Goal: Task Accomplishment & Management: Manage account settings

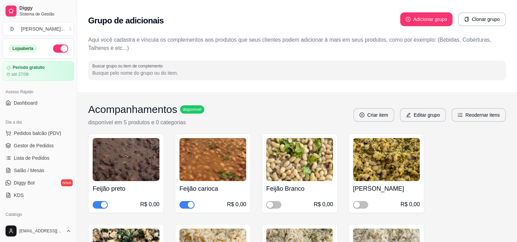
scroll to position [100, 0]
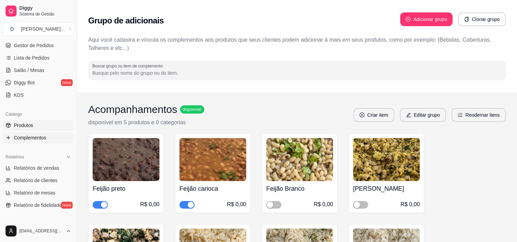
click at [23, 125] on span "Produtos" at bounding box center [23, 125] width 19 height 7
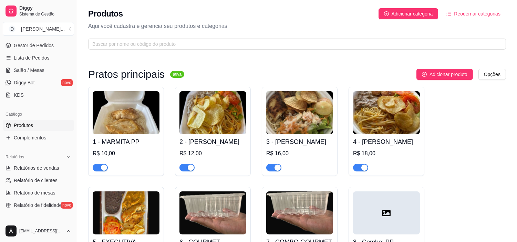
click at [25, 131] on ul "Produtos Complementos" at bounding box center [38, 131] width 71 height 23
click at [26, 136] on span "Complementos" at bounding box center [30, 137] width 32 height 7
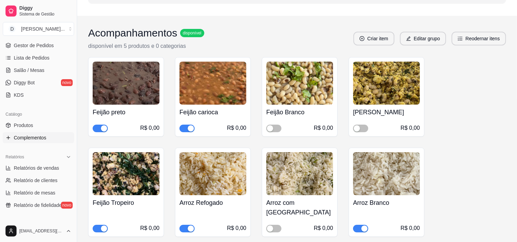
scroll to position [115, 0]
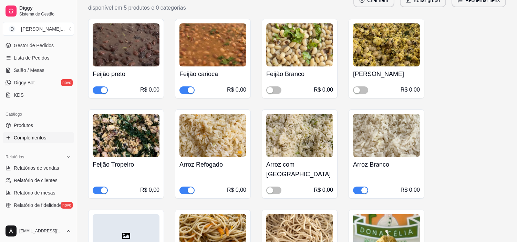
click at [104, 188] on div "button" at bounding box center [104, 191] width 6 height 6
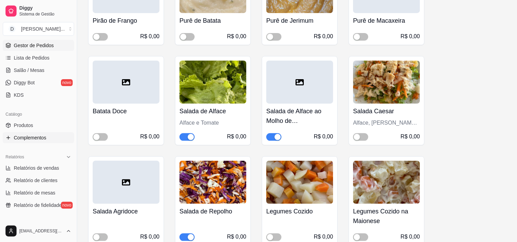
scroll to position [421, 0]
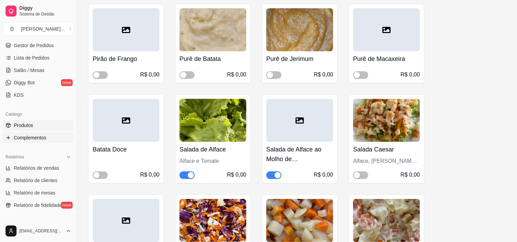
click at [32, 125] on span "Produtos" at bounding box center [23, 125] width 19 height 7
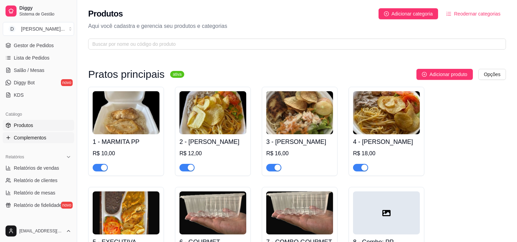
click at [32, 137] on span "Complementos" at bounding box center [30, 137] width 32 height 7
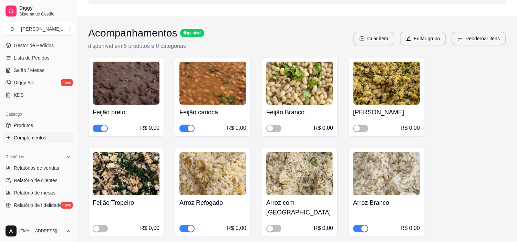
scroll to position [153, 0]
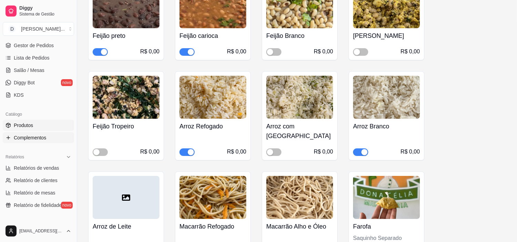
click at [26, 123] on span "Produtos" at bounding box center [23, 125] width 19 height 7
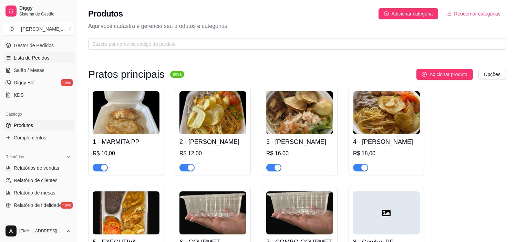
click at [40, 58] on span "Lista de Pedidos" at bounding box center [32, 57] width 36 height 7
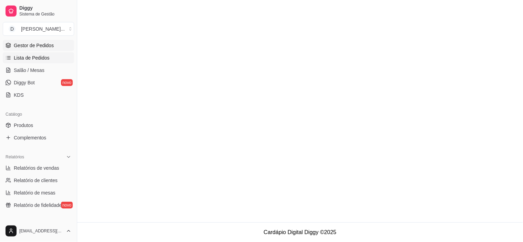
click at [39, 50] on link "Gestor de Pedidos" at bounding box center [38, 45] width 71 height 11
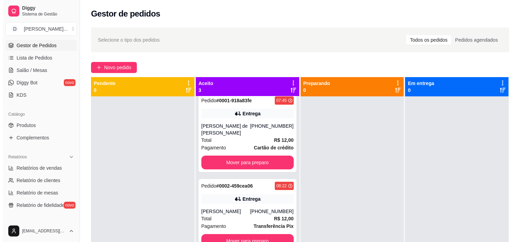
scroll to position [19, 0]
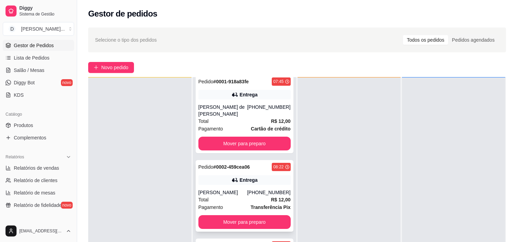
click at [222, 197] on div "Total R$ 12,00" at bounding box center [245, 200] width 92 height 8
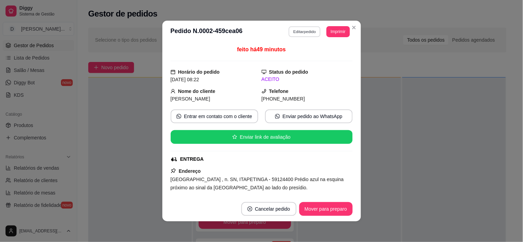
click at [301, 28] on button "Editar pedido" at bounding box center [305, 31] width 32 height 11
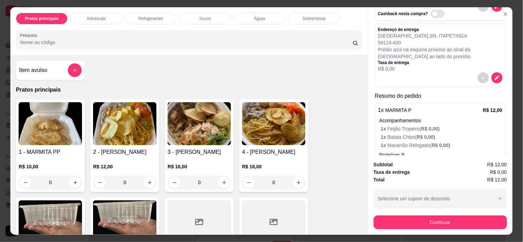
scroll to position [114, 0]
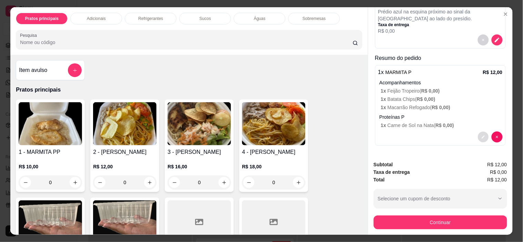
click at [481, 135] on icon "decrease-product-quantity" at bounding box center [483, 137] width 4 height 4
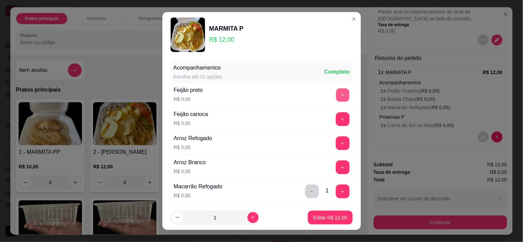
click at [336, 94] on button "+" at bounding box center [342, 95] width 13 height 13
click at [318, 216] on p "Editar R$ 12,00" at bounding box center [329, 217] width 33 height 7
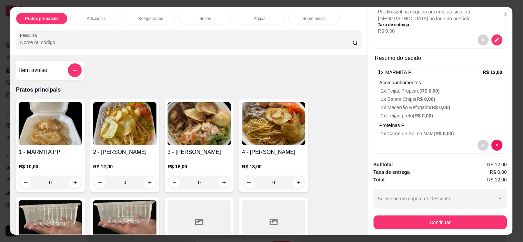
click at [113, 128] on img at bounding box center [124, 123] width 63 height 43
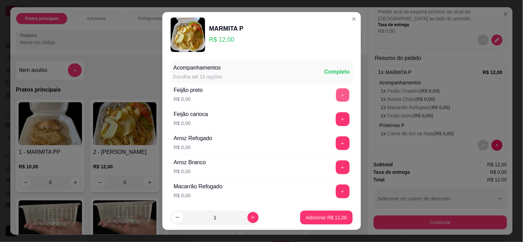
click at [336, 98] on button "+" at bounding box center [342, 95] width 13 height 13
click at [336, 190] on button "+" at bounding box center [342, 191] width 13 height 13
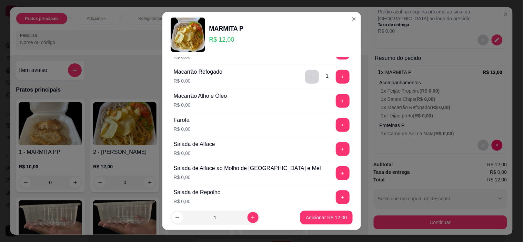
scroll to position [191, 0]
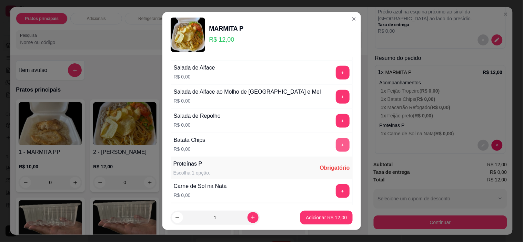
click at [336, 144] on button "+" at bounding box center [343, 145] width 14 height 14
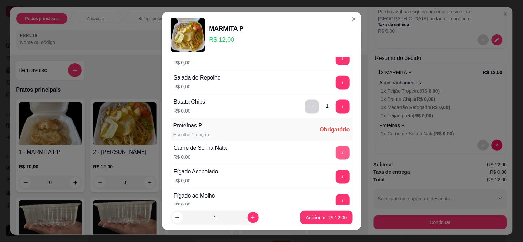
click at [336, 158] on button "+" at bounding box center [343, 153] width 14 height 14
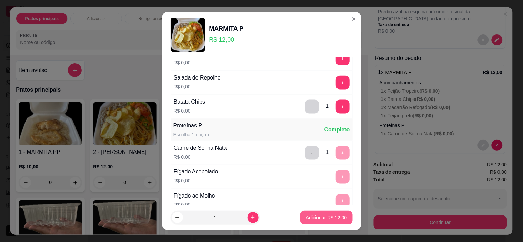
click at [315, 217] on p "Adicionar R$ 12,00" at bounding box center [326, 217] width 41 height 7
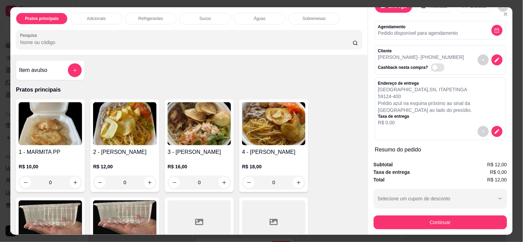
scroll to position [114, 0]
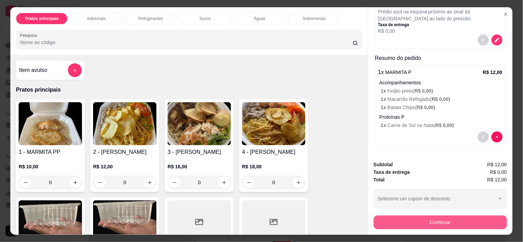
click at [423, 218] on button "Continuar" at bounding box center [440, 223] width 133 height 14
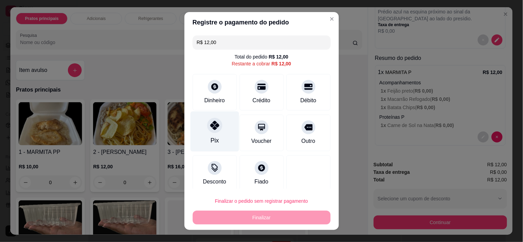
click at [215, 138] on div "Pix" at bounding box center [214, 132] width 49 height 40
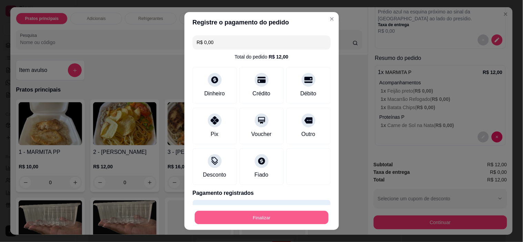
click at [268, 215] on button "Finalizar" at bounding box center [262, 217] width 134 height 13
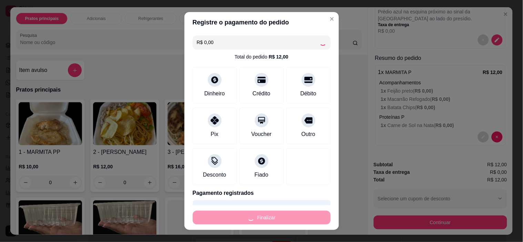
type input "-R$ 12,00"
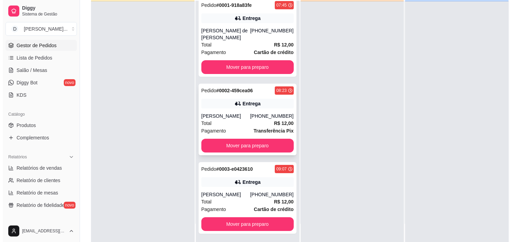
scroll to position [105, 0]
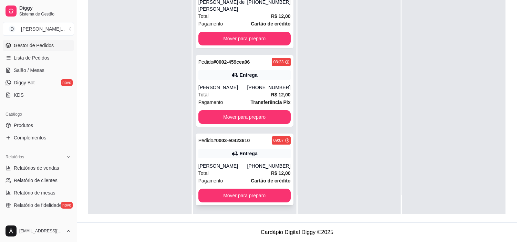
click at [227, 163] on div "[PERSON_NAME]" at bounding box center [223, 166] width 49 height 7
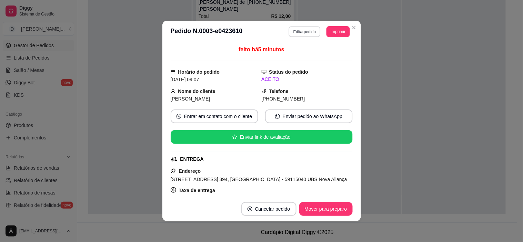
click at [310, 35] on button "Editar pedido" at bounding box center [305, 31] width 32 height 11
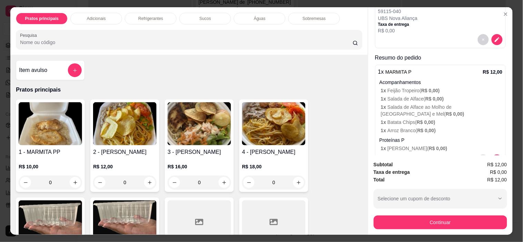
scroll to position [138, 0]
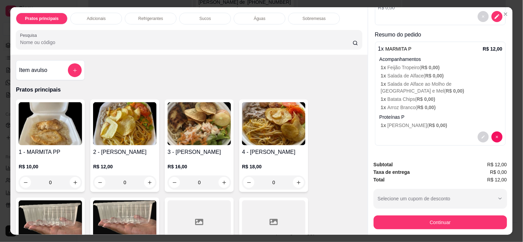
click at [121, 123] on img at bounding box center [124, 123] width 63 height 43
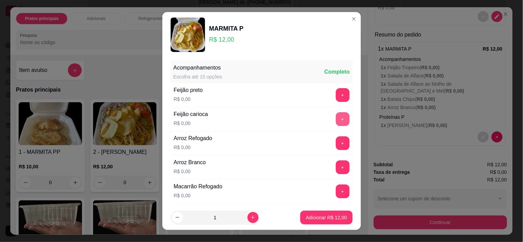
click at [336, 120] on button "+" at bounding box center [343, 119] width 14 height 14
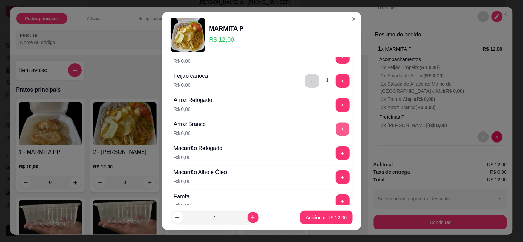
click at [336, 134] on button "+" at bounding box center [342, 129] width 13 height 13
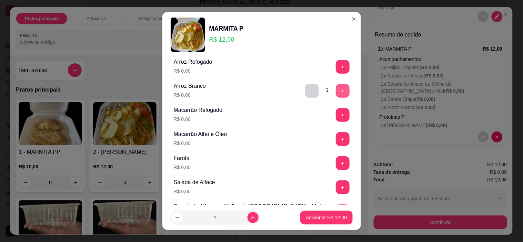
scroll to position [115, 0]
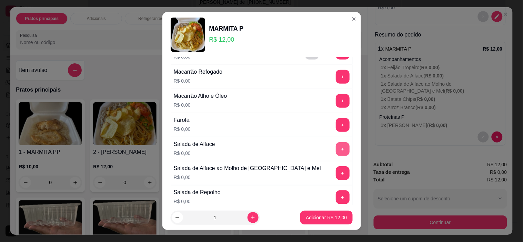
click at [336, 147] on button "+" at bounding box center [343, 149] width 14 height 14
click at [336, 173] on button "+" at bounding box center [343, 174] width 14 height 14
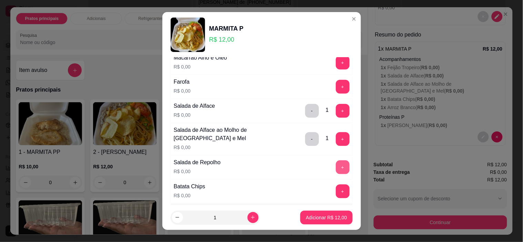
scroll to position [191, 0]
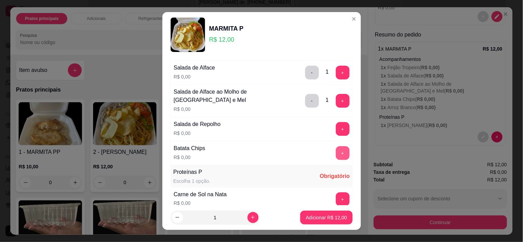
click at [336, 152] on button "+" at bounding box center [343, 154] width 14 height 14
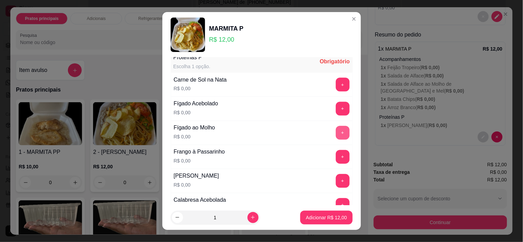
scroll to position [345, 0]
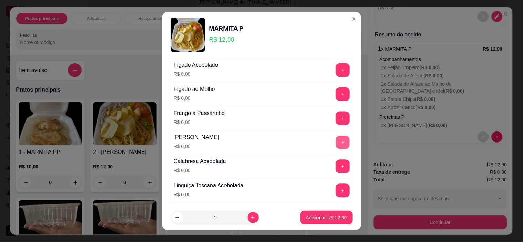
click at [336, 143] on button "+" at bounding box center [342, 142] width 13 height 13
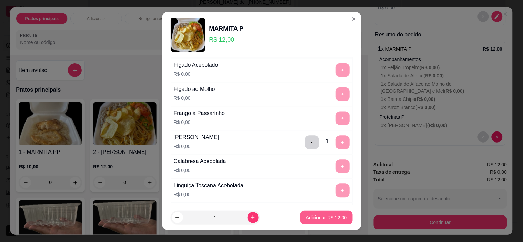
click at [329, 218] on p "Adicionar R$ 12,00" at bounding box center [326, 217] width 41 height 7
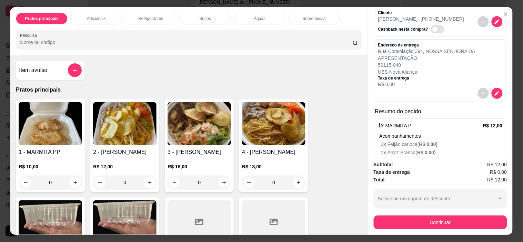
scroll to position [23, 0]
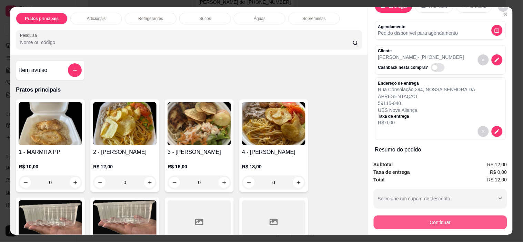
click at [420, 219] on button "Continuar" at bounding box center [440, 223] width 133 height 14
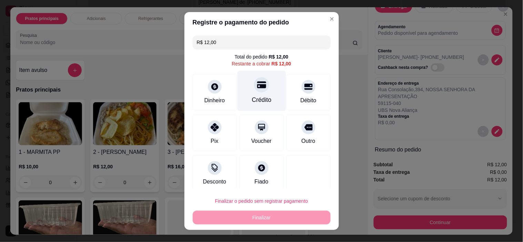
click at [259, 93] on div "Crédito" at bounding box center [261, 91] width 49 height 40
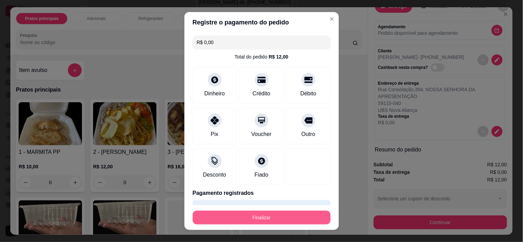
click at [268, 219] on button "Finalizar" at bounding box center [262, 218] width 138 height 14
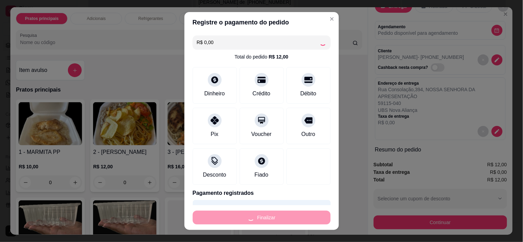
type input "-R$ 12,00"
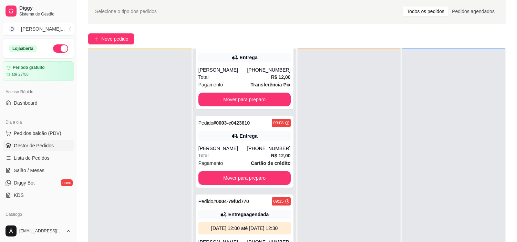
scroll to position [0, 0]
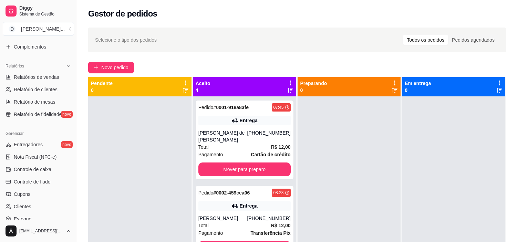
scroll to position [230, 0]
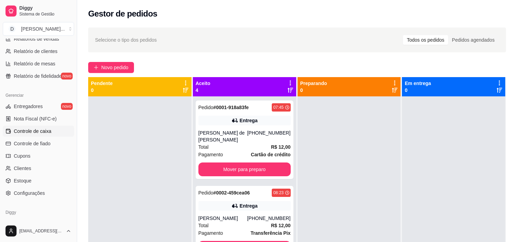
click at [34, 129] on span "Controle de caixa" at bounding box center [33, 131] width 38 height 7
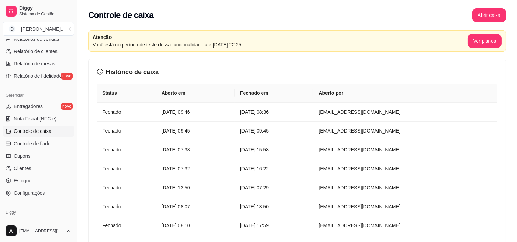
click at [495, 32] on div "Atenção Você está no período de teste dessa funcionalidade até 27 de agosto de …" at bounding box center [297, 40] width 418 height 21
click at [492, 21] on button "Abrir caixa" at bounding box center [489, 15] width 33 height 13
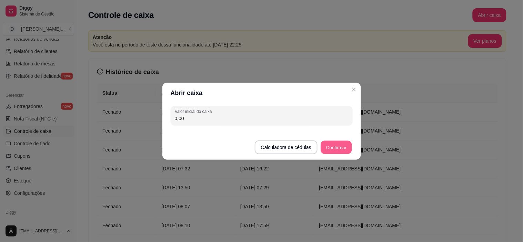
click at [335, 149] on button "Confirmar" at bounding box center [336, 147] width 31 height 13
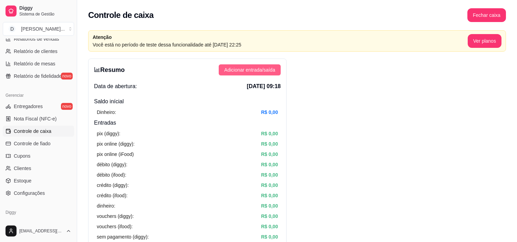
click at [249, 70] on span "Adicionar entrada/saída" at bounding box center [249, 70] width 51 height 8
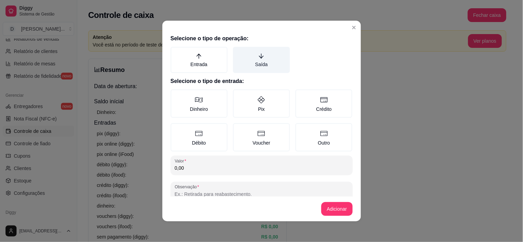
click at [239, 52] on label "Saída" at bounding box center [261, 60] width 57 height 26
click at [238, 52] on button "Saída" at bounding box center [236, 50] width 6 height 6
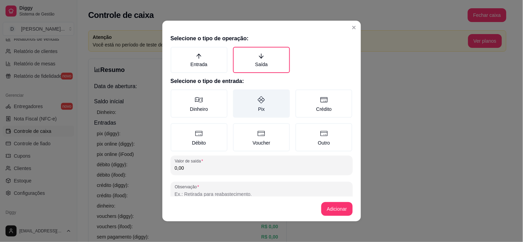
click at [244, 100] on label "Pix" at bounding box center [261, 104] width 57 height 28
click at [238, 95] on button "Pix" at bounding box center [236, 92] width 6 height 6
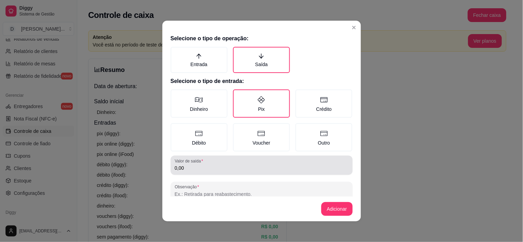
click at [204, 171] on div "Valor de saída 0,00" at bounding box center [262, 165] width 182 height 19
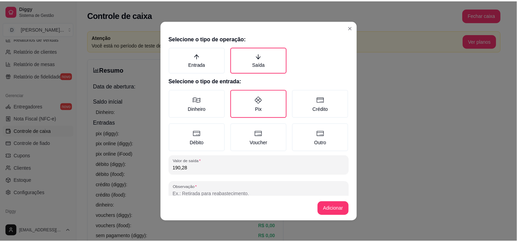
scroll to position [13, 0]
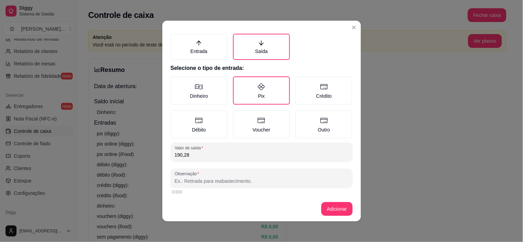
type input "190,28"
click at [194, 188] on div "0/300" at bounding box center [262, 192] width 182 height 8
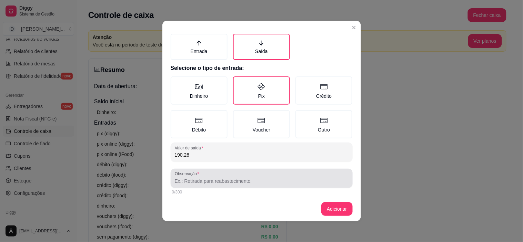
click at [193, 183] on div at bounding box center [262, 179] width 174 height 14
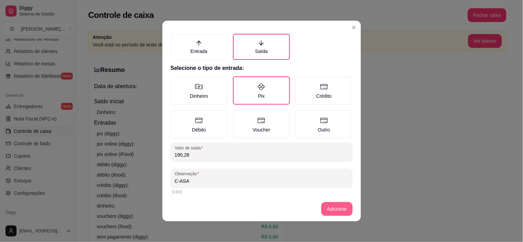
type input "C-ASA"
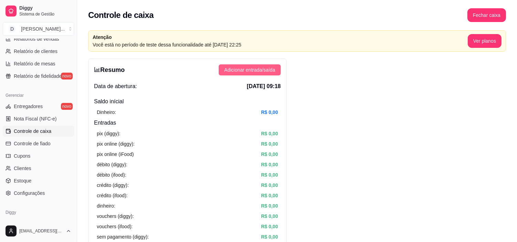
click at [275, 68] on button "Adicionar entrada/saída" at bounding box center [250, 69] width 62 height 11
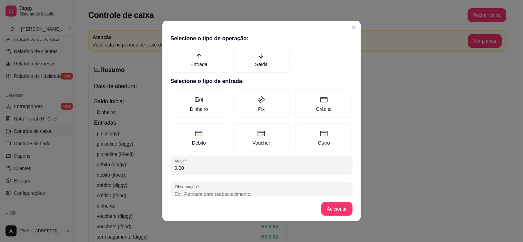
click at [250, 74] on div "Selecione o tipo de operação: Entrada Saída Selecione o tipo de entrada: Dinhei…" at bounding box center [261, 114] width 199 height 165
click at [252, 69] on label "Saída" at bounding box center [261, 60] width 57 height 26
click at [238, 52] on button "Saída" at bounding box center [236, 50] width 6 height 6
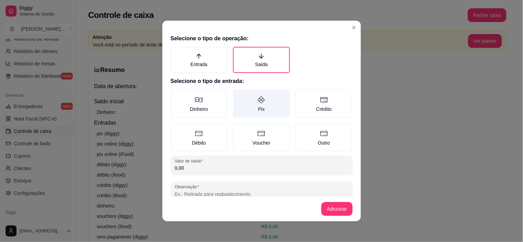
click at [260, 93] on label "Pix" at bounding box center [261, 104] width 57 height 28
click at [238, 93] on button "Pix" at bounding box center [236, 92] width 6 height 6
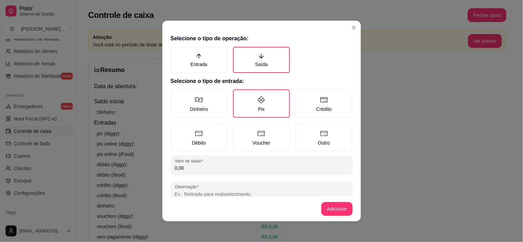
click at [185, 168] on input "0,00" at bounding box center [262, 168] width 174 height 7
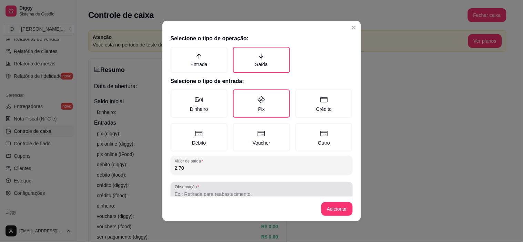
type input "2,70"
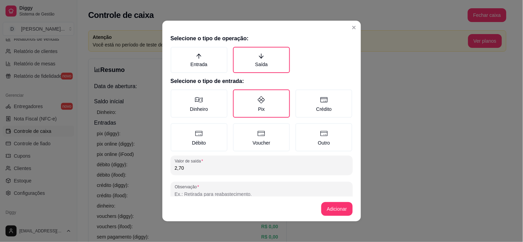
click at [205, 194] on input "Observação" at bounding box center [262, 194] width 174 height 7
type input "C-ASA"
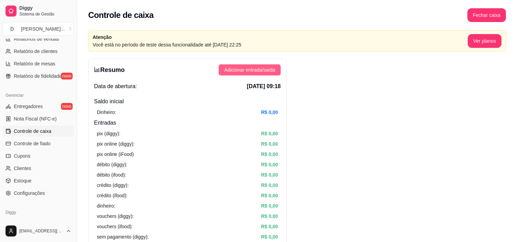
click at [270, 73] on span "Adicionar entrada/saída" at bounding box center [249, 70] width 51 height 8
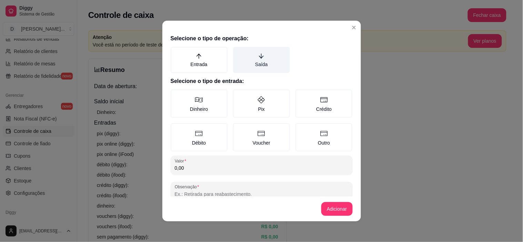
click at [254, 67] on label "Saída" at bounding box center [261, 60] width 57 height 26
click at [238, 52] on button "Saída" at bounding box center [236, 50] width 6 height 6
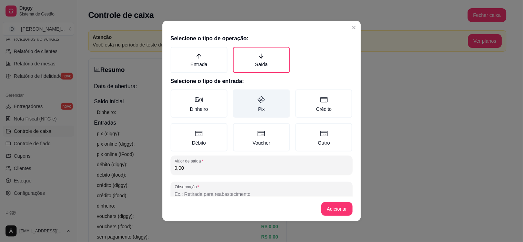
click at [248, 104] on label "Pix" at bounding box center [261, 104] width 57 height 28
click at [238, 95] on button "Pix" at bounding box center [236, 92] width 6 height 6
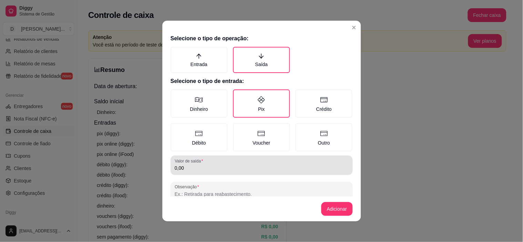
click at [205, 159] on div "0,00" at bounding box center [262, 166] width 174 height 14
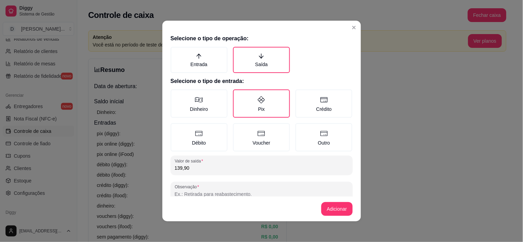
type input "139,90"
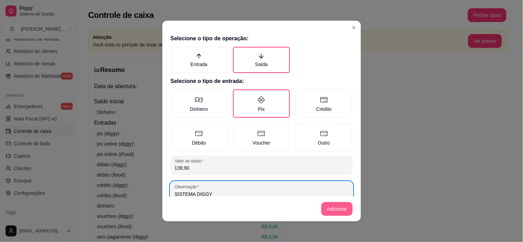
type input "SISTEMA DIGGY"
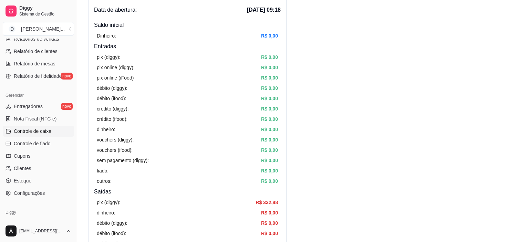
scroll to position [115, 0]
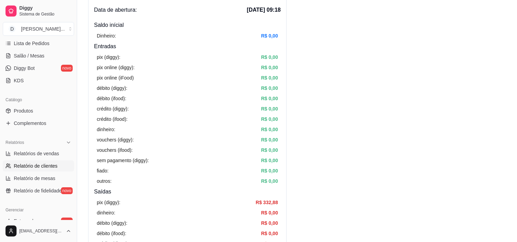
click at [41, 164] on span "Relatório de clientes" at bounding box center [36, 166] width 44 height 7
select select "30"
select select "HIGHEST_TOTAL_SPENT_WITH_ORDERS"
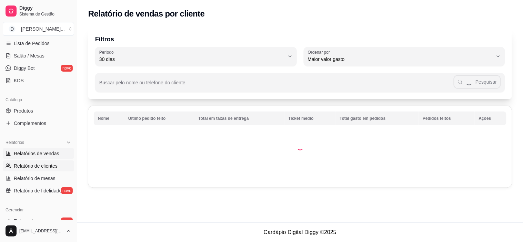
click at [40, 154] on span "Relatórios de vendas" at bounding box center [37, 153] width 46 height 7
select select "ALL"
select select "0"
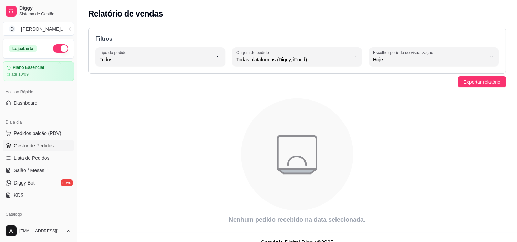
click at [36, 143] on span "Gestor de Pedidos" at bounding box center [34, 145] width 40 height 7
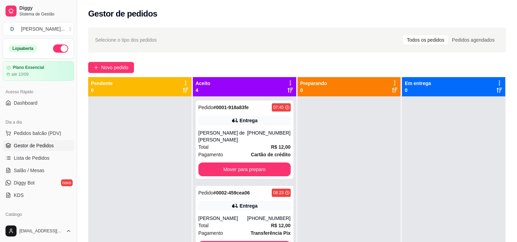
scroll to position [19, 0]
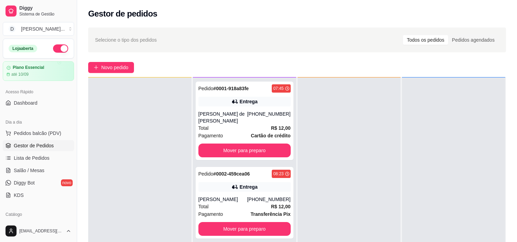
click at [173, 48] on div "Selecione o tipo dos pedidos Todos os pedidos Pedidos agendados" at bounding box center [297, 40] width 418 height 25
click at [32, 183] on span "Diggy Bot" at bounding box center [24, 183] width 21 height 7
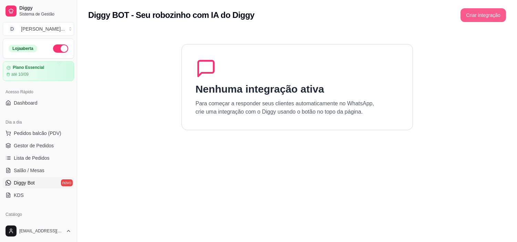
click at [484, 16] on button "Criar integração" at bounding box center [484, 15] width 46 height 14
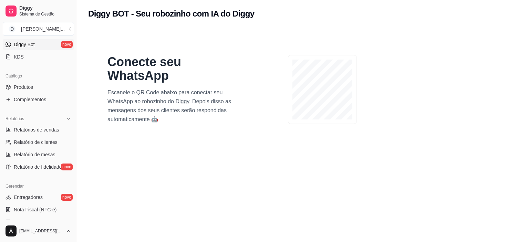
scroll to position [23, 0]
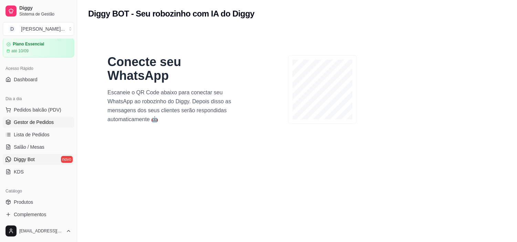
click at [32, 119] on span "Gestor de Pedidos" at bounding box center [34, 122] width 40 height 7
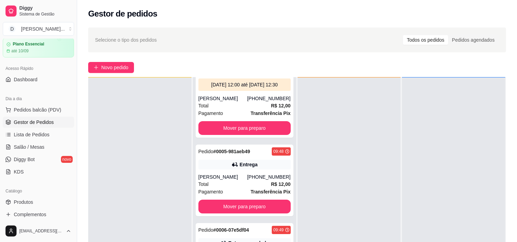
scroll to position [105, 0]
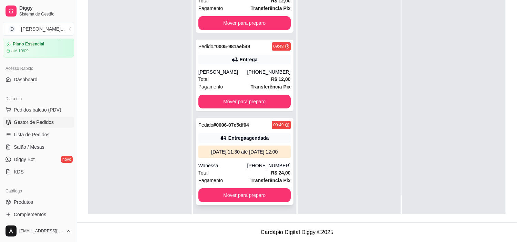
click at [238, 156] on div "[DATE] 11:30 até [DATE] 12:00" at bounding box center [245, 152] width 92 height 12
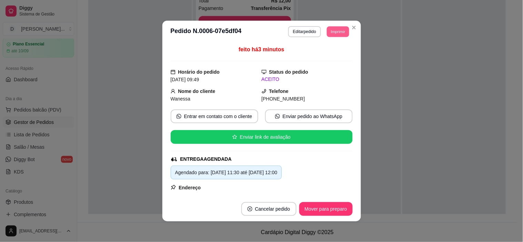
click at [340, 33] on button "Imprimir" at bounding box center [338, 31] width 22 height 11
click at [325, 60] on button "IMPRESSORA" at bounding box center [323, 56] width 50 height 11
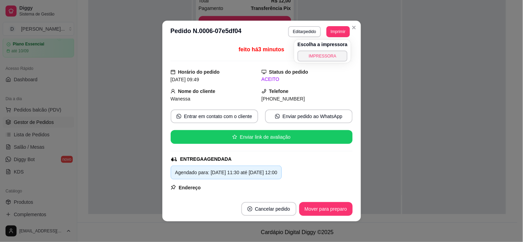
click at [326, 36] on button "Imprimir" at bounding box center [337, 31] width 23 height 11
click at [329, 56] on button "IMPRESSORA" at bounding box center [323, 56] width 50 height 11
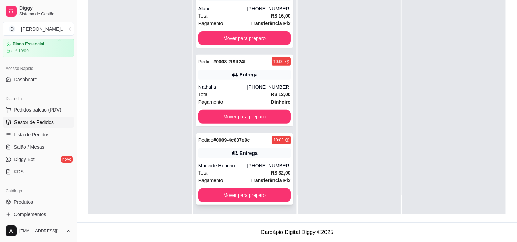
click at [240, 157] on div "Entrega" at bounding box center [249, 153] width 18 height 7
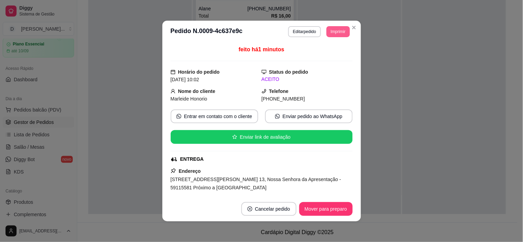
click at [342, 33] on button "Imprimir" at bounding box center [337, 31] width 23 height 11
click at [317, 55] on button "IMPRESSORA" at bounding box center [323, 56] width 50 height 11
click at [331, 34] on button "Imprimir" at bounding box center [337, 31] width 23 height 11
click at [325, 59] on button "IMPRESSORA" at bounding box center [323, 56] width 50 height 11
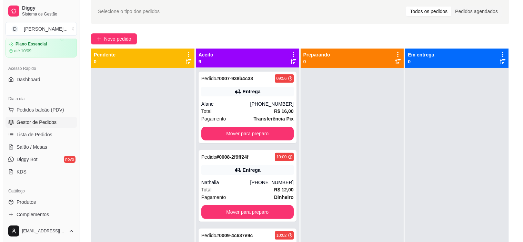
scroll to position [0, 0]
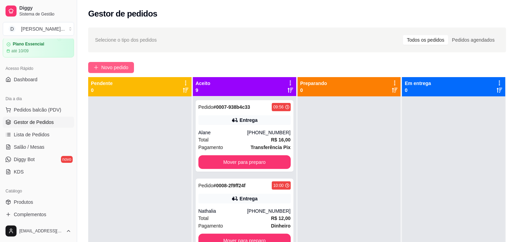
click at [125, 71] on span "Novo pedido" at bounding box center [114, 68] width 27 height 8
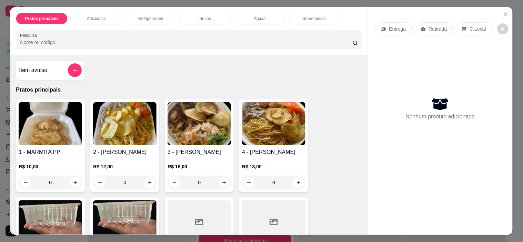
click at [130, 130] on img at bounding box center [124, 123] width 63 height 43
click at [389, 26] on p "Entrega" at bounding box center [397, 29] width 17 height 7
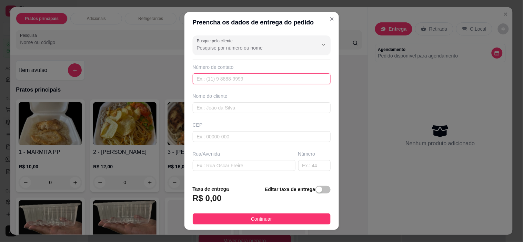
click at [210, 78] on input "text" at bounding box center [262, 78] width 138 height 11
paste input "(84) 9231-3934"
click at [205, 78] on input "(84) 9231-3934" at bounding box center [262, 78] width 138 height 11
type input "[PHONE_NUMBER]"
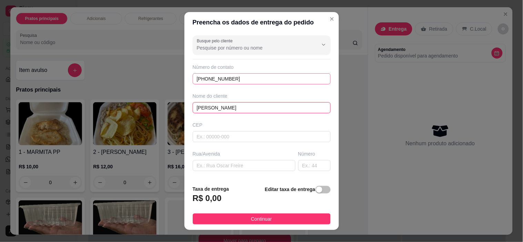
type input "[PERSON_NAME]"
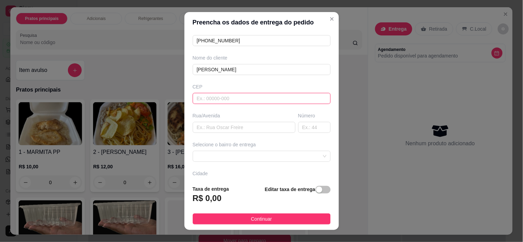
scroll to position [85, 0]
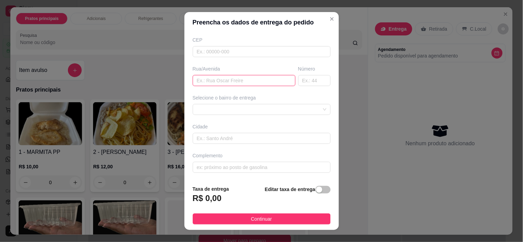
click at [204, 84] on input "text" at bounding box center [244, 80] width 103 height 11
click at [216, 111] on span at bounding box center [262, 109] width 130 height 10
type input "YAMAHA"
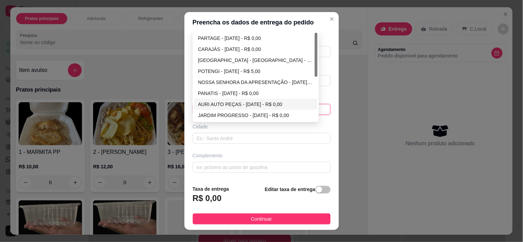
click at [219, 107] on div "AURI AUTO PEÇAS - [DATE] - R$ 0,00" at bounding box center [255, 105] width 115 height 8
type input "[DATE]"
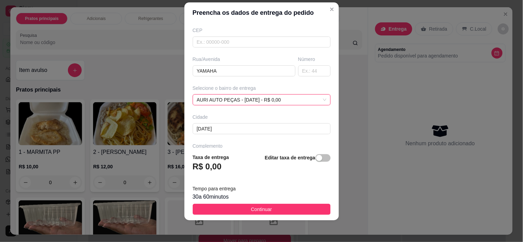
scroll to position [108, 0]
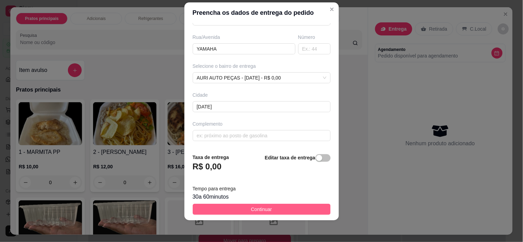
click at [260, 210] on span "Continuar" at bounding box center [261, 210] width 21 height 8
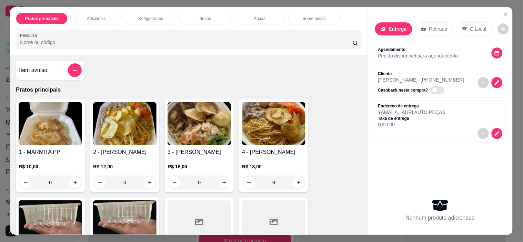
click at [134, 136] on img at bounding box center [124, 123] width 63 height 43
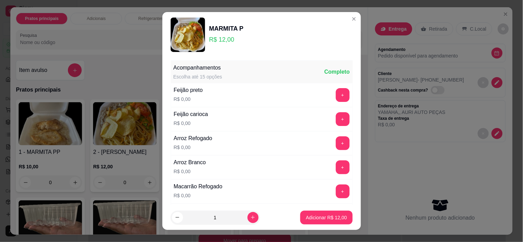
click at [336, 94] on button "+" at bounding box center [343, 95] width 14 height 14
click at [336, 143] on button "+" at bounding box center [342, 143] width 13 height 13
click at [330, 182] on div "Macarrão Refogado R$ 0,00 +" at bounding box center [262, 192] width 182 height 24
click at [336, 189] on button "+" at bounding box center [343, 192] width 14 height 14
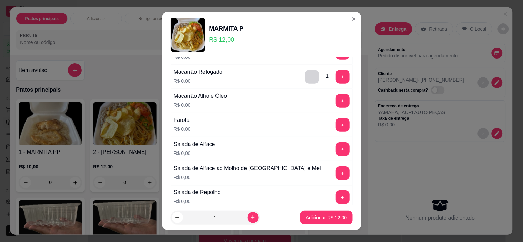
scroll to position [153, 0]
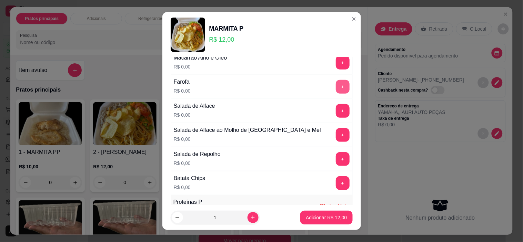
click at [336, 86] on button "+" at bounding box center [343, 87] width 14 height 14
click at [336, 111] on button "+" at bounding box center [343, 111] width 14 height 14
click at [336, 185] on button "+" at bounding box center [342, 183] width 13 height 13
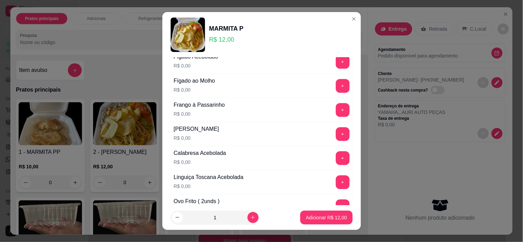
scroll to position [383, 0]
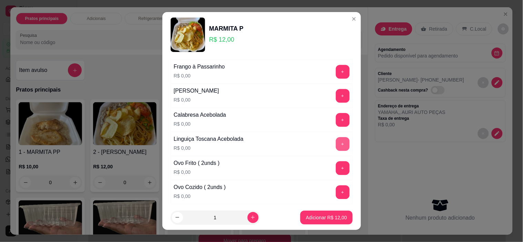
click at [336, 143] on button "+" at bounding box center [343, 145] width 14 height 14
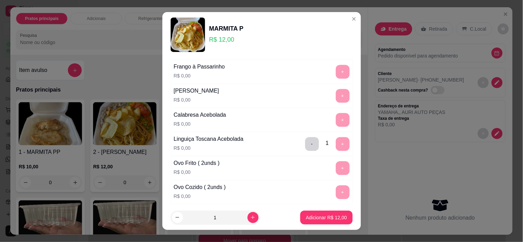
click at [325, 218] on p "Adicionar R$ 12,00" at bounding box center [326, 217] width 41 height 7
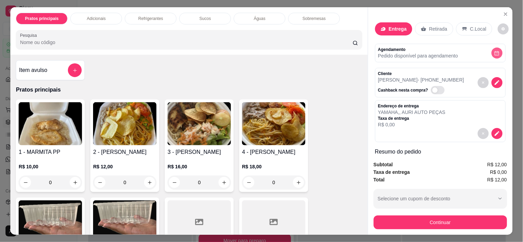
click at [494, 51] on icon "decrease-product-quantity" at bounding box center [496, 53] width 5 height 5
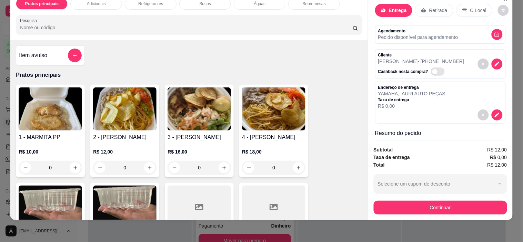
scroll to position [0, 0]
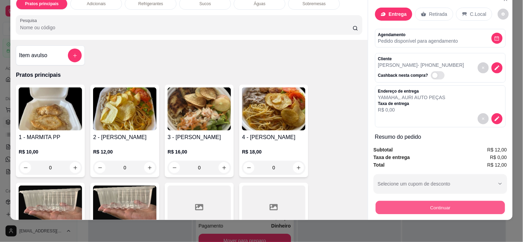
click at [436, 201] on button "Continuar" at bounding box center [439, 207] width 129 height 13
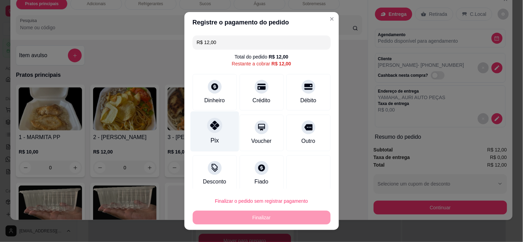
click at [202, 139] on div "Pix" at bounding box center [214, 132] width 49 height 40
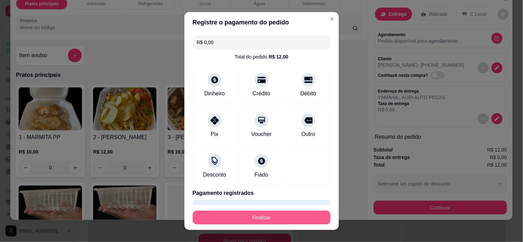
click at [250, 216] on button "Finalizar" at bounding box center [262, 218] width 138 height 14
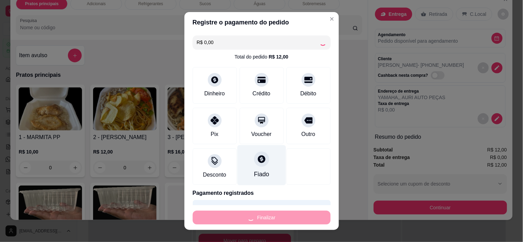
type input "-R$ 12,00"
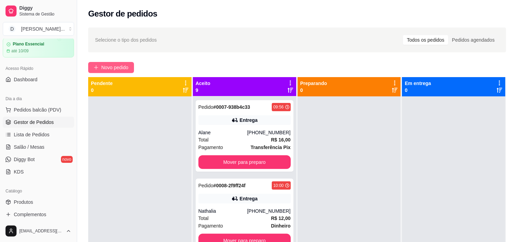
click at [94, 70] on icon "plus" at bounding box center [96, 67] width 5 height 5
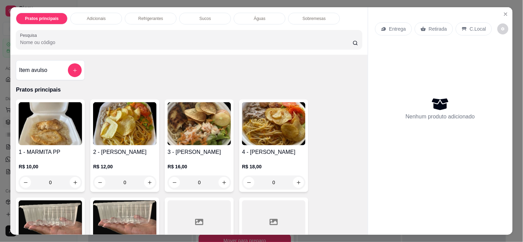
click at [389, 26] on p "Entrega" at bounding box center [397, 29] width 17 height 7
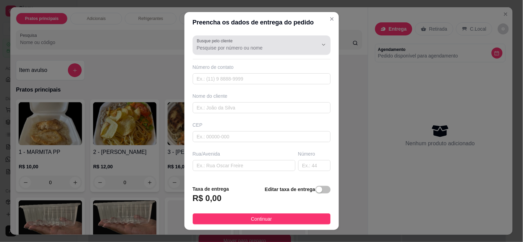
click at [230, 49] on input "Busque pelo cliente" at bounding box center [252, 47] width 110 height 7
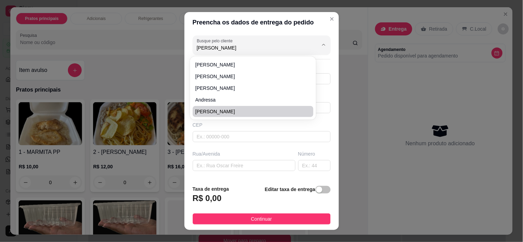
click at [217, 112] on span "[PERSON_NAME]" at bounding box center [249, 111] width 109 height 7
type input "[PERSON_NAME]"
type input "84988914197"
type input "[PERSON_NAME]"
type input "Auri auto peças"
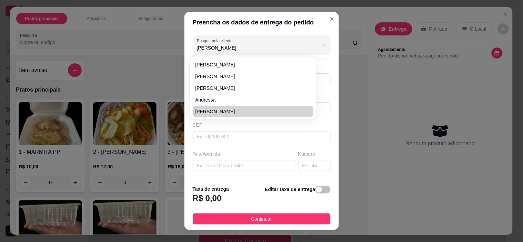
type input "[DATE]"
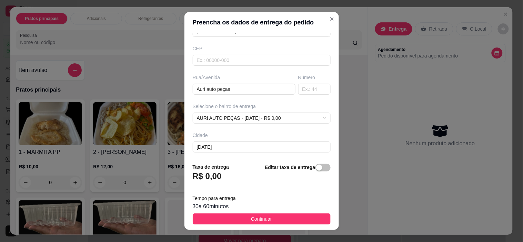
scroll to position [108, 0]
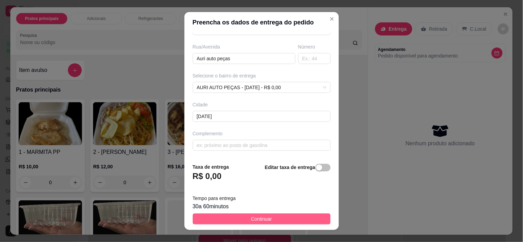
type input "[PERSON_NAME]"
click at [251, 223] on span "Continuar" at bounding box center [261, 219] width 21 height 8
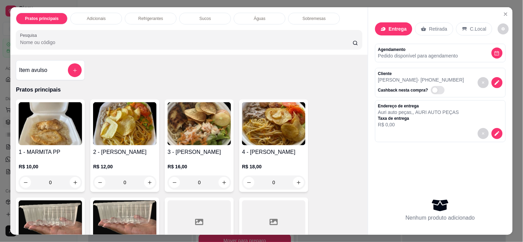
click at [125, 160] on div "R$ 12,00 0" at bounding box center [124, 173] width 63 height 33
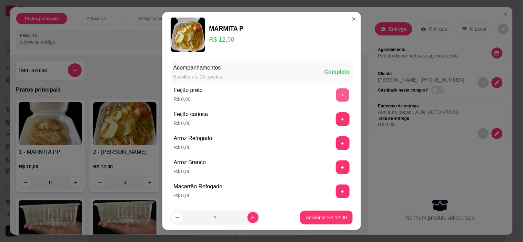
click at [336, 97] on button "+" at bounding box center [342, 95] width 13 height 13
click at [336, 142] on button "+" at bounding box center [342, 143] width 13 height 13
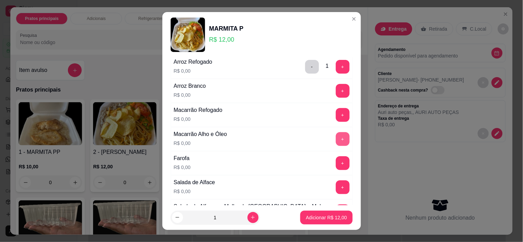
click at [336, 139] on button "+" at bounding box center [343, 139] width 14 height 14
click at [336, 162] on button "+" at bounding box center [343, 164] width 14 height 14
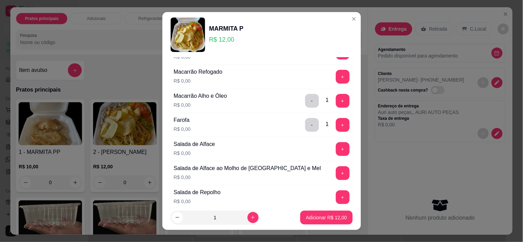
scroll to position [153, 0]
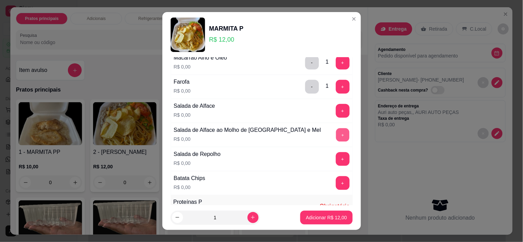
click at [336, 135] on button "+" at bounding box center [342, 135] width 13 height 13
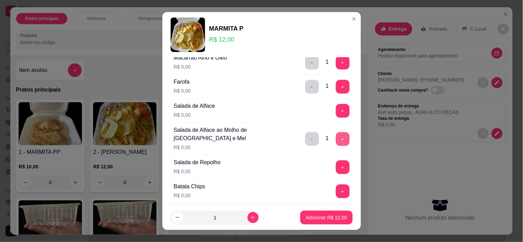
scroll to position [191, 0]
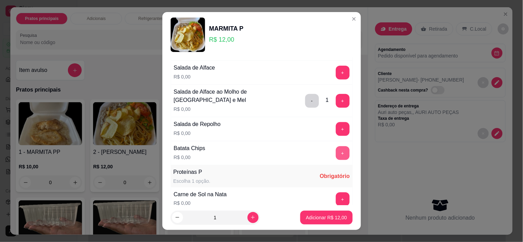
click at [336, 155] on button "+" at bounding box center [343, 154] width 14 height 14
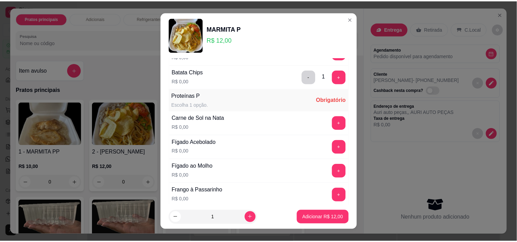
scroll to position [306, 0]
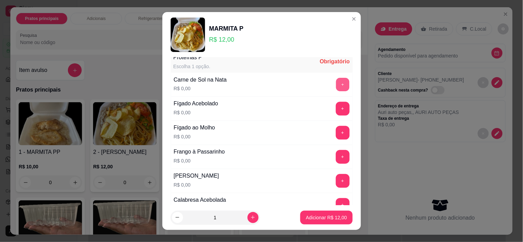
click at [336, 79] on button "+" at bounding box center [342, 84] width 13 height 13
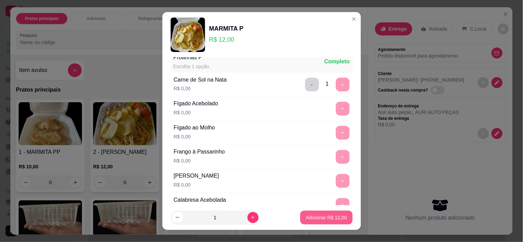
click at [319, 223] on button "Adicionar R$ 12,00" at bounding box center [326, 218] width 52 height 14
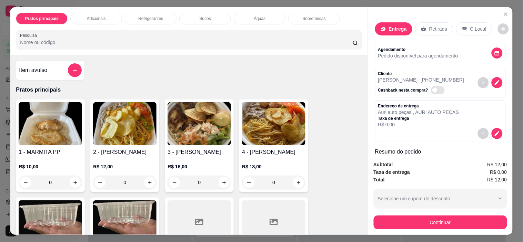
click at [406, 54] on p "Pedido disponível para agendamento" at bounding box center [418, 55] width 80 height 7
click at [492, 51] on button "decrease-product-quantity" at bounding box center [497, 53] width 11 height 11
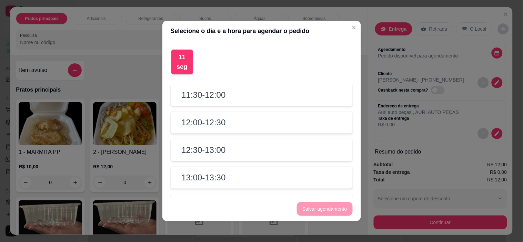
click at [222, 125] on div "12:00 - 12:30" at bounding box center [262, 123] width 182 height 22
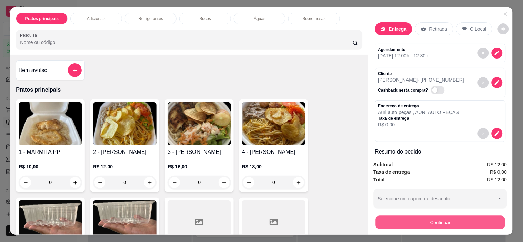
click at [462, 219] on button "Continuar" at bounding box center [439, 222] width 129 height 13
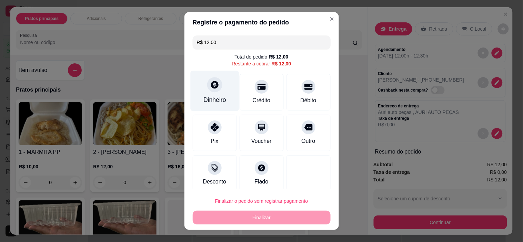
click at [203, 96] on div "Dinheiro" at bounding box center [214, 91] width 49 height 40
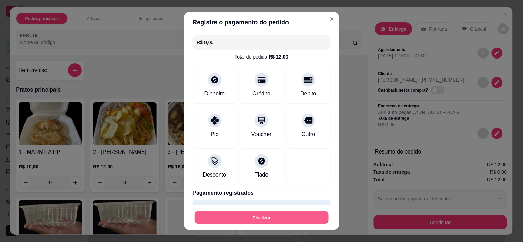
click at [289, 220] on button "Finalizar" at bounding box center [262, 217] width 134 height 13
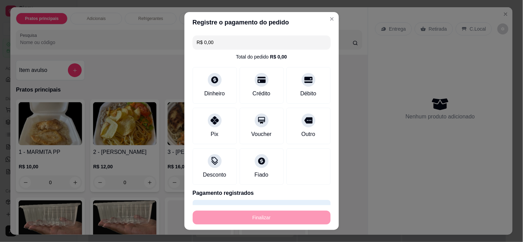
type input "-R$ 12,00"
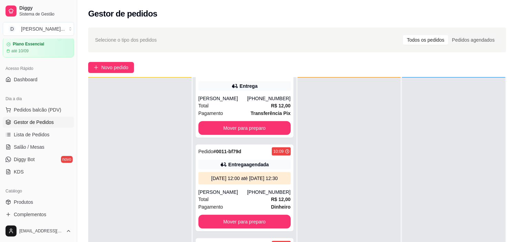
scroll to position [105, 0]
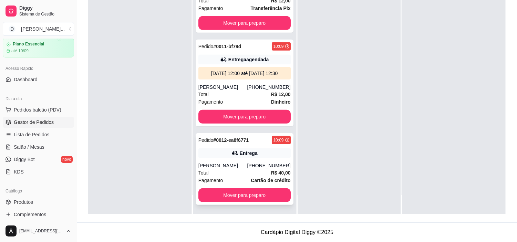
click at [229, 164] on div "[PERSON_NAME]" at bounding box center [223, 165] width 49 height 7
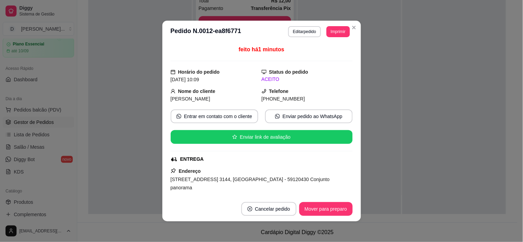
click at [326, 36] on button "Imprimir" at bounding box center [337, 31] width 23 height 11
click at [325, 57] on button "IMPRESSORA" at bounding box center [323, 56] width 50 height 11
click at [329, 32] on button "Imprimir" at bounding box center [337, 31] width 23 height 11
click at [330, 54] on button "IMPRESSORA" at bounding box center [323, 56] width 50 height 11
click at [331, 30] on button "Imprimir" at bounding box center [337, 31] width 23 height 11
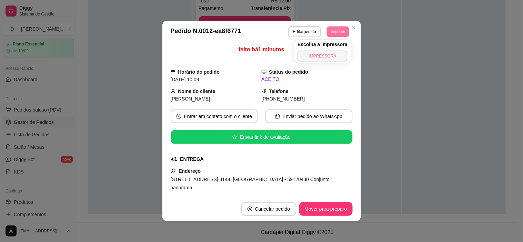
click at [332, 54] on button "IMPRESSORA" at bounding box center [323, 56] width 50 height 11
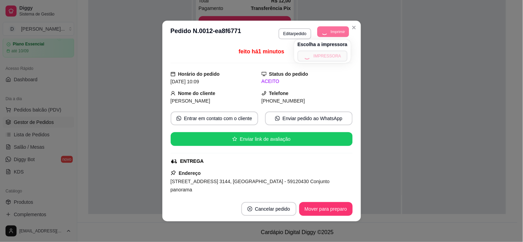
click at [334, 29] on button "Imprimir" at bounding box center [334, 31] width 32 height 11
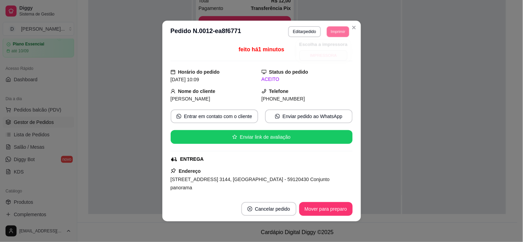
click at [334, 54] on button "IMPRESSORA" at bounding box center [323, 55] width 48 height 11
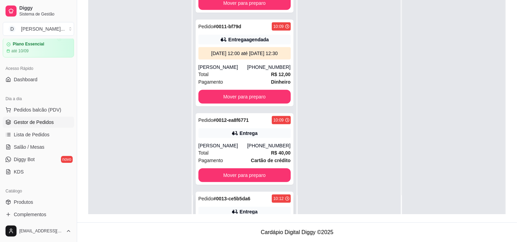
scroll to position [859, 0]
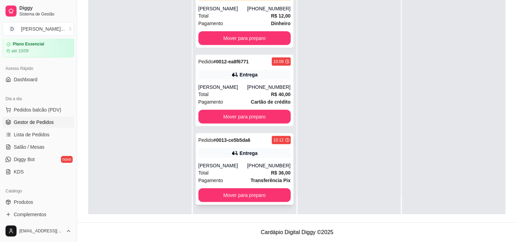
click at [239, 162] on div "[PERSON_NAME]" at bounding box center [223, 165] width 49 height 7
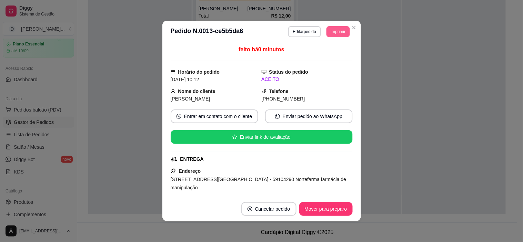
click at [330, 28] on button "Imprimir" at bounding box center [337, 31] width 23 height 11
click at [325, 53] on button "IMPRESSORA" at bounding box center [323, 56] width 50 height 11
click at [333, 39] on header "**********" at bounding box center [261, 32] width 199 height 22
click at [332, 33] on button "Imprimir" at bounding box center [337, 31] width 23 height 11
click at [329, 57] on button "IMPRESSORA" at bounding box center [328, 53] width 40 height 9
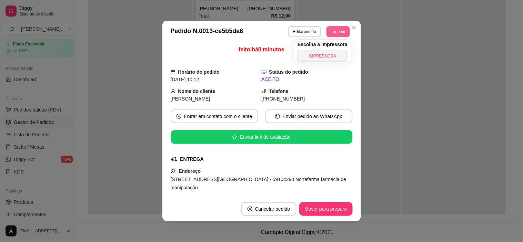
click at [333, 32] on button "Imprimir" at bounding box center [337, 31] width 23 height 11
click at [322, 58] on button "IMPRESSORA" at bounding box center [328, 53] width 40 height 9
click at [328, 35] on button "Imprimir" at bounding box center [337, 31] width 23 height 11
click at [324, 55] on button "IMPRESSORA" at bounding box center [323, 56] width 50 height 11
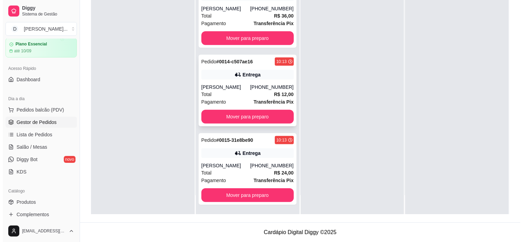
scroll to position [1023, 0]
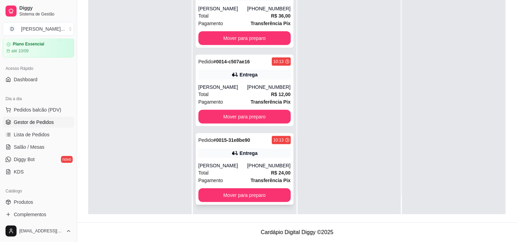
click at [230, 169] on div "Total R$ 24,00" at bounding box center [245, 173] width 92 height 8
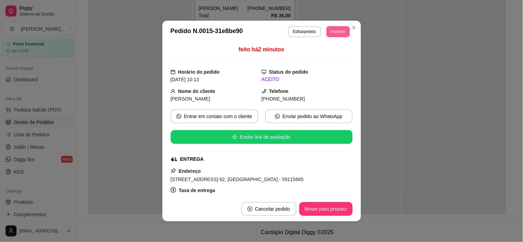
click at [334, 35] on button "Imprimir" at bounding box center [337, 31] width 23 height 11
click at [326, 52] on button "IMPRESSORA" at bounding box center [323, 56] width 50 height 11
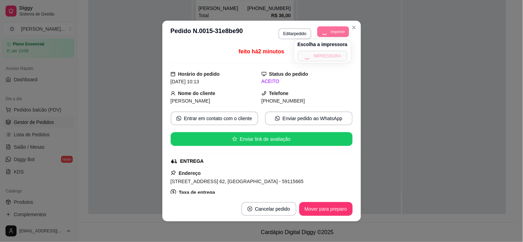
click at [336, 30] on button "Imprimir" at bounding box center [334, 31] width 32 height 11
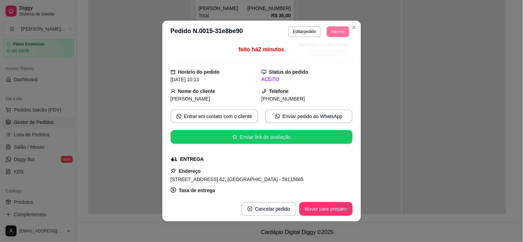
click at [331, 52] on button "IMPRESSORA" at bounding box center [324, 55] width 48 height 11
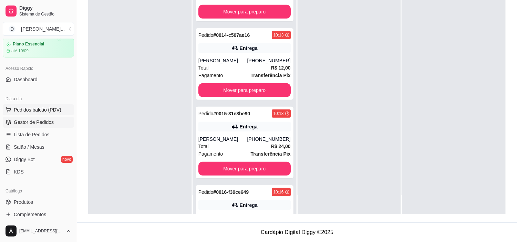
click at [21, 111] on span "Pedidos balcão (PDV)" at bounding box center [38, 110] width 48 height 7
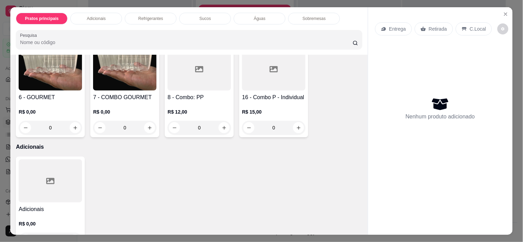
scroll to position [115, 0]
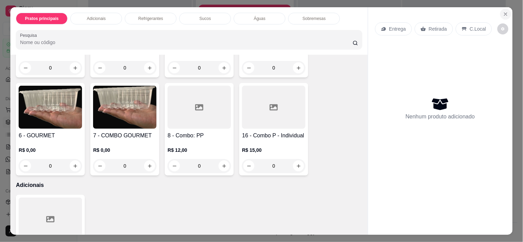
click at [500, 13] on button "Close" at bounding box center [505, 14] width 11 height 11
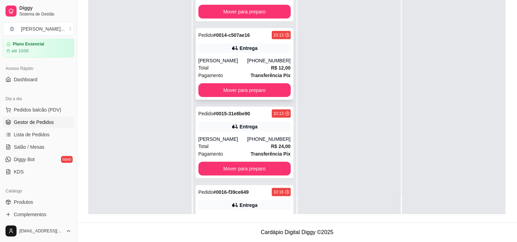
click at [204, 53] on div "Entrega" at bounding box center [245, 48] width 92 height 10
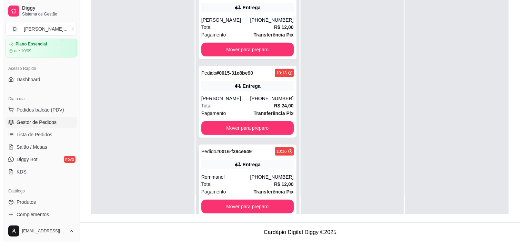
scroll to position [1025, 0]
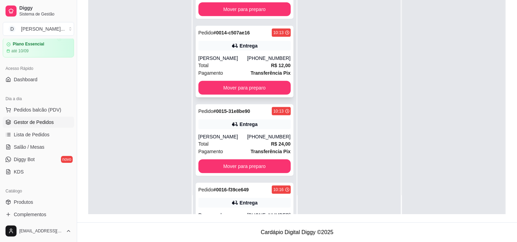
click at [220, 69] on div "Total R$ 12,00" at bounding box center [245, 66] width 92 height 8
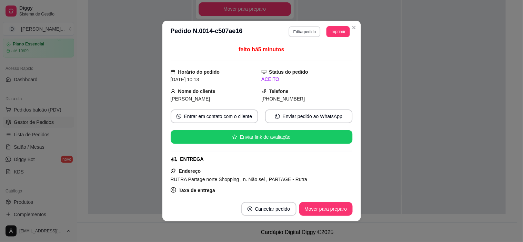
click at [302, 37] on button "Editar pedido" at bounding box center [305, 31] width 32 height 11
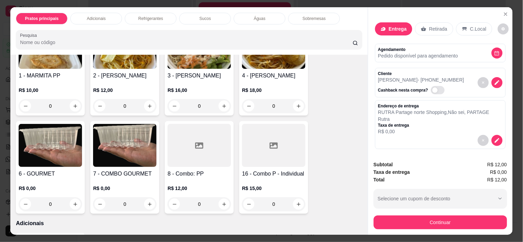
scroll to position [115, 0]
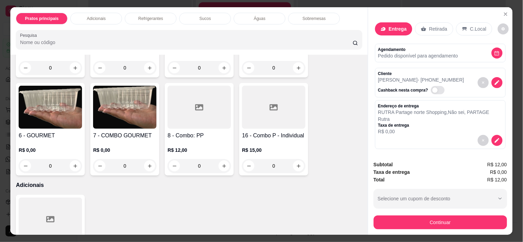
click at [263, 121] on div at bounding box center [273, 107] width 63 height 43
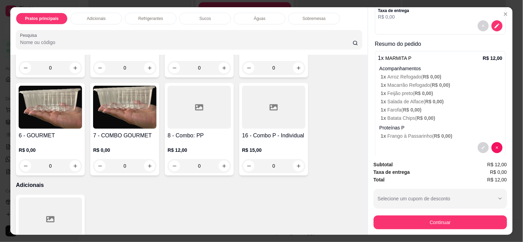
click at [270, 115] on div at bounding box center [273, 107] width 63 height 43
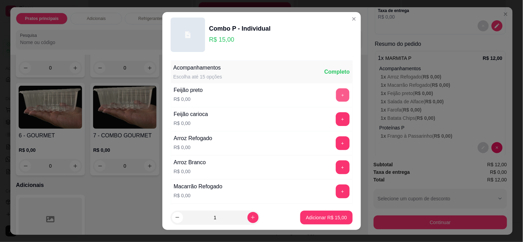
click at [336, 96] on button "+" at bounding box center [342, 95] width 13 height 13
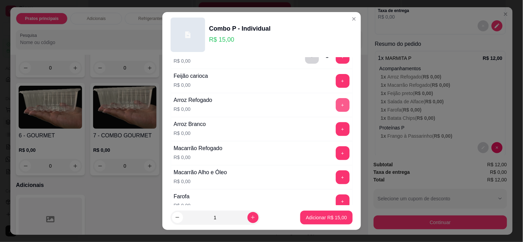
click at [336, 106] on button "+" at bounding box center [343, 105] width 14 height 14
click at [336, 153] on button "+" at bounding box center [342, 153] width 13 height 13
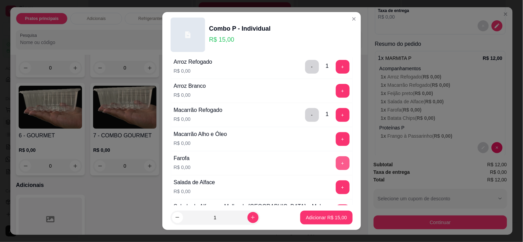
click at [336, 162] on button "+" at bounding box center [343, 164] width 14 height 14
click at [336, 189] on button "+" at bounding box center [343, 188] width 14 height 14
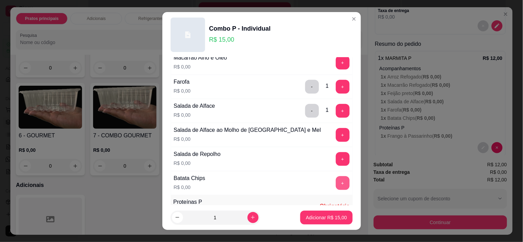
click at [336, 182] on button "+" at bounding box center [343, 184] width 14 height 14
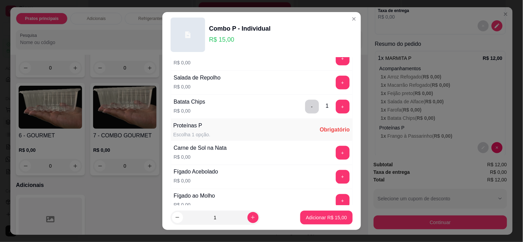
scroll to position [268, 0]
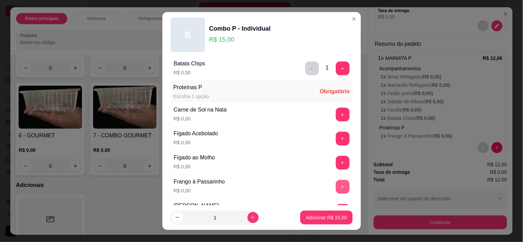
click at [336, 187] on button "+" at bounding box center [343, 187] width 14 height 14
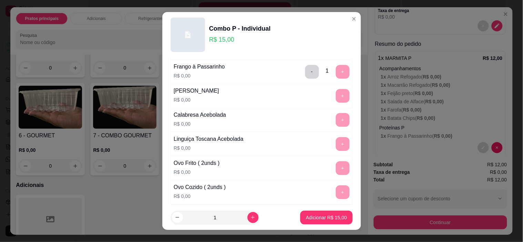
scroll to position [505, 0]
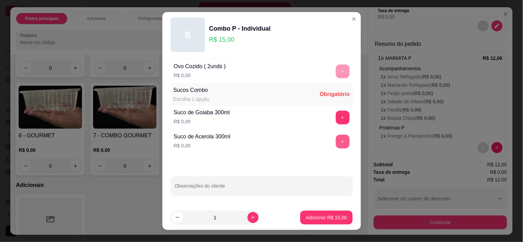
click at [336, 145] on button "+" at bounding box center [343, 142] width 14 height 14
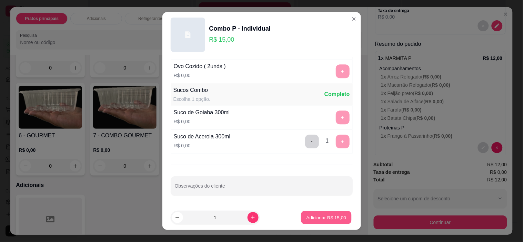
click at [322, 222] on button "Adicionar R$ 15,00" at bounding box center [326, 217] width 51 height 13
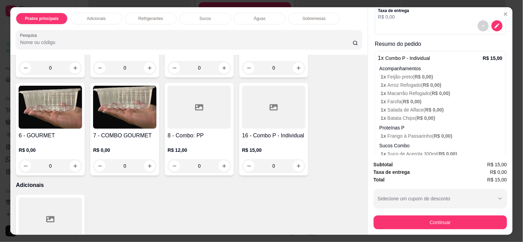
scroll to position [143, 0]
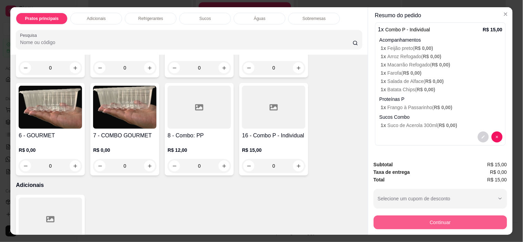
click at [434, 216] on button "Continuar" at bounding box center [440, 223] width 133 height 14
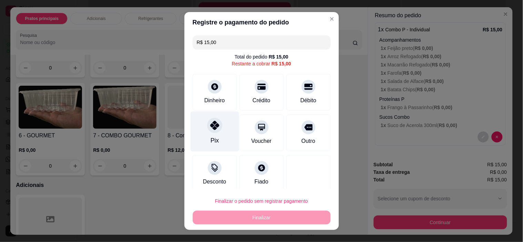
click at [209, 133] on div at bounding box center [214, 125] width 15 height 15
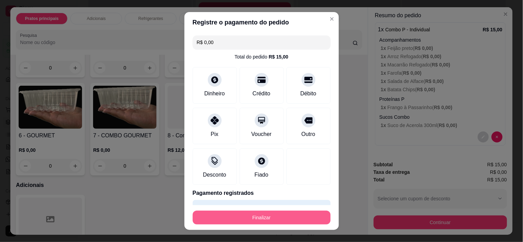
click at [254, 221] on button "Finalizar" at bounding box center [262, 218] width 138 height 14
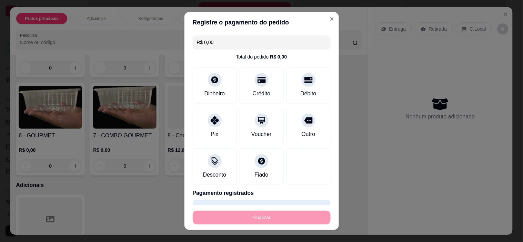
type input "-R$ 15,00"
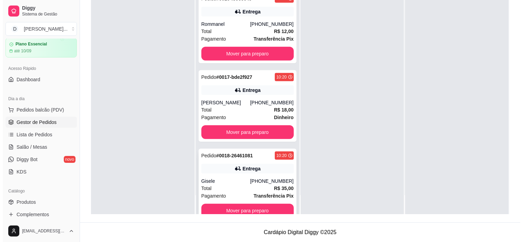
scroll to position [1259, 0]
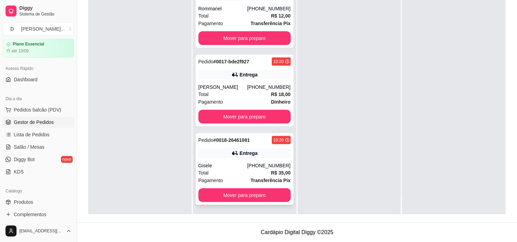
click at [237, 166] on div "Gisele" at bounding box center [223, 165] width 49 height 7
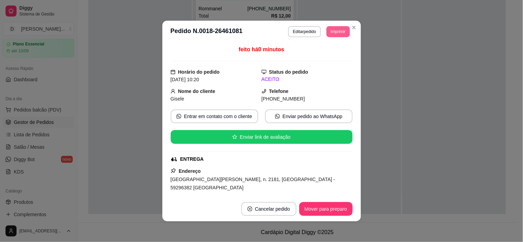
click at [332, 32] on button "Imprimir" at bounding box center [337, 31] width 23 height 11
click at [323, 58] on button "IMPRESSORA" at bounding box center [322, 56] width 48 height 11
click at [336, 29] on button "Imprimir" at bounding box center [337, 31] width 23 height 11
click at [336, 52] on button "IMPRESSORA" at bounding box center [323, 56] width 50 height 11
click at [340, 31] on button "Imprimir" at bounding box center [338, 31] width 22 height 11
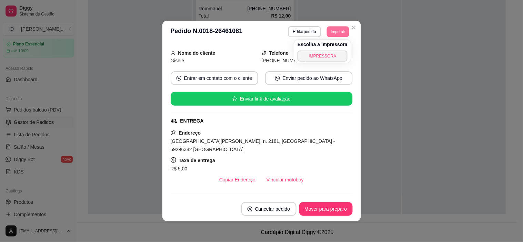
scroll to position [77, 0]
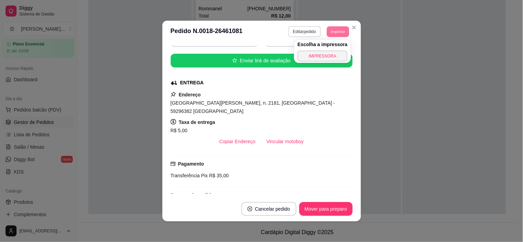
click at [302, 30] on button "Editar pedido" at bounding box center [304, 31] width 33 height 11
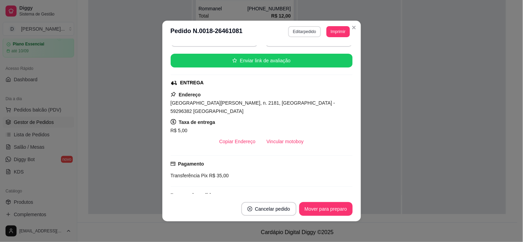
click at [307, 35] on button "Editar pedido" at bounding box center [304, 31] width 33 height 11
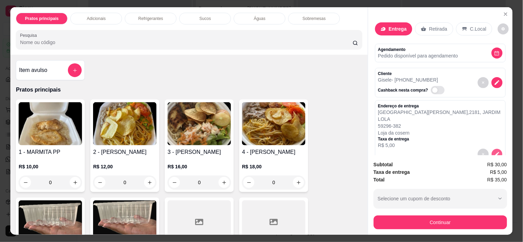
click at [492, 149] on button "decrease-product-quantity" at bounding box center [497, 154] width 11 height 11
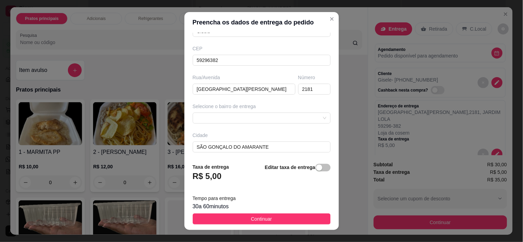
click at [307, 201] on div "Tempo para entrega 30 a 60 minutos" at bounding box center [262, 202] width 138 height 17
click at [316, 167] on div "button" at bounding box center [319, 168] width 6 height 6
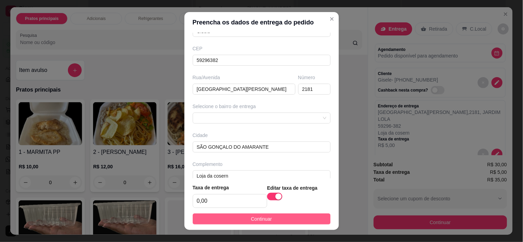
click at [270, 221] on button "Continuar" at bounding box center [262, 219] width 138 height 11
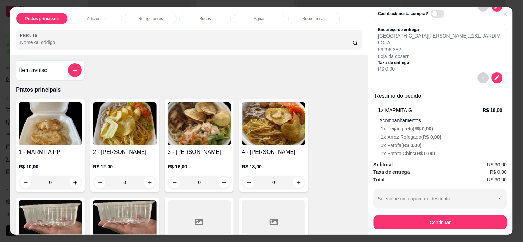
scroll to position [153, 0]
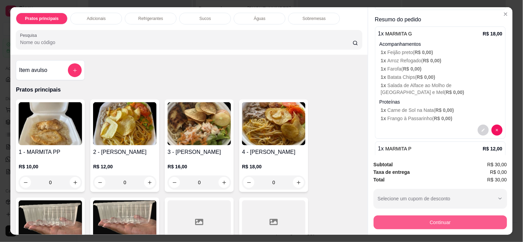
click at [463, 219] on button "Continuar" at bounding box center [440, 223] width 133 height 14
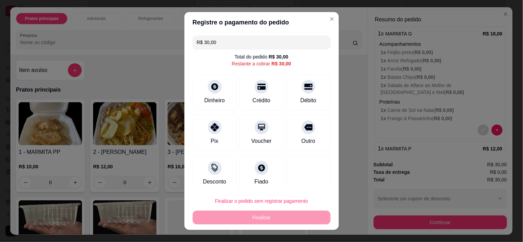
drag, startPoint x: 213, startPoint y: 45, endPoint x: 187, endPoint y: 40, distance: 26.7
click at [187, 40] on div "R$ 30,00 Total do pedido R$ 30,00 Restante a cobrar R$ 30,00 Dinheiro Crédito D…" at bounding box center [261, 111] width 154 height 156
click at [245, 123] on div "Voucher" at bounding box center [261, 132] width 49 height 40
drag, startPoint x: 215, startPoint y: 43, endPoint x: 187, endPoint y: 40, distance: 28.5
click at [187, 40] on div "R$ 20,00 Total do pedido R$ 30,00 Restante a cobrar R$ 20,00 Dinheiro Crédito D…" at bounding box center [261, 119] width 154 height 173
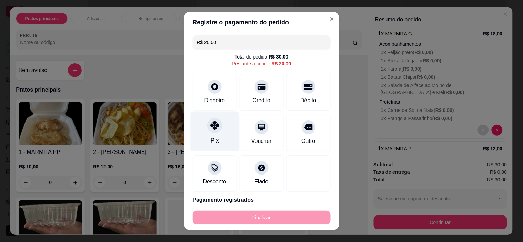
click at [210, 143] on div "Pix" at bounding box center [214, 140] width 8 height 9
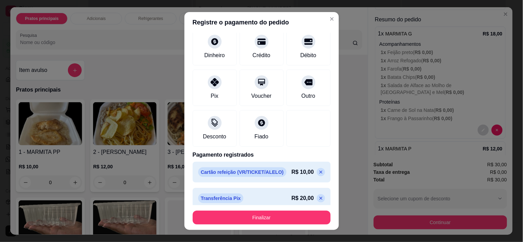
scroll to position [44, 0]
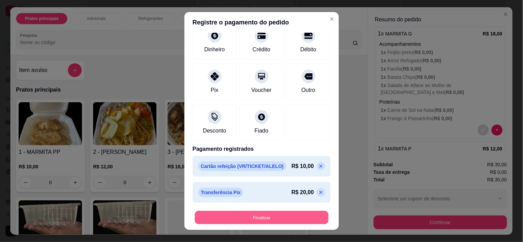
click at [260, 219] on button "Finalizar" at bounding box center [262, 217] width 134 height 13
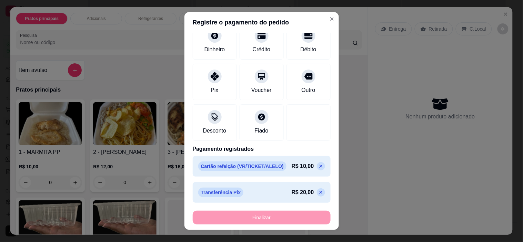
type input "-R$ 30,00"
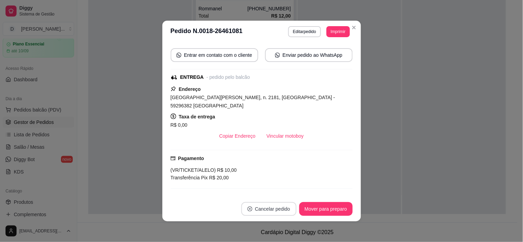
scroll to position [92, 0]
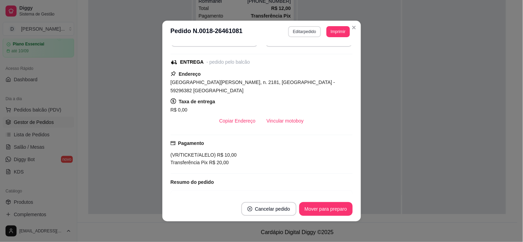
click at [308, 28] on button "Editar pedido" at bounding box center [304, 31] width 33 height 11
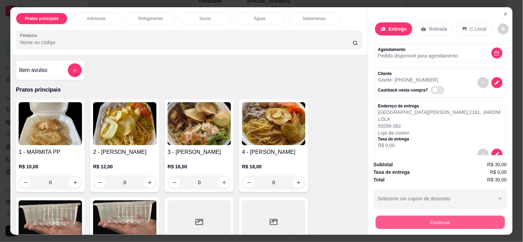
click at [427, 218] on button "Continuar" at bounding box center [439, 222] width 129 height 13
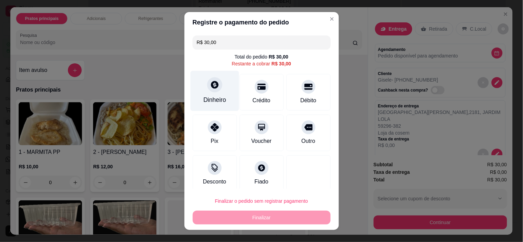
scroll to position [6, 0]
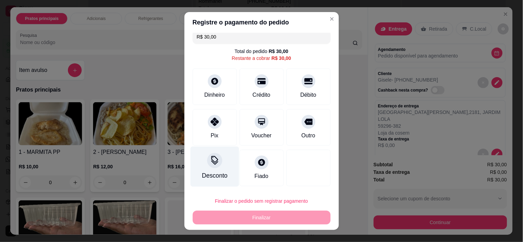
click at [212, 171] on div "Desconto" at bounding box center [215, 175] width 26 height 9
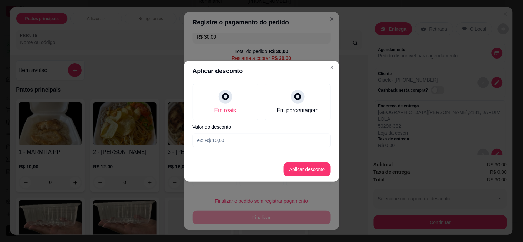
click at [245, 142] on input at bounding box center [262, 141] width 138 height 14
type input "10,00"
click at [287, 170] on button "Aplicar desconto" at bounding box center [307, 170] width 47 height 14
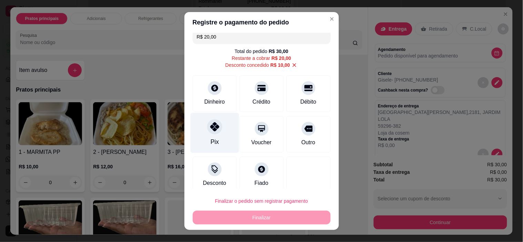
click at [216, 139] on div "Pix" at bounding box center [214, 133] width 49 height 40
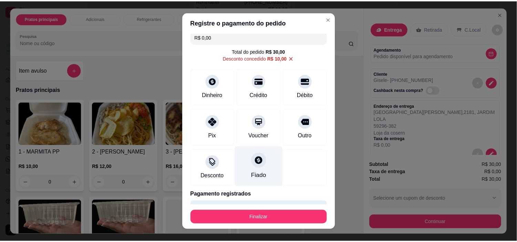
scroll to position [25, 0]
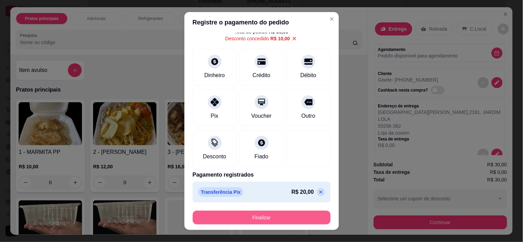
click at [276, 221] on button "Finalizar" at bounding box center [262, 218] width 138 height 14
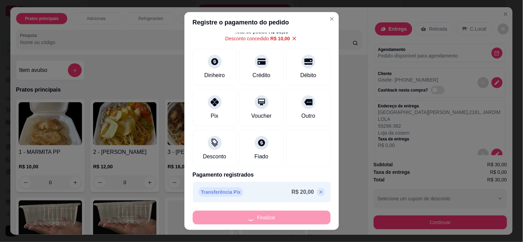
type input "-R$ 30,00"
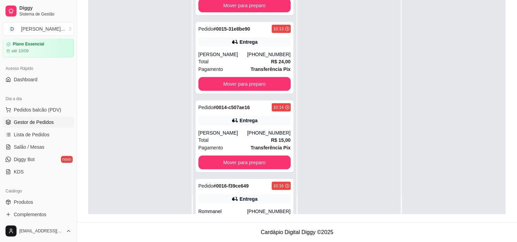
scroll to position [1259, 0]
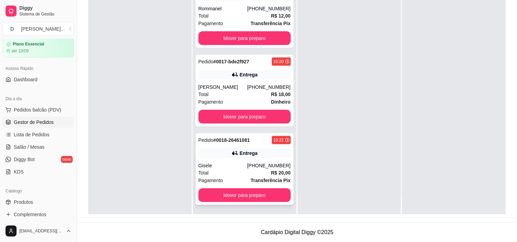
click at [219, 149] on div "Entrega" at bounding box center [245, 154] width 92 height 10
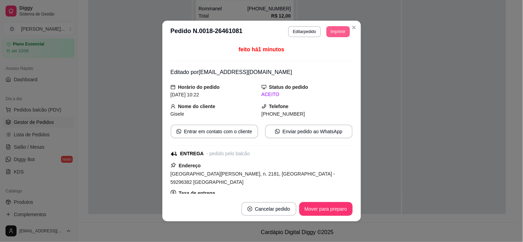
click at [330, 33] on button "Imprimir" at bounding box center [337, 31] width 23 height 11
click at [313, 54] on button "IMPRESSORA" at bounding box center [323, 56] width 50 height 11
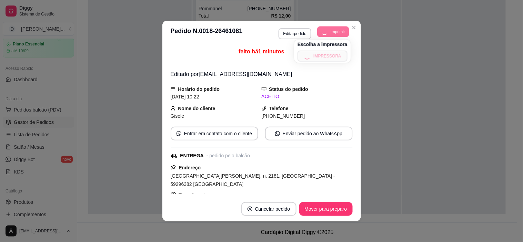
click at [335, 29] on button "Imprimir" at bounding box center [334, 31] width 32 height 11
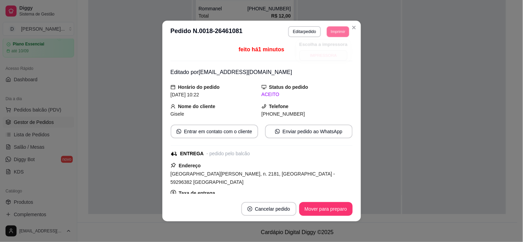
click at [328, 56] on button "IMPRESSORA" at bounding box center [323, 55] width 48 height 11
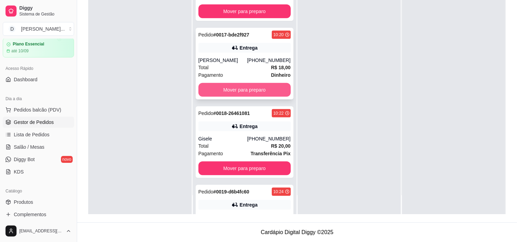
click at [232, 97] on button "Mover para preparo" at bounding box center [245, 90] width 92 height 14
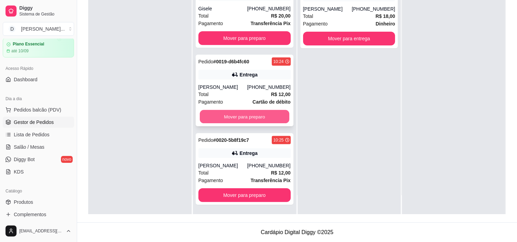
click at [225, 118] on button "Mover para preparo" at bounding box center [245, 116] width 90 height 13
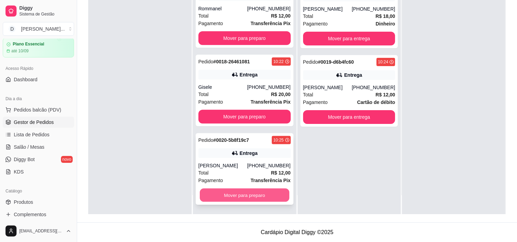
click at [232, 191] on button "Mover para preparo" at bounding box center [245, 195] width 90 height 13
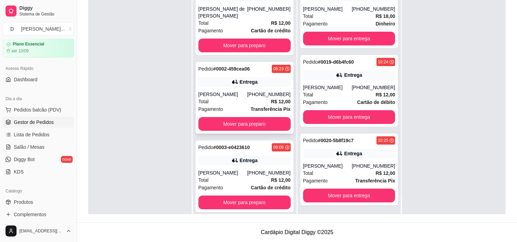
scroll to position [0, 0]
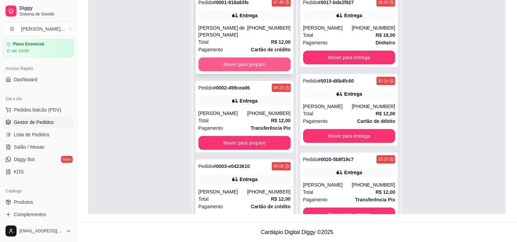
click at [235, 66] on button "Mover para preparo" at bounding box center [245, 65] width 92 height 14
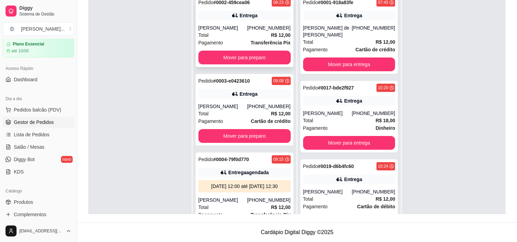
click at [227, 61] on button "Mover para preparo" at bounding box center [245, 58] width 92 height 14
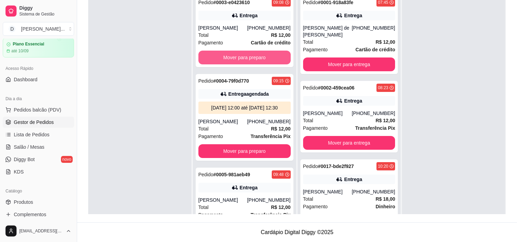
click at [227, 61] on button "Mover para preparo" at bounding box center [245, 58] width 92 height 14
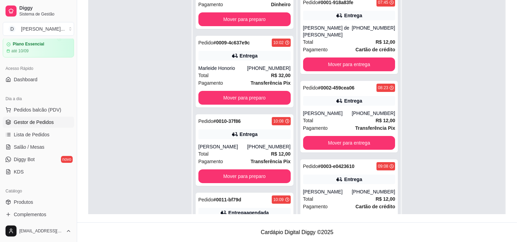
scroll to position [421, 0]
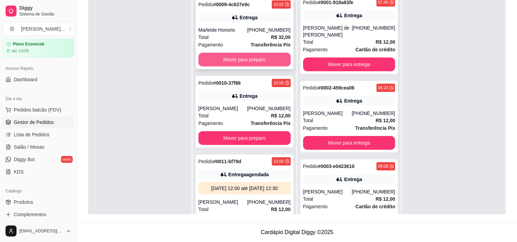
click at [228, 67] on button "Mover para preparo" at bounding box center [245, 60] width 92 height 14
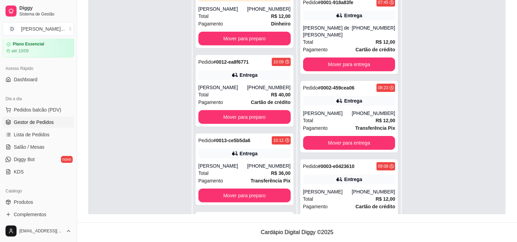
scroll to position [574, 0]
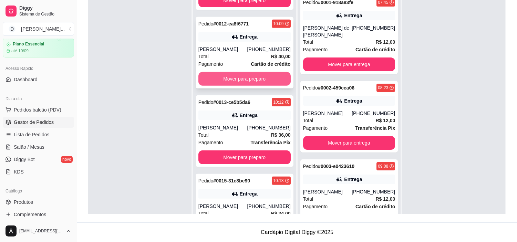
click at [232, 86] on button "Mover para preparo" at bounding box center [245, 79] width 92 height 14
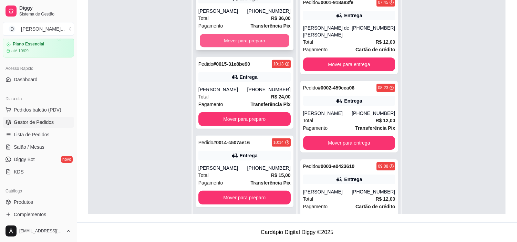
click at [223, 48] on button "Mover para preparo" at bounding box center [245, 40] width 90 height 13
click at [229, 48] on button "Mover para preparo" at bounding box center [245, 41] width 92 height 14
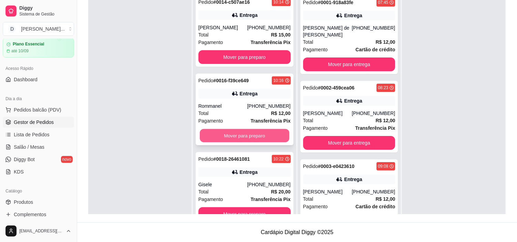
click at [237, 136] on button "Mover para preparo" at bounding box center [245, 135] width 90 height 13
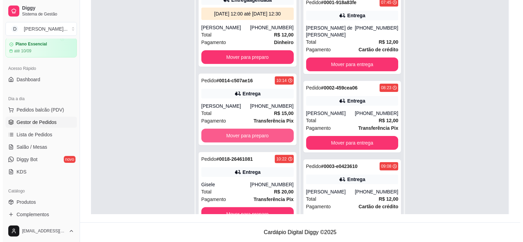
scroll to position [19, 0]
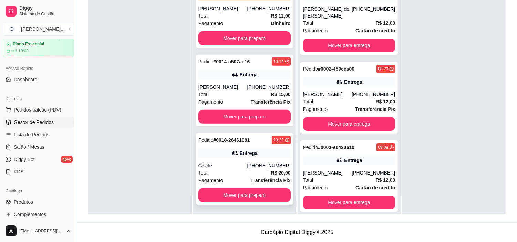
click at [244, 173] on div "Total R$ 20,00" at bounding box center [245, 173] width 92 height 8
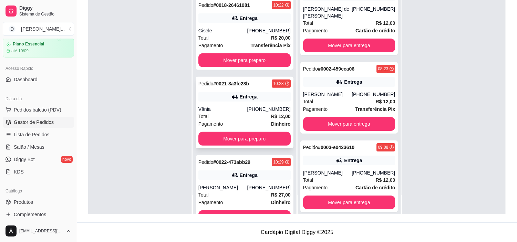
scroll to position [695, 0]
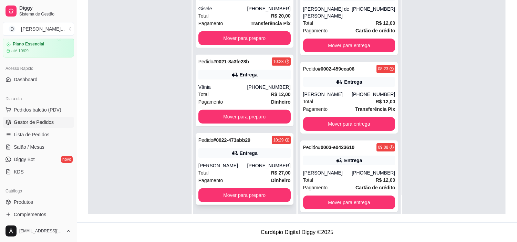
click at [224, 159] on div "Pedido # 0022-473abb29 10:29 Entrega Beatriz (84) 98190-2041 Total R$ 27,00 Pag…" at bounding box center [245, 169] width 98 height 72
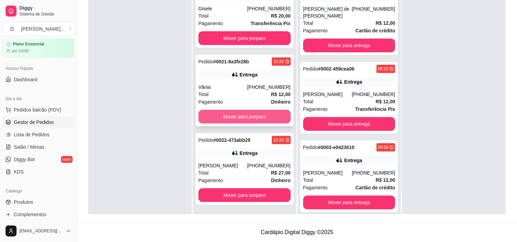
click at [237, 111] on button "Mover para preparo" at bounding box center [245, 117] width 92 height 14
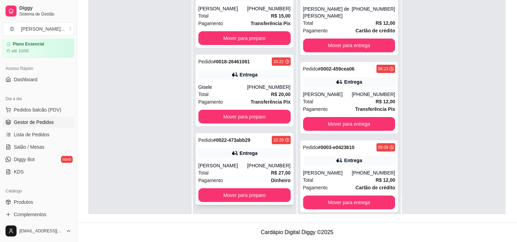
scroll to position [616, 0]
click at [249, 165] on div "[PHONE_NUMBER]" at bounding box center [268, 165] width 43 height 7
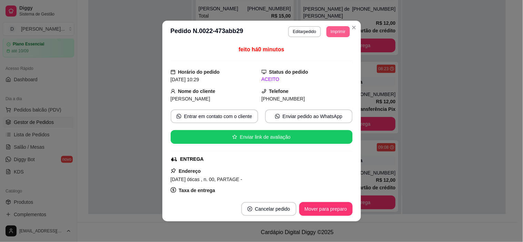
click at [328, 32] on button "Imprimir" at bounding box center [337, 31] width 23 height 11
click at [332, 57] on button "IMPRESSORA" at bounding box center [323, 56] width 50 height 11
click at [330, 31] on button "Imprimir" at bounding box center [338, 31] width 22 height 11
click at [330, 58] on button "IMPRESSORA" at bounding box center [328, 53] width 40 height 9
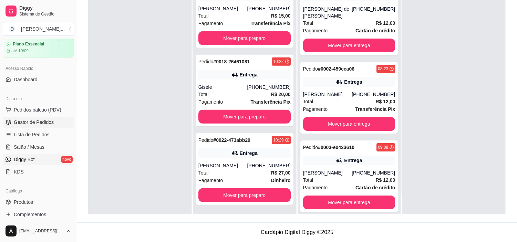
click at [37, 164] on link "Diggy Bot novo" at bounding box center [38, 159] width 71 height 11
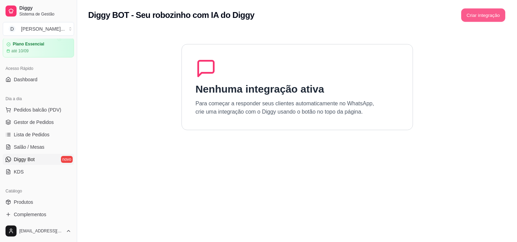
click at [474, 19] on button "Criar integração" at bounding box center [484, 15] width 44 height 13
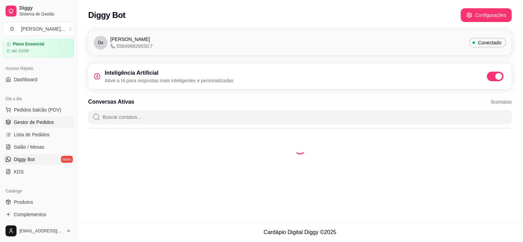
click at [34, 126] on link "Gestor de Pedidos" at bounding box center [38, 122] width 71 height 11
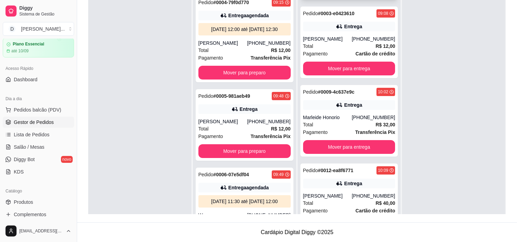
scroll to position [230, 0]
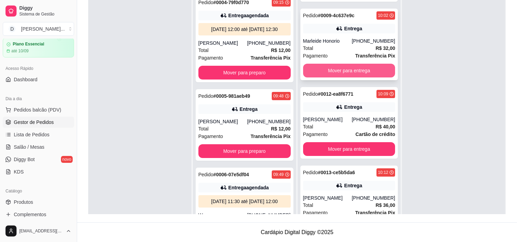
click at [335, 77] on div "Mover para entrega" at bounding box center [349, 71] width 92 height 14
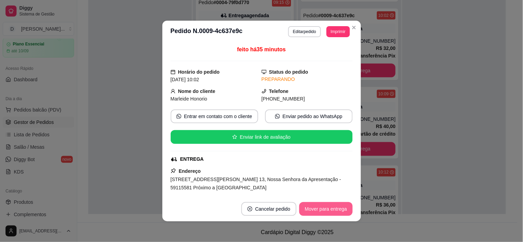
click at [313, 206] on button "Mover para entrega" at bounding box center [325, 209] width 53 height 14
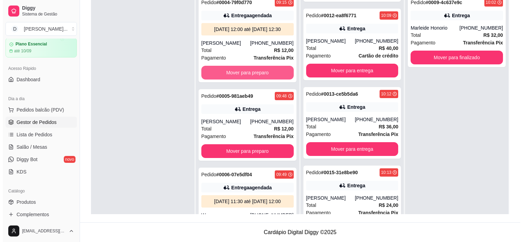
scroll to position [0, 0]
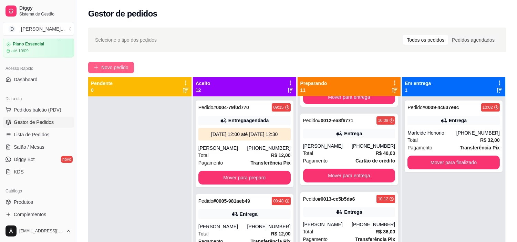
click at [118, 71] on button "Novo pedido" at bounding box center [111, 67] width 46 height 11
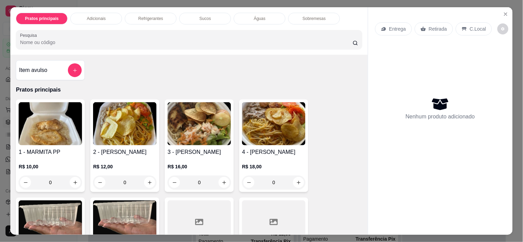
click at [381, 26] on icon at bounding box center [384, 29] width 6 height 6
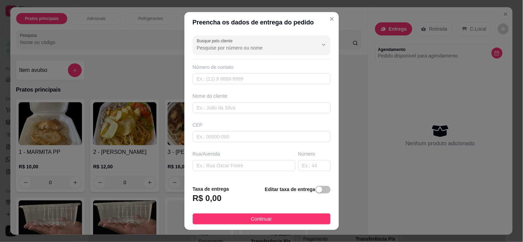
click at [215, 56] on div "Busque pelo cliente Número de contato Nome do cliente CEP Rua/Avenida Número Se…" at bounding box center [261, 106] width 154 height 147
click at [211, 47] on input "Busque pelo cliente" at bounding box center [252, 47] width 110 height 7
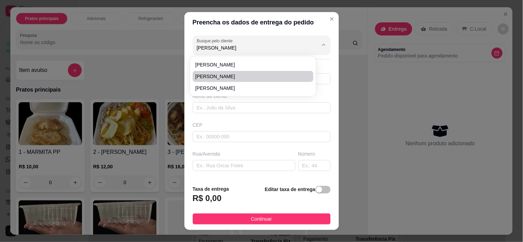
click at [219, 78] on span "[PERSON_NAME]" at bounding box center [249, 76] width 109 height 7
type input "[PERSON_NAME]"
type input "84988207902"
type input "[PERSON_NAME]"
type input "59296802"
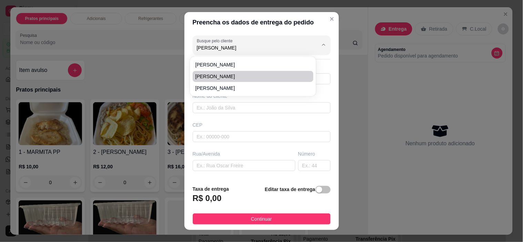
type input "Avenida Bacharel Tomaz Landim"
type input "1022"
type input "[DATE]"
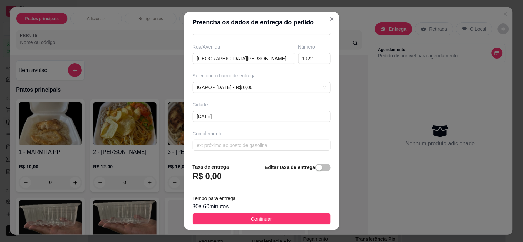
scroll to position [10, 0]
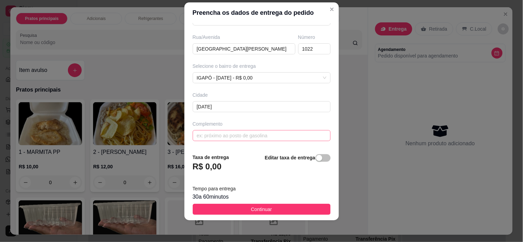
type input "[PERSON_NAME]"
click at [219, 137] on input "text" at bounding box center [262, 135] width 138 height 11
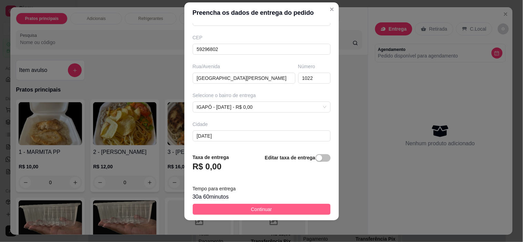
scroll to position [108, 0]
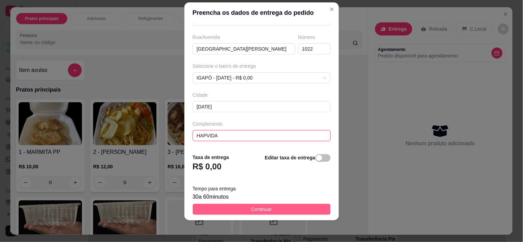
type input "HAPVIDA"
click at [232, 212] on button "Continuar" at bounding box center [262, 209] width 138 height 11
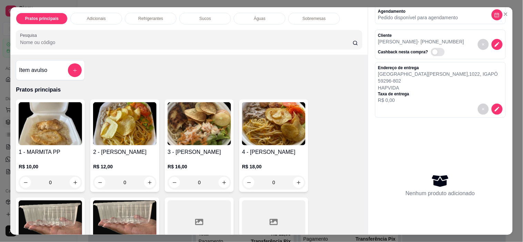
scroll to position [38, 0]
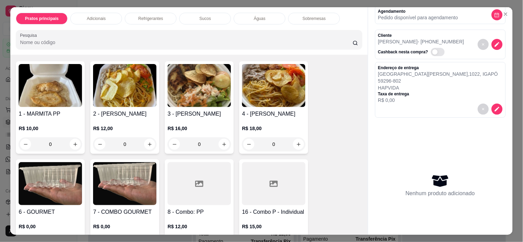
click at [112, 97] on img at bounding box center [124, 85] width 63 height 43
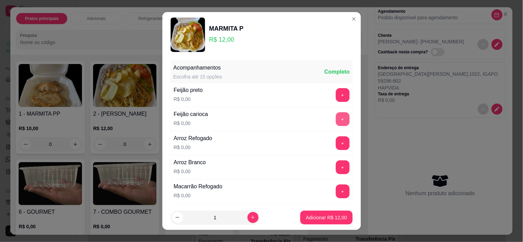
click at [336, 123] on button "+" at bounding box center [343, 119] width 14 height 14
click at [336, 188] on button "+" at bounding box center [343, 192] width 14 height 14
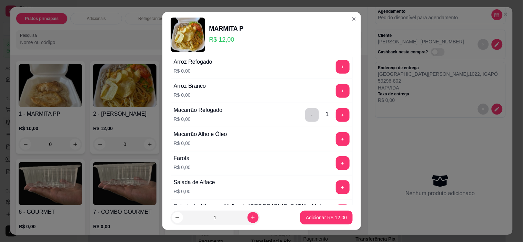
scroll to position [115, 0]
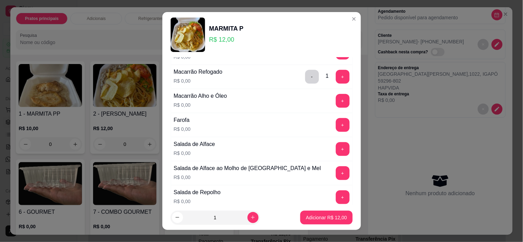
click at [333, 117] on div "Farofa R$ 0,00 +" at bounding box center [262, 125] width 182 height 24
click at [336, 128] on button "+" at bounding box center [343, 125] width 14 height 14
click at [336, 139] on div "Salada de Alface R$ 0,00 +" at bounding box center [262, 149] width 182 height 24
click at [336, 145] on button "+" at bounding box center [343, 149] width 14 height 14
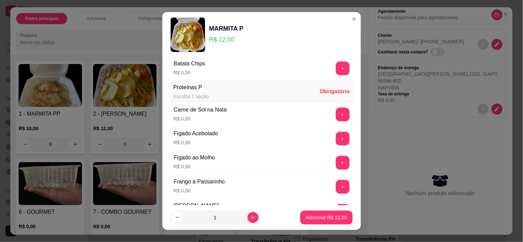
scroll to position [306, 0]
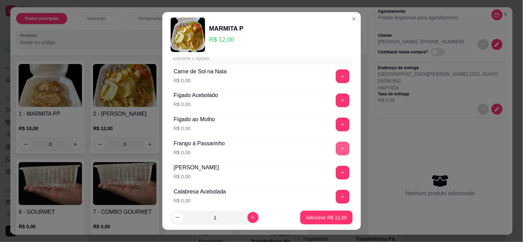
click at [336, 148] on button "+" at bounding box center [343, 149] width 14 height 14
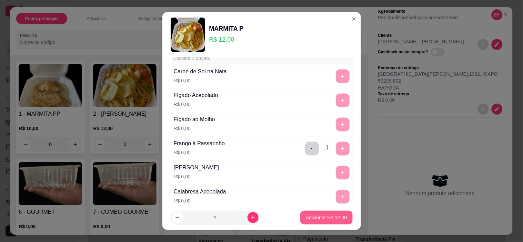
click at [319, 222] on button "Adicionar R$ 12,00" at bounding box center [326, 218] width 52 height 14
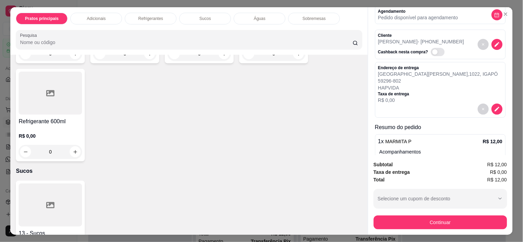
scroll to position [536, 0]
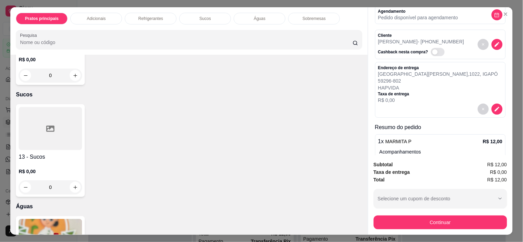
click at [30, 158] on h4 "13 - Sucos" at bounding box center [50, 157] width 63 height 8
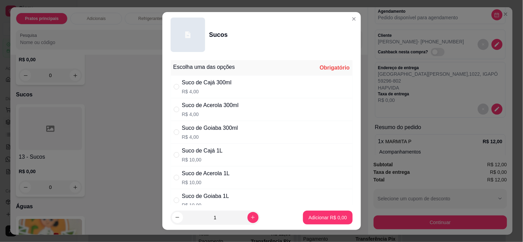
click at [216, 110] on div "Suco de Acerola 300ml R$ 4,00" at bounding box center [210, 109] width 57 height 17
radio input "true"
click at [322, 219] on p "Adicionar R$ 4,00" at bounding box center [327, 217] width 37 height 7
type input "1"
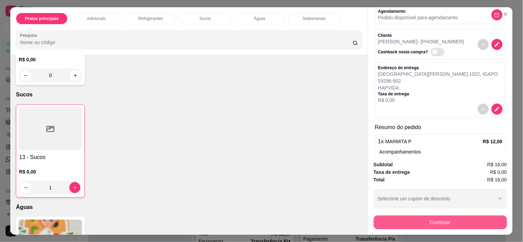
click at [435, 228] on div "Subtotal R$ 16,00 Taxa de entrega R$ 0,00 Total R$ 16,00 Selecione um cupom de …" at bounding box center [440, 195] width 144 height 80
click at [430, 217] on button "Continuar" at bounding box center [439, 222] width 129 height 13
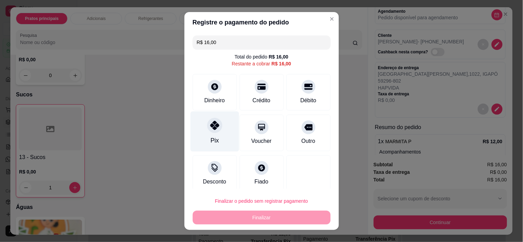
click at [208, 116] on div "Pix" at bounding box center [214, 132] width 49 height 40
type input "R$ 0,00"
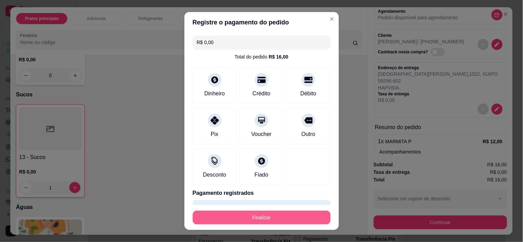
click at [246, 212] on button "Finalizar" at bounding box center [262, 218] width 138 height 14
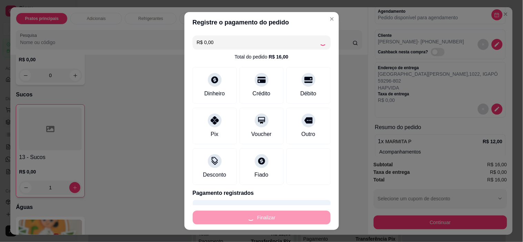
type input "0"
type input "-R$ 16,00"
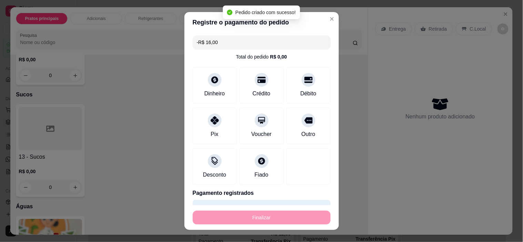
scroll to position [0, 0]
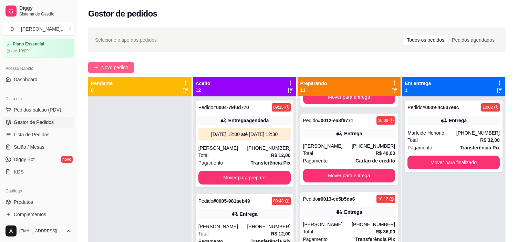
click at [123, 66] on span "Novo pedido" at bounding box center [114, 68] width 27 height 8
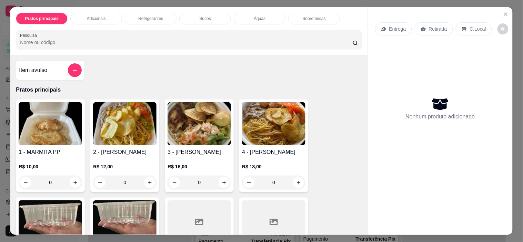
click at [404, 26] on div "Entrega" at bounding box center [393, 28] width 37 height 13
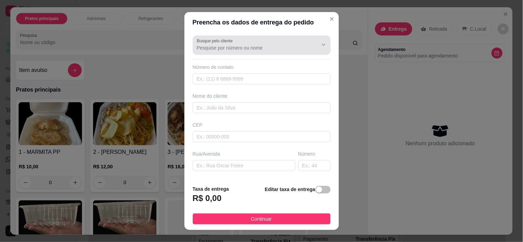
click at [247, 49] on input "Busque pelo cliente" at bounding box center [252, 47] width 110 height 7
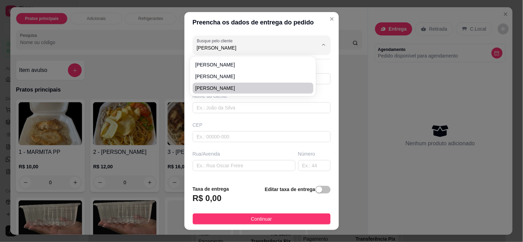
click at [227, 74] on span "[PERSON_NAME]" at bounding box center [249, 76] width 109 height 7
type input "[PERSON_NAME]"
type input "84988207902"
type input "[PERSON_NAME]"
type input "59296802"
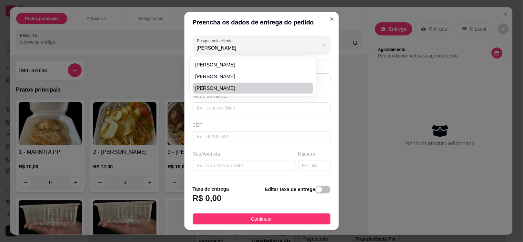
type input "Avenida Bacharel Tomaz Landim"
type input "1022"
type input "[DATE]"
type input "HAPVIDA"
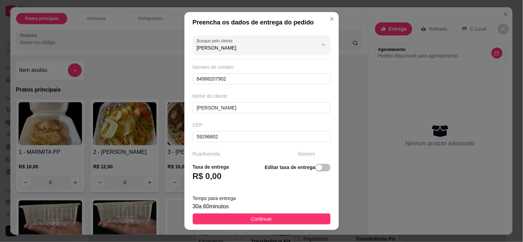
scroll to position [108, 0]
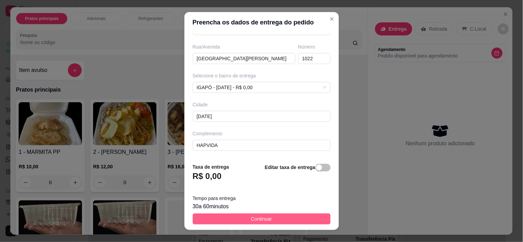
type input "[PERSON_NAME]"
click at [251, 219] on span "Continuar" at bounding box center [261, 219] width 21 height 8
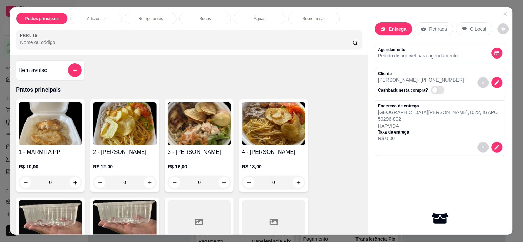
click at [290, 149] on h4 "4 - [PERSON_NAME]" at bounding box center [273, 152] width 63 height 8
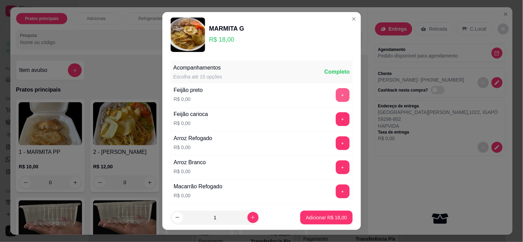
click at [336, 95] on button "+" at bounding box center [343, 95] width 14 height 14
click at [336, 142] on button "+" at bounding box center [343, 144] width 14 height 14
click at [336, 192] on button "+" at bounding box center [343, 192] width 14 height 14
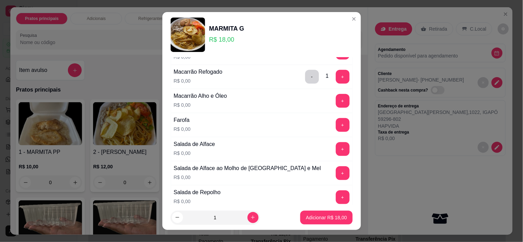
scroll to position [153, 0]
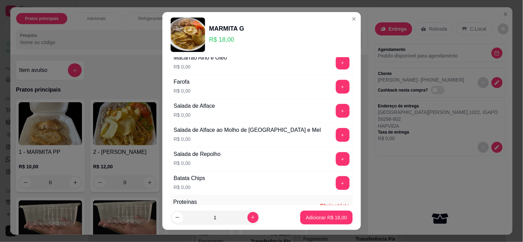
click at [336, 87] on button "+" at bounding box center [343, 87] width 14 height 14
click at [336, 113] on button "+" at bounding box center [342, 110] width 13 height 13
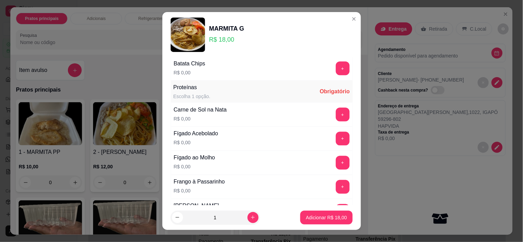
scroll to position [306, 0]
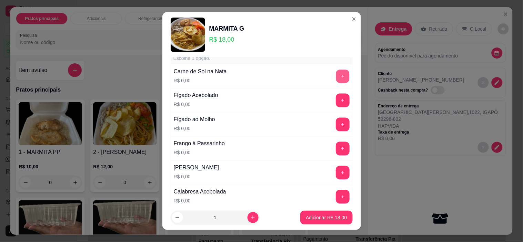
click at [336, 75] on button "+" at bounding box center [342, 76] width 13 height 13
click at [336, 178] on button "+" at bounding box center [343, 173] width 14 height 14
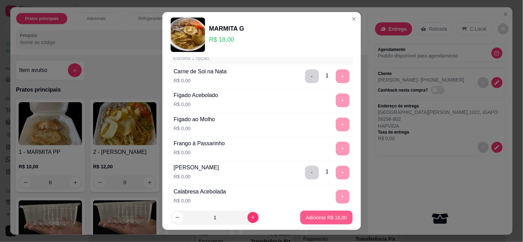
click at [329, 219] on p "Adicionar R$ 18,00" at bounding box center [326, 217] width 41 height 7
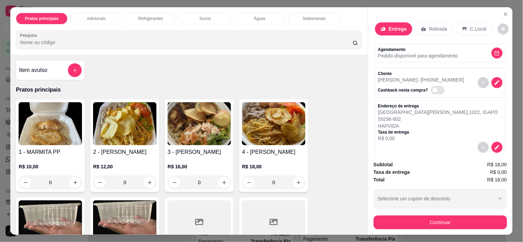
scroll to position [191, 0]
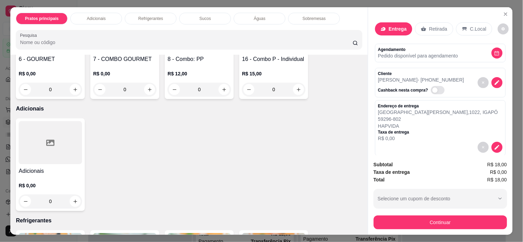
click at [52, 149] on div at bounding box center [50, 142] width 63 height 43
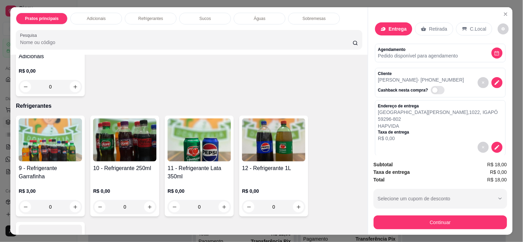
scroll to position [421, 0]
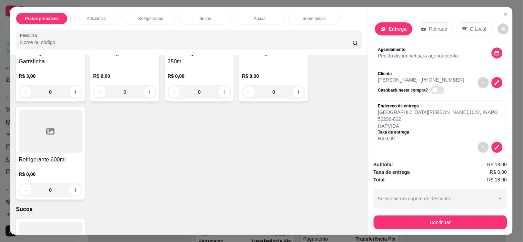
click at [34, 149] on div at bounding box center [50, 131] width 63 height 43
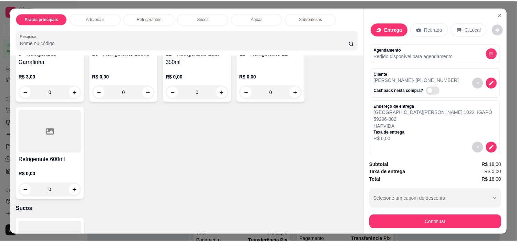
scroll to position [498, 0]
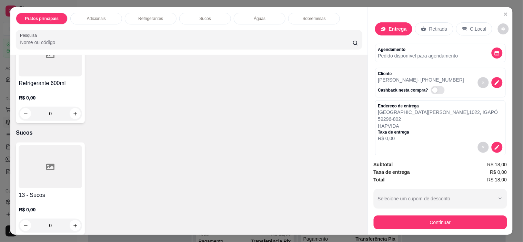
click at [45, 178] on div at bounding box center [50, 166] width 63 height 43
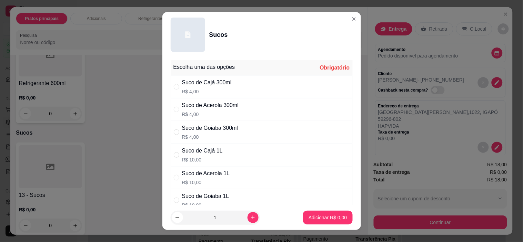
click at [246, 106] on div "Suco de Acerola 300ml R$ 4,00" at bounding box center [262, 109] width 182 height 23
radio input "true"
click at [315, 214] on button "Adicionar R$ 4,00" at bounding box center [327, 218] width 49 height 14
type input "1"
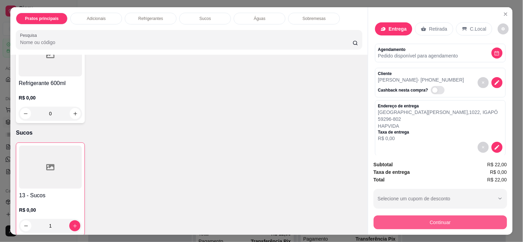
click at [416, 216] on button "Continuar" at bounding box center [440, 223] width 133 height 14
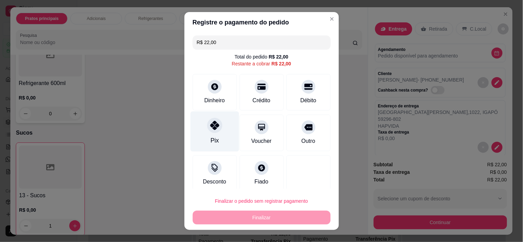
click at [211, 123] on div at bounding box center [214, 125] width 15 height 15
type input "R$ 0,00"
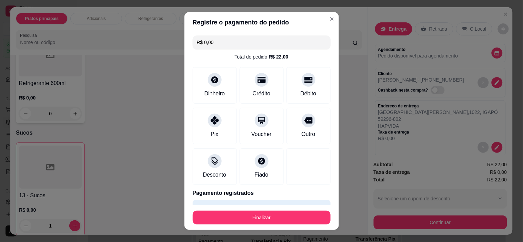
click at [259, 219] on button "Finalizar" at bounding box center [262, 218] width 138 height 14
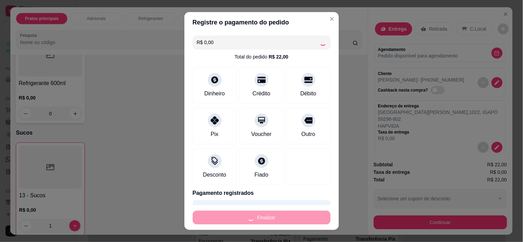
type input "0"
type input "-R$ 22,00"
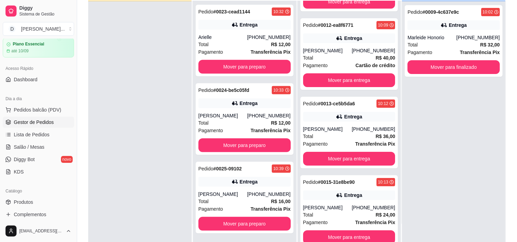
scroll to position [105, 0]
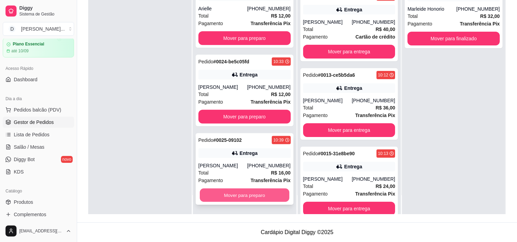
click at [233, 201] on button "Mover para preparo" at bounding box center [245, 195] width 90 height 13
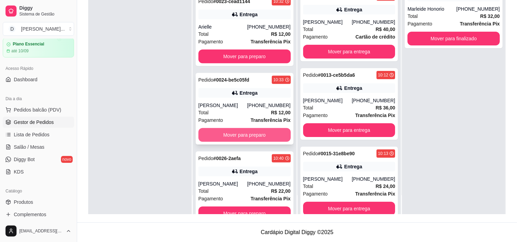
scroll to position [775, 0]
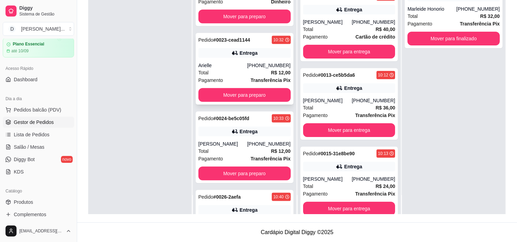
click at [215, 69] on div "Arielle" at bounding box center [223, 65] width 49 height 7
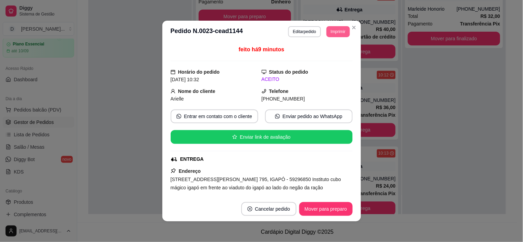
click at [326, 36] on button "Imprimir" at bounding box center [337, 31] width 23 height 11
click at [320, 55] on button "IMPRESSORA" at bounding box center [323, 56] width 50 height 11
click at [332, 36] on button "Imprimir" at bounding box center [337, 31] width 23 height 11
click at [324, 60] on button "IMPRESSORA" at bounding box center [323, 56] width 50 height 11
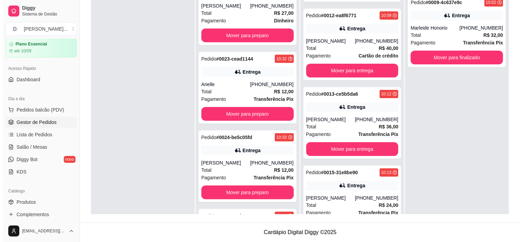
scroll to position [0, 0]
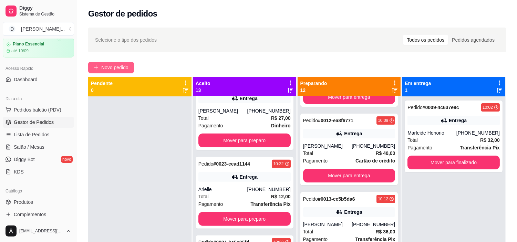
click at [104, 70] on span "Novo pedido" at bounding box center [114, 68] width 27 height 8
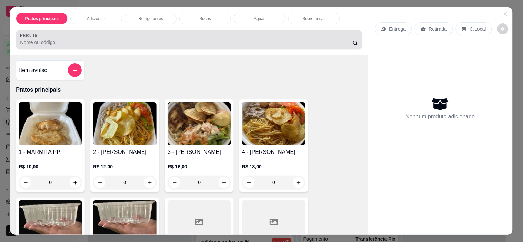
click at [382, 28] on icon at bounding box center [384, 29] width 6 height 6
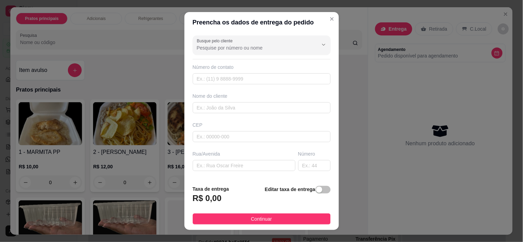
click at [209, 47] on input "Busque pelo cliente" at bounding box center [252, 47] width 110 height 7
click at [213, 51] on input "laercio" at bounding box center [252, 47] width 110 height 7
type input "laercio"
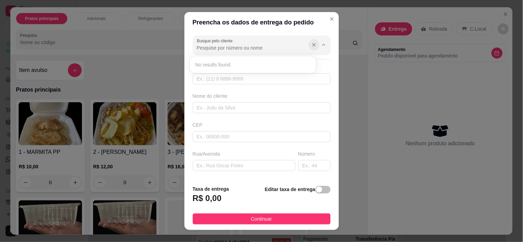
click at [311, 44] on icon "Show suggestions" at bounding box center [314, 45] width 6 height 6
click at [208, 82] on input "text" at bounding box center [262, 78] width 138 height 11
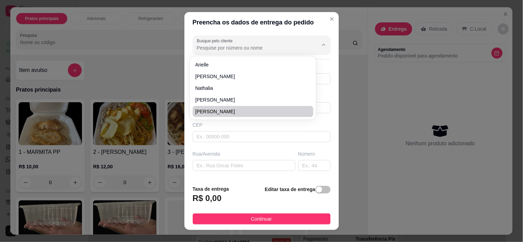
click at [222, 145] on div "Busque pelo cliente Número de contato Nome do cliente CEP Rua/Avenida Número Se…" at bounding box center [261, 106] width 154 height 147
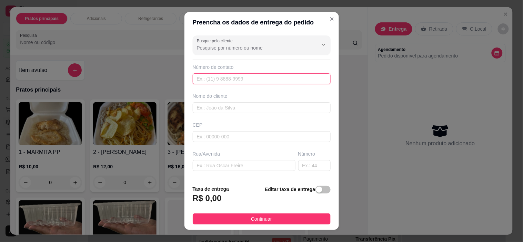
click at [212, 81] on input "text" at bounding box center [262, 78] width 138 height 11
paste input "(84) 8759-1185"
click at [204, 79] on input "(84) 8759-1185" at bounding box center [262, 78] width 138 height 11
type input "[PHONE_NUMBER]"
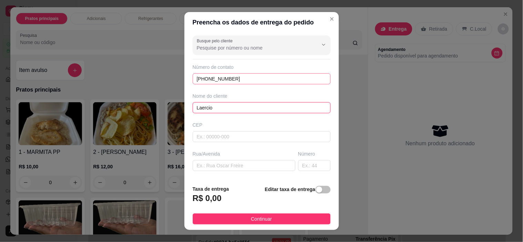
type input "Laercio"
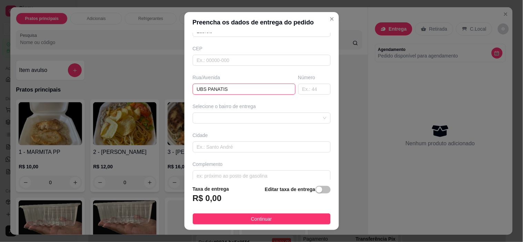
scroll to position [85, 0]
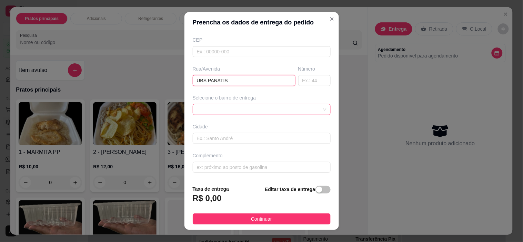
click at [215, 108] on span at bounding box center [262, 109] width 130 height 10
type input "UBS PANATIS"
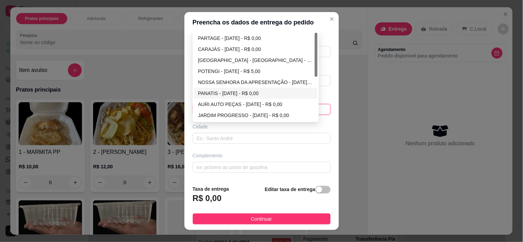
click at [216, 94] on div "PANATIS - [DATE] - R$ 0,00" at bounding box center [255, 94] width 115 height 8
type input "[DATE]"
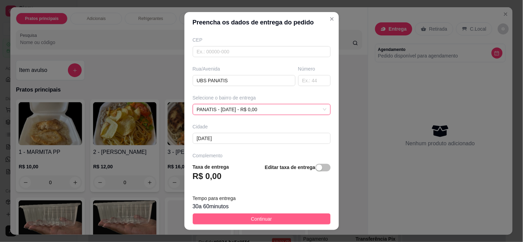
click at [262, 220] on span "Continuar" at bounding box center [261, 219] width 21 height 8
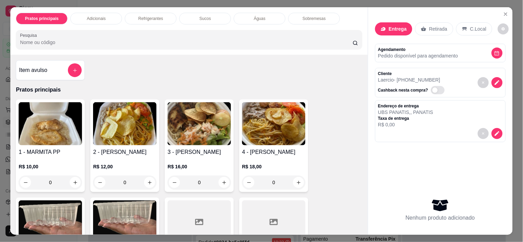
click at [100, 135] on img at bounding box center [124, 123] width 63 height 43
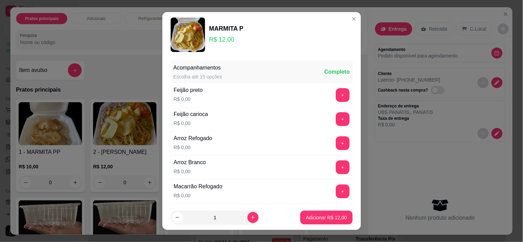
click at [336, 94] on button "+" at bounding box center [343, 95] width 14 height 14
click at [332, 132] on div "Arroz Refogado R$ 0,00 +" at bounding box center [262, 143] width 182 height 24
click at [336, 143] on button "+" at bounding box center [342, 143] width 13 height 13
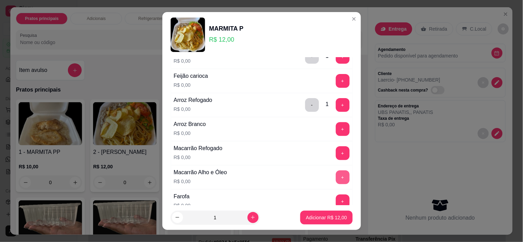
click at [336, 180] on button "+" at bounding box center [343, 178] width 14 height 14
click at [336, 199] on button "+" at bounding box center [343, 202] width 14 height 14
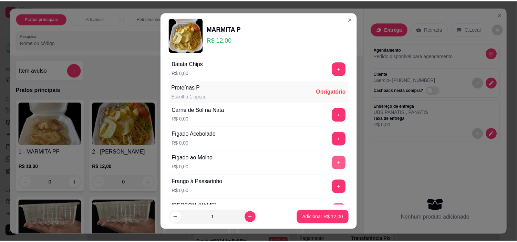
scroll to position [345, 0]
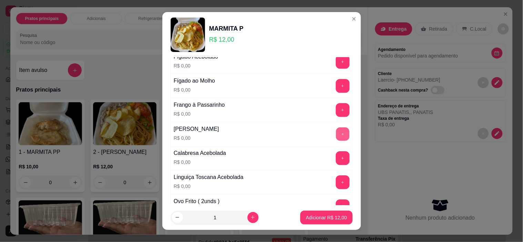
click at [336, 137] on button "+" at bounding box center [342, 134] width 13 height 13
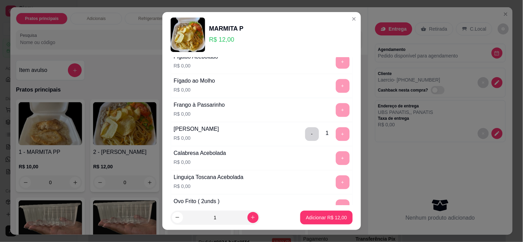
click at [324, 219] on p "Adicionar R$ 12,00" at bounding box center [326, 217] width 41 height 7
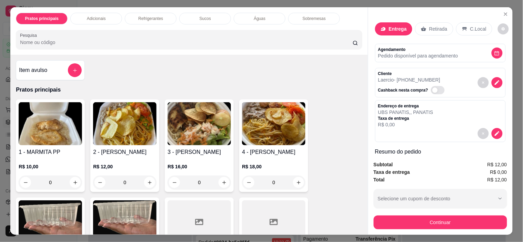
click at [421, 216] on button "Continuar" at bounding box center [440, 223] width 133 height 14
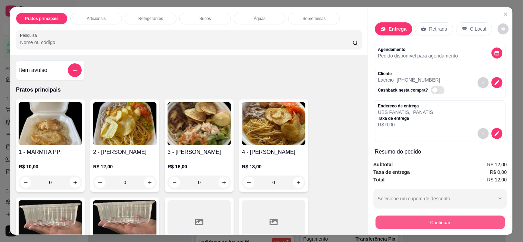
click at [444, 221] on button "Continuar" at bounding box center [439, 222] width 129 height 13
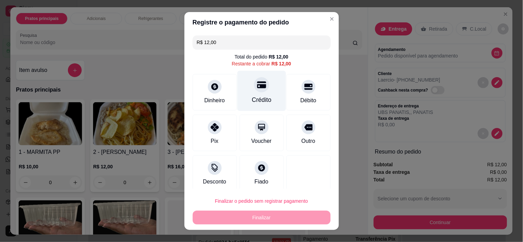
click at [252, 101] on div "Crédito" at bounding box center [262, 100] width 20 height 9
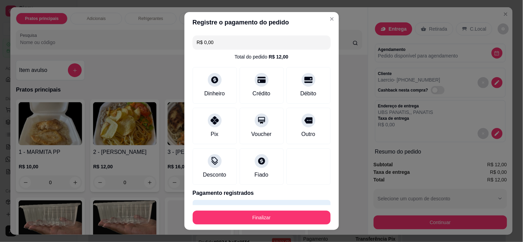
click at [253, 214] on button "Finalizar" at bounding box center [262, 218] width 138 height 14
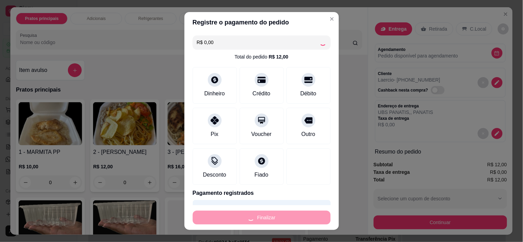
type input "-R$ 12,00"
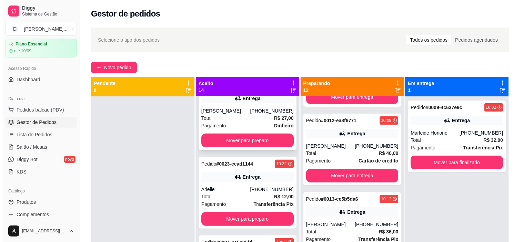
scroll to position [930, 0]
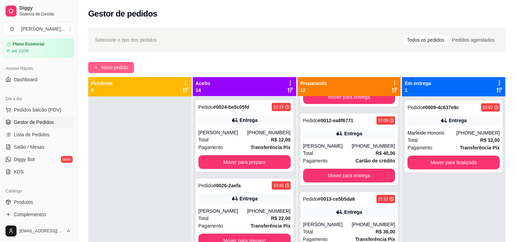
click at [113, 64] on span "Novo pedido" at bounding box center [114, 68] width 27 height 8
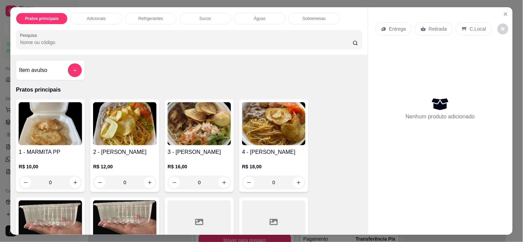
click at [382, 26] on icon at bounding box center [384, 29] width 6 height 6
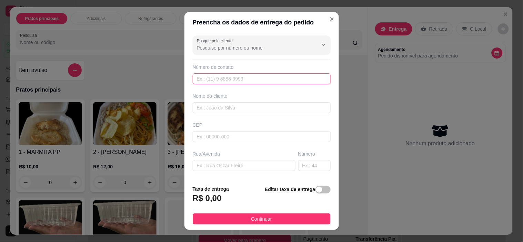
click at [211, 79] on input "text" at bounding box center [262, 78] width 138 height 11
paste input "(84) 8746-9685"
click at [203, 79] on input "(84) 8746-9685" at bounding box center [262, 78] width 138 height 11
type input "[PHONE_NUMBER]"
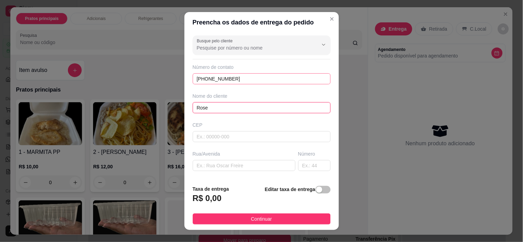
type input "Rose"
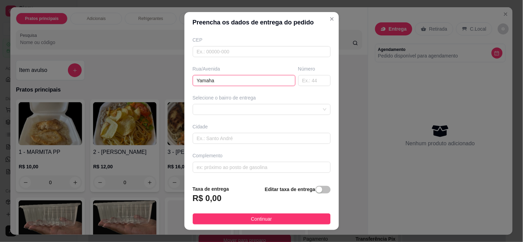
scroll to position [10, 0]
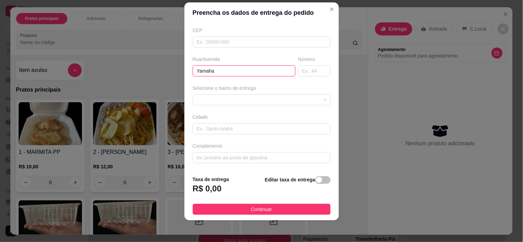
type input "Yamaha"
click at [218, 112] on div "Busque pelo cliente Número de contato (84) 98746-9685 Nome do cliente Rose CEP …" at bounding box center [261, 96] width 154 height 147
click at [214, 103] on div at bounding box center [262, 99] width 138 height 11
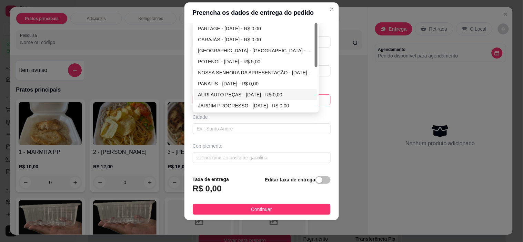
click at [217, 91] on div "AURI AUTO PEÇAS - [DATE] - R$ 0,00" at bounding box center [255, 95] width 115 height 8
type input "[DATE]"
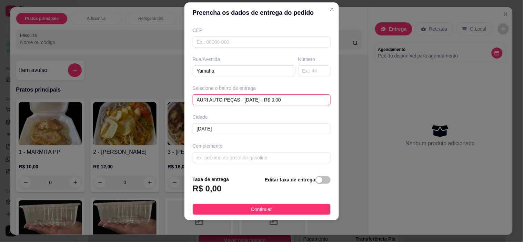
scroll to position [78, 0]
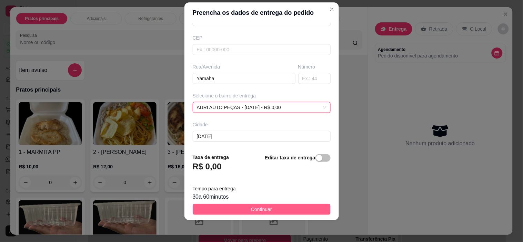
click at [274, 208] on button "Continuar" at bounding box center [262, 209] width 138 height 11
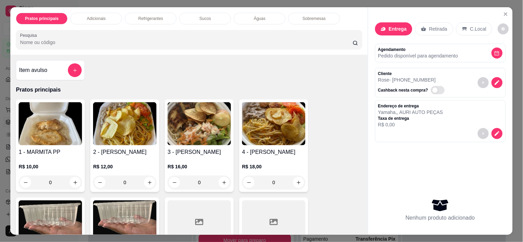
click at [126, 128] on img at bounding box center [124, 123] width 63 height 43
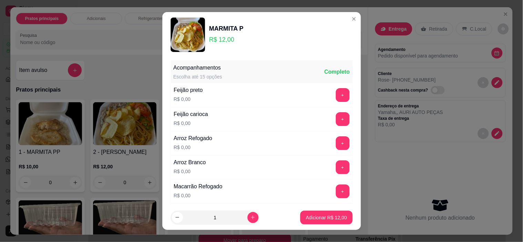
click at [336, 93] on button "+" at bounding box center [343, 95] width 14 height 14
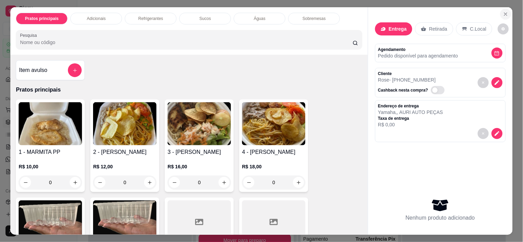
click at [500, 11] on button "Close" at bounding box center [505, 14] width 11 height 11
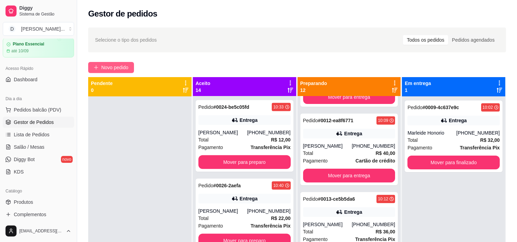
click at [99, 68] on button "Novo pedido" at bounding box center [111, 67] width 46 height 11
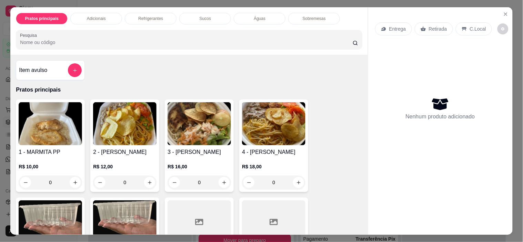
click at [398, 27] on p "Entrega" at bounding box center [397, 29] width 17 height 7
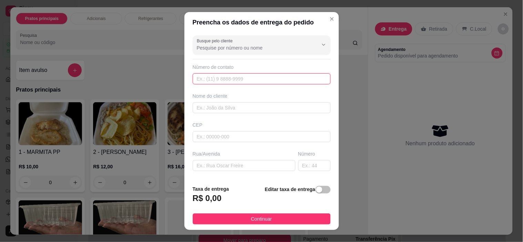
click at [214, 79] on input "text" at bounding box center [262, 78] width 138 height 11
click at [212, 64] on div "Número de contato" at bounding box center [262, 67] width 138 height 7
click at [212, 57] on div "Busque pelo cliente Número de contato Nome do cliente CEP Rua/Avenida Número Se…" at bounding box center [261, 106] width 154 height 147
click at [210, 50] on input "Busque pelo cliente" at bounding box center [252, 47] width 110 height 7
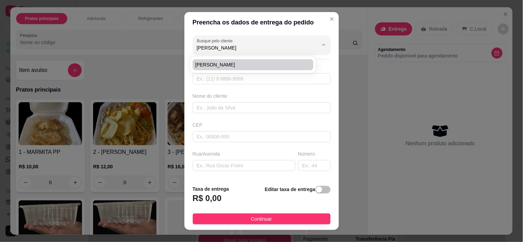
click at [206, 60] on li "[PERSON_NAME]" at bounding box center [253, 64] width 121 height 11
type input "[PERSON_NAME]"
type input "84986104295"
type input "[PERSON_NAME]"
type input "Av fronteiras"
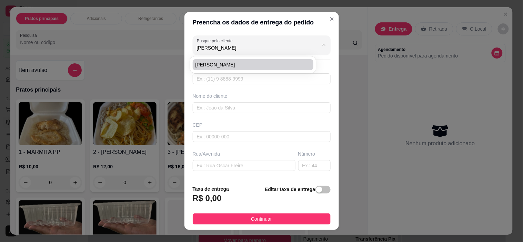
type input "1133"
type input "[DATE]"
type input "Farmácia mais drugstore"
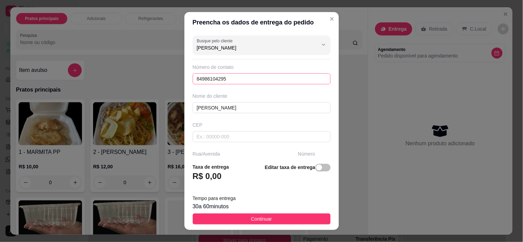
scroll to position [108, 0]
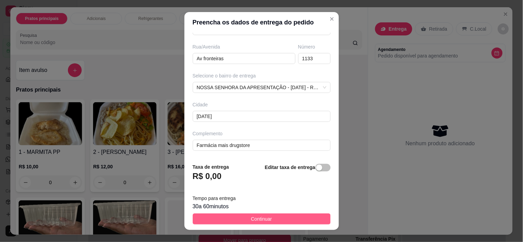
type input "[PERSON_NAME]"
click at [237, 221] on button "Continuar" at bounding box center [262, 219] width 138 height 11
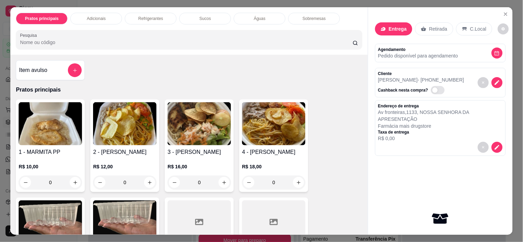
click at [105, 133] on img at bounding box center [124, 123] width 63 height 43
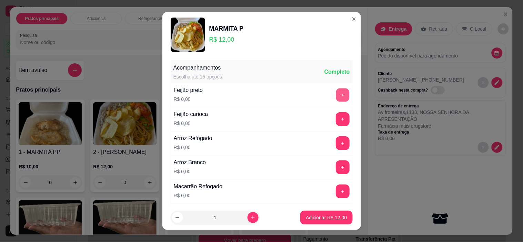
click at [336, 96] on button "+" at bounding box center [342, 95] width 13 height 13
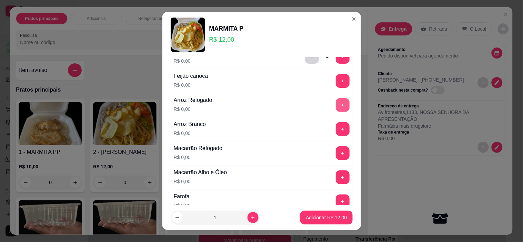
click at [336, 109] on button "+" at bounding box center [343, 105] width 14 height 14
click at [336, 159] on button "+" at bounding box center [342, 153] width 13 height 13
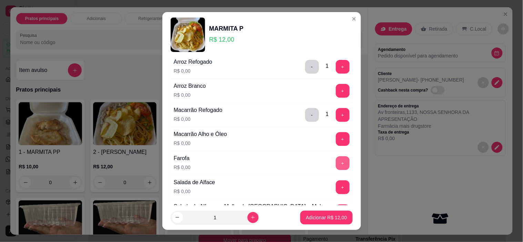
scroll to position [115, 0]
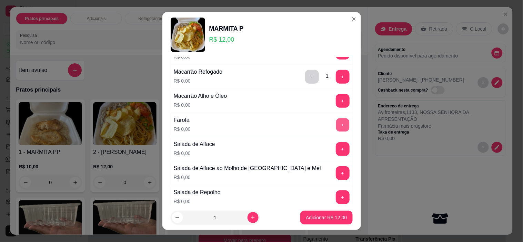
click at [336, 121] on button "+" at bounding box center [342, 125] width 13 height 13
click at [336, 150] on button "+" at bounding box center [342, 149] width 13 height 13
click at [336, 175] on button "+" at bounding box center [342, 173] width 13 height 13
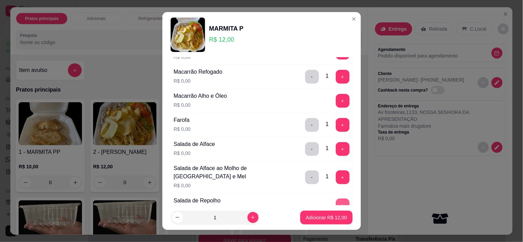
click at [336, 205] on button "+" at bounding box center [343, 206] width 14 height 14
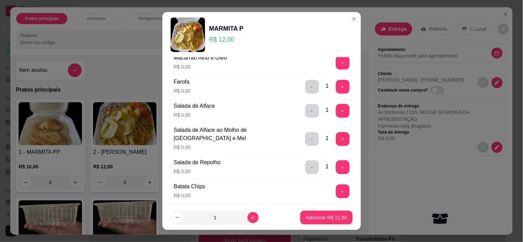
scroll to position [230, 0]
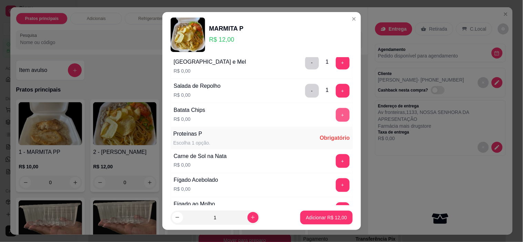
click at [336, 115] on button "+" at bounding box center [343, 115] width 14 height 14
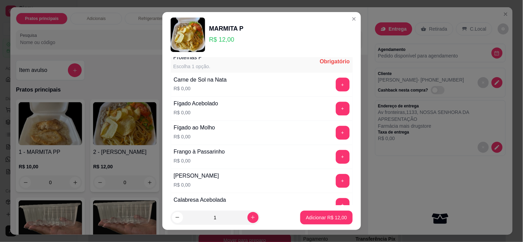
click at [336, 163] on button "+" at bounding box center [343, 157] width 14 height 14
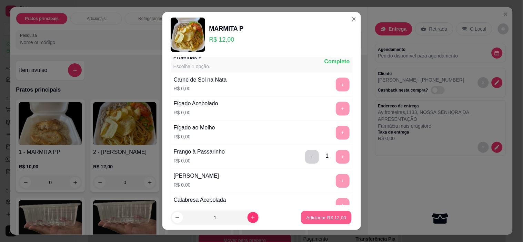
click at [311, 215] on p "Adicionar R$ 12,00" at bounding box center [326, 217] width 40 height 7
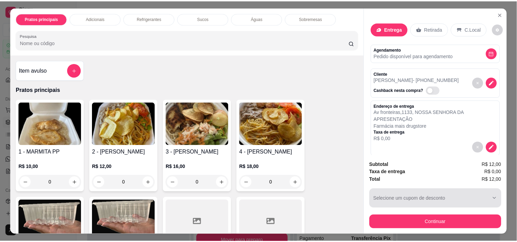
scroll to position [18, 0]
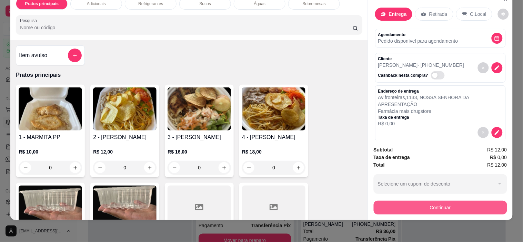
click at [435, 204] on button "Continuar" at bounding box center [440, 208] width 133 height 14
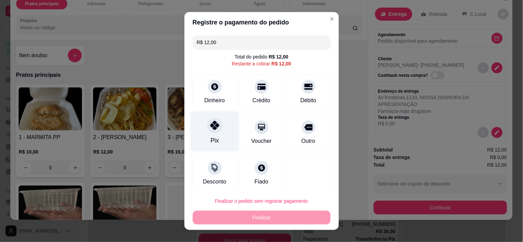
click at [218, 137] on div "Pix" at bounding box center [214, 132] width 49 height 40
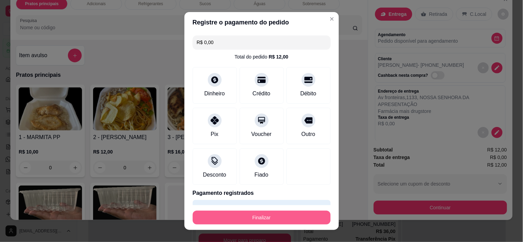
click at [252, 218] on button "Finalizar" at bounding box center [262, 218] width 138 height 14
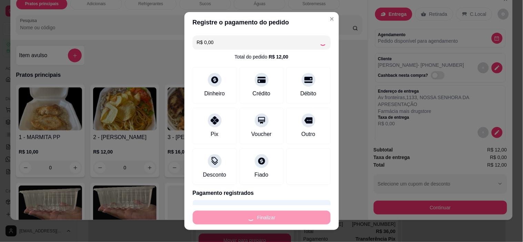
type input "-R$ 12,00"
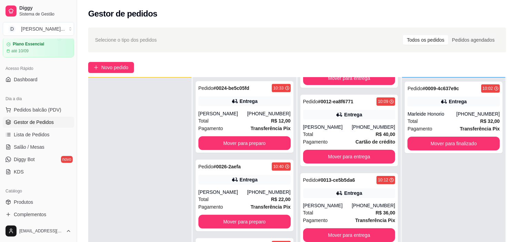
scroll to position [105, 0]
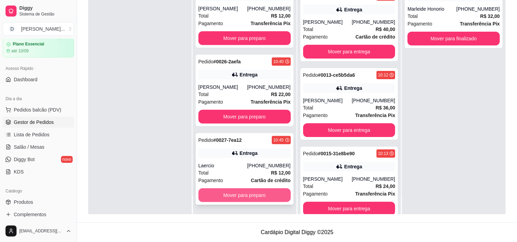
click at [229, 190] on button "Mover para preparo" at bounding box center [245, 196] width 92 height 14
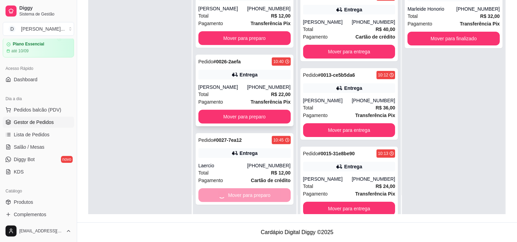
scroll to position [852, 0]
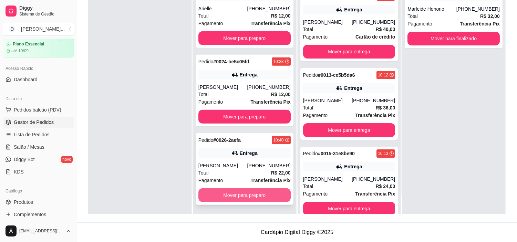
click at [235, 195] on button "Mover para preparo" at bounding box center [245, 196] width 92 height 14
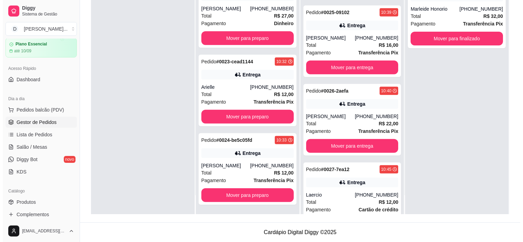
scroll to position [878, 0]
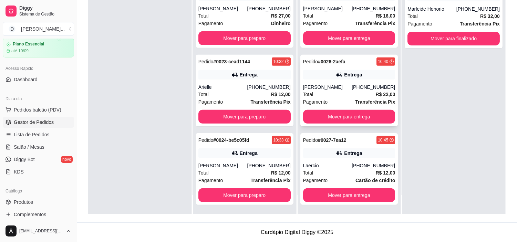
click at [342, 92] on div "Total R$ 22,00" at bounding box center [349, 95] width 92 height 8
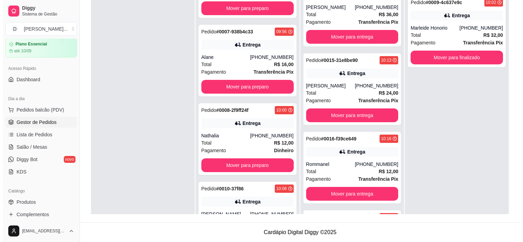
scroll to position [0, 0]
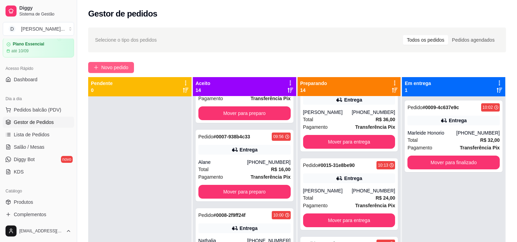
click at [110, 69] on span "Novo pedido" at bounding box center [114, 68] width 27 height 8
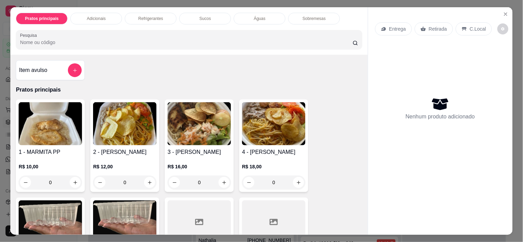
click at [392, 26] on p "Entrega" at bounding box center [397, 29] width 17 height 7
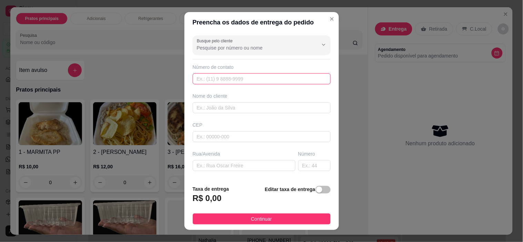
click at [204, 81] on input "text" at bounding box center [262, 78] width 138 height 11
click at [205, 54] on div "Busque pelo cliente" at bounding box center [262, 45] width 138 height 19
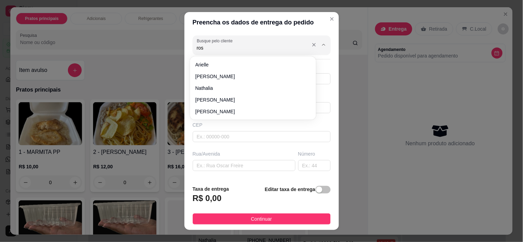
type input "rose"
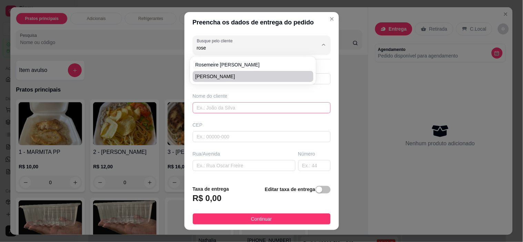
click at [237, 103] on input "text" at bounding box center [262, 107] width 138 height 11
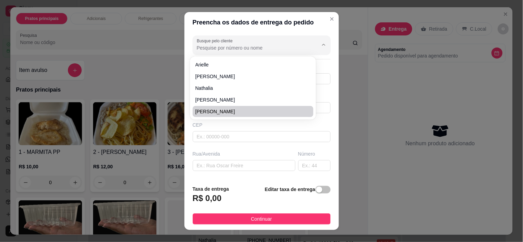
click at [226, 148] on div "Busque pelo cliente Número de contato Nome do cliente CEP Rua/Avenida Número Se…" at bounding box center [261, 106] width 154 height 147
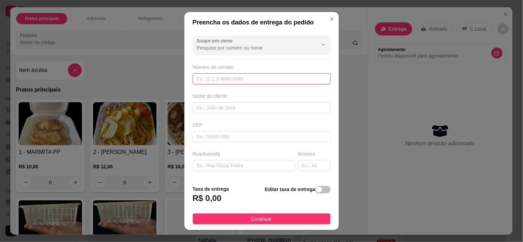
click at [205, 78] on input "text" at bounding box center [262, 78] width 138 height 11
paste input "(84) 8746-9685"
click at [204, 80] on input "(84) 8746-9685" at bounding box center [262, 78] width 138 height 11
type input "[PHONE_NUMBER]"
type input "e"
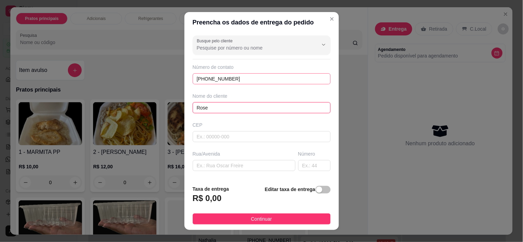
type input "Rose"
type input "R"
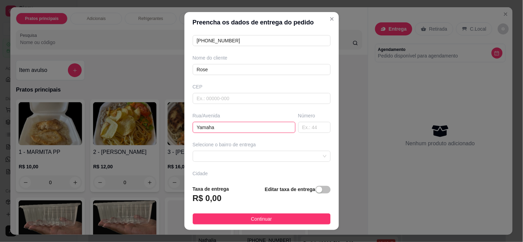
scroll to position [77, 0]
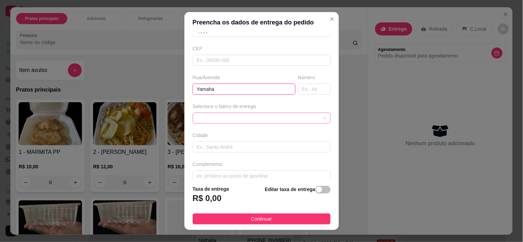
click at [211, 116] on span at bounding box center [262, 118] width 130 height 10
type input "Yamaha"
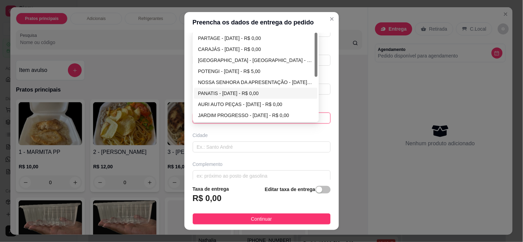
click at [215, 102] on div "AURI AUTO PEÇAS - [DATE] - R$ 0,00" at bounding box center [255, 105] width 115 height 8
type input "[DATE]"
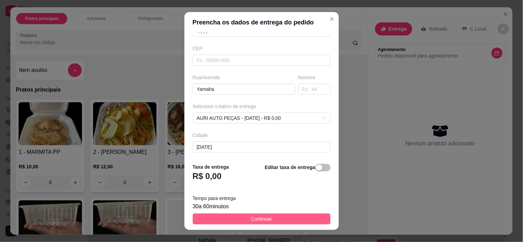
click at [251, 219] on span "Continuar" at bounding box center [261, 219] width 21 height 8
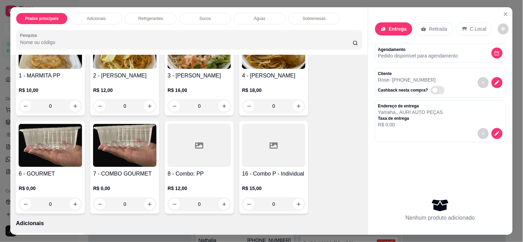
scroll to position [38, 0]
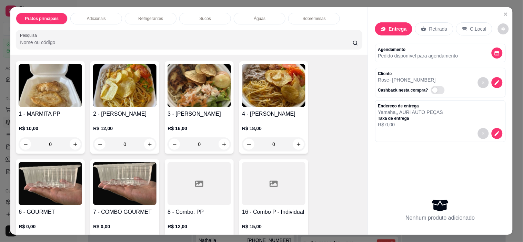
click at [125, 101] on img at bounding box center [124, 85] width 63 height 43
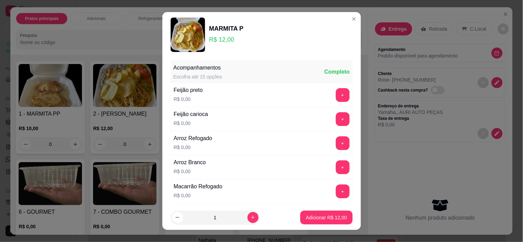
click at [263, 59] on div "Acompanhamentos Escolha até 15 opções Completo Feijão preto R$ 0,00 + Feijão ca…" at bounding box center [261, 132] width 199 height 148
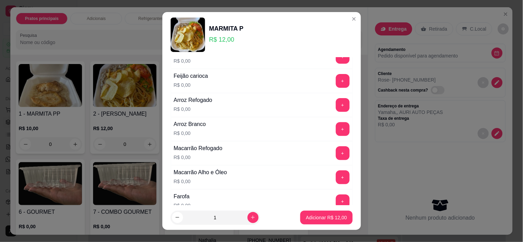
scroll to position [0, 0]
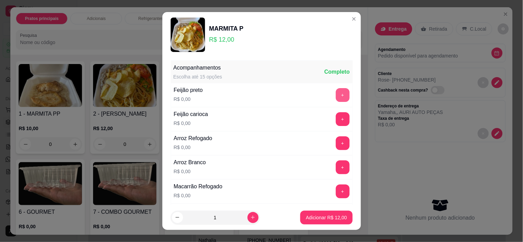
click at [336, 101] on button "+" at bounding box center [343, 95] width 14 height 14
click at [336, 150] on button "+" at bounding box center [343, 144] width 14 height 14
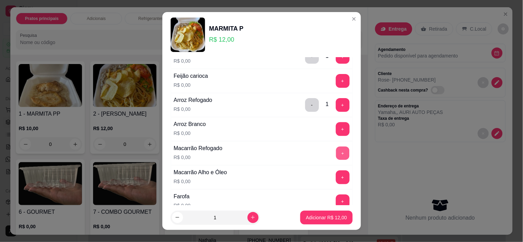
click at [336, 152] on button "+" at bounding box center [342, 153] width 13 height 13
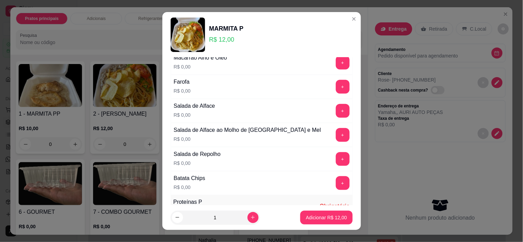
scroll to position [191, 0]
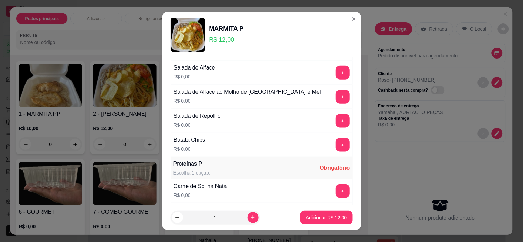
click at [336, 150] on button "+" at bounding box center [343, 145] width 14 height 14
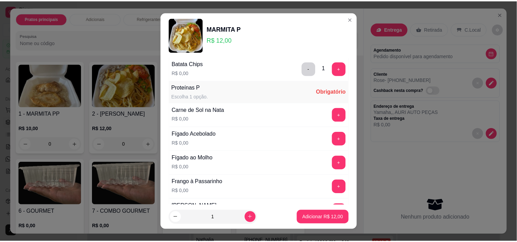
scroll to position [306, 0]
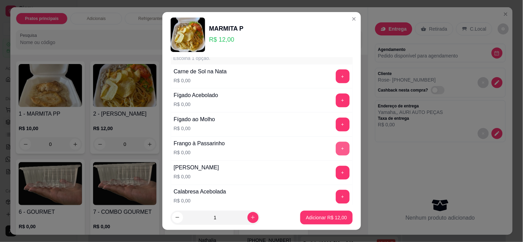
click at [336, 154] on button "+" at bounding box center [343, 149] width 14 height 14
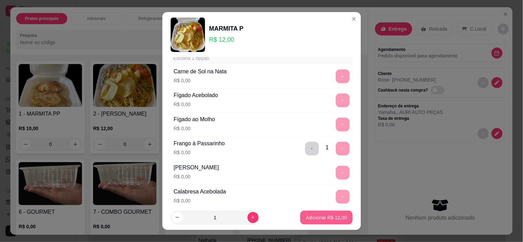
click at [326, 220] on p "Adicionar R$ 12,00" at bounding box center [326, 217] width 41 height 7
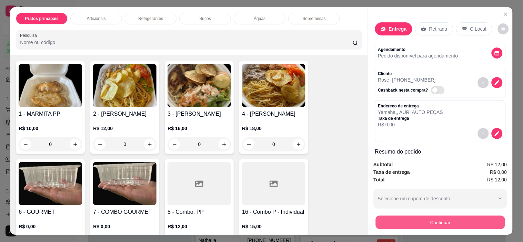
click at [429, 217] on button "Continuar" at bounding box center [439, 222] width 129 height 13
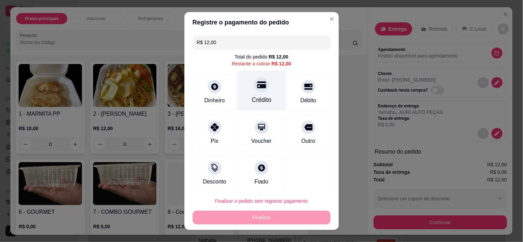
click at [252, 99] on div "Crédito" at bounding box center [262, 100] width 20 height 9
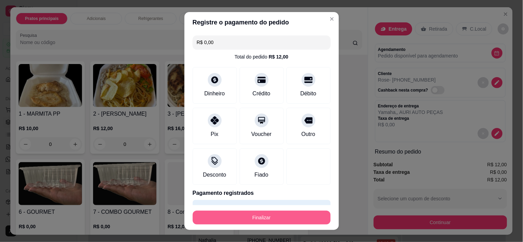
click at [275, 217] on button "Finalizar" at bounding box center [262, 218] width 138 height 14
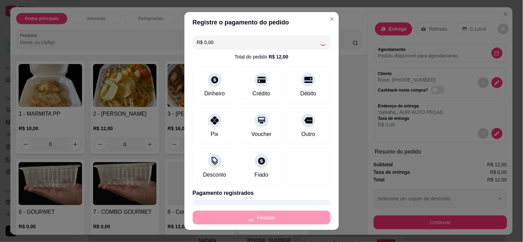
type input "-R$ 12,00"
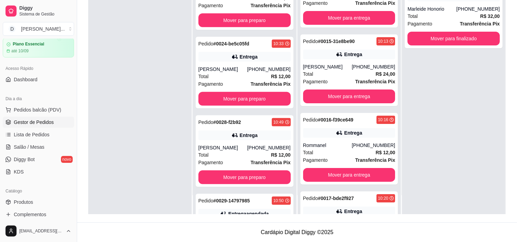
scroll to position [1031, 0]
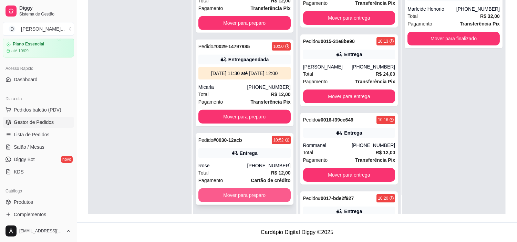
click at [227, 192] on button "Mover para preparo" at bounding box center [245, 196] width 92 height 14
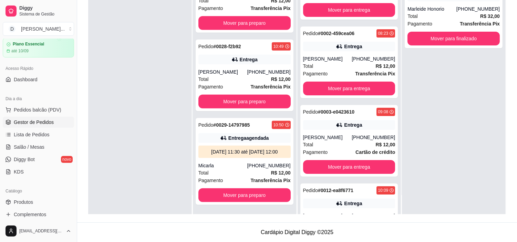
scroll to position [0, 0]
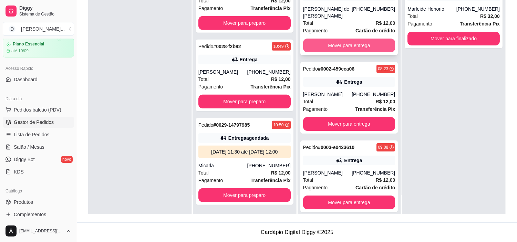
click at [328, 50] on button "Mover para entrega" at bounding box center [349, 46] width 92 height 14
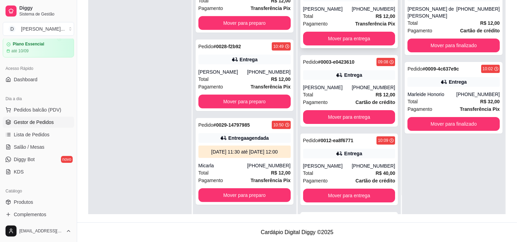
click at [326, 46] on div "Pedido # 0002-459cea06 08:23 Entrega Cinthia Araújo (84) 98729-0321 Total R$ 12…" at bounding box center [350, 13] width 98 height 72
click at [332, 38] on button "Mover para entrega" at bounding box center [349, 39] width 92 height 14
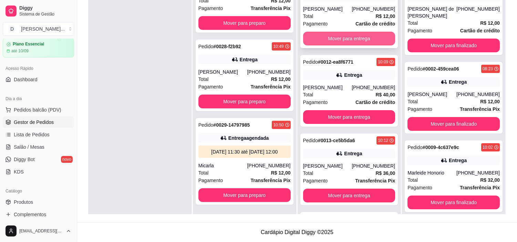
click at [335, 39] on button "Mover para entrega" at bounding box center [349, 39] width 92 height 14
click at [322, 37] on button "Mover para entrega" at bounding box center [349, 39] width 92 height 14
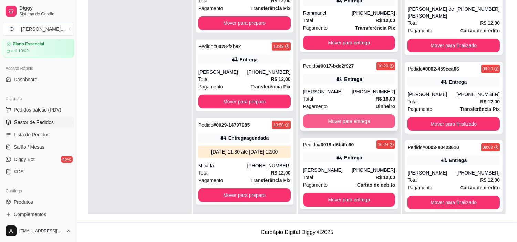
click at [344, 125] on button "Mover para entrega" at bounding box center [349, 121] width 92 height 14
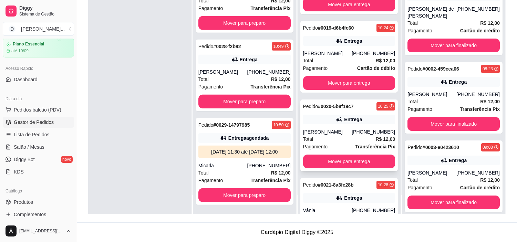
scroll to position [230, 0]
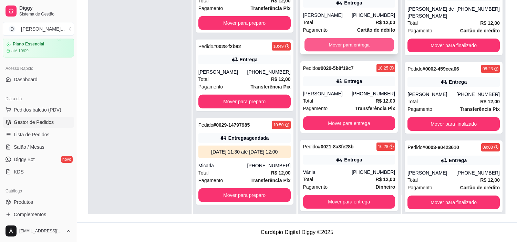
click at [325, 52] on button "Mover para entrega" at bounding box center [350, 44] width 90 height 13
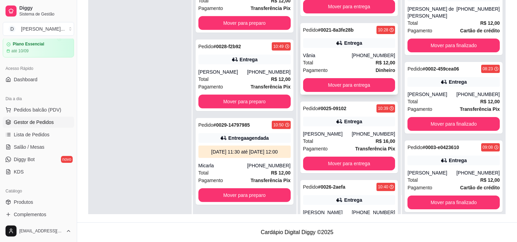
scroll to position [153, 0]
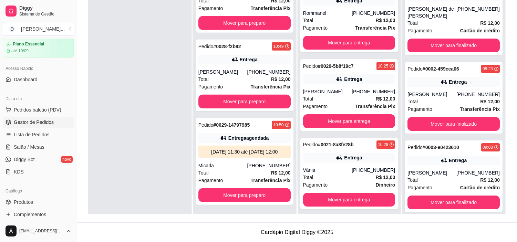
click at [337, 137] on div "Pedido # 0013-ce5b5da6 10:12 Entrega Rafaella barros (84) 98734-7398 Total R$ 3…" at bounding box center [349, 93] width 103 height 242
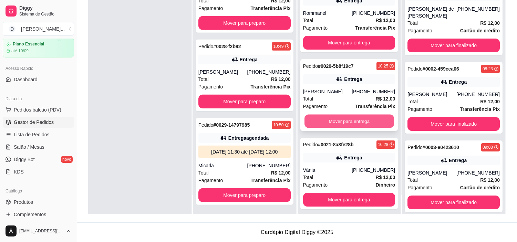
click at [333, 126] on button "Mover para entrega" at bounding box center [350, 121] width 90 height 13
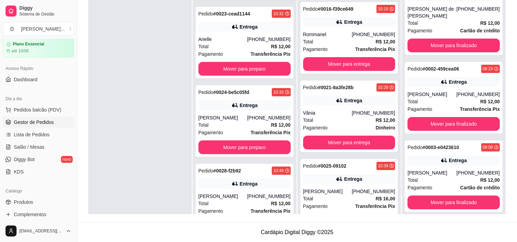
scroll to position [0, 0]
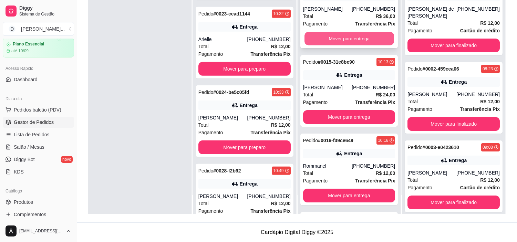
click at [318, 37] on button "Mover para entrega" at bounding box center [350, 38] width 90 height 13
click at [322, 44] on button "Mover para entrega" at bounding box center [349, 39] width 92 height 14
click at [322, 37] on button "Mover para entrega" at bounding box center [349, 39] width 92 height 14
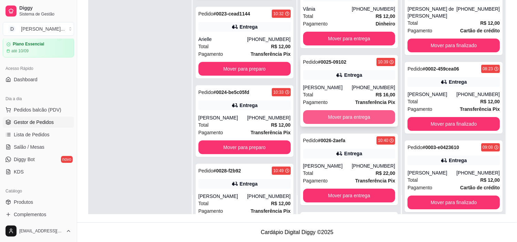
click at [341, 115] on button "Mover para entrega" at bounding box center [349, 117] width 92 height 14
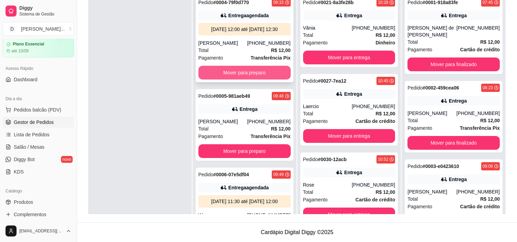
click at [234, 80] on button "Mover para preparo" at bounding box center [245, 73] width 92 height 14
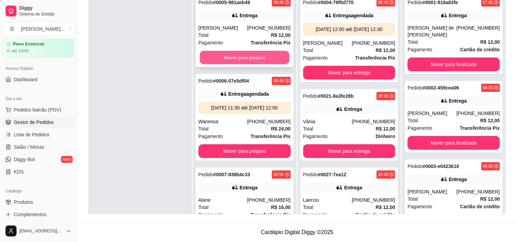
click at [236, 60] on button "Mover para preparo" at bounding box center [245, 57] width 90 height 13
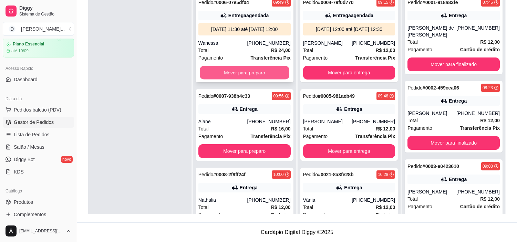
click at [231, 80] on button "Mover para preparo" at bounding box center [245, 72] width 90 height 13
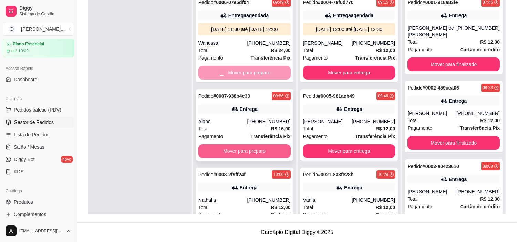
click at [236, 158] on button "Mover para preparo" at bounding box center [245, 151] width 92 height 14
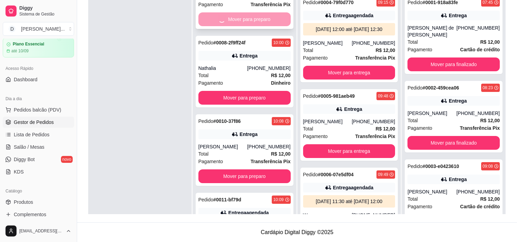
scroll to position [77, 0]
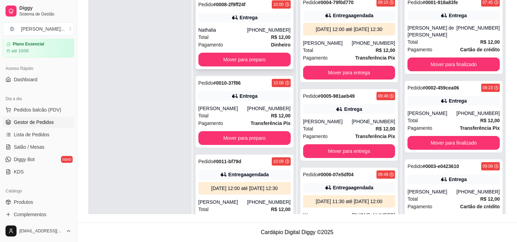
click at [219, 61] on button "Mover para preparo" at bounding box center [245, 60] width 92 height 14
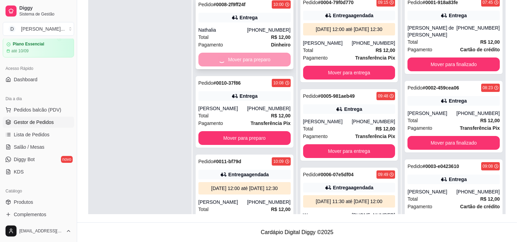
scroll to position [0, 0]
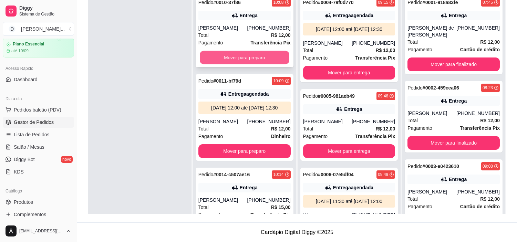
click at [225, 53] on button "Mover para preparo" at bounding box center [245, 57] width 90 height 13
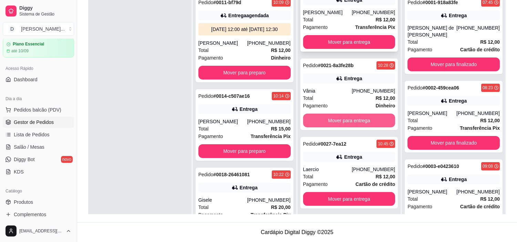
scroll to position [362, 0]
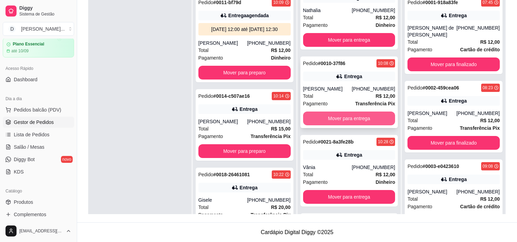
click at [332, 125] on button "Mover para entrega" at bounding box center [349, 119] width 92 height 14
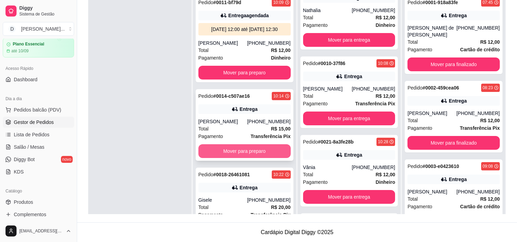
click at [232, 155] on button "Mover para preparo" at bounding box center [245, 151] width 92 height 14
click at [219, 158] on button "Mover para preparo" at bounding box center [245, 151] width 92 height 14
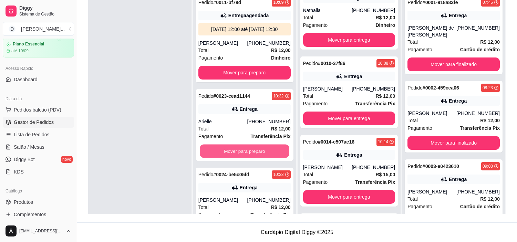
click at [219, 158] on button "Mover para preparo" at bounding box center [245, 151] width 90 height 13
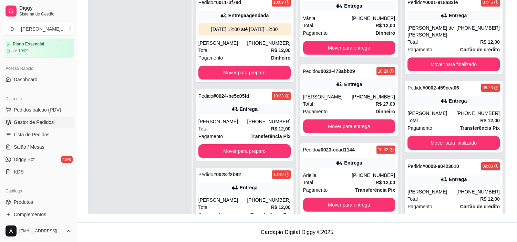
scroll to position [745, 0]
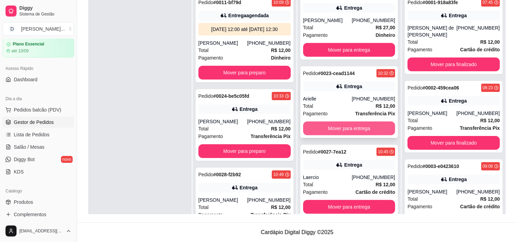
click at [319, 135] on button "Mover para entrega" at bounding box center [349, 129] width 92 height 14
click at [316, 135] on button "Mover para entrega" at bounding box center [349, 129] width 92 height 14
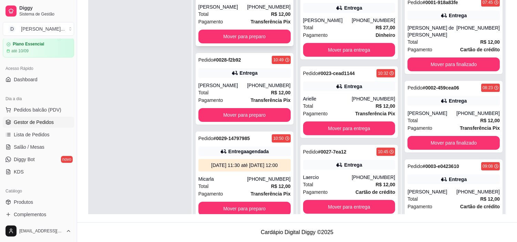
scroll to position [153, 0]
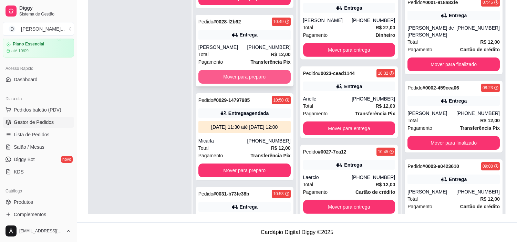
click at [235, 84] on button "Mover para preparo" at bounding box center [245, 77] width 92 height 14
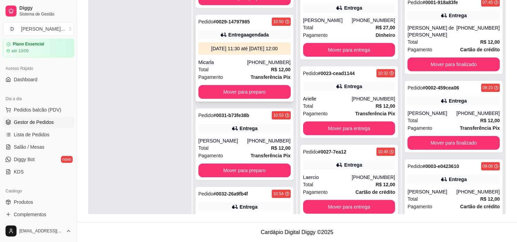
click at [226, 99] on button "Mover para preparo" at bounding box center [245, 92] width 92 height 14
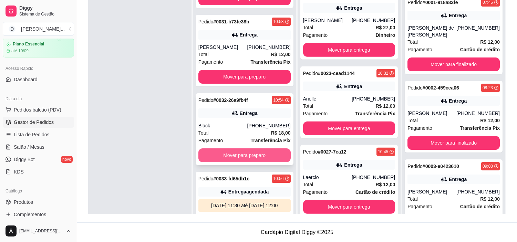
click at [228, 162] on button "Mover para preparo" at bounding box center [245, 156] width 92 height 14
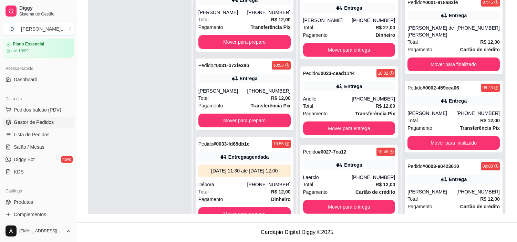
scroll to position [123, 0]
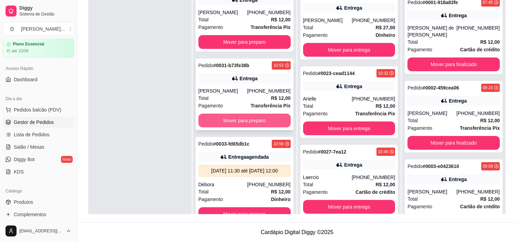
click at [220, 114] on button "Mover para preparo" at bounding box center [245, 121] width 92 height 14
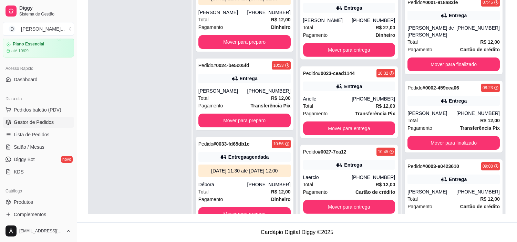
scroll to position [44, 0]
click at [221, 208] on button "Mover para preparo" at bounding box center [245, 215] width 92 height 14
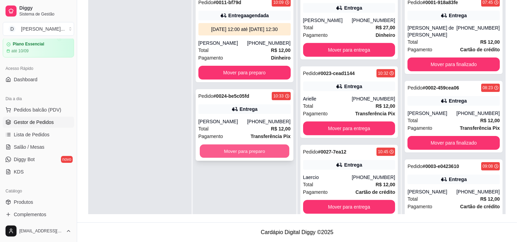
click at [232, 150] on button "Mover para preparo" at bounding box center [245, 151] width 90 height 13
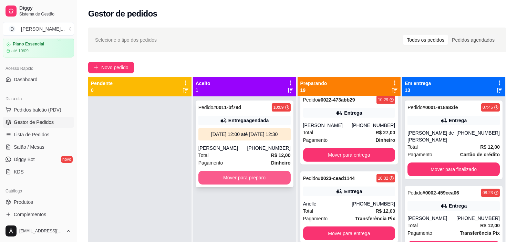
click at [232, 176] on button "Mover para preparo" at bounding box center [245, 178] width 92 height 14
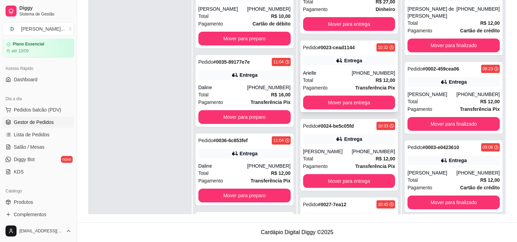
scroll to position [884, 0]
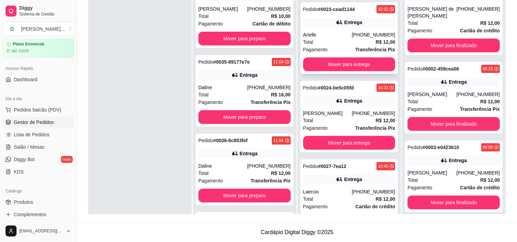
click at [324, 46] on div "Total R$ 12,00" at bounding box center [349, 42] width 92 height 8
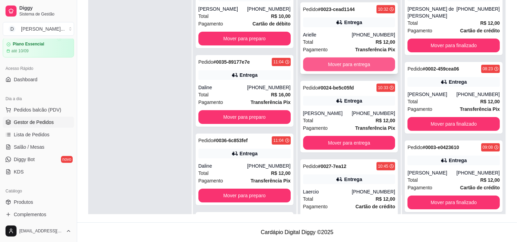
click at [363, 71] on button "Mover para entrega" at bounding box center [349, 65] width 92 height 14
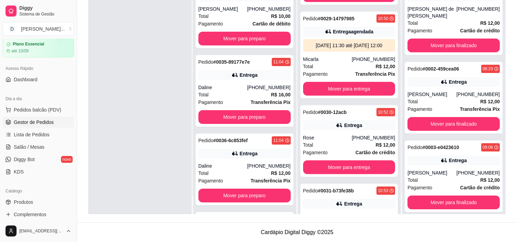
scroll to position [1034, 0]
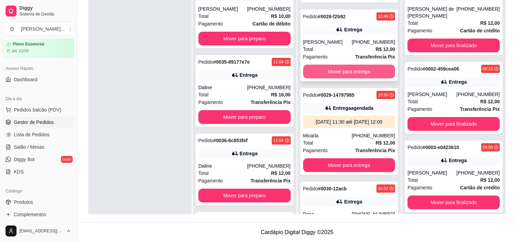
click at [333, 79] on button "Mover para entrega" at bounding box center [349, 72] width 92 height 14
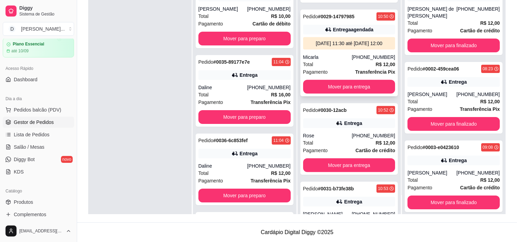
scroll to position [1187, 0]
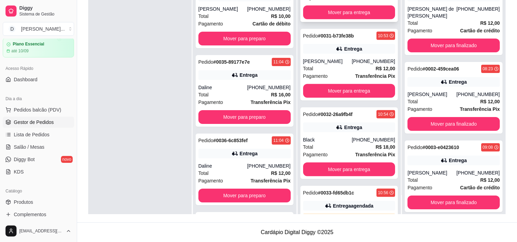
click at [322, 19] on button "Mover para entrega" at bounding box center [349, 13] width 92 height 14
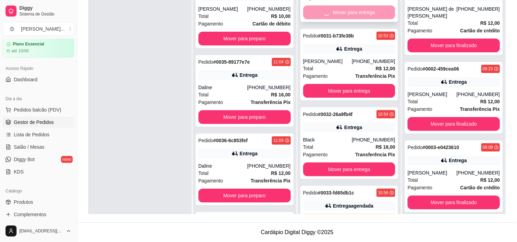
scroll to position [1109, 0]
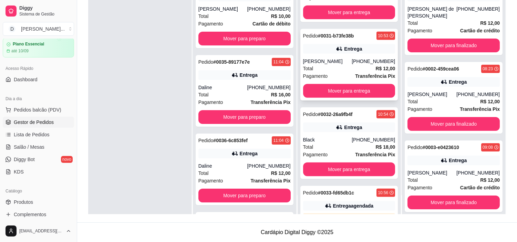
click at [328, 54] on div "Entrega" at bounding box center [349, 49] width 92 height 10
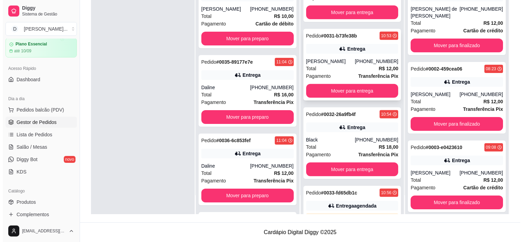
scroll to position [1147, 0]
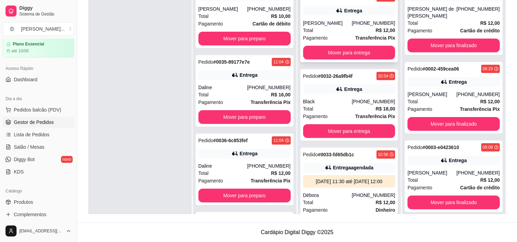
click at [314, 34] on div "Total R$ 12,00" at bounding box center [349, 31] width 92 height 8
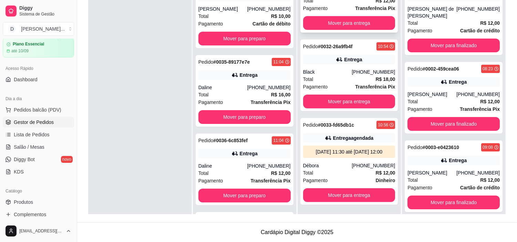
scroll to position [1210, 0]
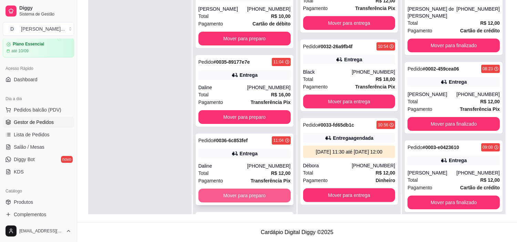
click at [225, 197] on button "Mover para preparo" at bounding box center [245, 196] width 92 height 14
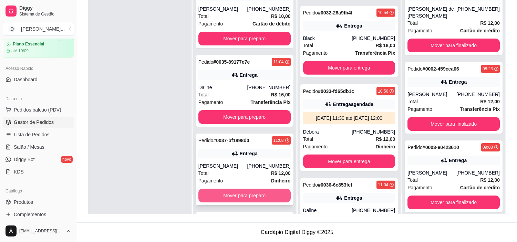
click at [224, 194] on button "Mover para preparo" at bounding box center [245, 196] width 92 height 14
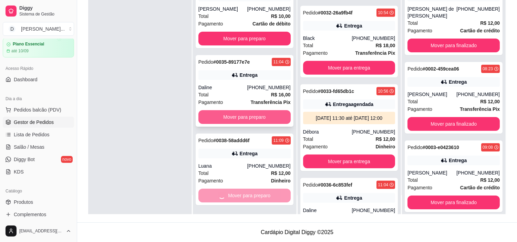
click at [227, 122] on button "Mover para preparo" at bounding box center [245, 117] width 92 height 14
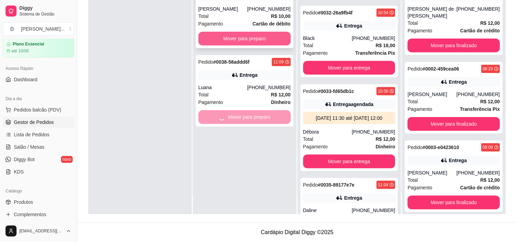
click at [221, 37] on button "Mover para preparo" at bounding box center [245, 39] width 92 height 14
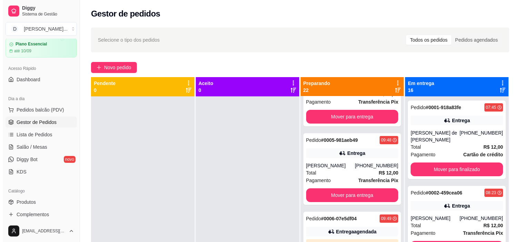
scroll to position [0, 0]
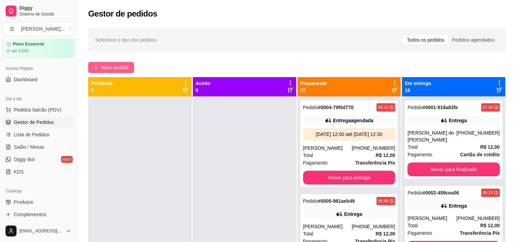
click at [104, 71] on span "Novo pedido" at bounding box center [114, 68] width 27 height 8
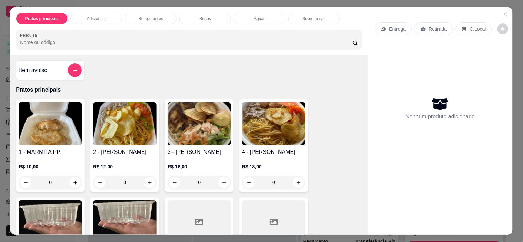
click at [388, 22] on div "Entrega" at bounding box center [393, 28] width 37 height 13
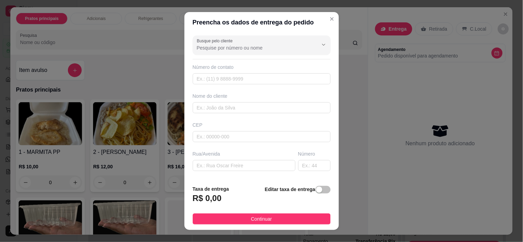
click at [204, 52] on div at bounding box center [262, 45] width 130 height 14
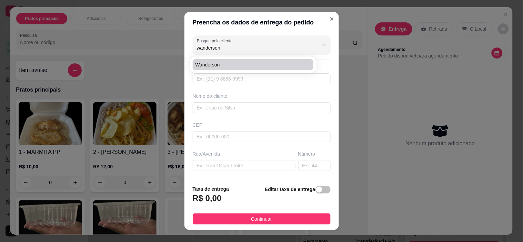
click at [204, 64] on span "Wanderson" at bounding box center [249, 64] width 109 height 7
type input "Wanderson"
type input "84998440421"
type input "Wanderson"
type input "Av Santarém 1077"
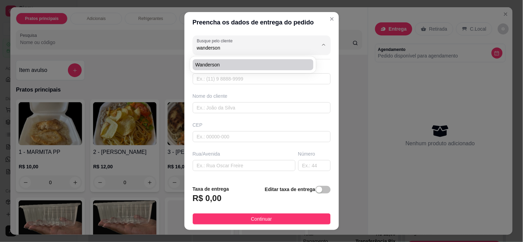
type input "[DATE]"
type input "Barbearia"
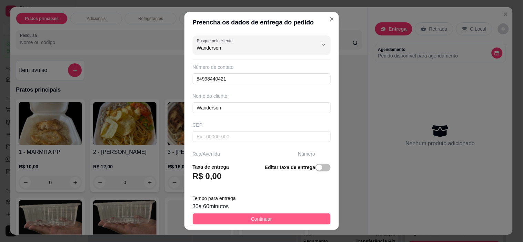
type input "Wanderson"
click at [239, 220] on button "Continuar" at bounding box center [262, 219] width 138 height 11
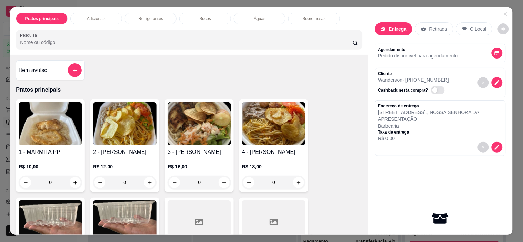
click at [129, 150] on h4 "2 - [PERSON_NAME]" at bounding box center [124, 152] width 63 height 8
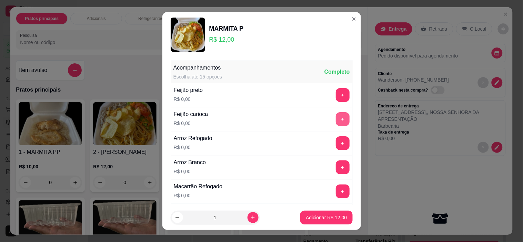
click at [336, 118] on button "+" at bounding box center [343, 119] width 14 height 14
click at [336, 141] on button "+" at bounding box center [343, 144] width 14 height 14
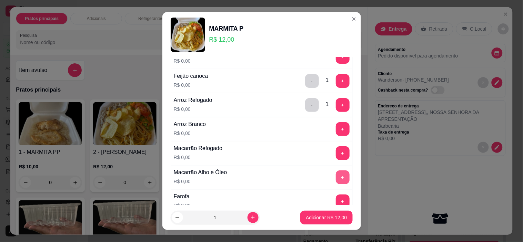
click at [336, 180] on button "+" at bounding box center [343, 178] width 14 height 14
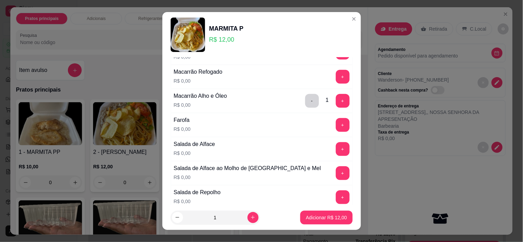
scroll to position [153, 0]
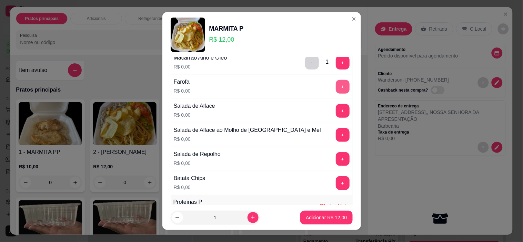
click at [336, 83] on button "+" at bounding box center [343, 87] width 14 height 14
click at [336, 110] on button "+" at bounding box center [342, 110] width 13 height 13
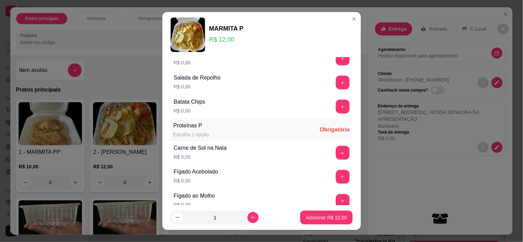
scroll to position [268, 0]
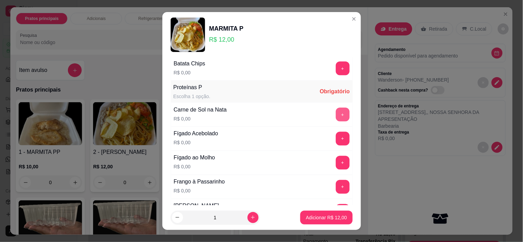
click at [336, 121] on button "+" at bounding box center [343, 115] width 14 height 14
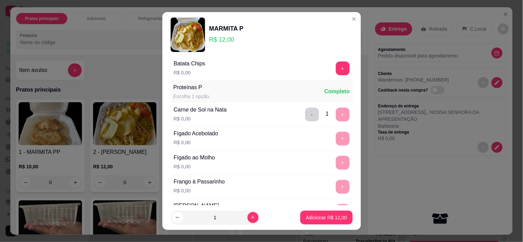
click at [317, 224] on button "Adicionar R$ 12,00" at bounding box center [326, 218] width 52 height 14
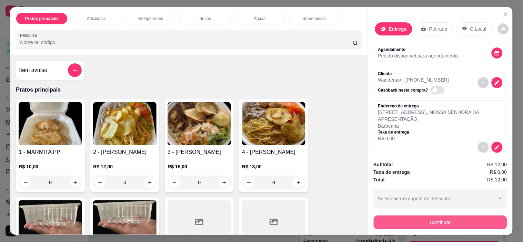
click at [402, 225] on button "Continuar" at bounding box center [440, 223] width 133 height 14
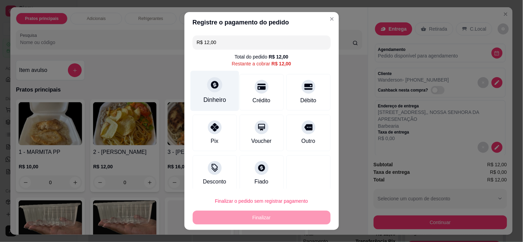
click at [221, 88] on div "Dinheiro" at bounding box center [214, 91] width 49 height 40
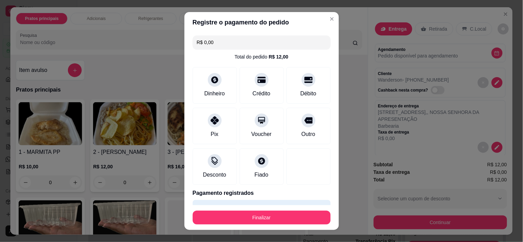
click at [276, 220] on button "Finalizar" at bounding box center [262, 218] width 138 height 14
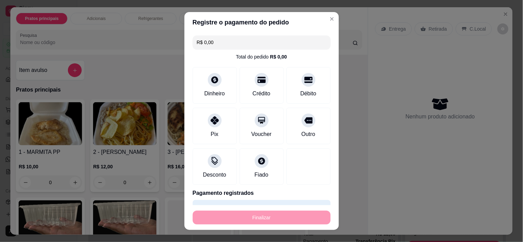
type input "-R$ 12,00"
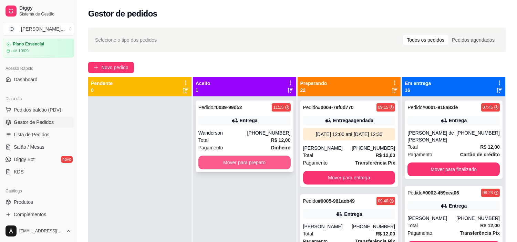
click at [222, 163] on button "Mover para preparo" at bounding box center [245, 163] width 92 height 14
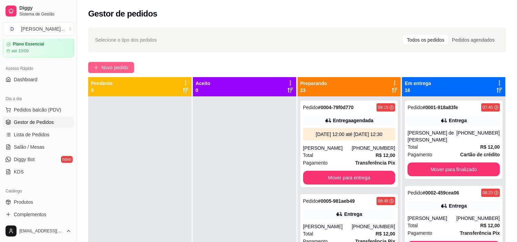
click at [98, 64] on button "Novo pedido" at bounding box center [111, 67] width 46 height 11
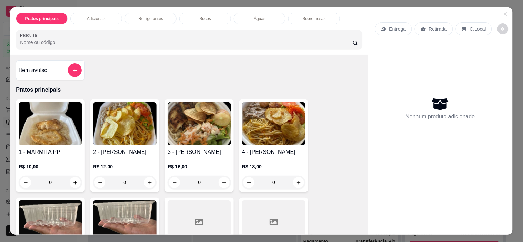
click at [402, 26] on p "Entrega" at bounding box center [397, 29] width 17 height 7
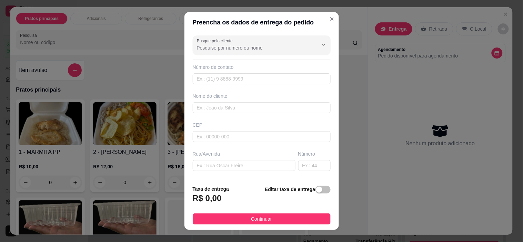
click at [209, 51] on input "Busque pelo cliente" at bounding box center [252, 47] width 110 height 7
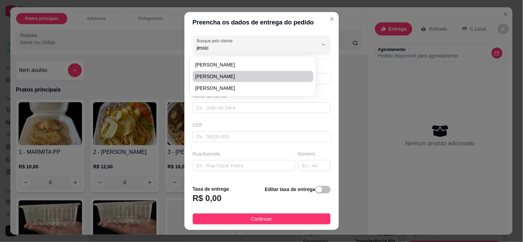
click at [219, 77] on span "[PERSON_NAME]" at bounding box center [249, 76] width 109 height 7
type input "[PERSON_NAME]"
type input "84988207902"
type input "[PERSON_NAME]"
type input "59296802"
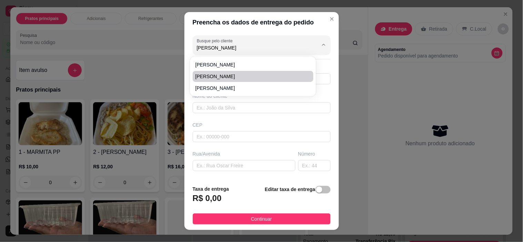
type input "Avenida Bacharel Tomaz Landim"
type input "1022"
type input "[DATE]"
type input "HAPVIDA"
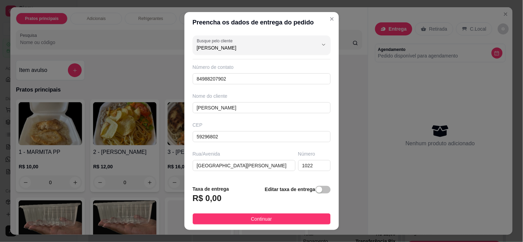
type input "[PERSON_NAME]"
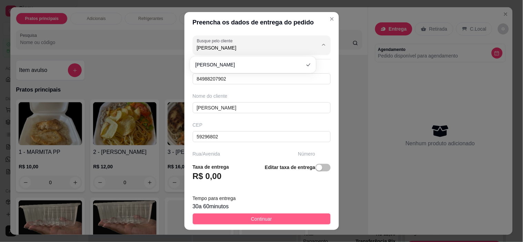
click at [253, 223] on button "Continuar" at bounding box center [262, 219] width 138 height 11
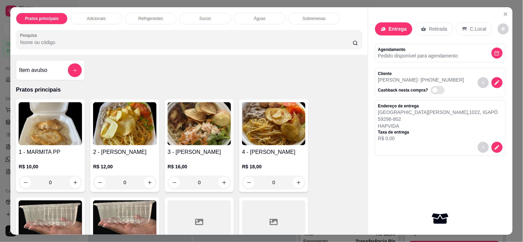
click at [125, 136] on img at bounding box center [124, 123] width 63 height 43
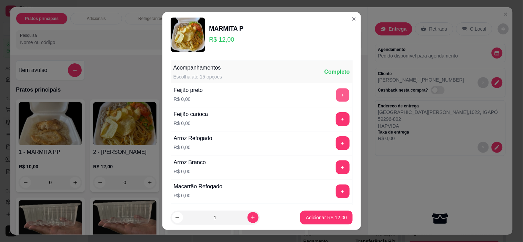
click at [336, 94] on button "+" at bounding box center [342, 95] width 13 height 13
click at [336, 166] on button "+" at bounding box center [343, 168] width 14 height 14
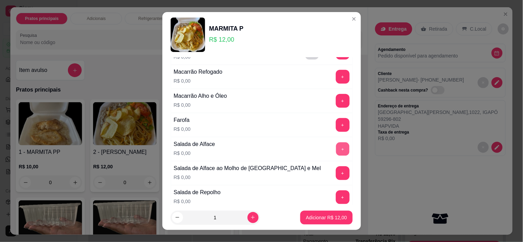
click at [336, 150] on button "+" at bounding box center [342, 149] width 13 height 13
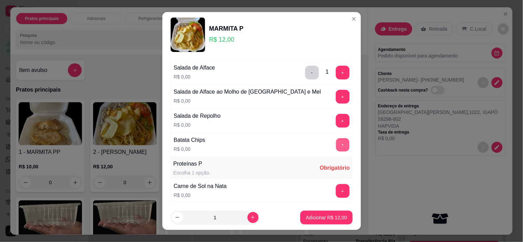
click at [336, 144] on button "+" at bounding box center [342, 145] width 13 height 13
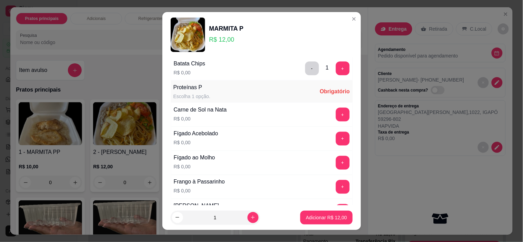
scroll to position [306, 0]
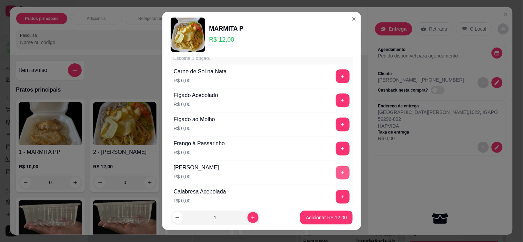
click at [336, 171] on button "+" at bounding box center [343, 173] width 14 height 14
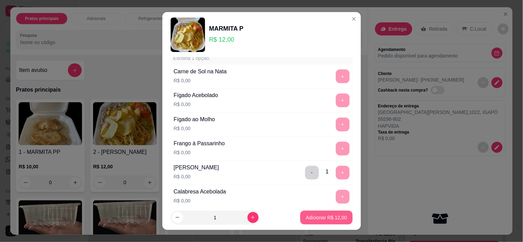
click at [323, 221] on button "Adicionar R$ 12,00" at bounding box center [326, 218] width 52 height 14
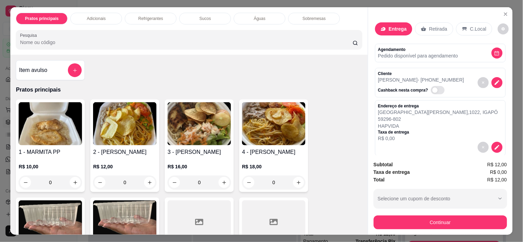
click at [118, 140] on img at bounding box center [124, 123] width 63 height 43
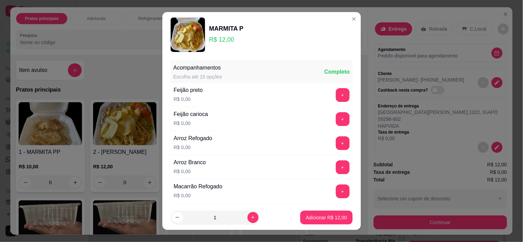
click at [336, 94] on button "+" at bounding box center [343, 95] width 14 height 14
click at [336, 148] on button "+" at bounding box center [343, 144] width 14 height 14
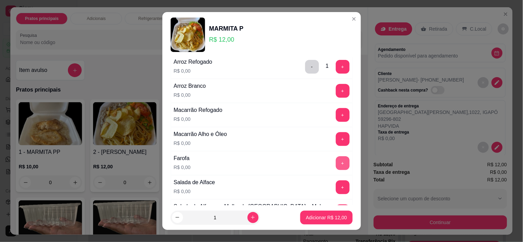
click at [336, 160] on button "+" at bounding box center [343, 164] width 14 height 14
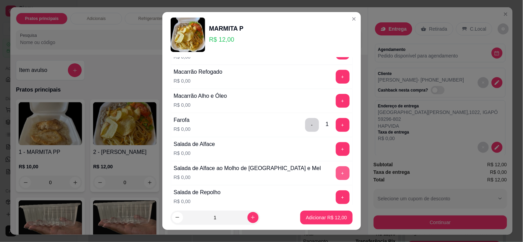
click at [336, 174] on button "+" at bounding box center [343, 174] width 14 height 14
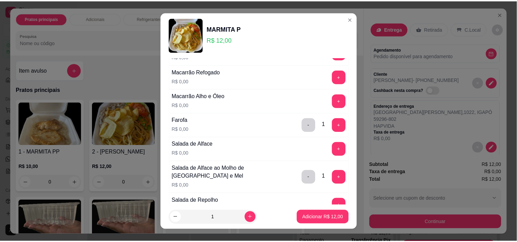
scroll to position [268, 0]
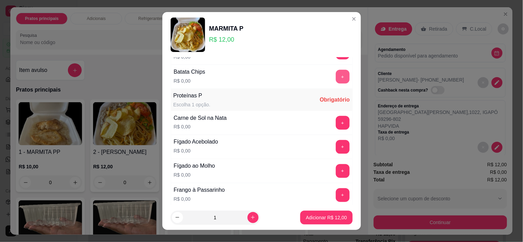
click at [336, 79] on button "+" at bounding box center [343, 77] width 14 height 14
click at [336, 199] on button "+" at bounding box center [342, 195] width 13 height 13
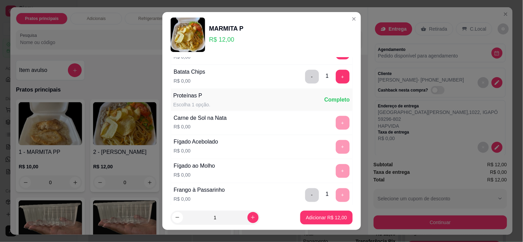
click at [322, 214] on p "Adicionar R$ 12,00" at bounding box center [326, 217] width 41 height 7
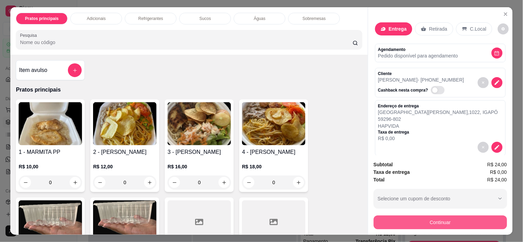
click at [399, 218] on button "Continuar" at bounding box center [440, 223] width 133 height 14
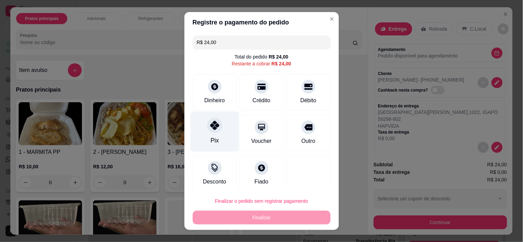
click at [209, 137] on div "Pix" at bounding box center [214, 132] width 49 height 40
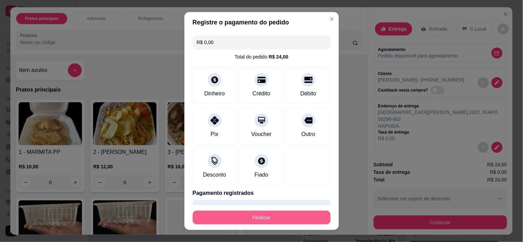
click at [242, 214] on button "Finalizar" at bounding box center [262, 218] width 138 height 14
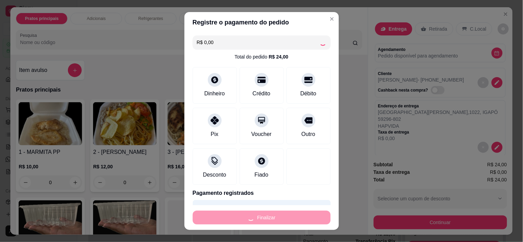
type input "-R$ 24,00"
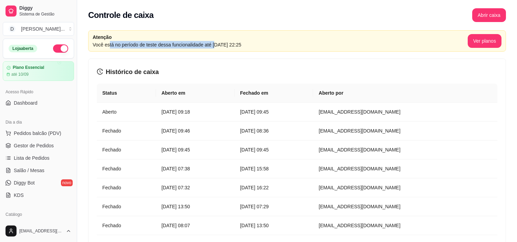
drag, startPoint x: 108, startPoint y: 45, endPoint x: 214, endPoint y: 47, distance: 105.5
click at [214, 47] on article "Você está no período de teste dessa funcionalidade até 27 de agosto de 2025 às …" at bounding box center [280, 45] width 375 height 8
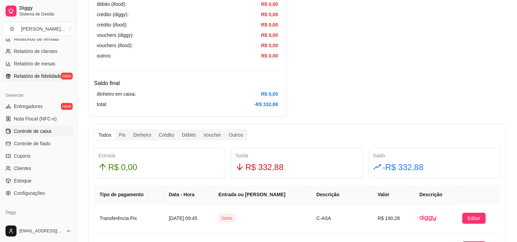
scroll to position [253, 0]
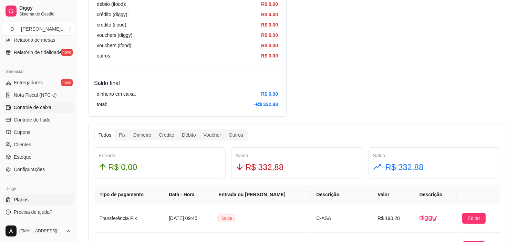
click at [27, 202] on span "Planos" at bounding box center [21, 200] width 15 height 7
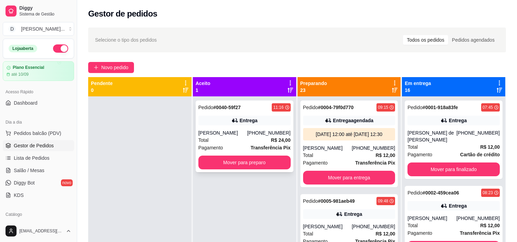
click at [241, 123] on div "Entrega" at bounding box center [249, 120] width 18 height 7
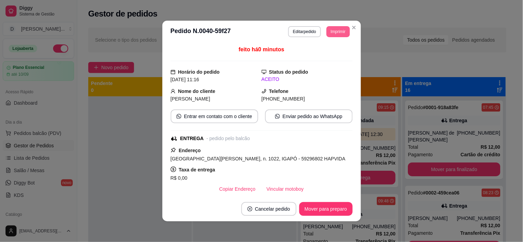
click at [332, 34] on button "Imprimir" at bounding box center [337, 31] width 23 height 11
click at [320, 53] on button "IMPRESSORA" at bounding box center [328, 53] width 40 height 9
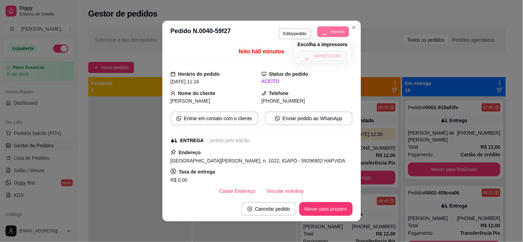
click at [330, 36] on button "Imprimir" at bounding box center [334, 31] width 32 height 11
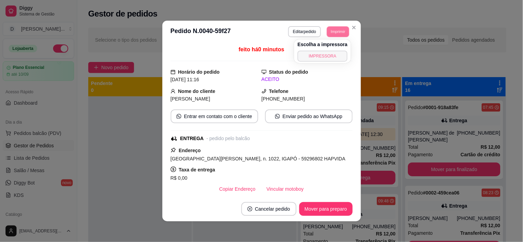
click at [326, 56] on button "IMPRESSORA" at bounding box center [323, 56] width 50 height 11
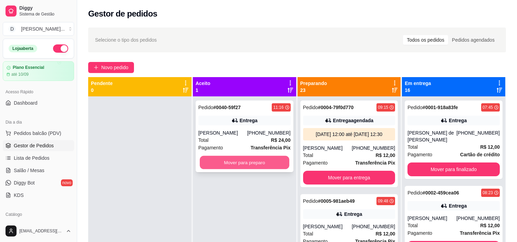
click at [228, 157] on button "Mover para preparo" at bounding box center [245, 162] width 90 height 13
click at [225, 160] on button "Mover para preparo" at bounding box center [245, 162] width 90 height 13
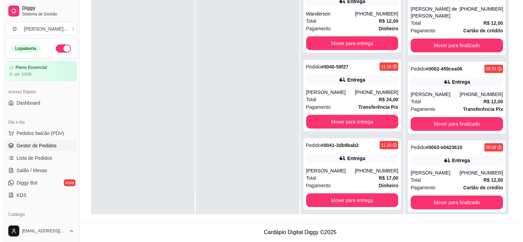
scroll to position [1839, 0]
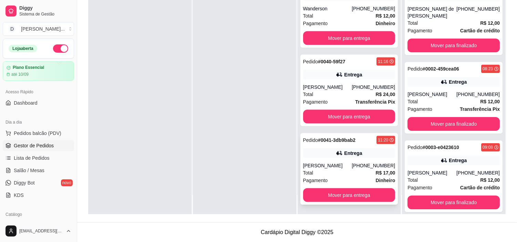
click at [334, 179] on div "Pagamento Dinheiro" at bounding box center [349, 181] width 92 height 8
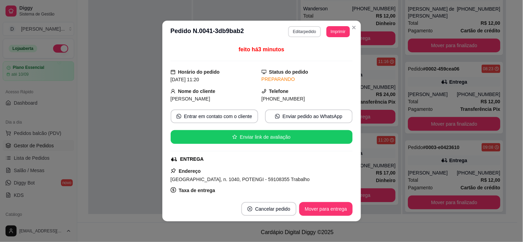
click at [306, 31] on button "Editar pedido" at bounding box center [304, 31] width 33 height 11
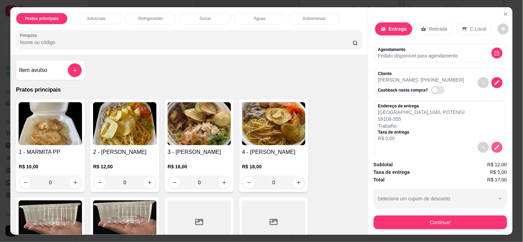
click at [494, 144] on icon "decrease-product-quantity" at bounding box center [497, 147] width 6 height 6
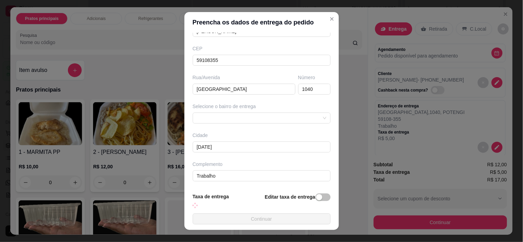
scroll to position [78, 0]
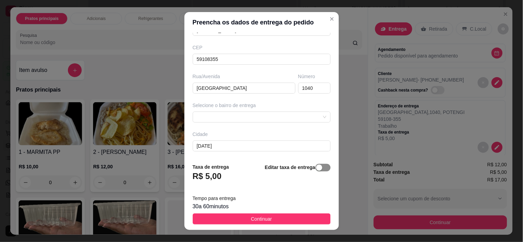
click at [316, 166] on div "button" at bounding box center [319, 168] width 6 height 6
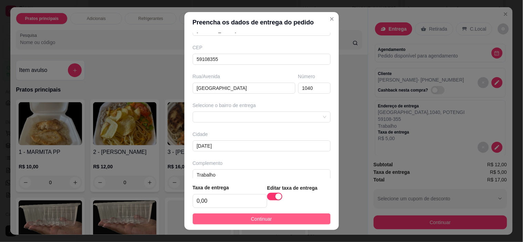
click at [284, 215] on button "Continuar" at bounding box center [262, 219] width 138 height 11
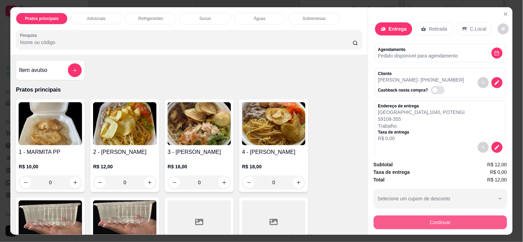
click at [390, 216] on button "Continuar" at bounding box center [440, 223] width 133 height 14
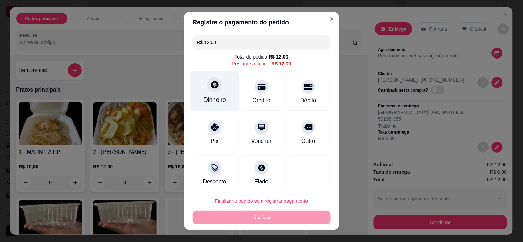
click at [207, 82] on div at bounding box center [214, 85] width 15 height 15
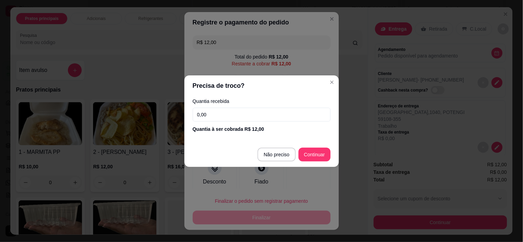
click at [251, 117] on input "0,00" at bounding box center [262, 115] width 138 height 14
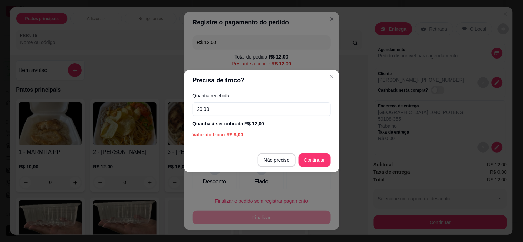
type input "20,00"
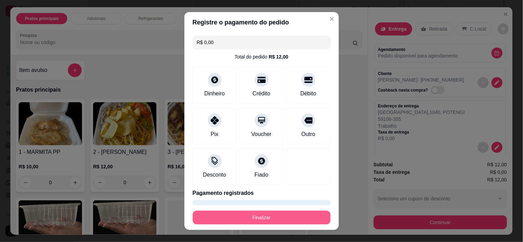
click at [278, 220] on button "Finalizar" at bounding box center [262, 218] width 138 height 14
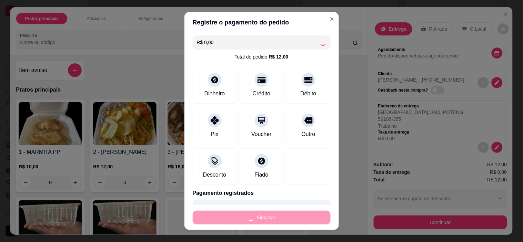
click at [278, 220] on div "Finalizar" at bounding box center [262, 218] width 138 height 14
type input "-R$ 12,00"
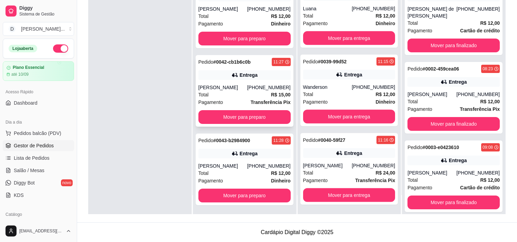
scroll to position [0, 0]
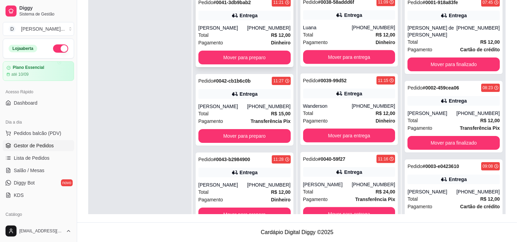
click at [227, 66] on div "Pedido # 0041-3db9bab2 11:21 Entrega Lucas Ernesto (84) 99456-8175 Total R$ 12,…" at bounding box center [245, 32] width 98 height 72
click at [209, 54] on button "Mover para preparo" at bounding box center [245, 58] width 92 height 14
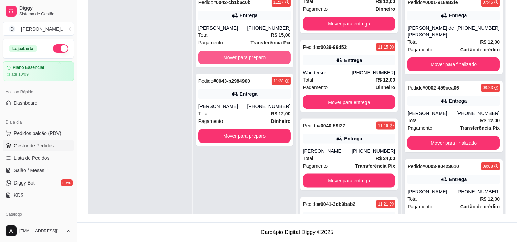
scroll to position [1839, 0]
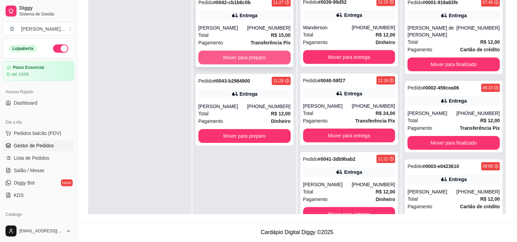
click at [231, 59] on button "Mover para preparo" at bounding box center [245, 58] width 92 height 14
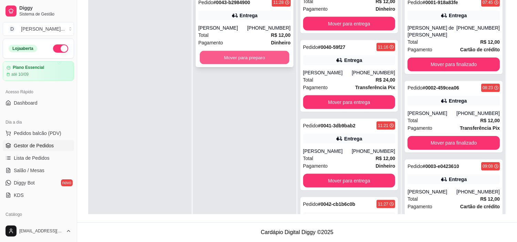
click at [224, 60] on button "Mover para preparo" at bounding box center [245, 57] width 90 height 13
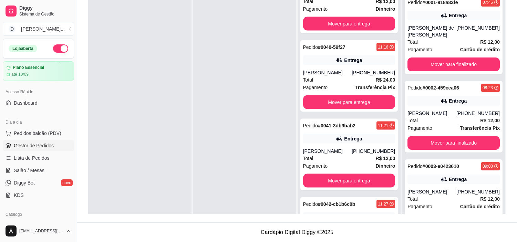
scroll to position [67, 0]
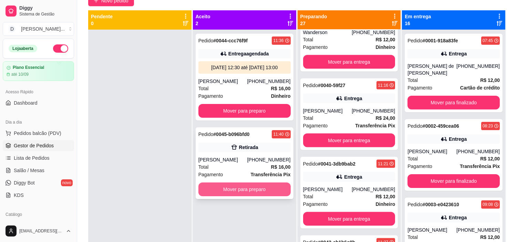
click at [223, 190] on button "Mover para preparo" at bounding box center [245, 190] width 92 height 14
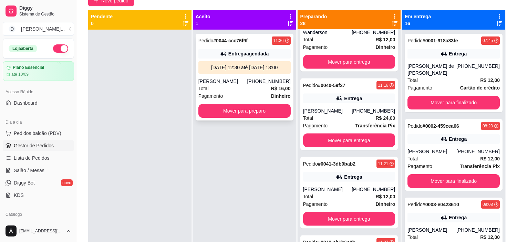
click at [223, 111] on button "Mover para preparo" at bounding box center [245, 111] width 92 height 14
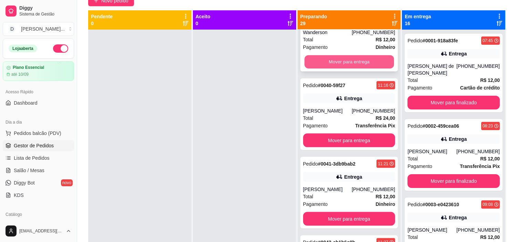
click at [341, 69] on button "Mover para entrega" at bounding box center [350, 62] width 90 height 13
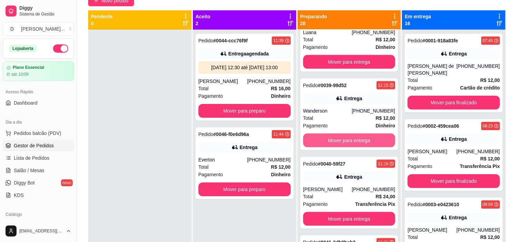
scroll to position [1839, 0]
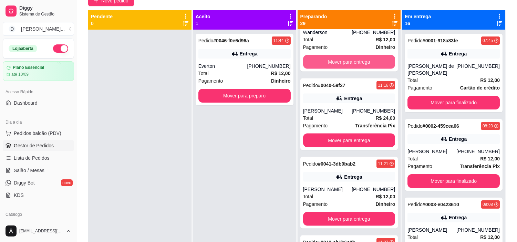
click at [341, 69] on button "Mover para entrega" at bounding box center [349, 62] width 92 height 14
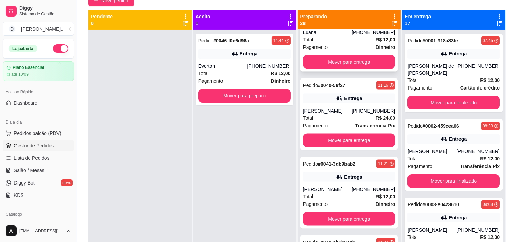
click at [342, 43] on div "Total R$ 12,00" at bounding box center [349, 40] width 92 height 8
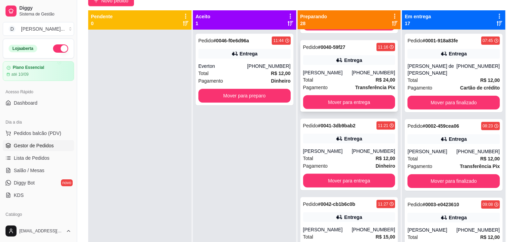
click at [335, 84] on div "Total R$ 24,00" at bounding box center [349, 80] width 92 height 8
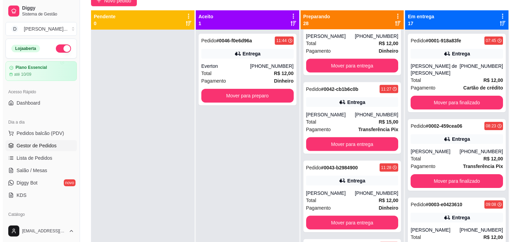
scroll to position [1952, 0]
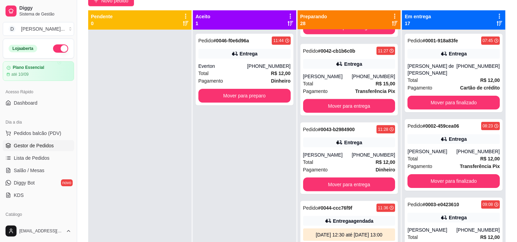
click at [343, 88] on div "Total R$ 15,00" at bounding box center [349, 84] width 92 height 8
click at [360, 113] on button "Mover para entrega" at bounding box center [349, 106] width 92 height 14
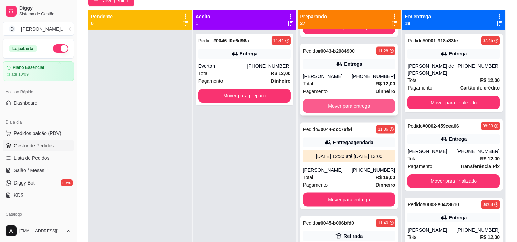
click at [332, 95] on div "Pagamento Dinheiro" at bounding box center [349, 92] width 92 height 8
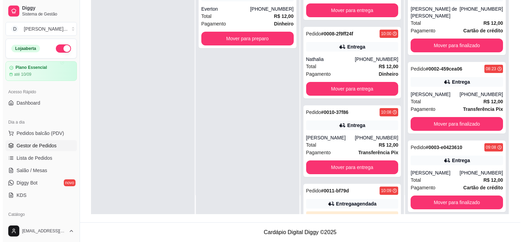
scroll to position [0, 0]
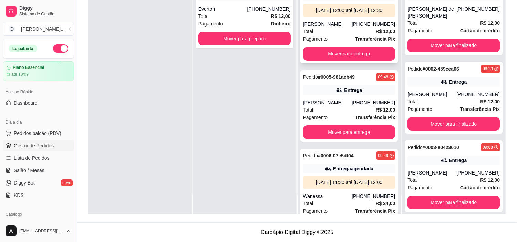
click at [316, 35] on div "Total R$ 12,00" at bounding box center [349, 32] width 92 height 8
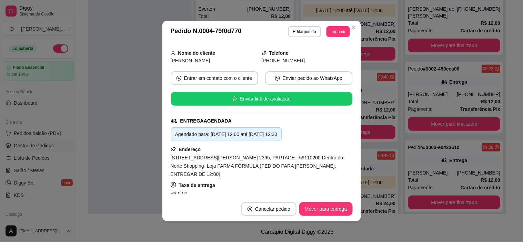
scroll to position [77, 0]
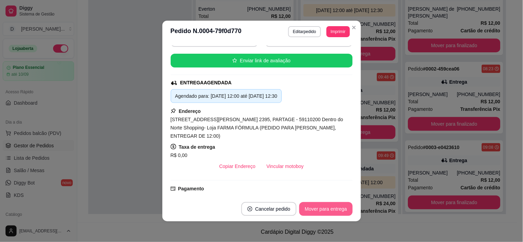
click at [315, 209] on button "Mover para entrega" at bounding box center [325, 209] width 53 height 14
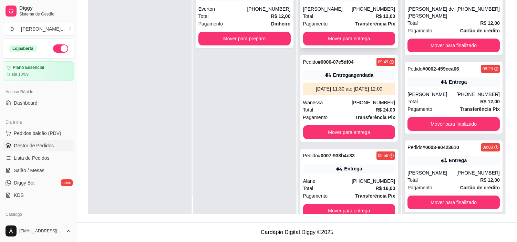
click at [332, 20] on div "Pagamento Transferência Pix" at bounding box center [349, 24] width 92 height 8
click at [332, 114] on div "Total R$ 24,00" at bounding box center [349, 110] width 92 height 8
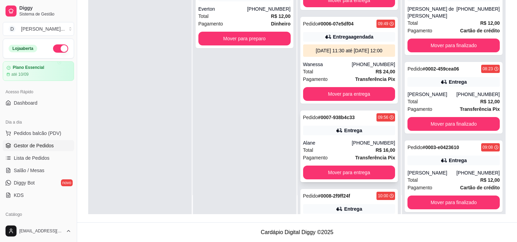
click at [333, 145] on div "Pedido # 0007-938b4c33 09:56 Entrega Alane (84) 98755-0090 Total R$ 16,00 Pagam…" at bounding box center [350, 147] width 98 height 72
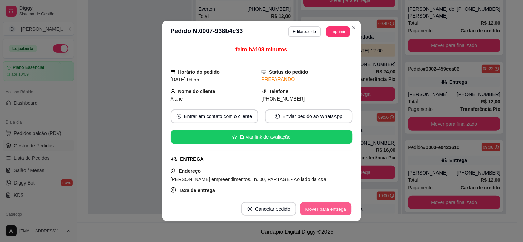
click at [311, 209] on button "Mover para entrega" at bounding box center [326, 209] width 52 height 13
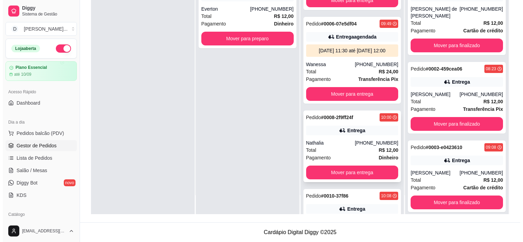
scroll to position [77, 0]
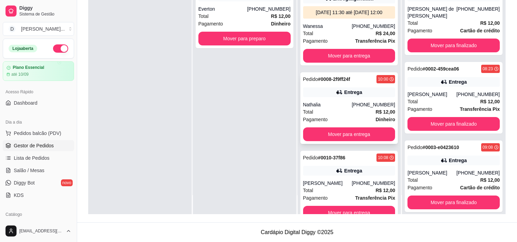
click at [325, 108] on div "Nathalia" at bounding box center [327, 104] width 49 height 7
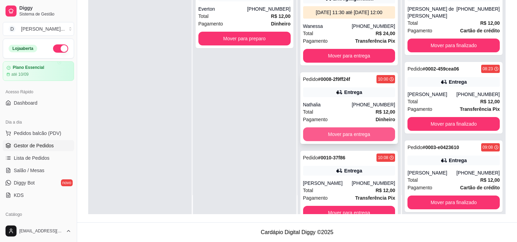
click at [359, 136] on button "Mover para entrega" at bounding box center [349, 135] width 92 height 14
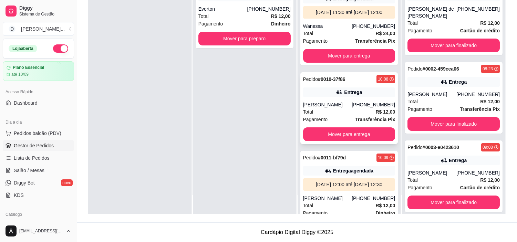
click at [340, 122] on div "Pagamento Transferência Pix" at bounding box center [349, 120] width 92 height 8
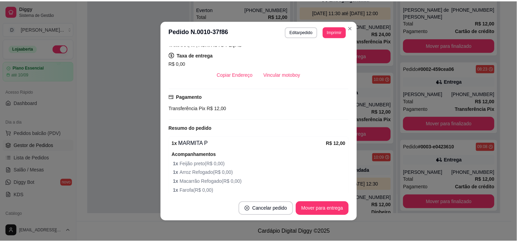
scroll to position [184, 0]
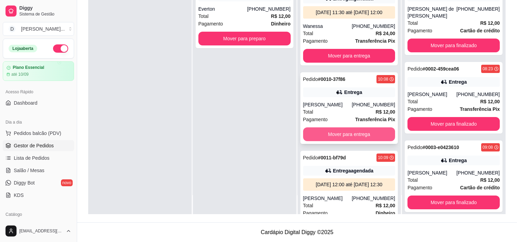
click at [352, 138] on button "Mover para entrega" at bounding box center [349, 135] width 92 height 14
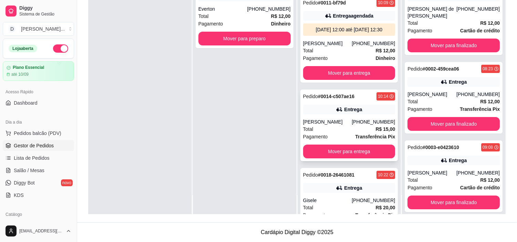
scroll to position [230, 0]
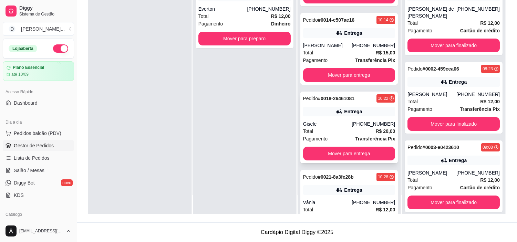
click at [322, 128] on div "Gisele" at bounding box center [327, 124] width 49 height 7
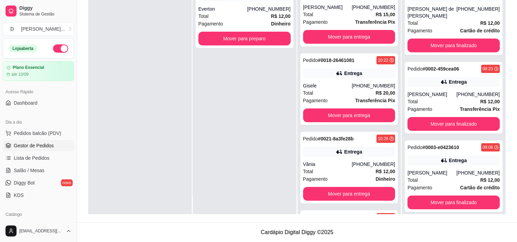
scroll to position [306, 0]
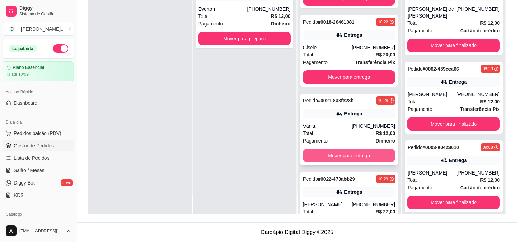
click at [336, 163] on button "Mover para entrega" at bounding box center [349, 156] width 92 height 14
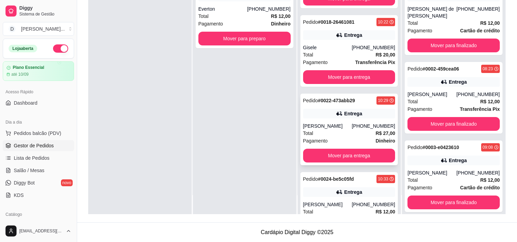
click at [335, 137] on div "Total R$ 27,00" at bounding box center [349, 134] width 92 height 8
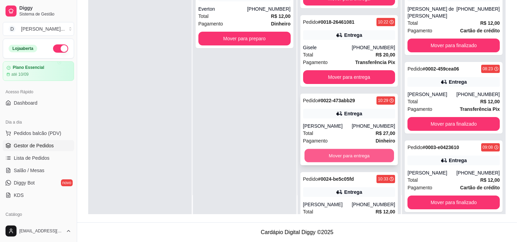
click at [355, 163] on button "Mover para entrega" at bounding box center [350, 155] width 90 height 13
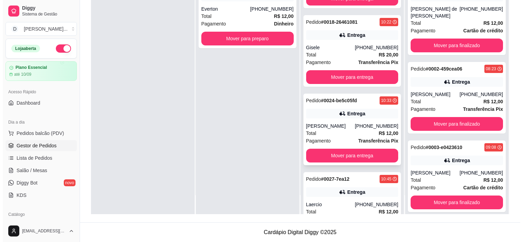
scroll to position [345, 0]
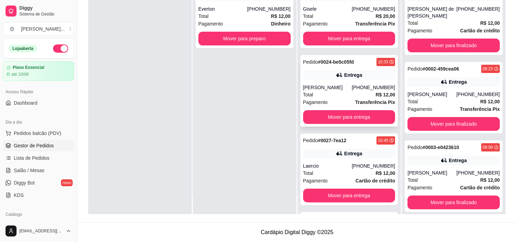
click at [335, 121] on div "Pedido # 0024-be5c05fd 10:33 Entrega Jonnas Nogueira (84) 99924-3480 Total R$ 1…" at bounding box center [350, 91] width 98 height 72
click at [356, 124] on button "Mover para entrega" at bounding box center [349, 117] width 92 height 14
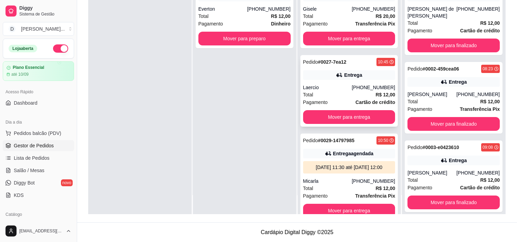
click at [332, 99] on div "Total R$ 12,00" at bounding box center [349, 95] width 92 height 8
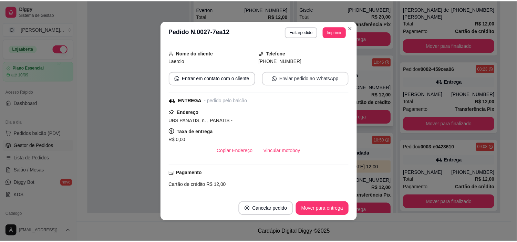
scroll to position [77, 0]
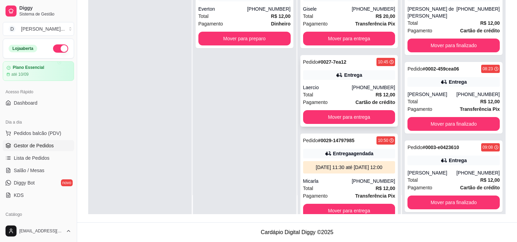
click at [344, 124] on button "Mover para entrega" at bounding box center [349, 117] width 92 height 14
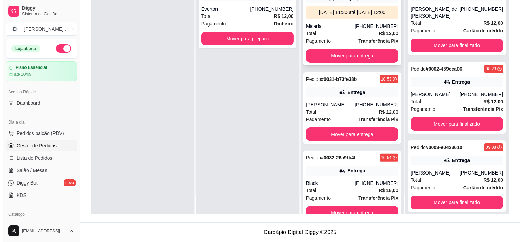
scroll to position [460, 0]
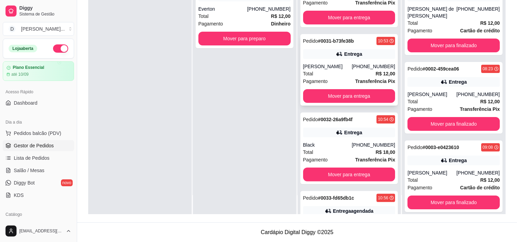
click at [324, 78] on div "Total R$ 12,00" at bounding box center [349, 74] width 92 height 8
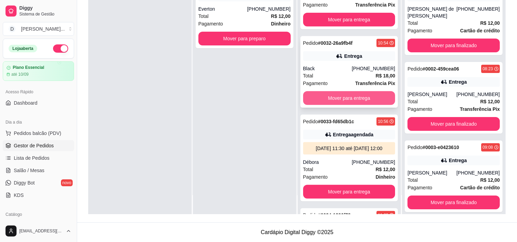
click at [336, 105] on button "Mover para entrega" at bounding box center [349, 98] width 92 height 14
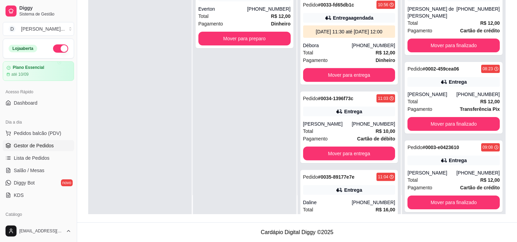
scroll to position [613, 0]
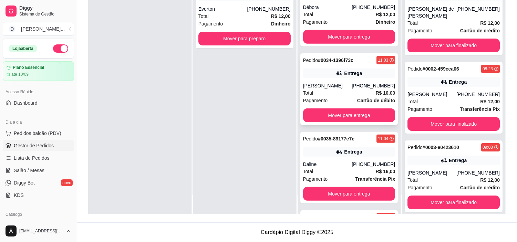
click at [329, 97] on div "Total R$ 10,00" at bounding box center [349, 93] width 92 height 8
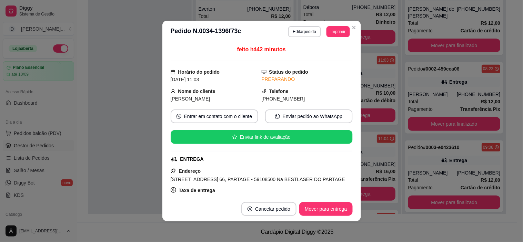
click at [355, 115] on div "feito há 42 minutos Horário do pedido 11/08/2025 11:03 Status do pedido PREPARA…" at bounding box center [261, 120] width 199 height 154
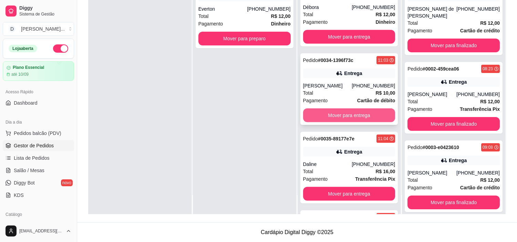
click at [374, 122] on button "Mover para entrega" at bounding box center [349, 116] width 92 height 14
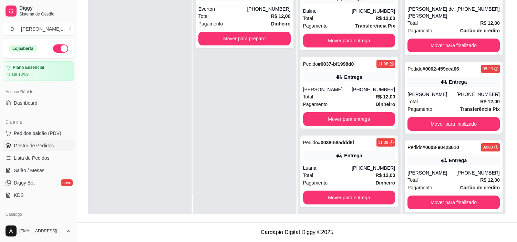
scroll to position [804, 0]
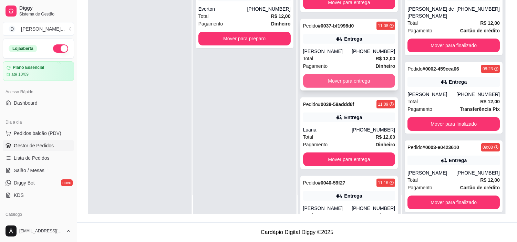
click at [322, 70] on span "Pagamento" at bounding box center [315, 66] width 25 height 8
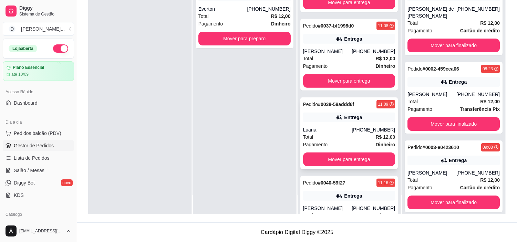
scroll to position [881, 0]
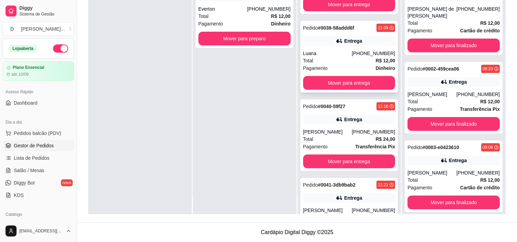
click at [334, 72] on div "Pagamento Dinheiro" at bounding box center [349, 68] width 92 height 8
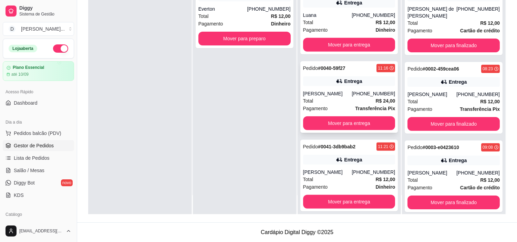
scroll to position [957, 0]
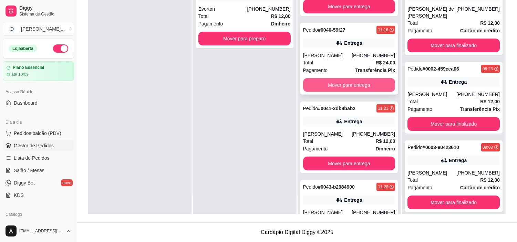
click at [334, 74] on div "Pagamento Transferência Pix" at bounding box center [349, 71] width 92 height 8
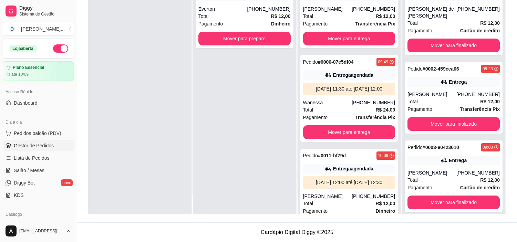
scroll to position [0, 0]
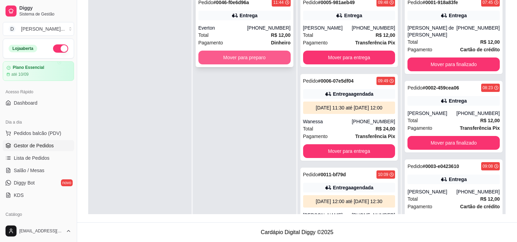
click at [214, 57] on button "Mover para preparo" at bounding box center [245, 58] width 92 height 14
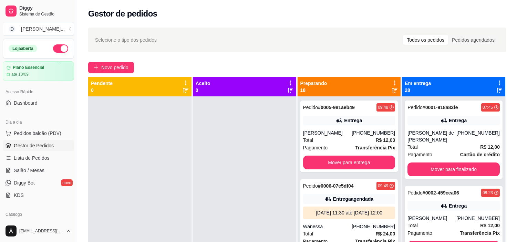
click at [91, 73] on div "Selecione o tipo dos pedidos Todos os pedidos Pedidos agendados Novo pedido Pen…" at bounding box center [297, 175] width 440 height 304
click at [96, 68] on icon "plus" at bounding box center [96, 67] width 5 height 5
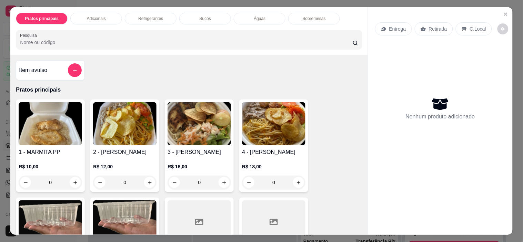
click at [405, 23] on div "Entrega" at bounding box center [393, 28] width 37 height 13
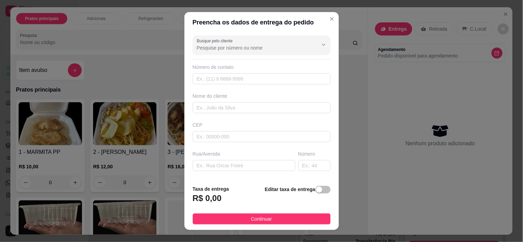
click at [218, 84] on div "Busque pelo cliente Número de contato Nome do cliente CEP Rua/Avenida Número Se…" at bounding box center [261, 106] width 154 height 147
click at [214, 79] on input "text" at bounding box center [262, 78] width 138 height 11
paste input "(84) 9890-0114"
click at [204, 80] on input "(84) 9890-0114" at bounding box center [262, 78] width 138 height 11
type input "[PHONE_NUMBER]"
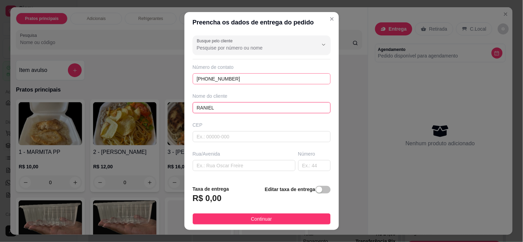
type input "RANIEL"
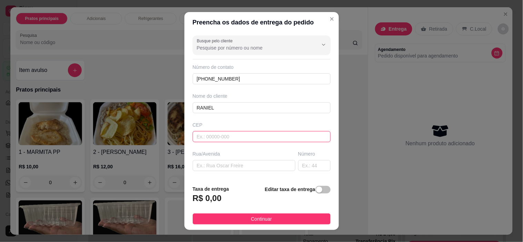
scroll to position [38, 0]
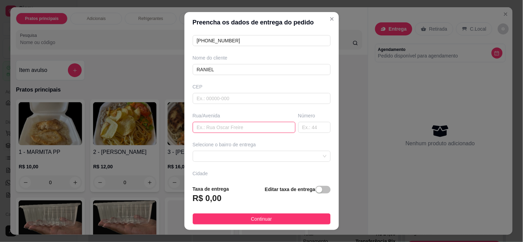
click at [215, 130] on input "text" at bounding box center [244, 127] width 103 height 11
type input "P"
type input "QUIOSQUE LIDER CELULARES"
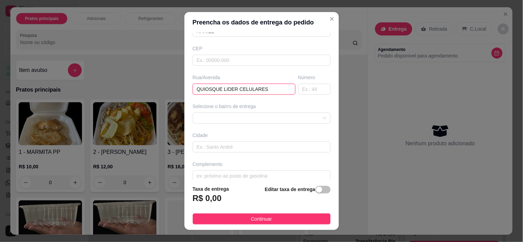
scroll to position [85, 0]
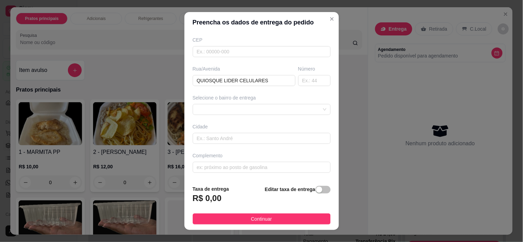
click at [247, 102] on div "Selecione o bairro de entrega" at bounding box center [261, 104] width 141 height 21
click at [245, 111] on div at bounding box center [262, 109] width 138 height 11
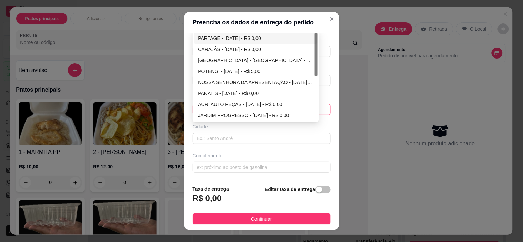
click at [209, 37] on div "PARTAGE - [DATE] - R$ 0,00" at bounding box center [255, 38] width 115 height 8
type input "[DATE]"
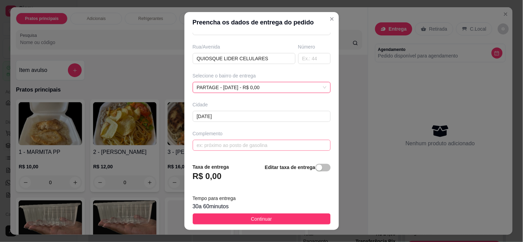
scroll to position [10, 0]
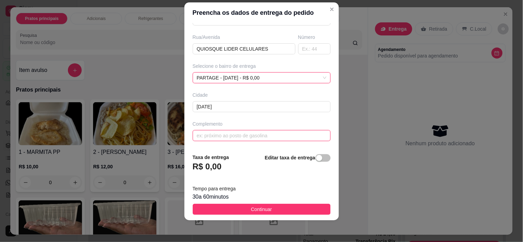
click at [221, 139] on input "text" at bounding box center [262, 135] width 138 height 11
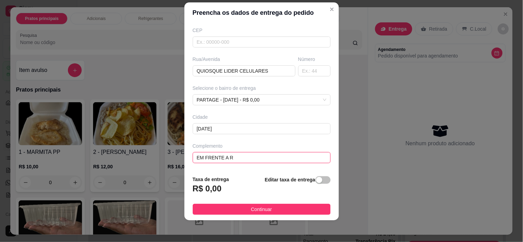
scroll to position [86, 0]
type input "EM FRENTE A RIACHUELO"
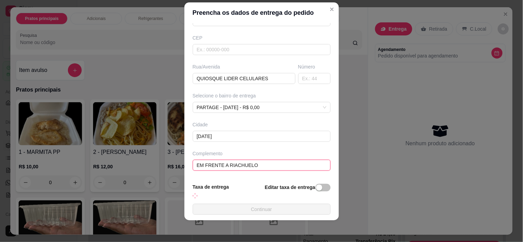
scroll to position [108, 0]
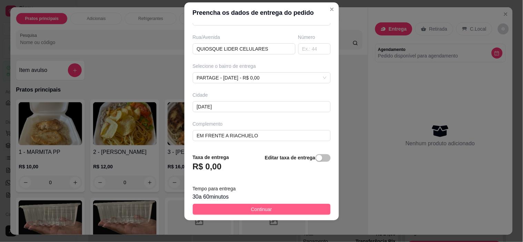
click at [264, 211] on span "Continuar" at bounding box center [261, 210] width 21 height 8
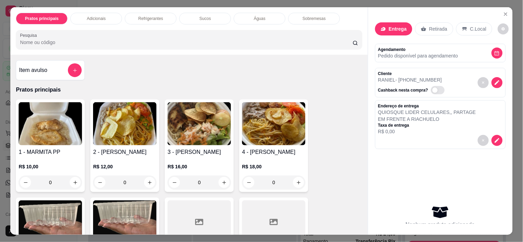
click at [137, 145] on div "2 - MARMITA P R$ 12,00 0" at bounding box center [124, 146] width 69 height 93
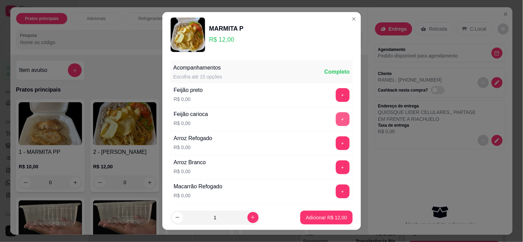
click at [336, 119] on button "+" at bounding box center [343, 119] width 14 height 14
click at [336, 141] on button "+" at bounding box center [343, 144] width 14 height 14
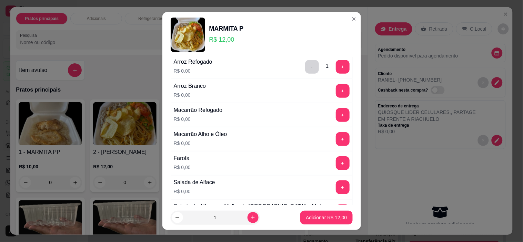
click at [336, 164] on button "+" at bounding box center [343, 164] width 14 height 14
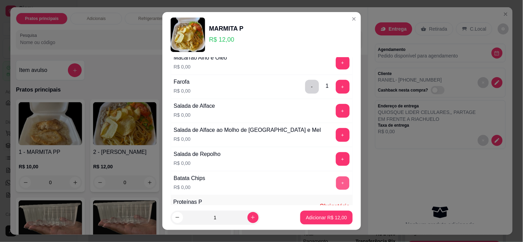
click at [336, 184] on button "+" at bounding box center [342, 183] width 13 height 13
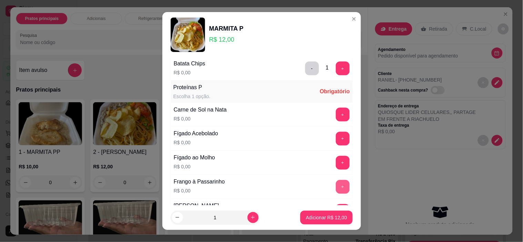
click at [336, 188] on button "+" at bounding box center [343, 187] width 14 height 14
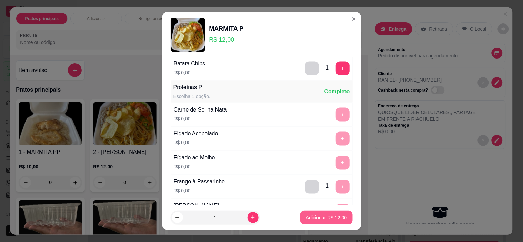
click at [329, 223] on button "Adicionar R$ 12,00" at bounding box center [326, 218] width 52 height 14
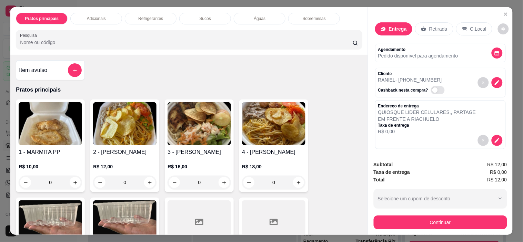
click at [408, 48] on p "Agendamento" at bounding box center [418, 50] width 80 height 6
click at [495, 51] on icon "decrease-product-quantity" at bounding box center [497, 53] width 4 height 4
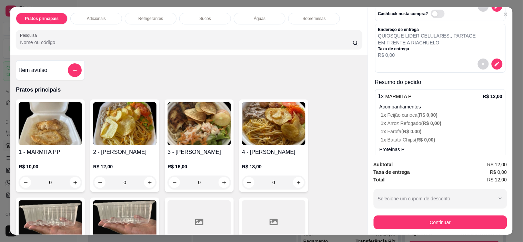
scroll to position [109, 0]
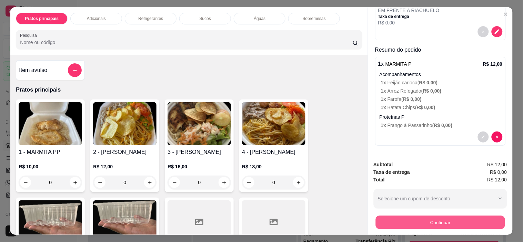
click at [430, 216] on button "Continuar" at bounding box center [439, 222] width 129 height 13
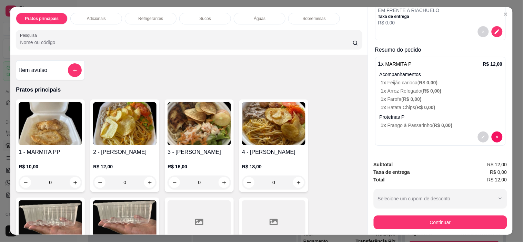
scroll to position [18, 0]
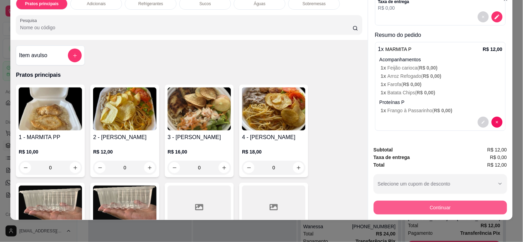
click at [420, 204] on button "Continuar" at bounding box center [440, 208] width 133 height 14
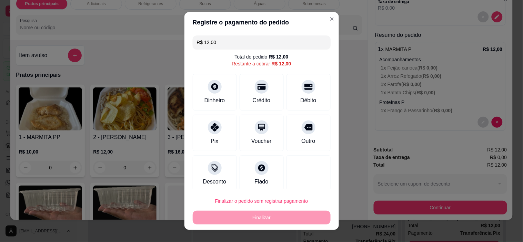
scroll to position [6, 0]
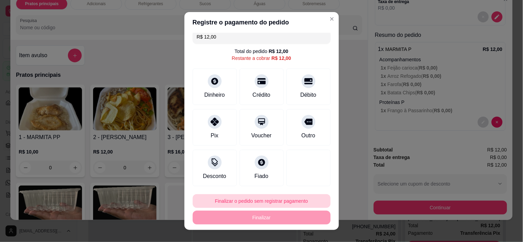
click at [263, 203] on button "Finalizar o pedido sem registrar pagamento" at bounding box center [262, 201] width 138 height 14
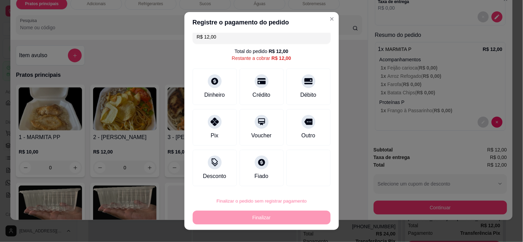
click at [304, 185] on button "Confirmar" at bounding box center [300, 182] width 26 height 11
type input "R$ 0,00"
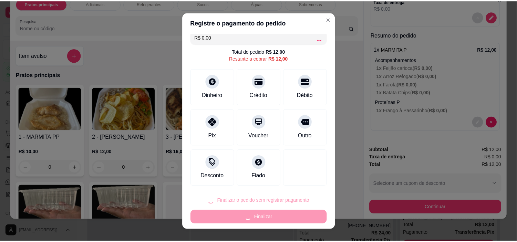
scroll to position [0, 0]
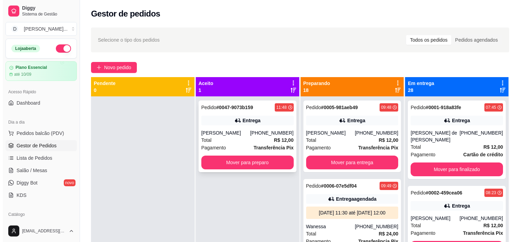
scroll to position [19, 0]
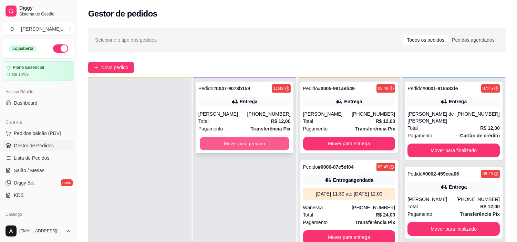
click at [219, 139] on button "Mover para preparo" at bounding box center [245, 143] width 90 height 13
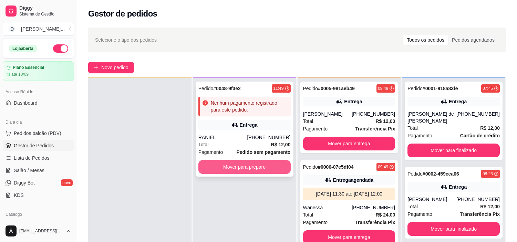
click at [238, 169] on button "Mover para preparo" at bounding box center [245, 167] width 92 height 14
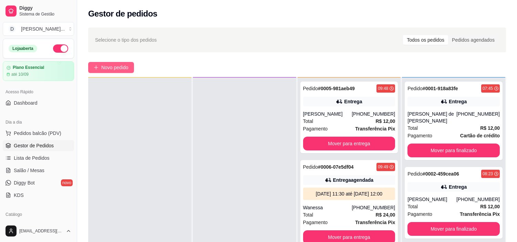
click at [118, 68] on span "Novo pedido" at bounding box center [114, 68] width 27 height 8
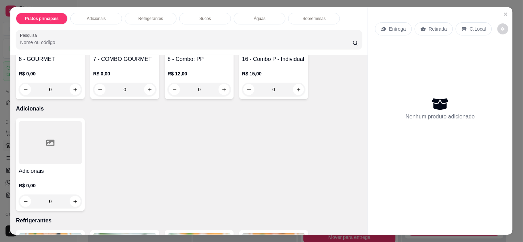
scroll to position [230, 0]
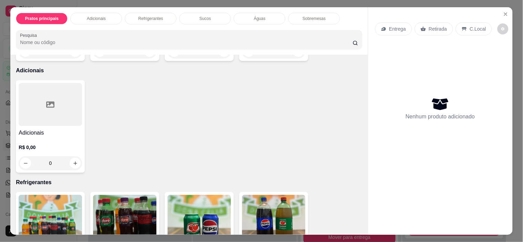
click at [42, 113] on div at bounding box center [50, 104] width 63 height 43
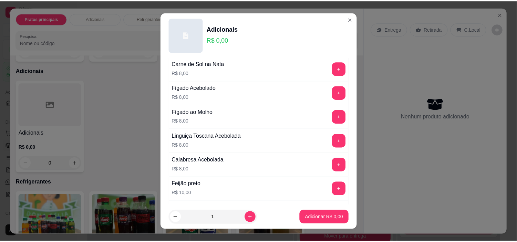
scroll to position [191, 0]
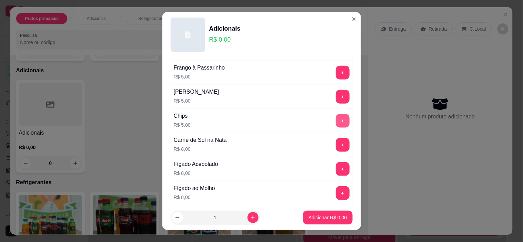
click at [336, 123] on button "+" at bounding box center [343, 121] width 14 height 14
click at [311, 215] on p "Adicionar R$ 10,00" at bounding box center [326, 217] width 41 height 7
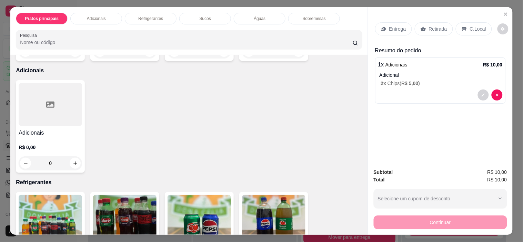
click at [397, 26] on p "Entrega" at bounding box center [397, 29] width 17 height 7
click at [428, 22] on div "Retirada" at bounding box center [434, 28] width 38 height 13
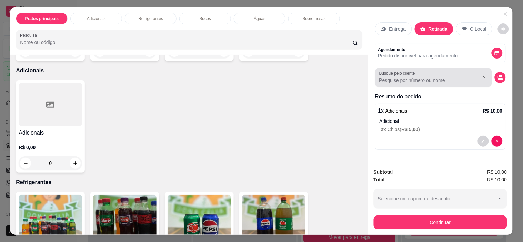
click at [442, 77] on input "Busque pelo cliente" at bounding box center [423, 80] width 89 height 7
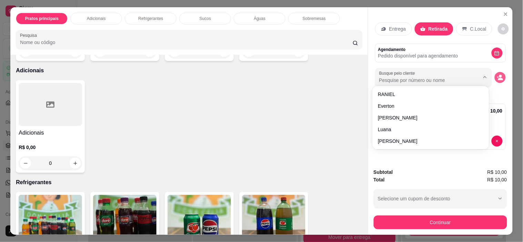
click at [499, 75] on circle "decrease-product-quantity" at bounding box center [500, 76] width 3 height 3
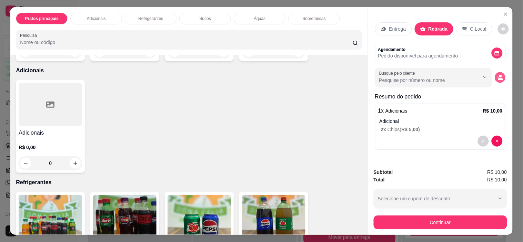
click at [500, 74] on icon "decrease-product-quantity" at bounding box center [500, 77] width 6 height 6
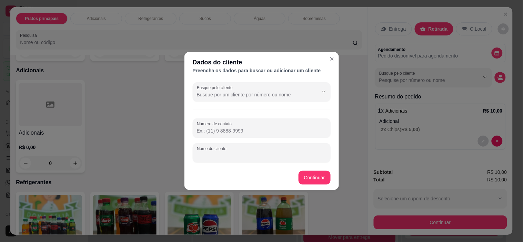
click at [227, 157] on input "Nome do cliente" at bounding box center [262, 155] width 130 height 7
type input "[PERSON_NAME]"
click at [225, 130] on input "Número de contato" at bounding box center [262, 131] width 130 height 7
type input "[PHONE_NUMBER]"
click at [302, 171] on footer "Continuar" at bounding box center [261, 177] width 154 height 25
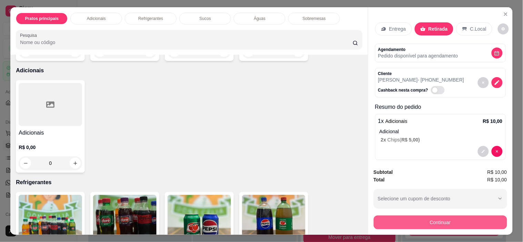
click at [431, 221] on button "Continuar" at bounding box center [440, 223] width 133 height 14
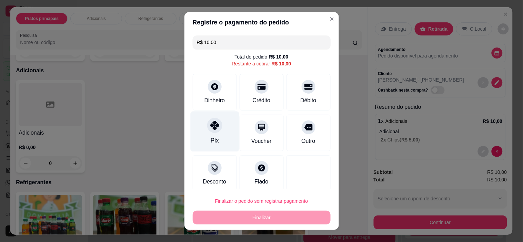
click at [202, 121] on div "Pix" at bounding box center [214, 132] width 49 height 40
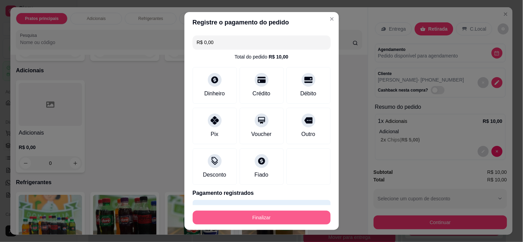
click at [270, 220] on button "Finalizar" at bounding box center [262, 218] width 138 height 14
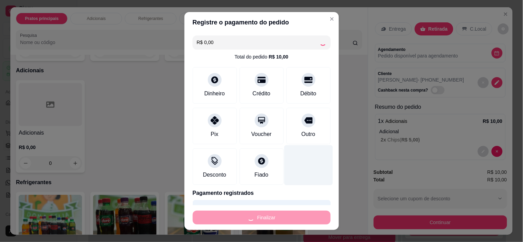
type input "-R$ 10,00"
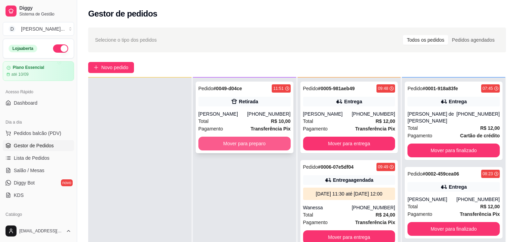
click at [237, 139] on button "Mover para preparo" at bounding box center [245, 144] width 92 height 14
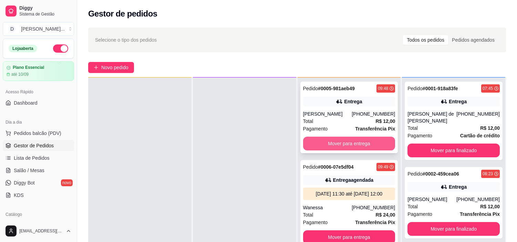
click at [352, 141] on button "Mover para entrega" at bounding box center [349, 144] width 92 height 14
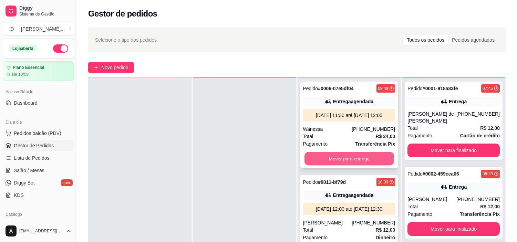
click at [329, 166] on button "Mover para entrega" at bounding box center [350, 158] width 90 height 13
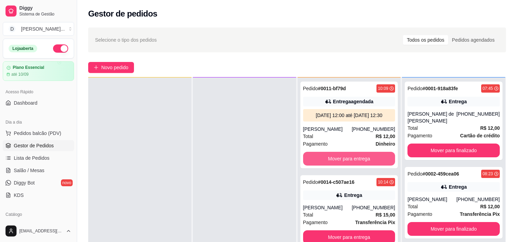
click at [329, 166] on button "Mover para entrega" at bounding box center [349, 159] width 92 height 14
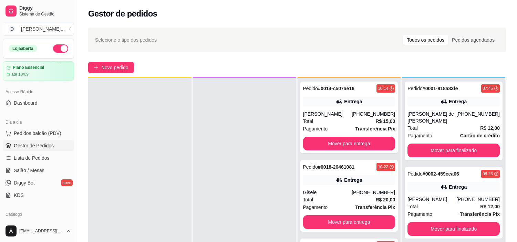
click at [329, 168] on strong "# 0018-26461081" at bounding box center [336, 167] width 37 height 6
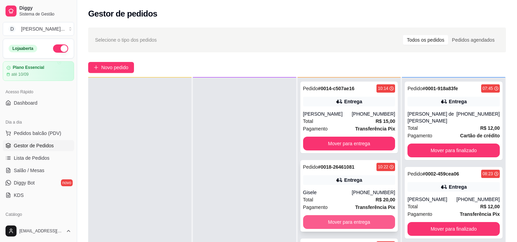
click at [343, 221] on button "Mover para entrega" at bounding box center [349, 222] width 92 height 14
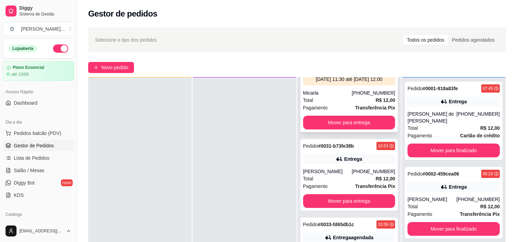
click at [328, 130] on button "Mover para entrega" at bounding box center [349, 123] width 92 height 14
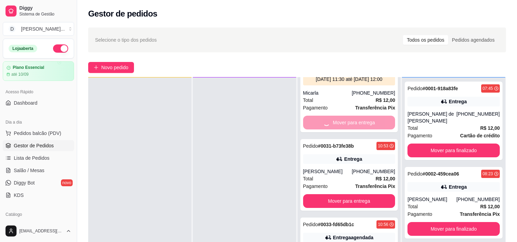
scroll to position [14, 0]
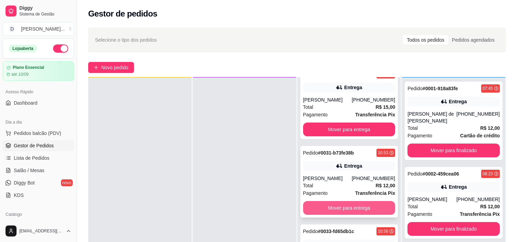
click at [337, 210] on button "Mover para entrega" at bounding box center [349, 208] width 92 height 14
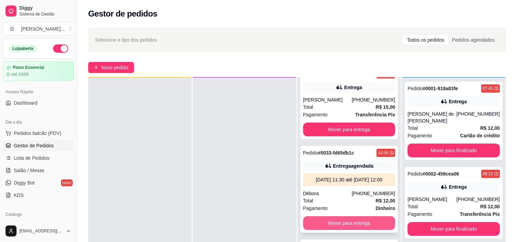
click at [338, 230] on button "Mover para entrega" at bounding box center [349, 224] width 92 height 14
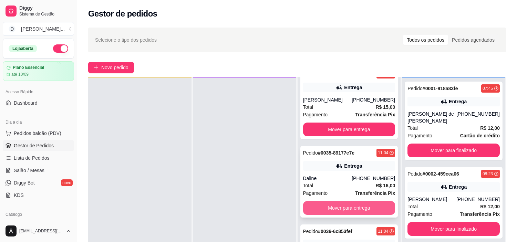
click at [332, 206] on button "Mover para entrega" at bounding box center [349, 208] width 92 height 14
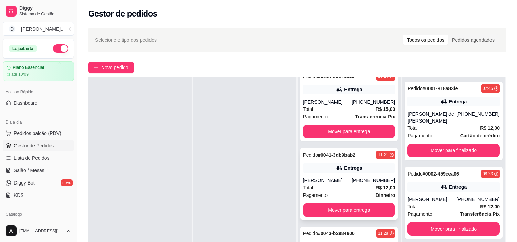
scroll to position [50, 0]
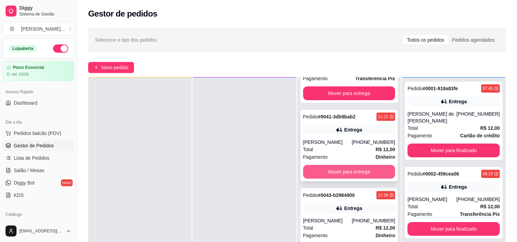
click at [328, 169] on button "Mover para entrega" at bounding box center [349, 172] width 92 height 14
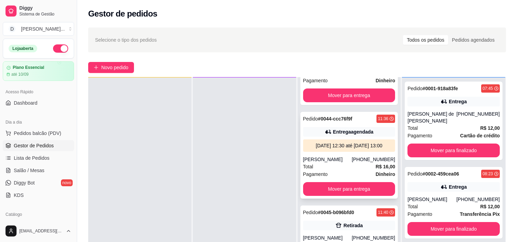
scroll to position [89, 0]
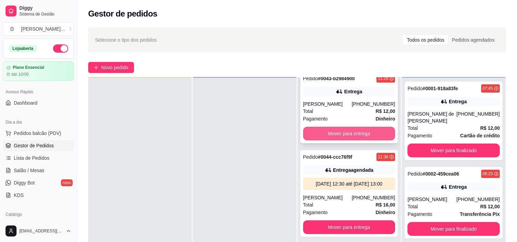
click at [333, 136] on button "Mover para entrega" at bounding box center [349, 134] width 92 height 14
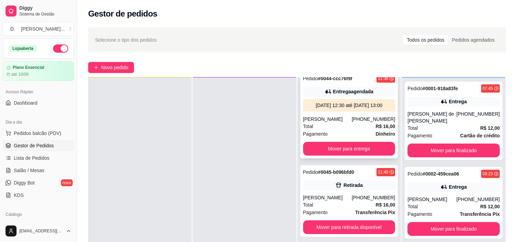
scroll to position [10, 0]
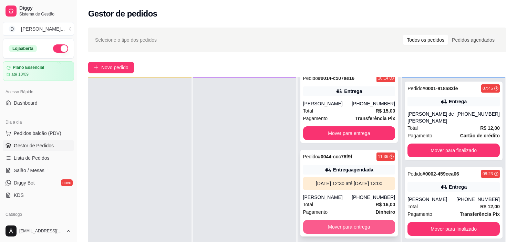
click at [351, 234] on button "Mover para entrega" at bounding box center [349, 227] width 92 height 14
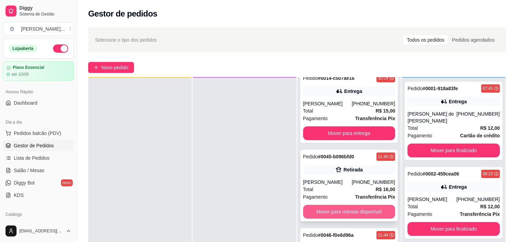
click at [338, 217] on button "Mover para retirada disponível" at bounding box center [349, 212] width 92 height 14
click at [330, 211] on button "Mover para entrega" at bounding box center [349, 212] width 92 height 14
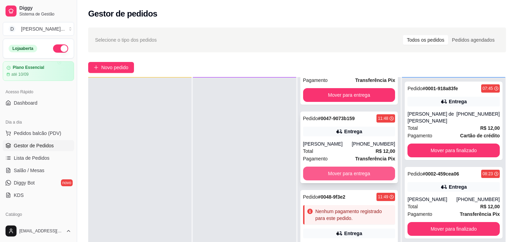
click at [328, 175] on button "Mover para entrega" at bounding box center [349, 174] width 92 height 14
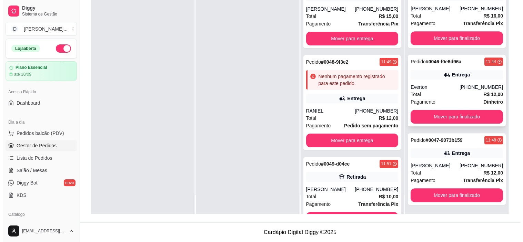
scroll to position [3448, 0]
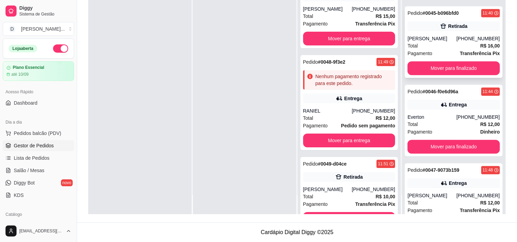
click at [426, 50] on div "Total R$ 16,00" at bounding box center [454, 46] width 92 height 8
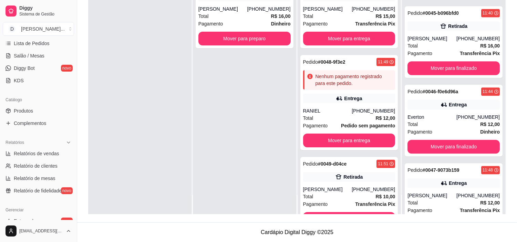
scroll to position [153, 0]
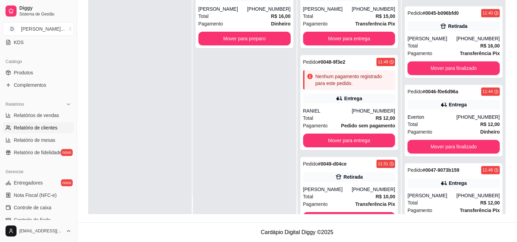
click at [39, 133] on link "Relatório de clientes" at bounding box center [38, 127] width 71 height 11
select select "30"
select select "HIGHEST_TOTAL_SPENT_WITH_ORDERS"
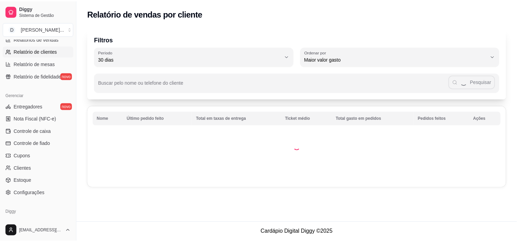
scroll to position [253, 0]
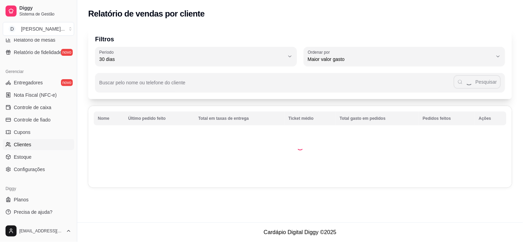
click at [19, 147] on span "Clientes" at bounding box center [23, 144] width 18 height 7
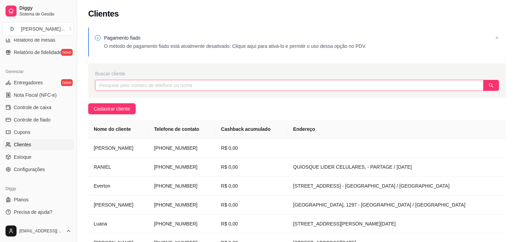
click at [140, 90] on input "text" at bounding box center [289, 85] width 389 height 11
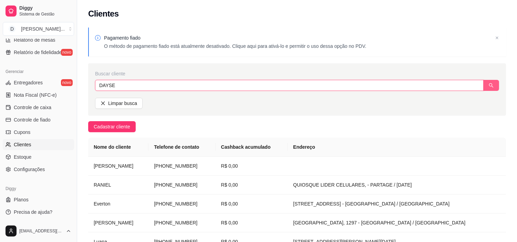
click at [487, 88] on button "button" at bounding box center [492, 85] width 16 height 11
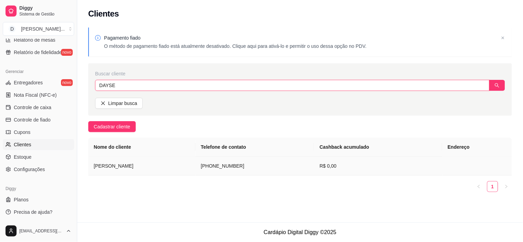
type input "DAYSE"
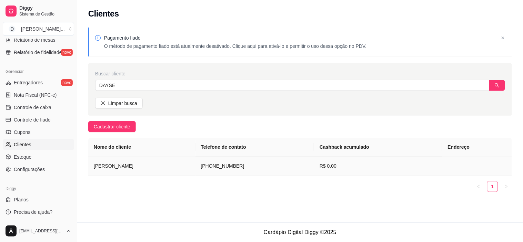
click at [112, 166] on td "[PERSON_NAME]" at bounding box center [141, 166] width 107 height 19
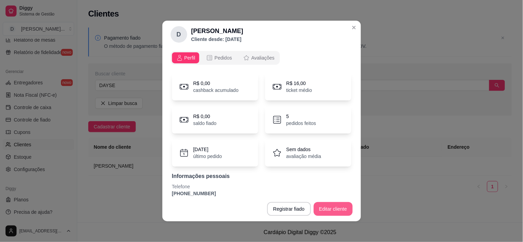
click at [320, 211] on button "Editar cliente" at bounding box center [333, 209] width 39 height 14
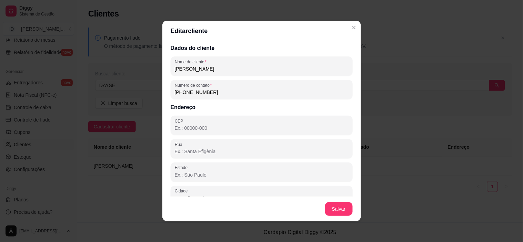
drag, startPoint x: 229, startPoint y: 90, endPoint x: 187, endPoint y: 94, distance: 41.6
click at [187, 94] on input "[PHONE_NUMBER]" at bounding box center [262, 92] width 174 height 7
paste input "849-6488018"
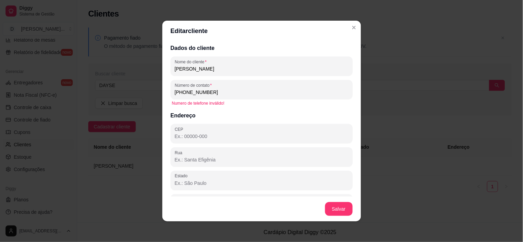
drag, startPoint x: 219, startPoint y: 94, endPoint x: 146, endPoint y: 94, distance: 73.4
click at [146, 94] on div "Editar cliente Dados do cliente Nome do cliente Dayse Cristina Número de contat…" at bounding box center [261, 121] width 523 height 242
paste input "648-"
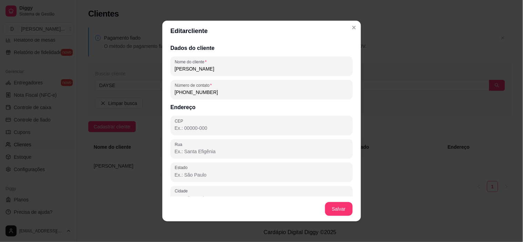
click at [183, 92] on input "(84) 9648-8018" at bounding box center [262, 92] width 174 height 7
type input "(84) 9 9648-8018"
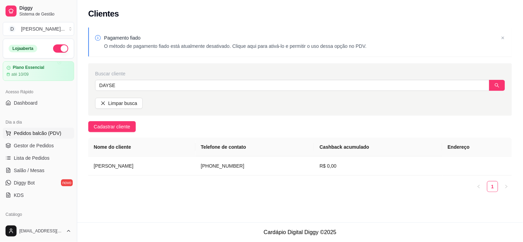
click at [31, 132] on span "Pedidos balcão (PDV)" at bounding box center [38, 133] width 48 height 7
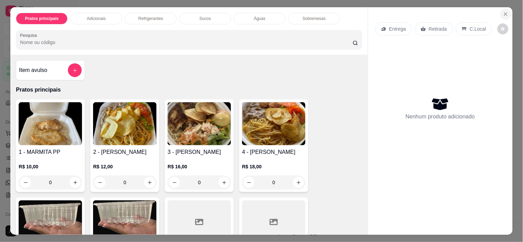
click at [504, 11] on icon "Close" at bounding box center [506, 14] width 6 height 6
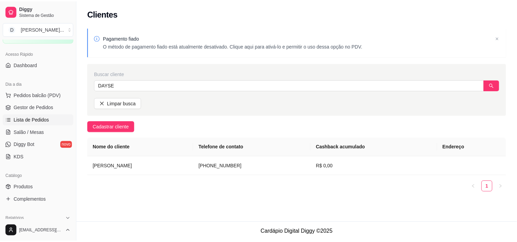
scroll to position [77, 0]
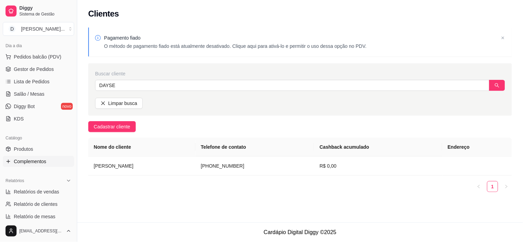
click at [29, 159] on span "Complementos" at bounding box center [30, 161] width 32 height 7
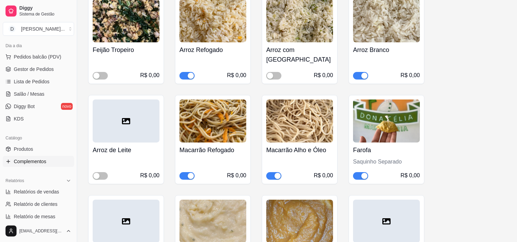
scroll to position [306, 0]
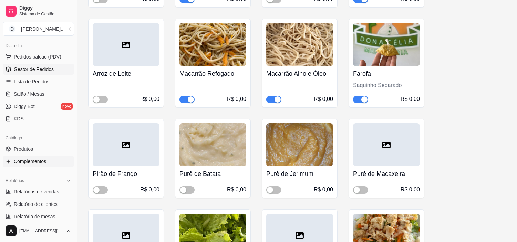
click at [37, 71] on span "Gestor de Pedidos" at bounding box center [34, 69] width 40 height 7
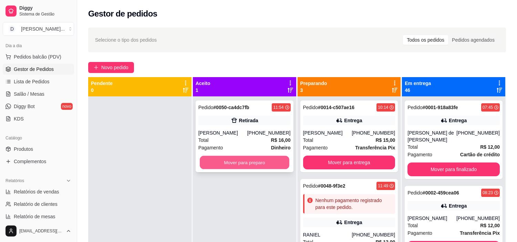
click at [227, 160] on button "Mover para preparo" at bounding box center [245, 162] width 90 height 13
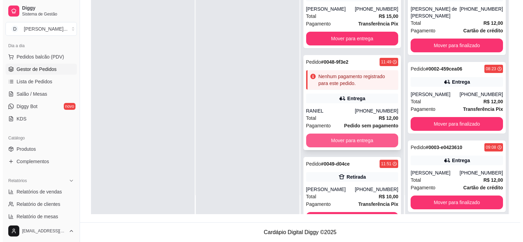
scroll to position [102, 0]
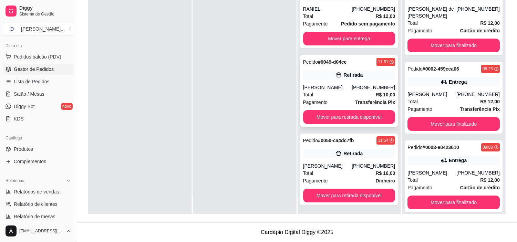
click at [336, 85] on div "[PERSON_NAME]" at bounding box center [327, 87] width 49 height 7
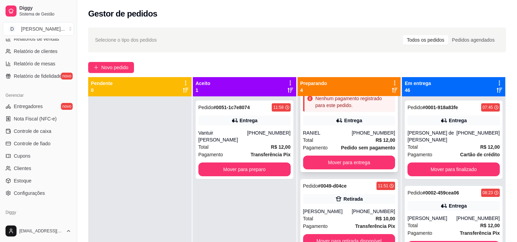
scroll to position [0, 0]
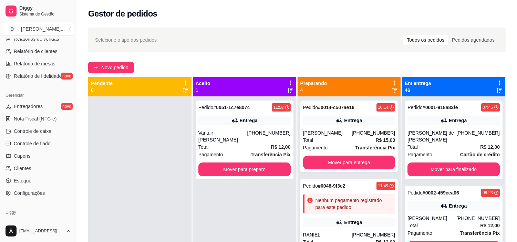
click at [366, 58] on div "Selecione o tipo dos pedidos Todos os pedidos Pedidos agendados Novo pedido Pen…" at bounding box center [297, 175] width 440 height 304
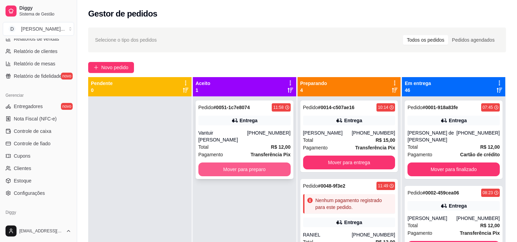
click at [223, 163] on button "Mover para preparo" at bounding box center [245, 170] width 92 height 14
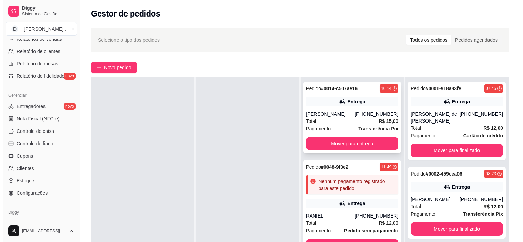
scroll to position [181, 0]
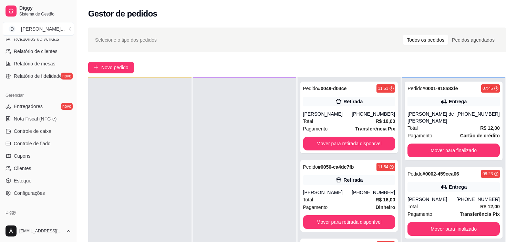
click at [98, 74] on div "Selecione o tipo dos pedidos Todos os pedidos Pedidos agendados Novo pedido Pen…" at bounding box center [297, 175] width 440 height 304
click at [98, 69] on icon "plus" at bounding box center [96, 67] width 5 height 5
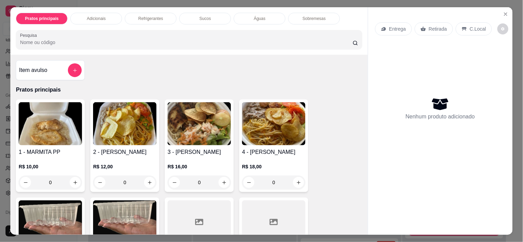
click at [113, 81] on div "Item avulso Pratos principais 1 - MARMITA PP R$ 10,00 0 2 - MARMITA P R$ 12,00 …" at bounding box center [188, 145] width 357 height 180
click at [120, 114] on img at bounding box center [124, 123] width 63 height 43
click at [386, 36] on div "Entrega Retirada C.Local" at bounding box center [440, 29] width 131 height 24
click at [209, 129] on img at bounding box center [199, 123] width 63 height 43
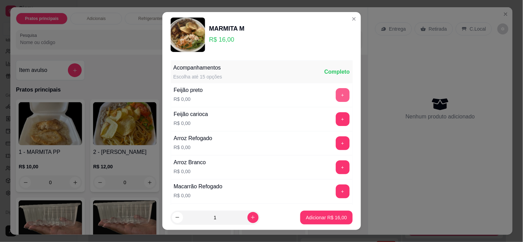
click at [336, 92] on button "+" at bounding box center [343, 95] width 14 height 14
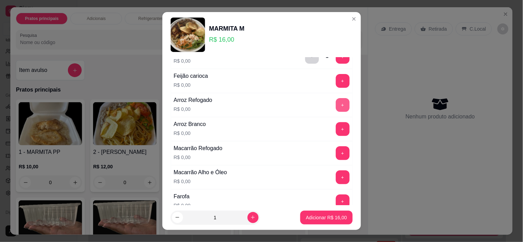
click at [336, 106] on button "+" at bounding box center [343, 105] width 14 height 14
click at [336, 152] on button "+" at bounding box center [343, 154] width 14 height 14
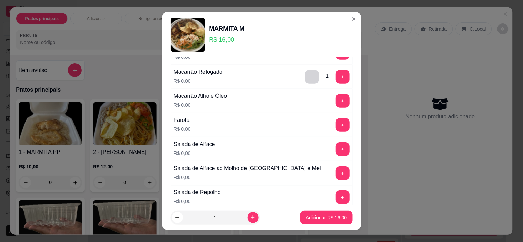
scroll to position [153, 0]
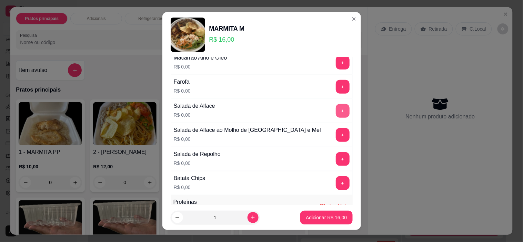
click at [336, 111] on button "+" at bounding box center [343, 111] width 14 height 14
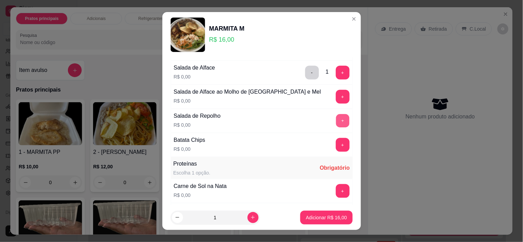
click at [336, 122] on button "+" at bounding box center [342, 120] width 13 height 13
click at [336, 142] on button "+" at bounding box center [343, 145] width 14 height 14
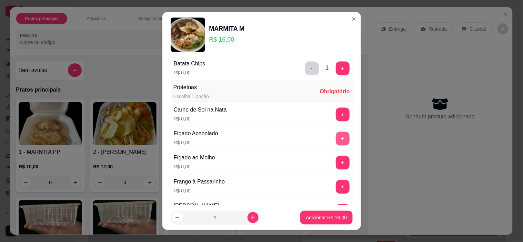
scroll to position [306, 0]
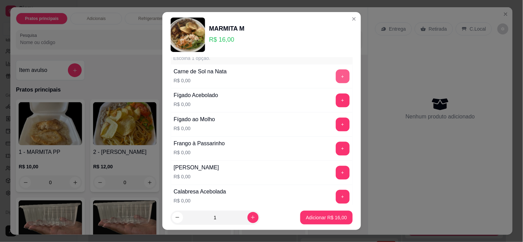
click at [336, 79] on button "+" at bounding box center [343, 77] width 14 height 14
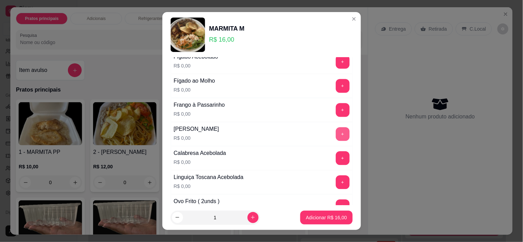
scroll to position [383, 0]
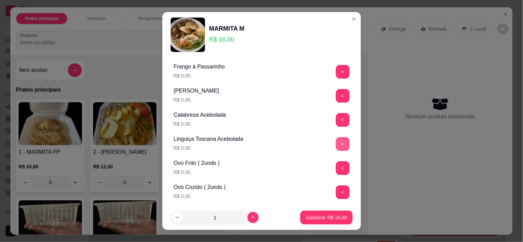
click at [336, 147] on button "+" at bounding box center [343, 145] width 14 height 14
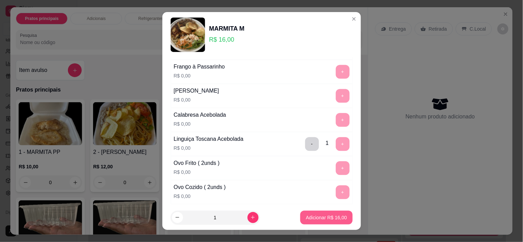
click at [326, 220] on p "Adicionar R$ 16,00" at bounding box center [326, 217] width 41 height 7
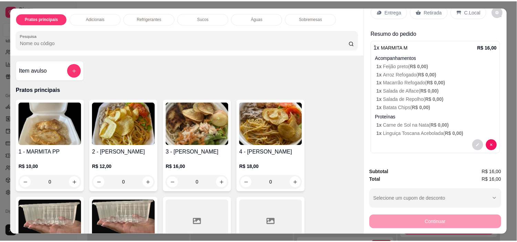
scroll to position [0, 0]
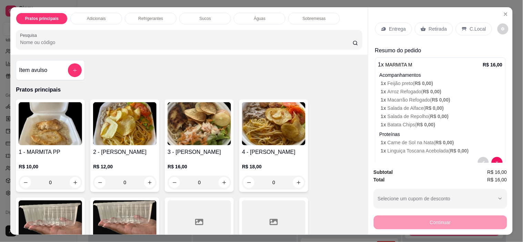
click at [445, 27] on div "Retirada" at bounding box center [434, 28] width 38 height 13
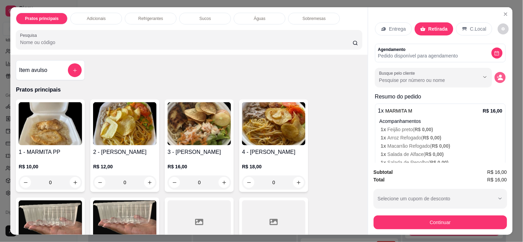
click at [498, 78] on icon "decrease-product-quantity" at bounding box center [500, 79] width 5 height 2
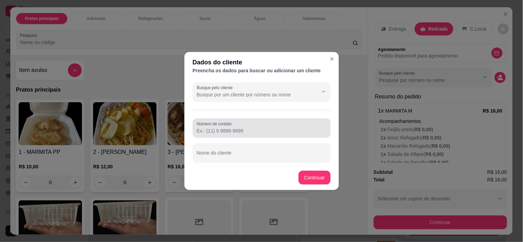
click at [223, 136] on div "Número de contato" at bounding box center [262, 128] width 138 height 19
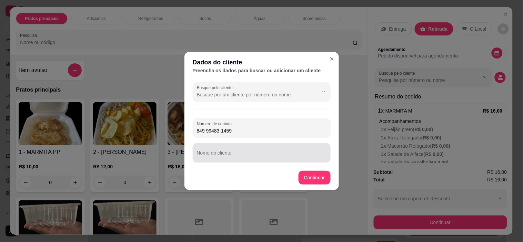
type input "849 99483-1459"
click at [224, 157] on input "Nome do cliente" at bounding box center [262, 155] width 130 height 7
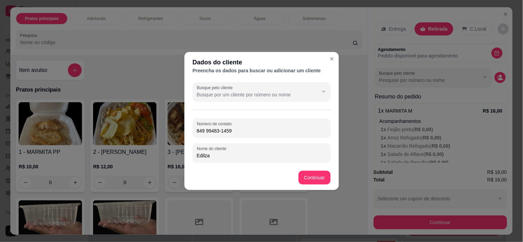
type input "Edilza"
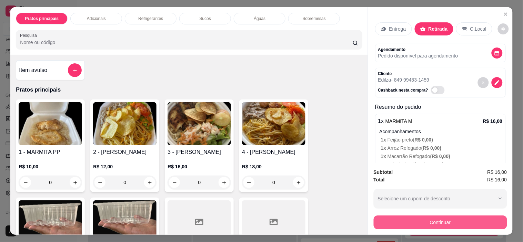
click at [440, 217] on button "Continuar" at bounding box center [440, 223] width 133 height 14
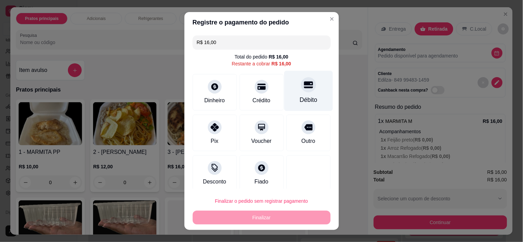
click at [296, 93] on div "Débito" at bounding box center [308, 91] width 49 height 40
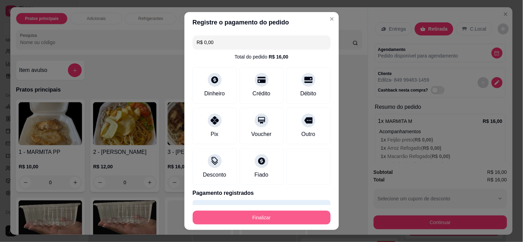
click at [253, 223] on button "Finalizar" at bounding box center [262, 218] width 138 height 14
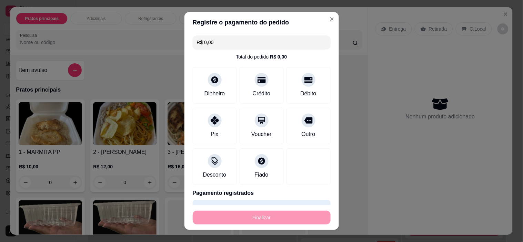
type input "-R$ 16,00"
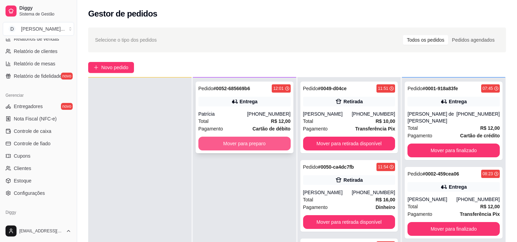
click at [280, 144] on button "Mover para preparo" at bounding box center [245, 144] width 92 height 14
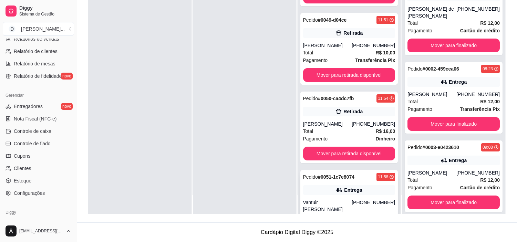
scroll to position [106, 0]
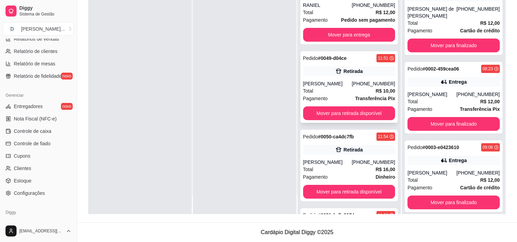
click at [319, 116] on button "Mover para retirada disponível" at bounding box center [349, 114] width 92 height 14
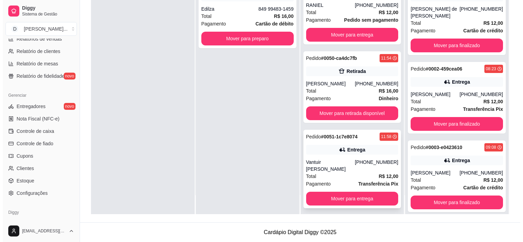
scroll to position [144, 0]
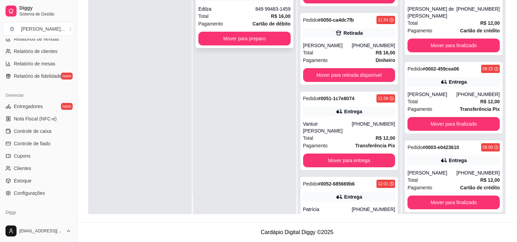
click at [234, 19] on div "Total R$ 16,00" at bounding box center [245, 16] width 92 height 8
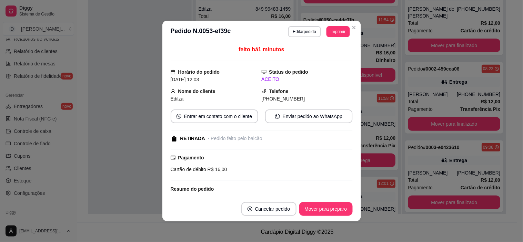
click at [304, 30] on button "Editar pedido" at bounding box center [304, 31] width 33 height 11
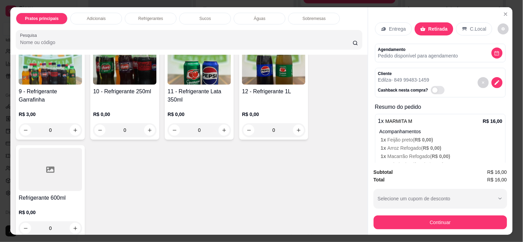
scroll to position [536, 0]
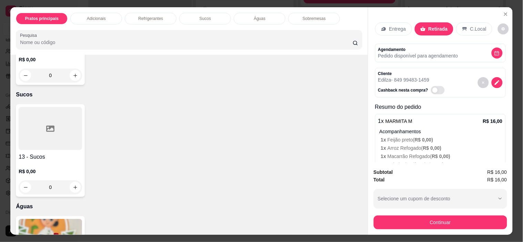
click at [49, 119] on div at bounding box center [50, 128] width 63 height 43
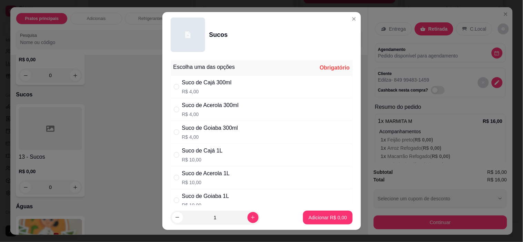
click at [220, 133] on div "Suco de Goiaba 300ml R$ 4,00" at bounding box center [210, 132] width 56 height 17
radio input "true"
click at [211, 111] on p "R$ 4,00" at bounding box center [210, 114] width 57 height 7
radio input "true"
radio input "false"
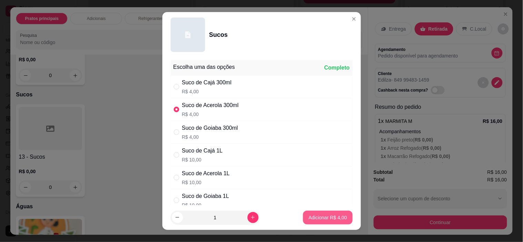
click at [315, 218] on p "Adicionar R$ 4,00" at bounding box center [328, 217] width 38 height 7
type input "1"
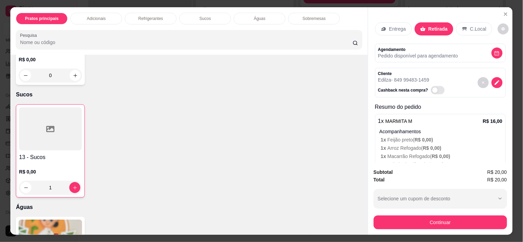
click at [53, 141] on div at bounding box center [50, 129] width 63 height 43
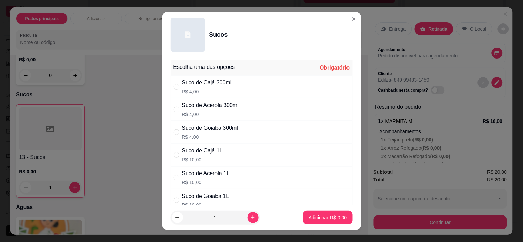
click at [228, 138] on p "R$ 4,00" at bounding box center [210, 137] width 56 height 7
radio input "true"
click at [314, 216] on p "Adicionar R$ 4,00" at bounding box center [328, 217] width 38 height 7
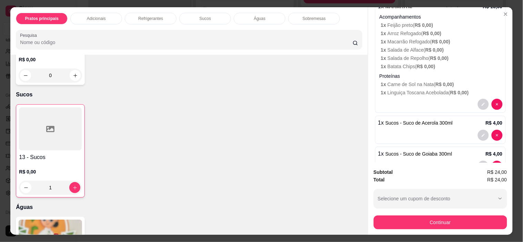
scroll to position [137, 0]
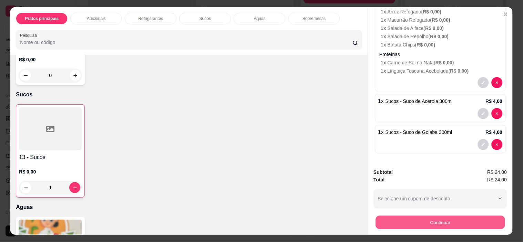
click at [455, 219] on button "Continuar" at bounding box center [439, 222] width 129 height 13
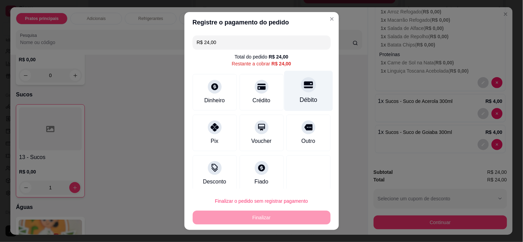
click at [307, 101] on div "Débito" at bounding box center [308, 91] width 49 height 40
type input "R$ 0,00"
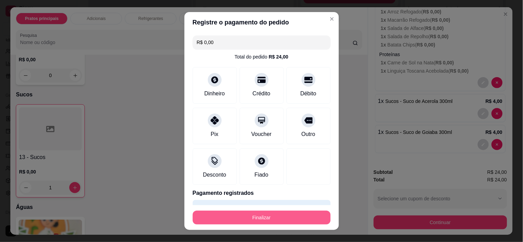
click at [271, 218] on button "Finalizar" at bounding box center [262, 218] width 138 height 14
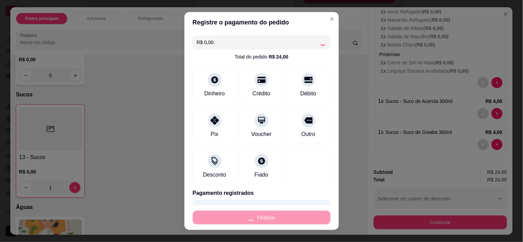
type input "0"
type input "-R$ 24,00"
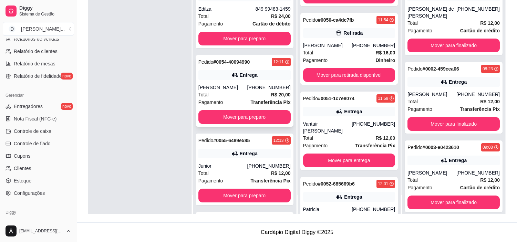
scroll to position [0, 0]
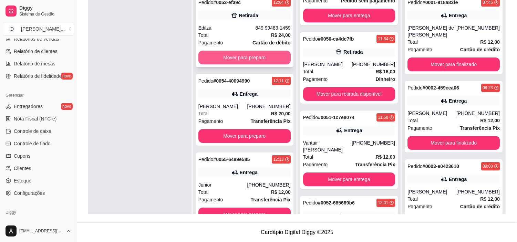
click at [225, 58] on button "Mover para preparo" at bounding box center [245, 58] width 92 height 14
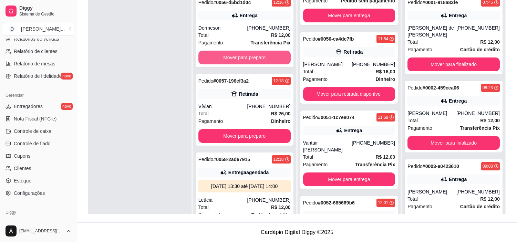
click at [225, 58] on button "Mover para preparo" at bounding box center [245, 58] width 92 height 14
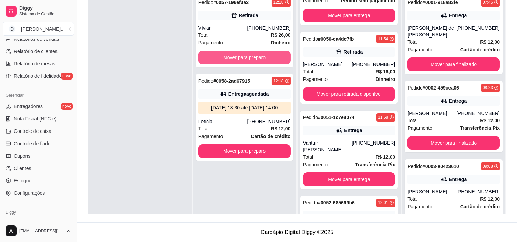
click at [225, 58] on button "Mover para preparo" at bounding box center [245, 58] width 92 height 14
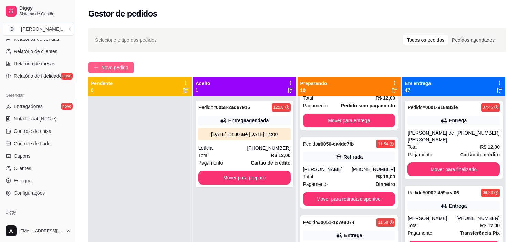
click at [125, 70] on span "Novo pedido" at bounding box center [114, 68] width 27 height 8
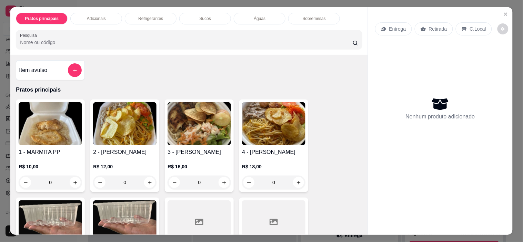
click at [390, 28] on p "Entrega" at bounding box center [397, 29] width 17 height 7
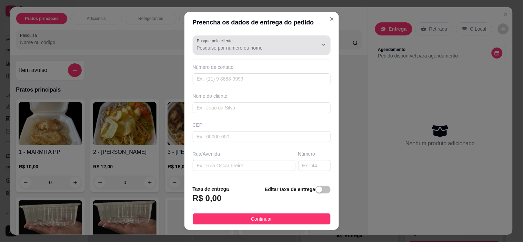
click at [213, 49] on input "Busque pelo cliente" at bounding box center [252, 47] width 110 height 7
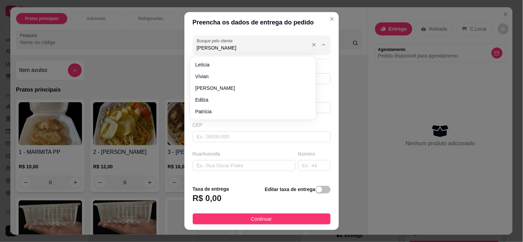
type input "marcelo"
drag, startPoint x: 213, startPoint y: 51, endPoint x: 173, endPoint y: 39, distance: 40.9
click at [173, 39] on div "Preencha os dados de entrega do pedido Busque pelo cliente marcelo Número de co…" at bounding box center [261, 121] width 523 height 242
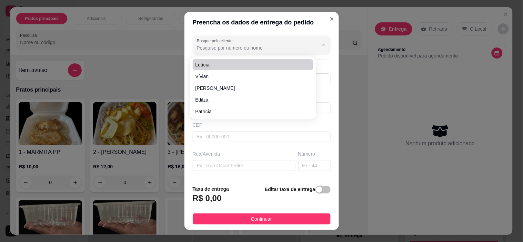
paste input "84 9229-1293"
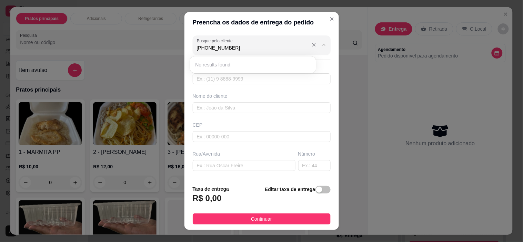
click at [202, 47] on input "84 9229-1293" at bounding box center [252, 47] width 110 height 7
click at [216, 47] on input "84 99229-1293" at bounding box center [252, 47] width 110 height 7
type input "84 992291293"
click at [326, 22] on button "Close" at bounding box center [331, 18] width 11 height 11
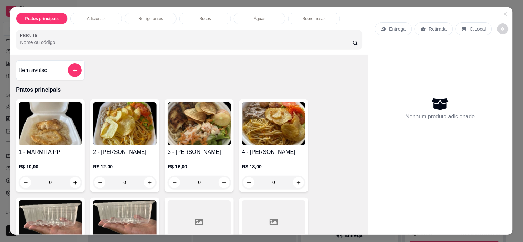
click at [506, 10] on button "Close" at bounding box center [505, 14] width 11 height 11
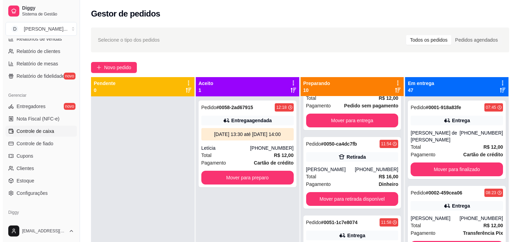
scroll to position [253, 0]
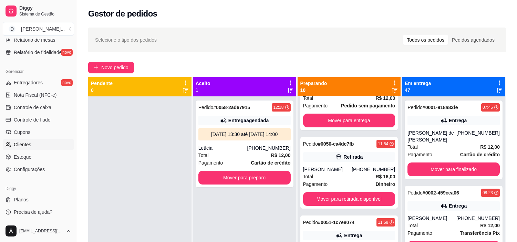
click at [26, 143] on span "Clientes" at bounding box center [23, 144] width 18 height 7
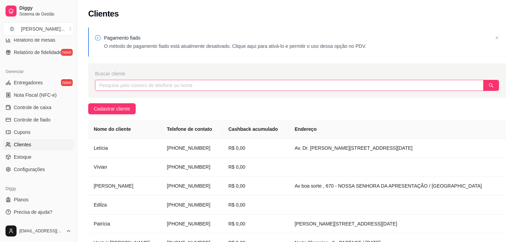
click at [142, 83] on input "text" at bounding box center [289, 85] width 389 height 11
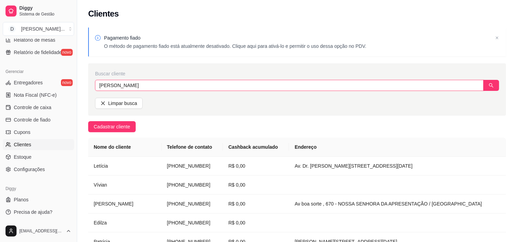
type input "marcelo"
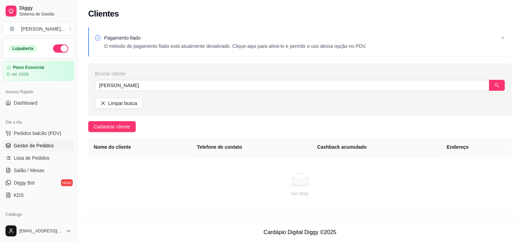
click at [33, 147] on span "Gestor de Pedidos" at bounding box center [34, 145] width 40 height 7
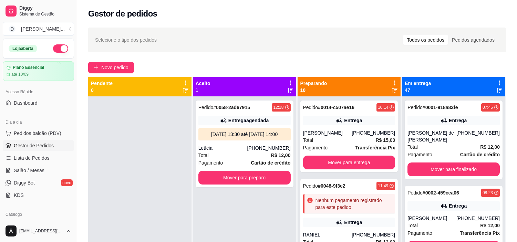
click at [111, 60] on div "Selecione o tipo dos pedidos Todos os pedidos Pedidos agendados Novo pedido Pen…" at bounding box center [297, 175] width 440 height 304
click at [112, 61] on div "Selecione o tipo dos pedidos Todos os pedidos Pedidos agendados Novo pedido Pen…" at bounding box center [297, 175] width 440 height 304
click at [112, 67] on span "Novo pedido" at bounding box center [114, 68] width 27 height 8
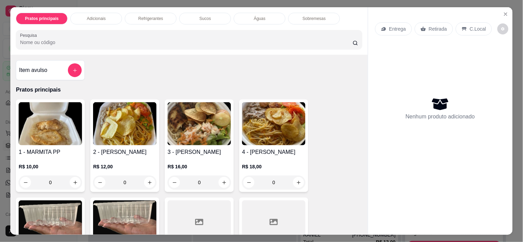
click at [395, 28] on p "Entrega" at bounding box center [397, 29] width 17 height 7
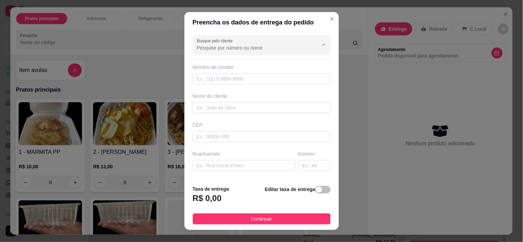
click at [232, 50] on input "Busque pelo cliente" at bounding box center [252, 47] width 110 height 7
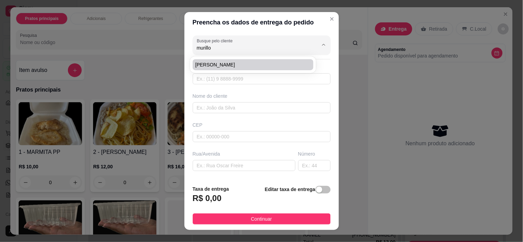
click at [245, 66] on span "[PERSON_NAME]" at bounding box center [249, 64] width 109 height 7
type input "[PERSON_NAME]"
type input "84992291293"
type input "[PERSON_NAME]"
type input "Av João Medeiros filho"
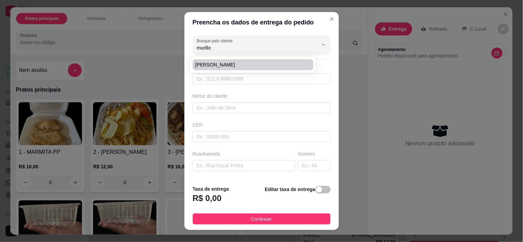
type input "1234"
type input "[DATE]"
type input "Venda direta o Boticário norte shopping"
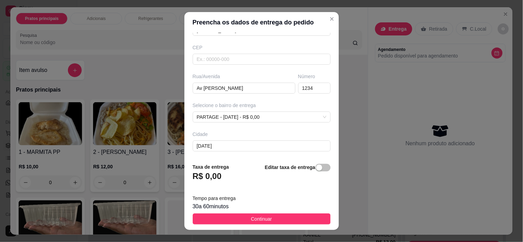
scroll to position [108, 0]
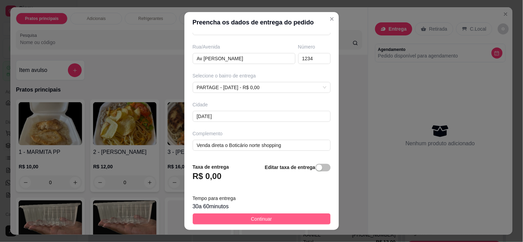
type input "[PERSON_NAME]"
click at [259, 222] on span "Continuar" at bounding box center [261, 219] width 21 height 8
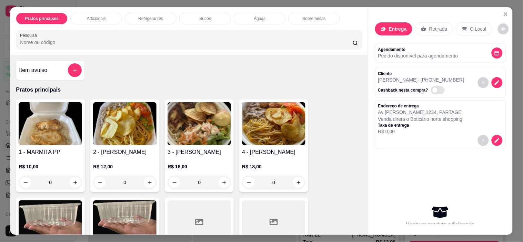
click at [108, 125] on img at bounding box center [124, 123] width 63 height 43
click at [115, 137] on img at bounding box center [124, 123] width 63 height 43
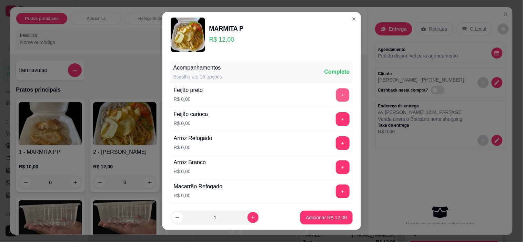
click at [336, 99] on button "+" at bounding box center [342, 95] width 13 height 13
click at [336, 145] on button "+" at bounding box center [343, 144] width 14 height 14
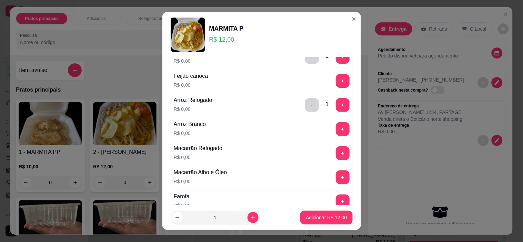
scroll to position [77, 0]
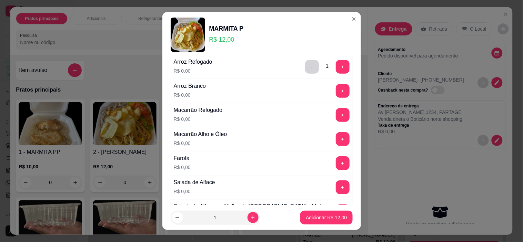
click at [336, 163] on button "+" at bounding box center [343, 164] width 14 height 14
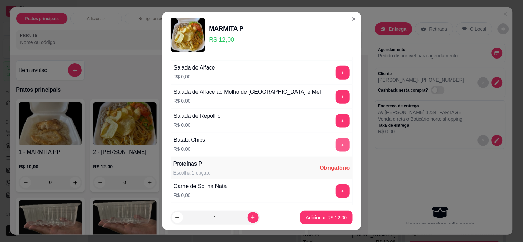
click at [336, 143] on button "+" at bounding box center [343, 145] width 14 height 14
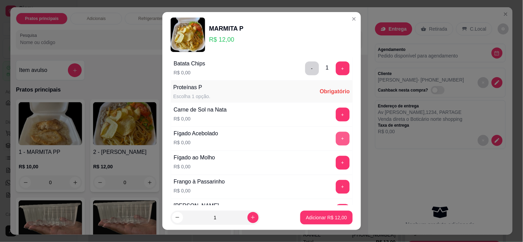
scroll to position [306, 0]
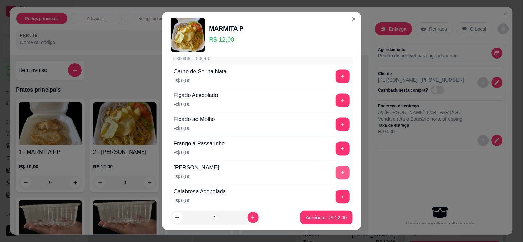
click at [336, 175] on button "+" at bounding box center [343, 173] width 14 height 14
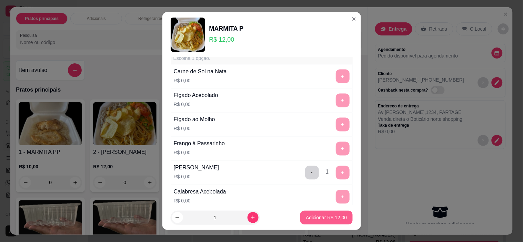
click at [325, 219] on p "Adicionar R$ 12,00" at bounding box center [326, 217] width 41 height 7
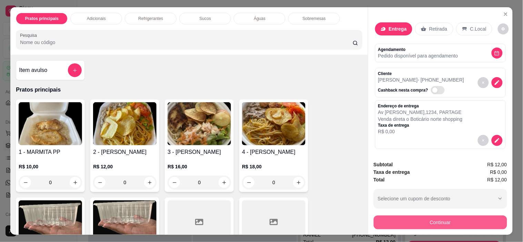
click at [407, 216] on button "Continuar" at bounding box center [440, 223] width 133 height 14
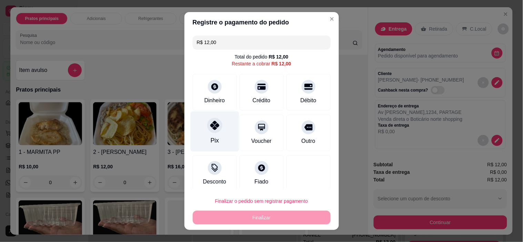
click at [197, 129] on div "Pix" at bounding box center [214, 132] width 49 height 40
type input "R$ 0,00"
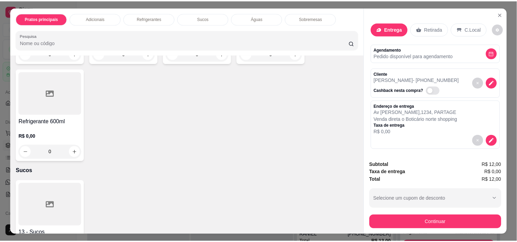
scroll to position [536, 0]
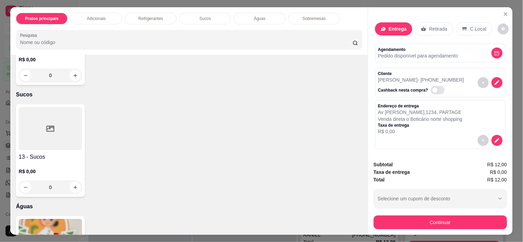
click at [51, 146] on div at bounding box center [50, 128] width 63 height 43
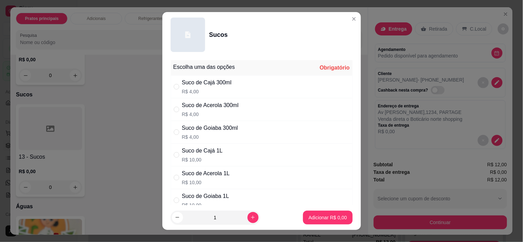
click at [209, 154] on div "Suco de Cajá 1L" at bounding box center [202, 151] width 41 height 8
radio input "true"
click at [314, 215] on p "Adicionar R$ 10,00" at bounding box center [326, 217] width 40 height 7
type input "1"
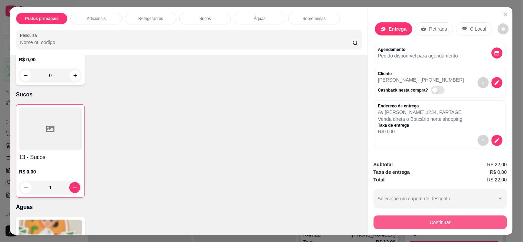
click at [442, 220] on button "Continuar" at bounding box center [440, 223] width 133 height 14
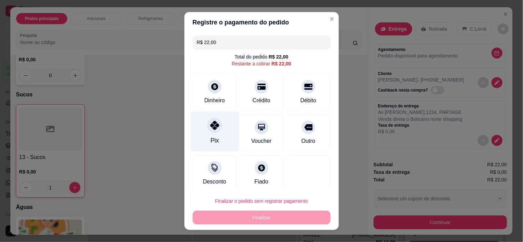
click at [196, 130] on div "Pix" at bounding box center [214, 132] width 49 height 40
type input "R$ 0,00"
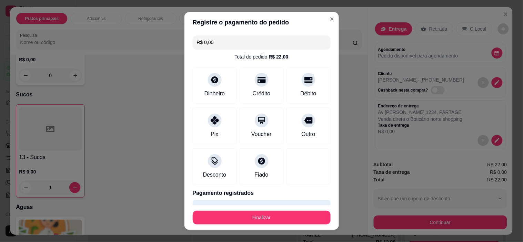
click at [263, 219] on button "Finalizar" at bounding box center [262, 218] width 138 height 14
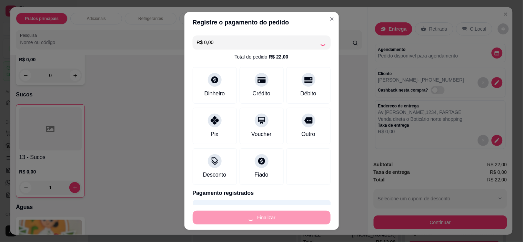
type input "0"
type input "-R$ 22,00"
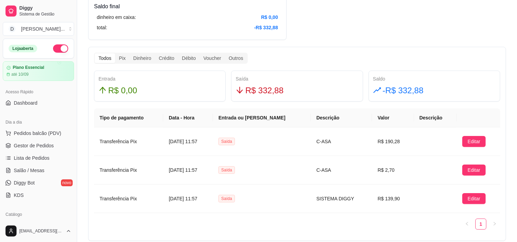
scroll to position [421, 0]
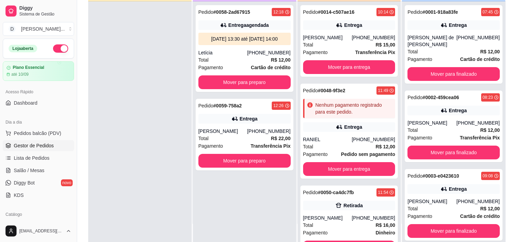
scroll to position [105, 0]
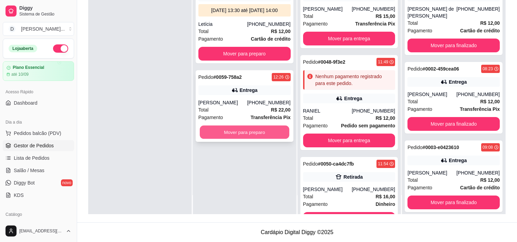
click at [233, 131] on button "Mover para preparo" at bounding box center [245, 132] width 90 height 13
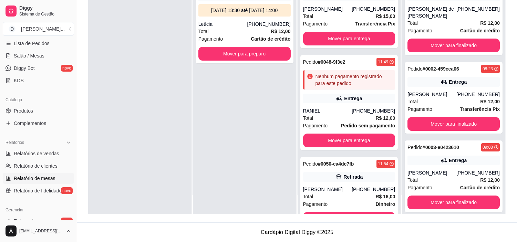
scroll to position [153, 0]
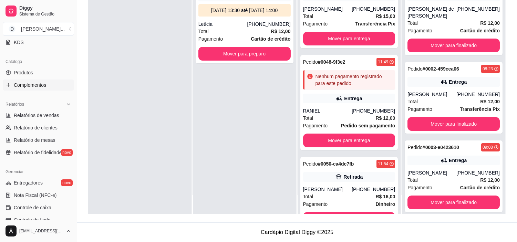
click at [29, 80] on link "Complementos" at bounding box center [38, 85] width 71 height 11
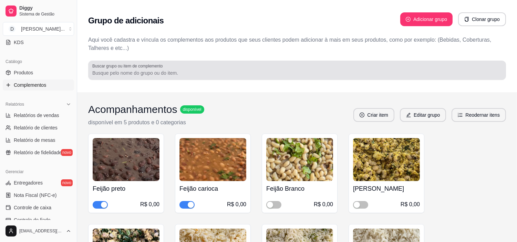
click at [121, 70] on input "Buscar grupo ou item de complemento" at bounding box center [297, 73] width 410 height 7
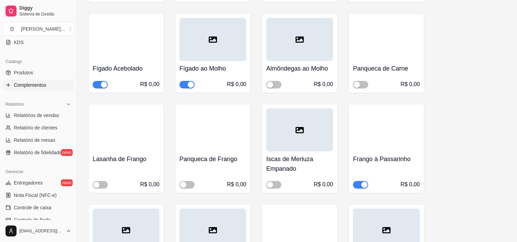
scroll to position [460, 0]
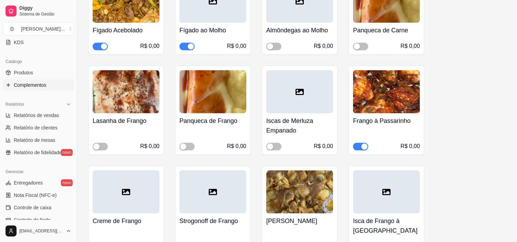
type input "fígado"
click at [99, 47] on span "button" at bounding box center [100, 47] width 15 height 8
click at [188, 48] on div "button" at bounding box center [191, 46] width 6 height 6
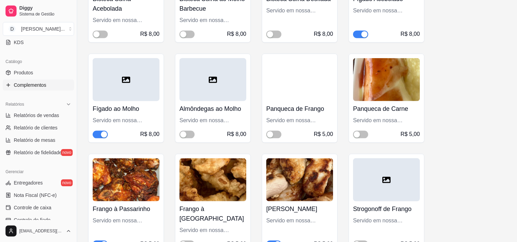
scroll to position [1570, 0]
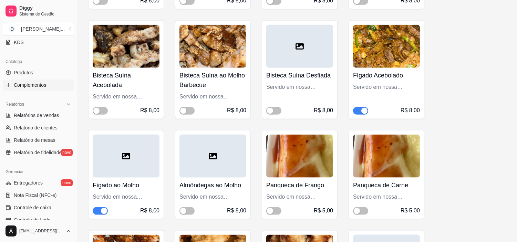
click at [103, 208] on div "button" at bounding box center [104, 211] width 6 height 6
click at [360, 107] on span "button" at bounding box center [360, 111] width 15 height 8
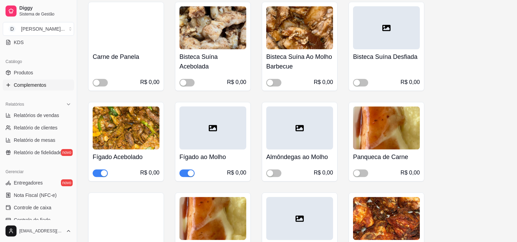
scroll to position [3524, 0]
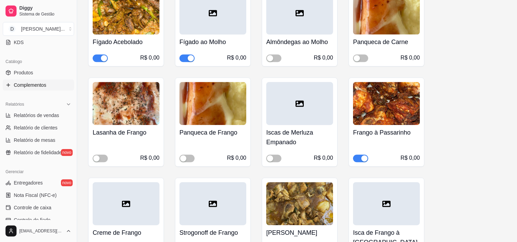
click at [187, 54] on span "button" at bounding box center [187, 58] width 15 height 8
click at [99, 54] on span "button" at bounding box center [100, 58] width 15 height 8
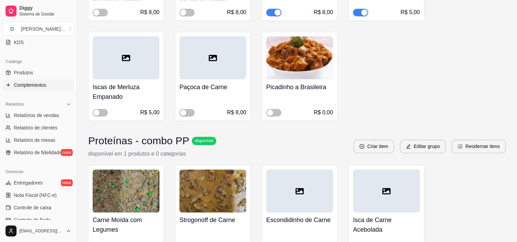
scroll to position [0, 0]
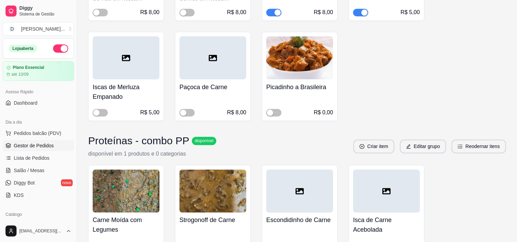
click at [25, 145] on span "Gestor de Pedidos" at bounding box center [34, 145] width 40 height 7
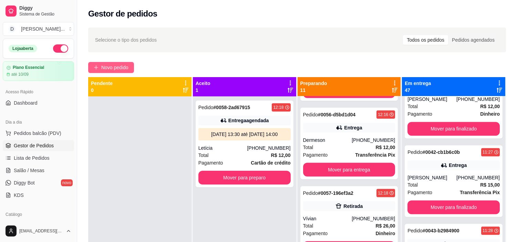
click at [111, 63] on button "Novo pedido" at bounding box center [111, 67] width 46 height 11
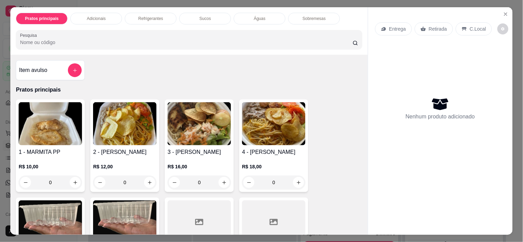
click at [389, 28] on p "Entrega" at bounding box center [397, 29] width 17 height 7
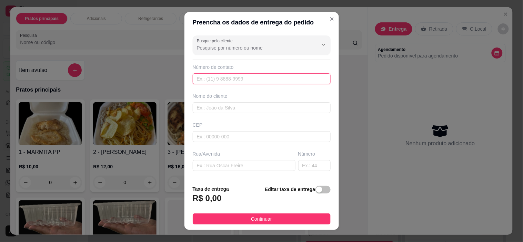
click at [209, 76] on input "text" at bounding box center [262, 78] width 138 height 11
paste input "[PHONE_NUMBER]"
click at [204, 80] on input "[PHONE_NUMBER]" at bounding box center [262, 78] width 138 height 11
type input "[PHONE_NUMBER]"
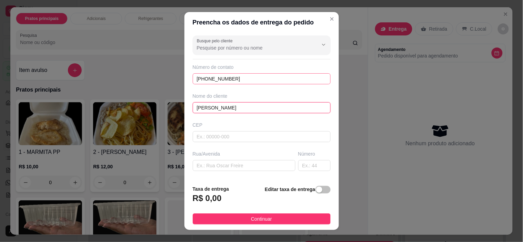
type input "[PERSON_NAME]"
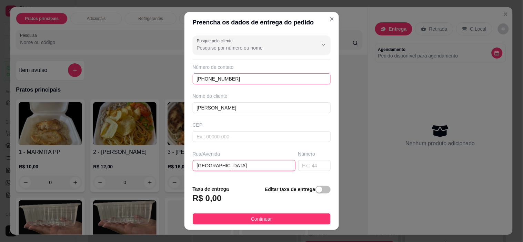
type input "[GEOGRAPHIC_DATA]"
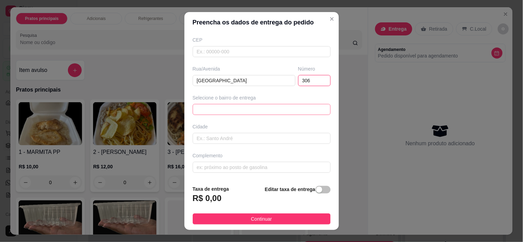
click at [215, 110] on span at bounding box center [262, 109] width 130 height 10
type input "306"
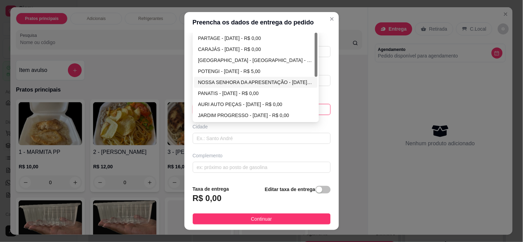
click at [225, 83] on div "NOSSA SENHORA DA APRESENTAÇÃO - [DATE] - R$ 0,00" at bounding box center [255, 83] width 115 height 8
type input "[DATE]"
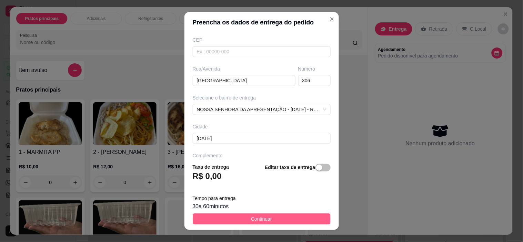
click at [251, 222] on span "Continuar" at bounding box center [261, 219] width 21 height 8
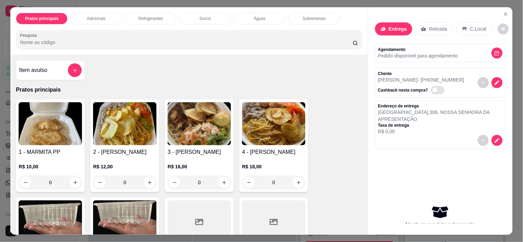
click at [121, 149] on h4 "2 - [PERSON_NAME]" at bounding box center [124, 152] width 63 height 8
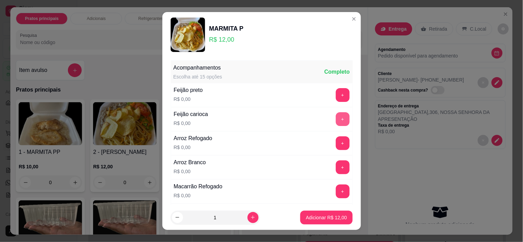
click at [336, 120] on button "+" at bounding box center [343, 119] width 14 height 14
click at [336, 192] on button "+" at bounding box center [343, 192] width 14 height 14
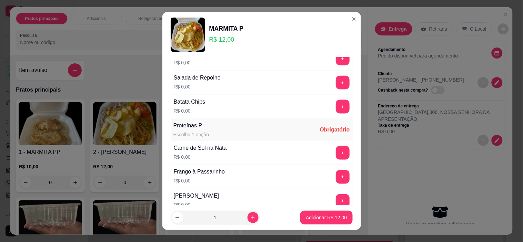
scroll to position [268, 0]
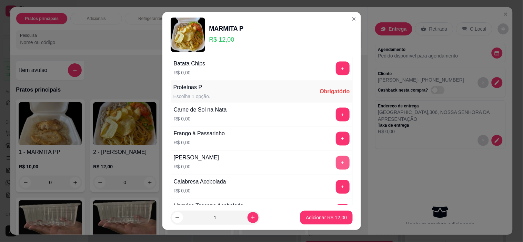
click at [336, 164] on button "+" at bounding box center [343, 163] width 14 height 14
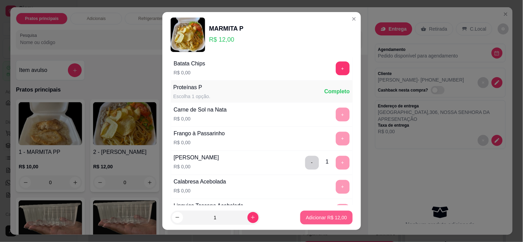
click at [323, 219] on p "Adicionar R$ 12,00" at bounding box center [326, 217] width 41 height 7
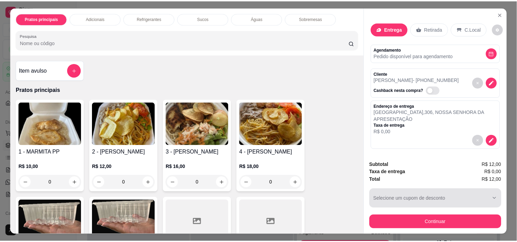
scroll to position [18, 0]
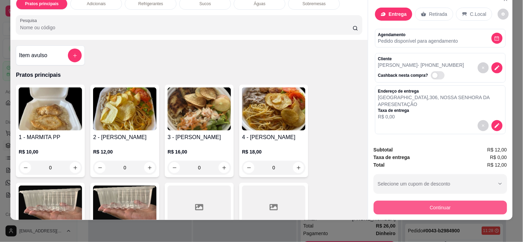
click at [402, 209] on button "Continuar" at bounding box center [440, 208] width 133 height 14
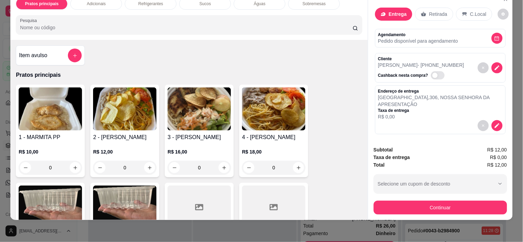
click at [209, 92] on div at bounding box center [214, 85] width 15 height 15
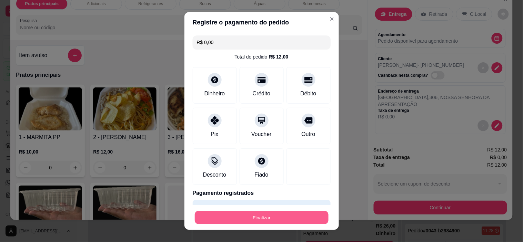
click at [287, 216] on button "Finalizar" at bounding box center [262, 217] width 134 height 13
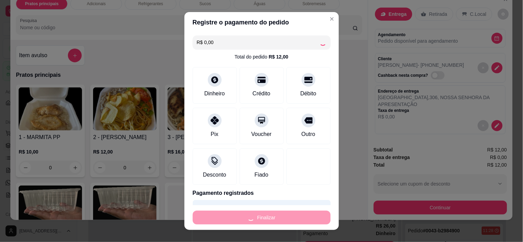
type input "-R$ 12,00"
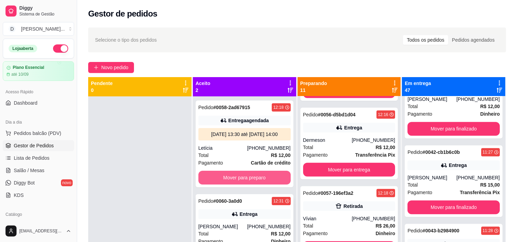
scroll to position [19, 0]
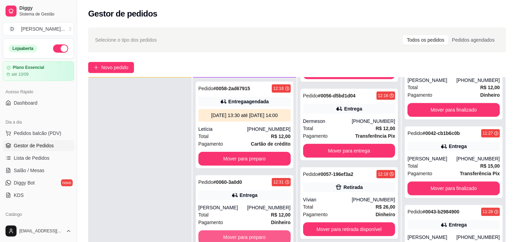
click at [249, 233] on button "Mover para preparo" at bounding box center [245, 238] width 92 height 14
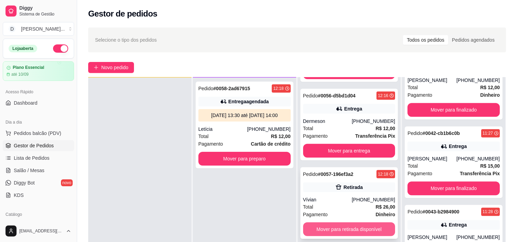
click at [332, 223] on button "Mover para retirada disponível" at bounding box center [349, 230] width 92 height 14
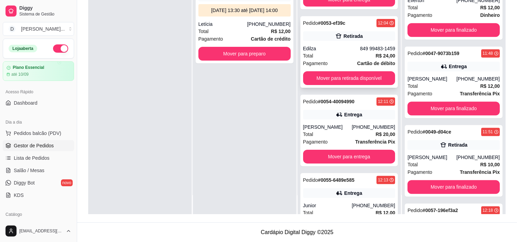
scroll to position [345, 0]
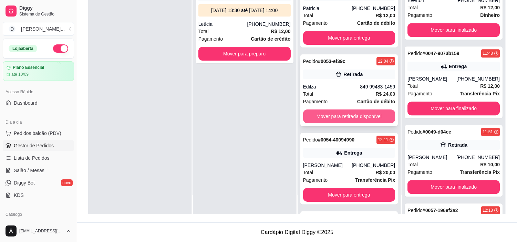
click at [342, 110] on button "Mover para retirada disponível" at bounding box center [349, 117] width 92 height 14
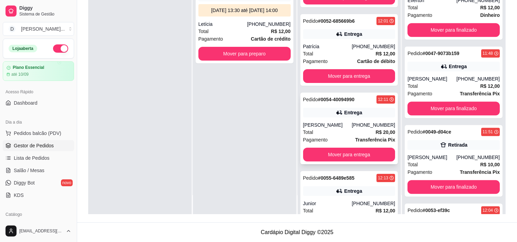
scroll to position [269, 0]
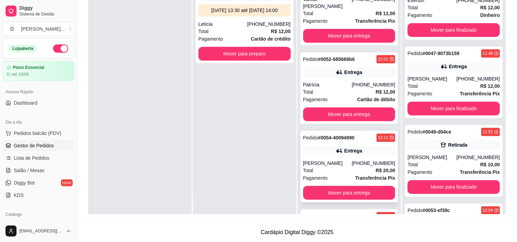
click at [333, 88] on div "Total R$ 12,00" at bounding box center [349, 92] width 92 height 8
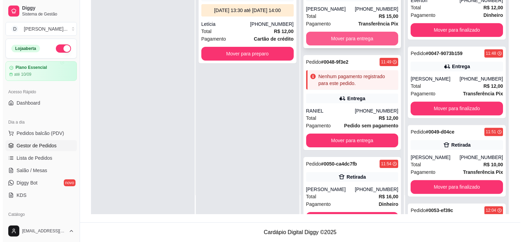
scroll to position [0, 0]
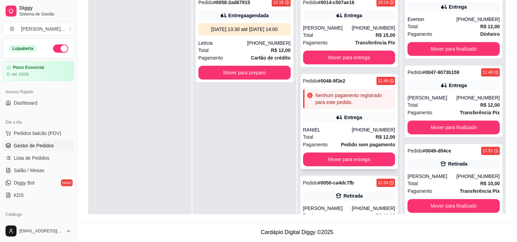
click at [339, 135] on div "Total R$ 12,00" at bounding box center [349, 137] width 92 height 8
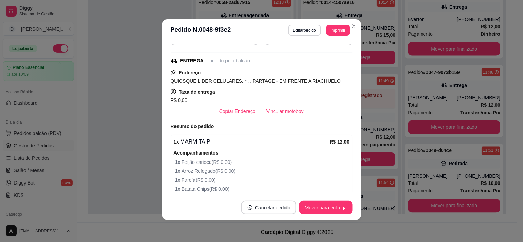
scroll to position [151, 0]
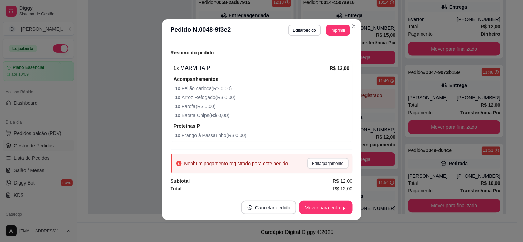
click at [318, 164] on button "Editar pagamento" at bounding box center [327, 163] width 41 height 11
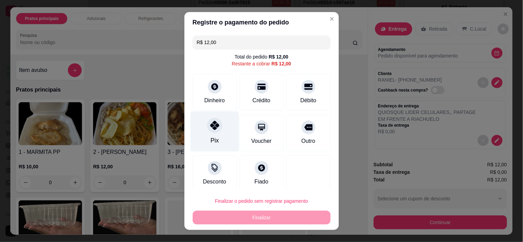
click at [222, 141] on div "Pix" at bounding box center [214, 132] width 49 height 40
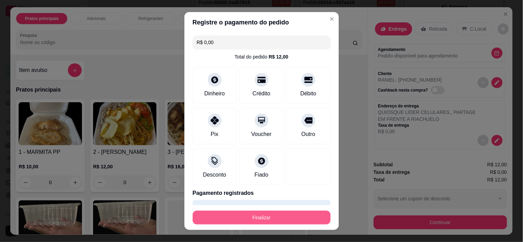
click at [252, 217] on button "Finalizar" at bounding box center [262, 218] width 138 height 14
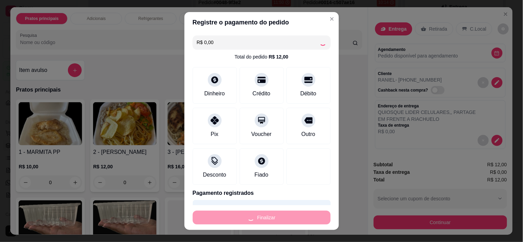
type input "-R$ 12,00"
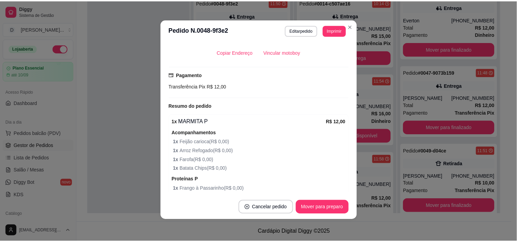
scroll to position [166, 0]
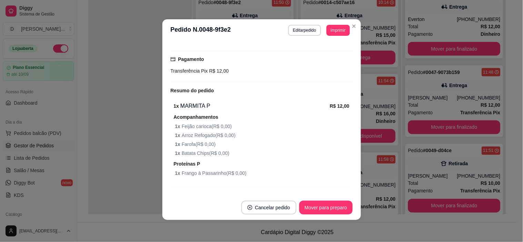
click at [321, 21] on header "**********" at bounding box center [261, 30] width 199 height 22
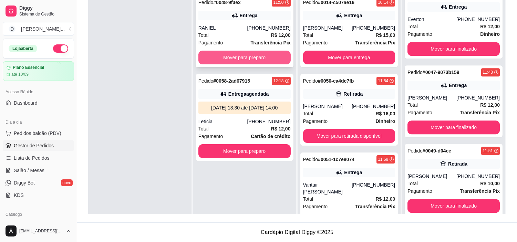
click at [249, 58] on button "Mover para preparo" at bounding box center [245, 58] width 92 height 14
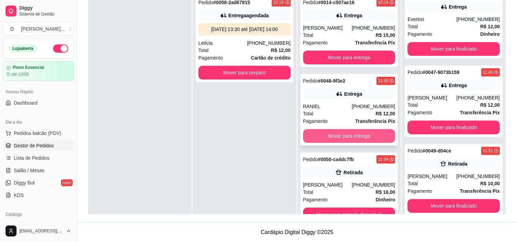
click at [341, 138] on button "Mover para entrega" at bounding box center [349, 136] width 92 height 14
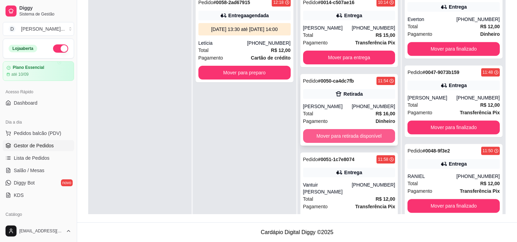
click at [339, 132] on button "Mover para retirada disponível" at bounding box center [349, 136] width 92 height 14
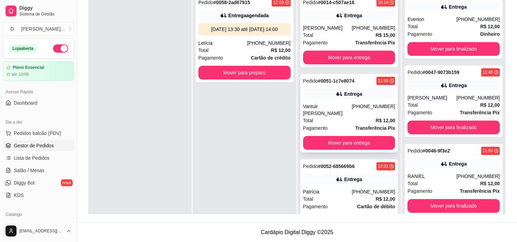
click at [355, 124] on span "Transferência Pix" at bounding box center [375, 128] width 40 height 8
click at [368, 139] on button "Mover para entrega" at bounding box center [350, 143] width 90 height 13
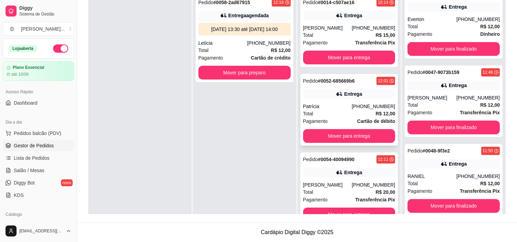
click at [336, 123] on div "Pagamento Cartão de débito" at bounding box center [349, 122] width 92 height 8
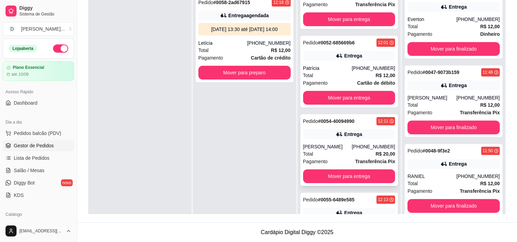
click at [330, 144] on div "[PERSON_NAME]" at bounding box center [327, 146] width 49 height 7
click at [355, 171] on button "Mover para entrega" at bounding box center [350, 176] width 90 height 13
click at [339, 150] on div "Total R$ 12,00" at bounding box center [349, 154] width 92 height 8
click at [354, 177] on button "Mover para entrega" at bounding box center [349, 177] width 92 height 14
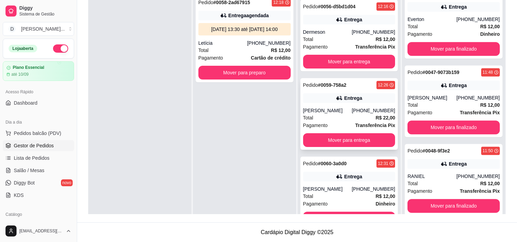
scroll to position [157, 0]
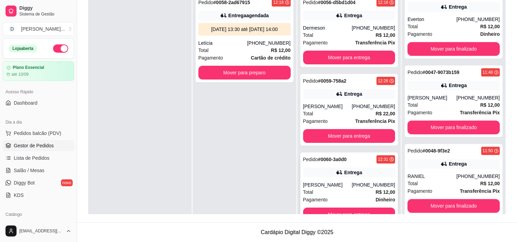
click at [336, 188] on div "[PERSON_NAME]" at bounding box center [327, 185] width 49 height 7
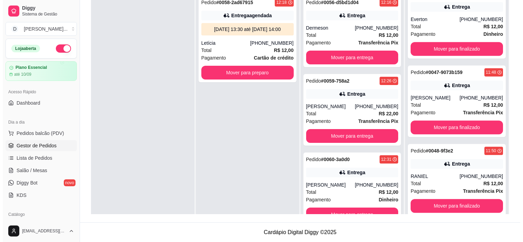
scroll to position [0, 0]
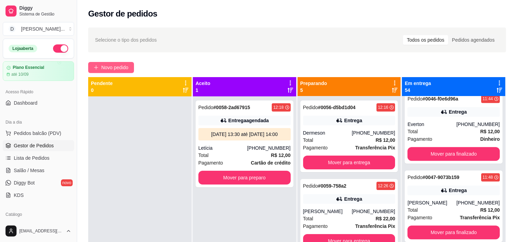
click at [112, 63] on button "Novo pedido" at bounding box center [111, 67] width 46 height 11
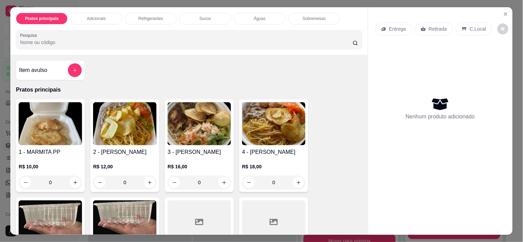
click at [389, 28] on p "Entrega" at bounding box center [397, 29] width 17 height 7
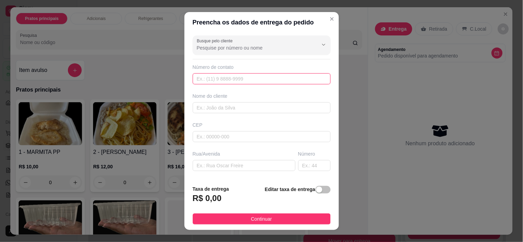
click at [211, 83] on input "text" at bounding box center [262, 78] width 138 height 11
paste input "[PHONE_NUMBER]"
click at [203, 78] on input "[PHONE_NUMBER]" at bounding box center [262, 78] width 138 height 11
type input "[PHONE_NUMBER]"
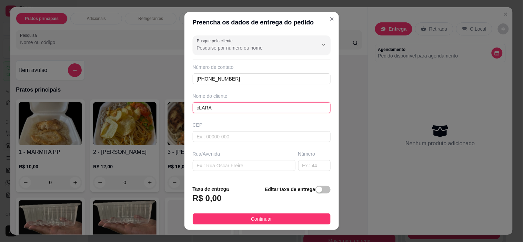
click at [216, 103] on input "cLARA" at bounding box center [262, 107] width 138 height 11
type input "[PERSON_NAME]"
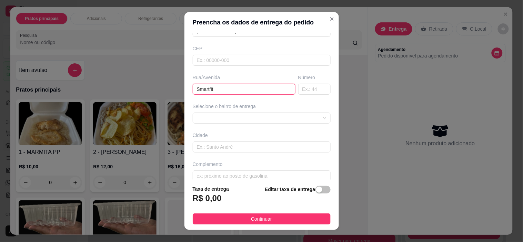
scroll to position [85, 0]
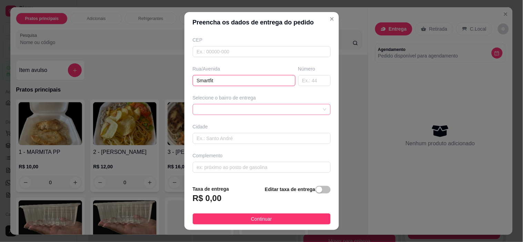
click at [193, 107] on div at bounding box center [262, 109] width 138 height 11
type input "Smartfit"
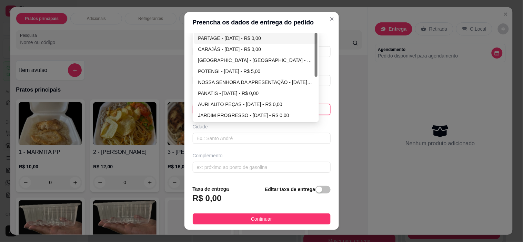
click at [205, 38] on div "PARTAGE - [DATE] - R$ 0,00" at bounding box center [255, 38] width 115 height 8
type input "[DATE]"
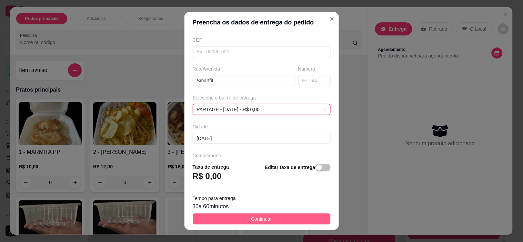
click at [251, 223] on span "Continuar" at bounding box center [261, 219] width 21 height 8
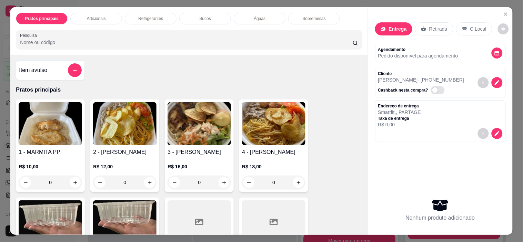
click at [117, 157] on div "R$ 12,00 0" at bounding box center [124, 173] width 63 height 33
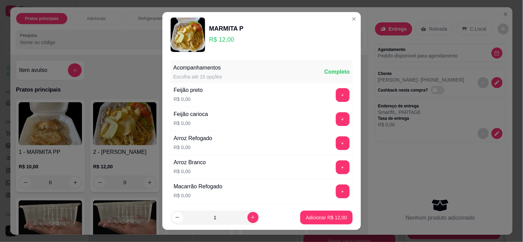
click at [336, 191] on button "+" at bounding box center [343, 192] width 14 height 14
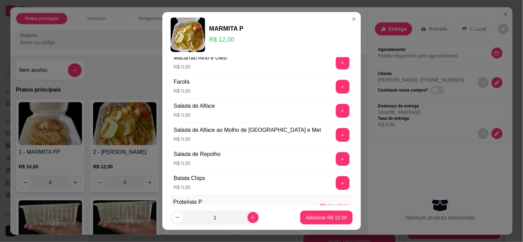
scroll to position [191, 0]
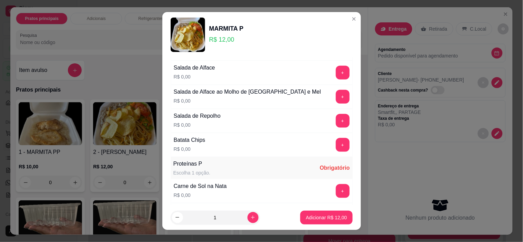
click at [336, 150] on button "+" at bounding box center [343, 145] width 14 height 14
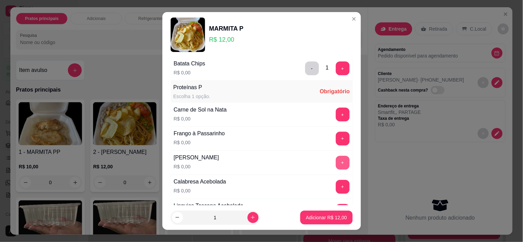
click at [336, 163] on button "+" at bounding box center [343, 163] width 14 height 14
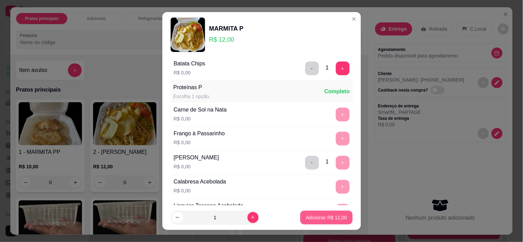
click at [322, 220] on p "Adicionar R$ 12,00" at bounding box center [326, 217] width 41 height 7
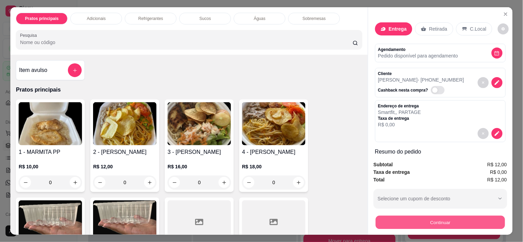
click at [430, 222] on button "Continuar" at bounding box center [439, 222] width 129 height 13
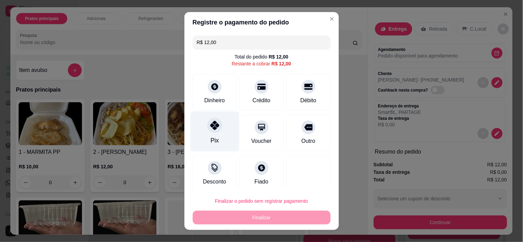
click at [205, 136] on div "Pix" at bounding box center [214, 132] width 49 height 40
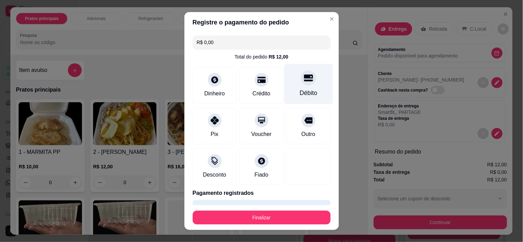
click at [300, 90] on div "Débito" at bounding box center [309, 93] width 18 height 9
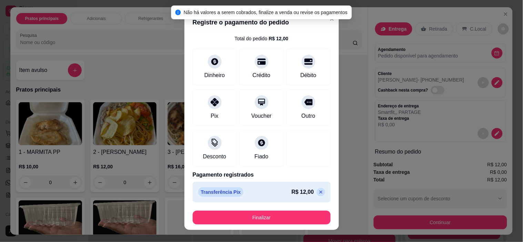
click at [319, 193] on icon at bounding box center [320, 192] width 3 height 3
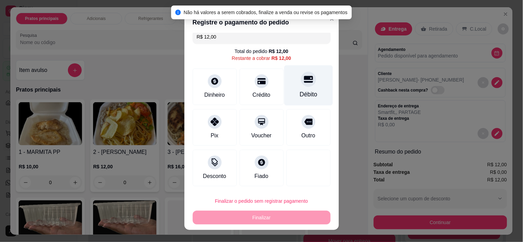
click at [301, 84] on div at bounding box center [308, 79] width 15 height 15
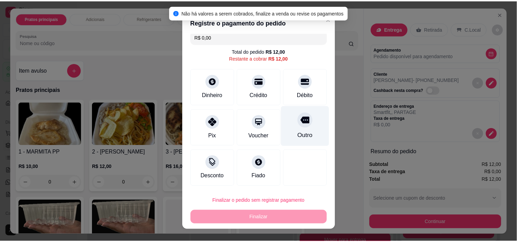
scroll to position [18, 0]
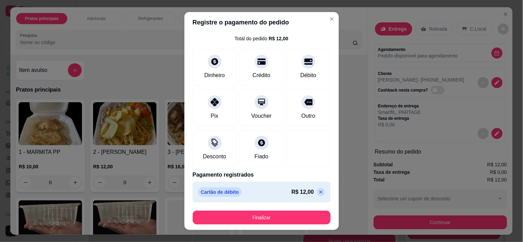
click at [269, 224] on button "Finalizar" at bounding box center [262, 218] width 138 height 14
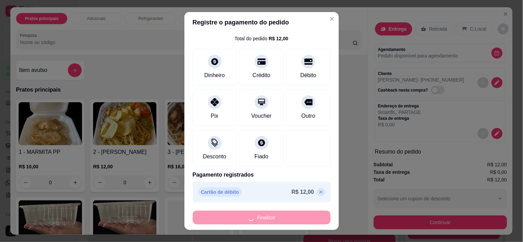
type input "-R$ 12,00"
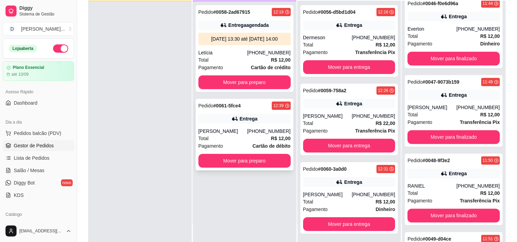
scroll to position [105, 0]
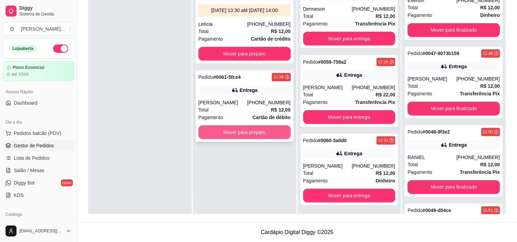
click at [260, 136] on button "Mover para preparo" at bounding box center [245, 132] width 92 height 14
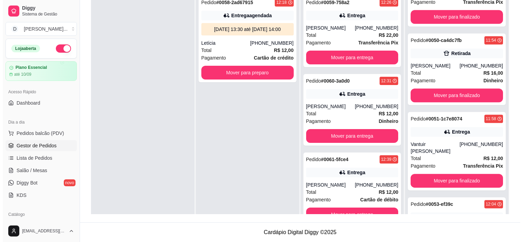
scroll to position [4153, 0]
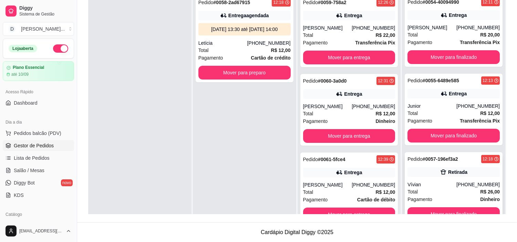
click at [437, 189] on div "Total R$ 26,00" at bounding box center [454, 192] width 92 height 8
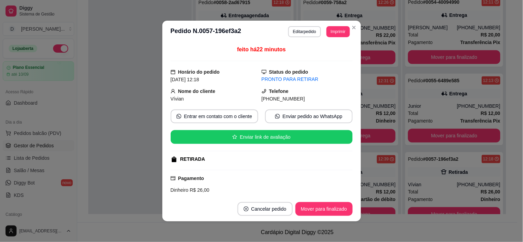
scroll to position [115, 0]
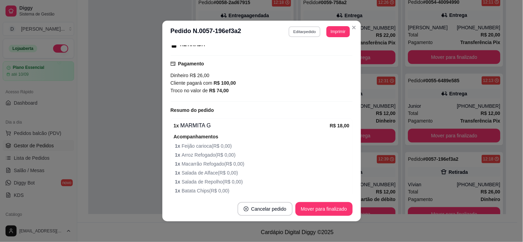
click at [303, 37] on button "Editar pedido" at bounding box center [305, 31] width 32 height 11
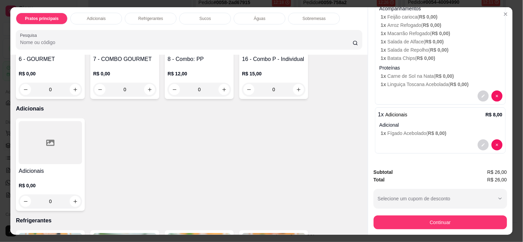
scroll to position [18, 0]
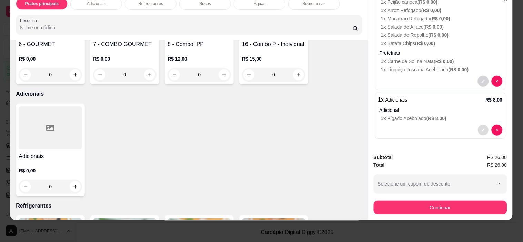
click at [478, 125] on button "decrease-product-quantity" at bounding box center [483, 130] width 11 height 11
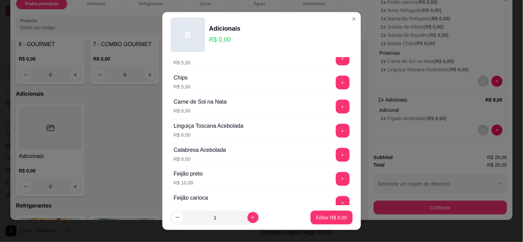
scroll to position [153, 0]
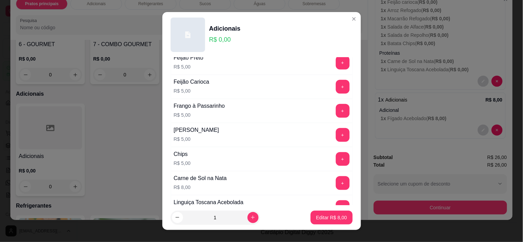
click at [336, 108] on button "+" at bounding box center [343, 111] width 14 height 14
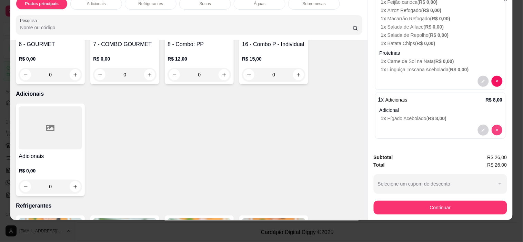
scroll to position [74, 0]
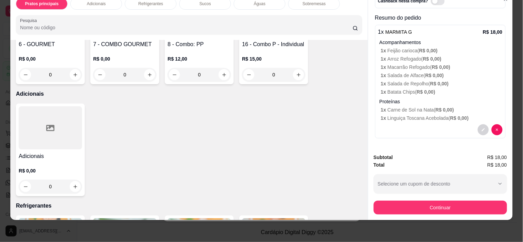
click at [0, 145] on div "Pratos principais Adicionais Refrigerantes Sucos Águas Sobremesas Pesquisa Item…" at bounding box center [261, 121] width 523 height 242
click at [37, 139] on div at bounding box center [50, 128] width 63 height 43
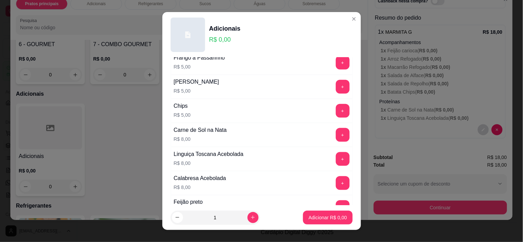
scroll to position [163, 0]
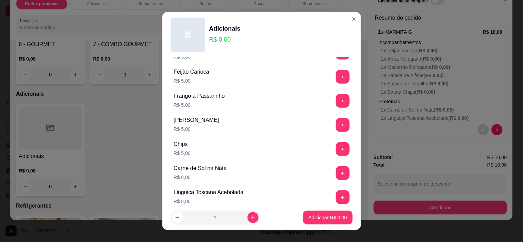
click at [336, 99] on button "+" at bounding box center [343, 101] width 14 height 14
click at [330, 221] on button "Adicionar R$ 5,00" at bounding box center [327, 218] width 49 height 14
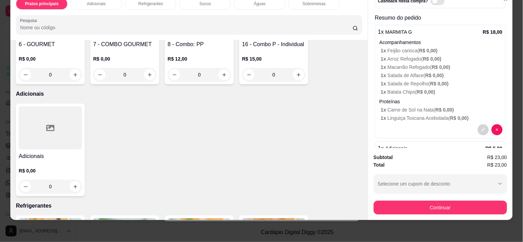
scroll to position [123, 0]
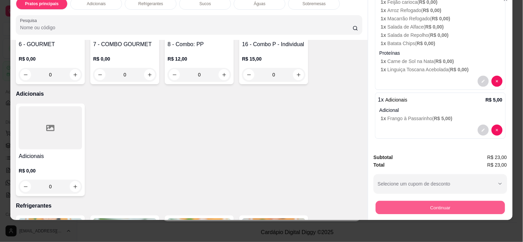
click at [436, 201] on button "Continuar" at bounding box center [439, 207] width 129 height 13
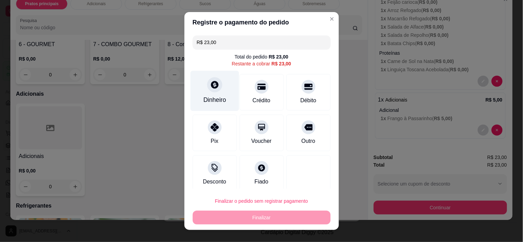
click at [204, 99] on div "Dinheiro" at bounding box center [214, 100] width 23 height 9
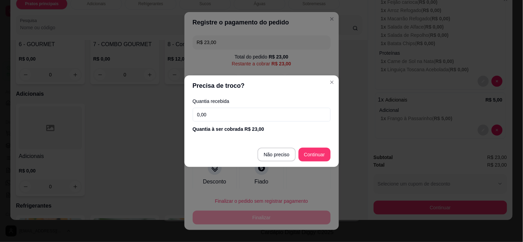
click at [223, 115] on input "0,00" at bounding box center [262, 115] width 138 height 14
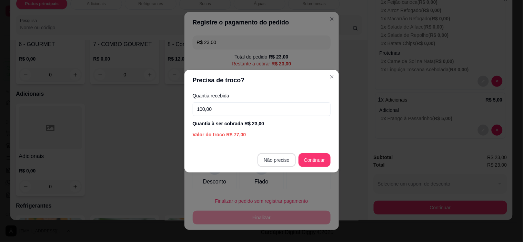
type input "100,00"
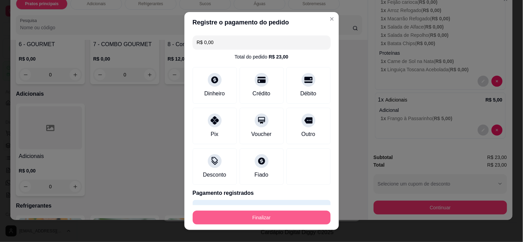
click at [289, 217] on button "Finalizar" at bounding box center [262, 218] width 138 height 14
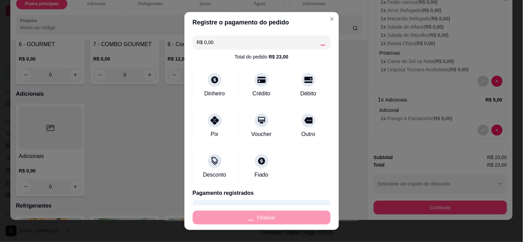
type input "-R$ 23,00"
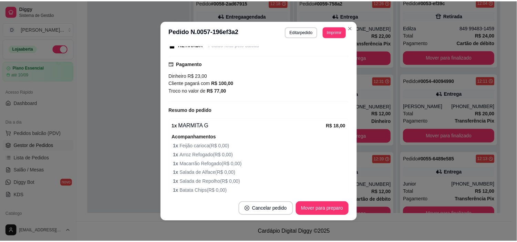
scroll to position [4075, 0]
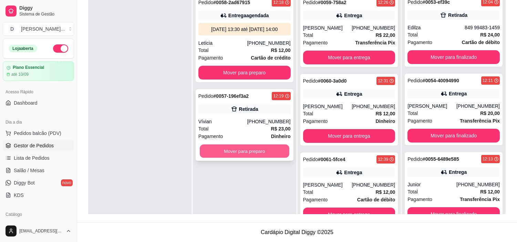
click at [243, 150] on button "Mover para preparo" at bounding box center [245, 151] width 90 height 13
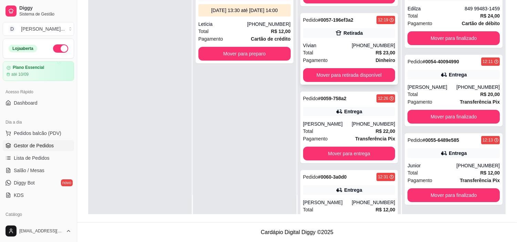
scroll to position [161, 0]
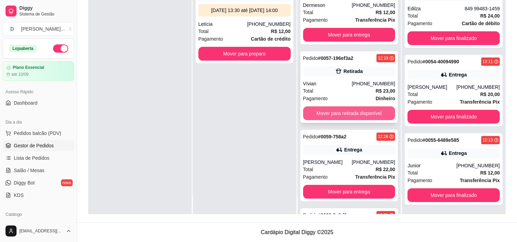
click at [334, 115] on button "Mover para retirada disponível" at bounding box center [349, 114] width 92 height 14
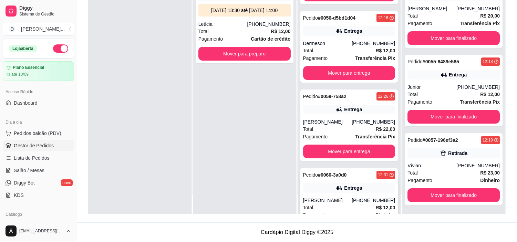
scroll to position [84, 0]
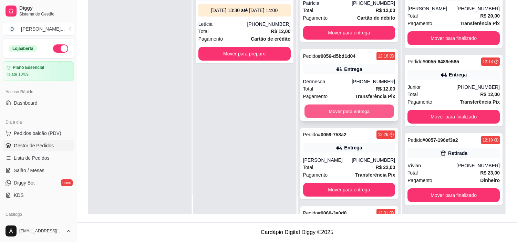
click at [332, 108] on button "Mover para entrega" at bounding box center [350, 111] width 90 height 13
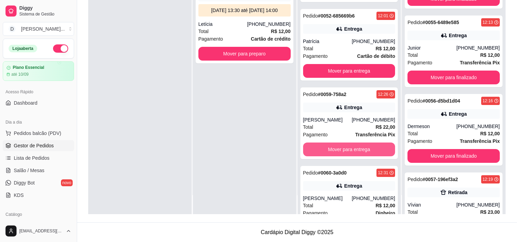
scroll to position [0, 0]
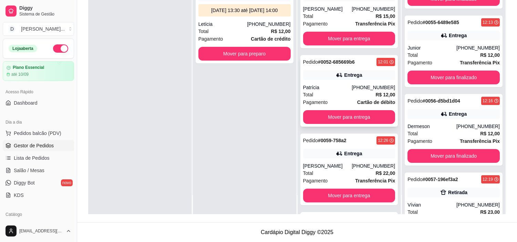
click at [340, 92] on div "Total R$ 12,00" at bounding box center [349, 95] width 92 height 8
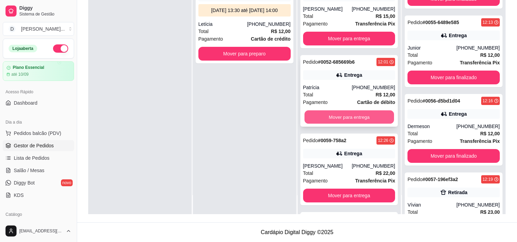
click at [345, 119] on button "Mover para entrega" at bounding box center [350, 117] width 90 height 13
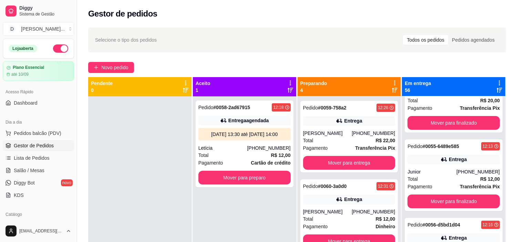
click at [188, 51] on div "Selecione o tipo dos pedidos Todos os pedidos Pedidos agendados" at bounding box center [297, 40] width 418 height 25
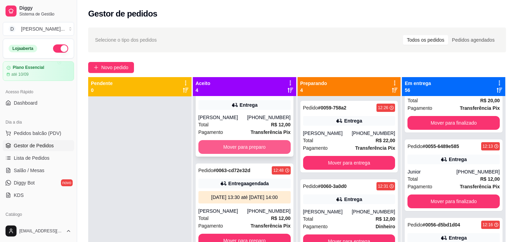
scroll to position [123, 0]
click at [249, 140] on button "Mover para preparo" at bounding box center [245, 147] width 92 height 14
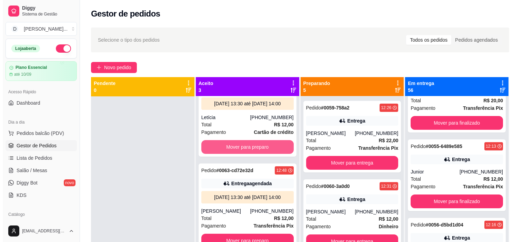
scroll to position [44, 0]
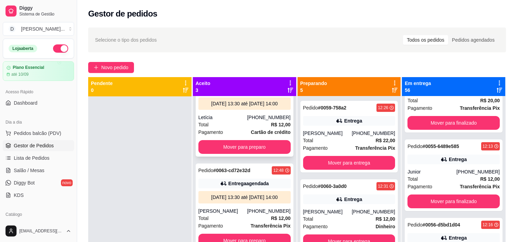
click at [251, 129] on span "Cartão de crédito" at bounding box center [271, 133] width 40 height 8
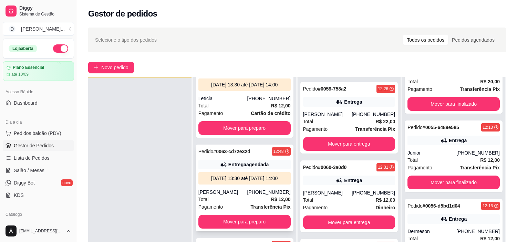
click at [226, 199] on div "Total R$ 12,00" at bounding box center [245, 200] width 92 height 8
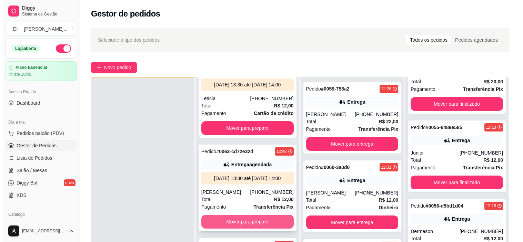
scroll to position [105, 0]
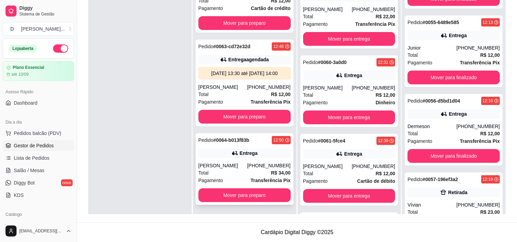
click at [213, 173] on div "Total R$ 34,00" at bounding box center [245, 173] width 92 height 8
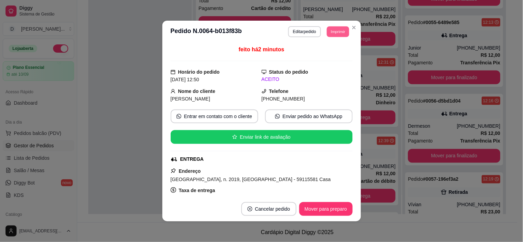
click at [337, 29] on button "Imprimir" at bounding box center [338, 31] width 22 height 11
click at [329, 52] on button "IMPRESSORA" at bounding box center [323, 56] width 50 height 11
click at [330, 33] on button "Imprimir" at bounding box center [338, 31] width 22 height 11
click at [332, 52] on button "IMPRESSORA" at bounding box center [324, 55] width 48 height 11
click at [330, 32] on button "Imprimir" at bounding box center [338, 31] width 22 height 11
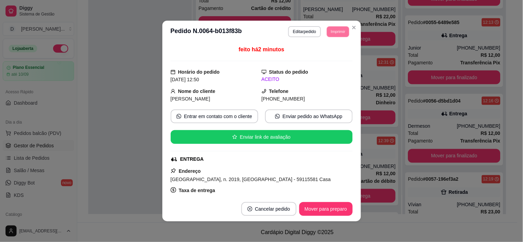
click at [329, 53] on button "IMPRESSORA" at bounding box center [328, 53] width 40 height 9
click at [330, 34] on button "Imprimir" at bounding box center [337, 31] width 23 height 11
click at [332, 56] on button "IMPRESSORA" at bounding box center [322, 56] width 48 height 11
click at [304, 208] on button "Mover para preparo" at bounding box center [325, 209] width 53 height 14
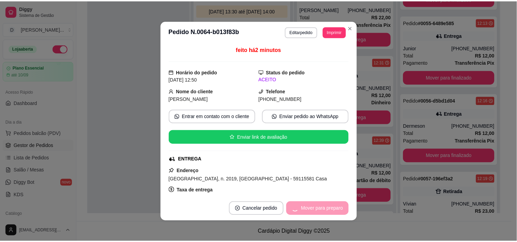
scroll to position [0, 0]
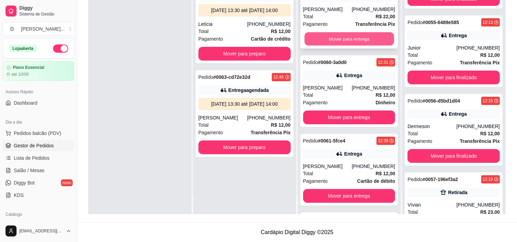
click at [358, 39] on button "Mover para entrega" at bounding box center [350, 38] width 90 height 13
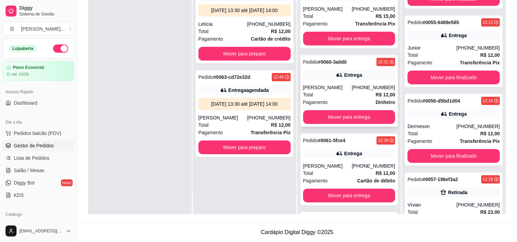
click at [354, 86] on div "[PHONE_NUMBER]" at bounding box center [373, 87] width 43 height 7
click at [359, 118] on button "Mover para entrega" at bounding box center [349, 117] width 92 height 14
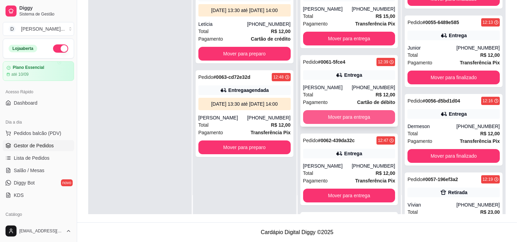
click at [347, 122] on button "Mover para entrega" at bounding box center [349, 117] width 92 height 14
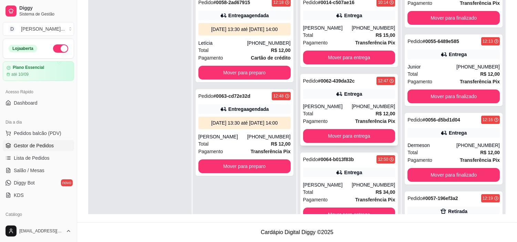
scroll to position [19, 0]
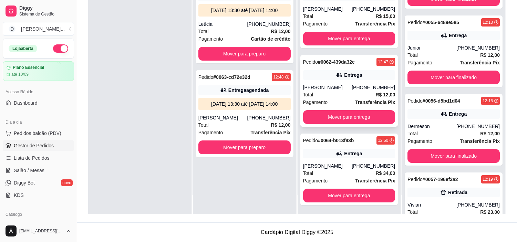
click at [333, 90] on div "[PERSON_NAME]" at bounding box center [327, 87] width 49 height 7
click at [339, 174] on div "Total R$ 34,00" at bounding box center [349, 174] width 92 height 8
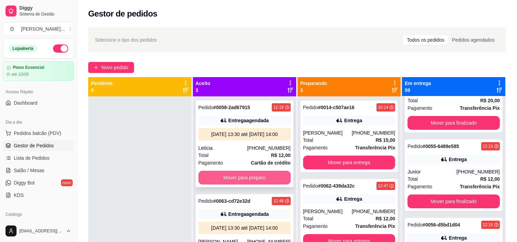
scroll to position [105, 0]
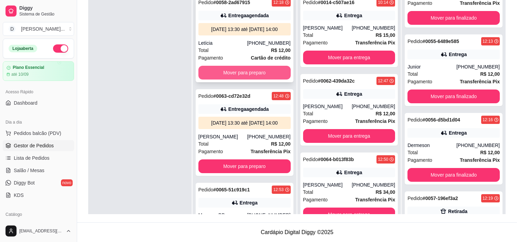
click at [223, 77] on button "Mover para preparo" at bounding box center [245, 73] width 92 height 14
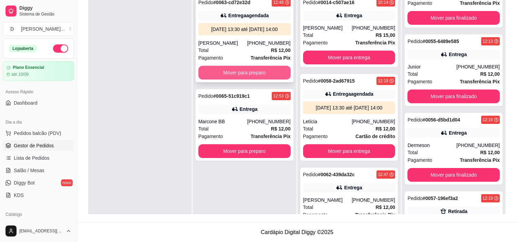
click at [222, 71] on button "Mover para preparo" at bounding box center [245, 73] width 92 height 14
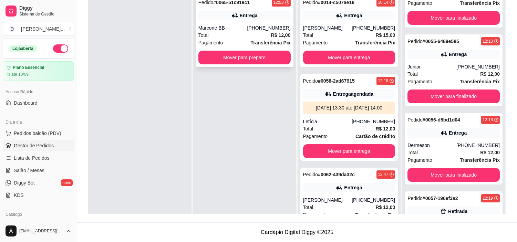
click at [221, 60] on button "Mover para preparo" at bounding box center [245, 58] width 92 height 14
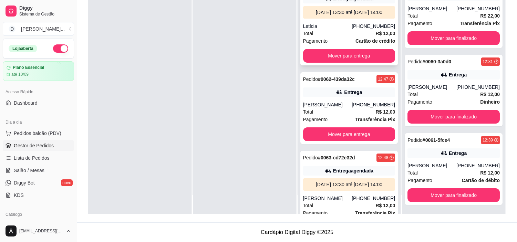
scroll to position [280, 0]
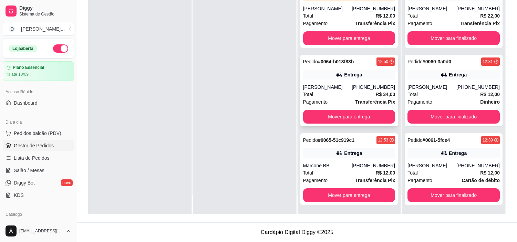
click at [337, 91] on div "Total R$ 34,00" at bounding box center [349, 95] width 92 height 8
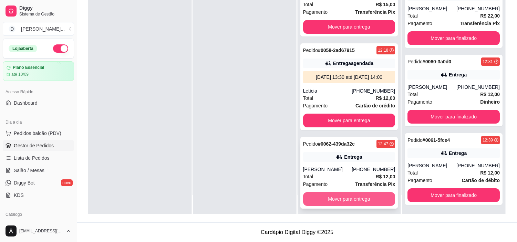
scroll to position [0, 0]
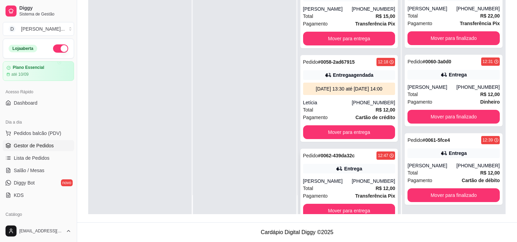
click at [345, 192] on div "Total R$ 12,00" at bounding box center [349, 189] width 92 height 8
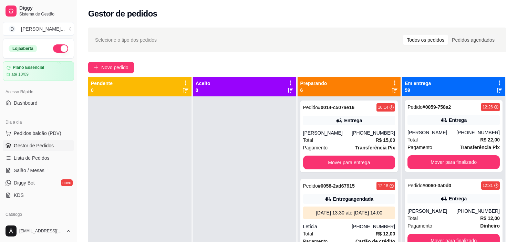
click at [167, 67] on div "Novo pedido" at bounding box center [297, 67] width 418 height 11
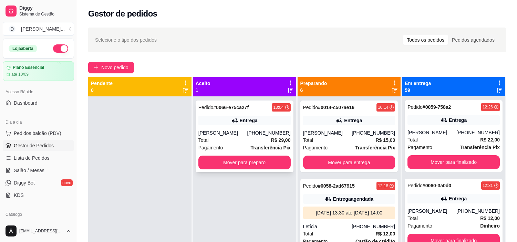
click at [245, 142] on div "Total R$ 29,00" at bounding box center [245, 141] width 92 height 8
click at [248, 135] on div "[PERSON_NAME]" at bounding box center [223, 133] width 49 height 7
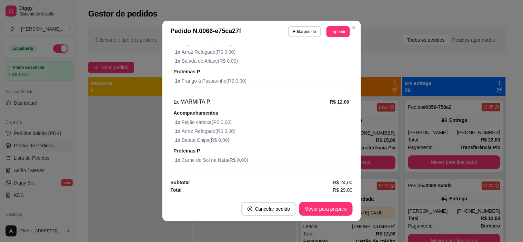
scroll to position [1, 0]
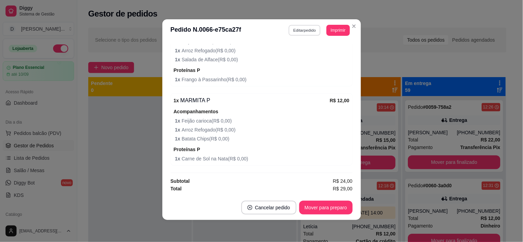
click at [290, 30] on button "Editar pedido" at bounding box center [305, 30] width 32 height 11
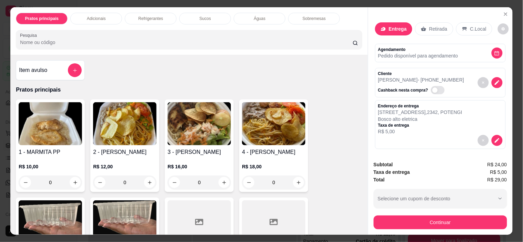
scroll to position [77, 0]
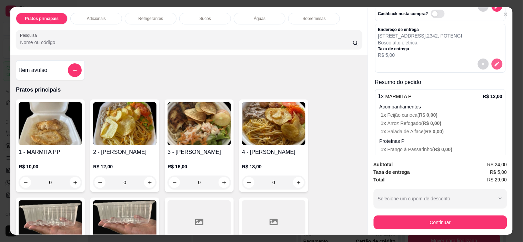
click at [495, 62] on icon "decrease-product-quantity" at bounding box center [497, 64] width 5 height 5
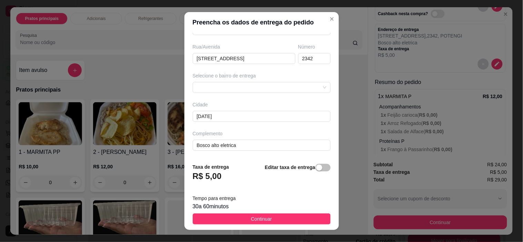
scroll to position [10, 0]
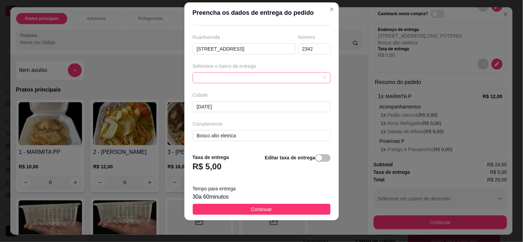
click at [226, 78] on span at bounding box center [262, 78] width 130 height 10
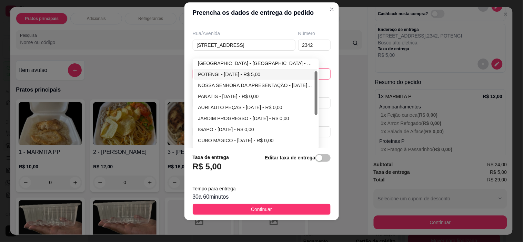
scroll to position [21, 0]
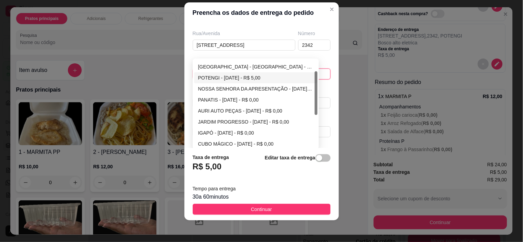
drag, startPoint x: 312, startPoint y: 86, endPoint x: 307, endPoint y: 90, distance: 7.1
click at [307, 90] on div "[GEOGRAPHIC_DATA] - [DATE] - R$ 5,00 POTENGI - [DATE] - R$ 5,00 NOSSA SENHORA D…" at bounding box center [256, 104] width 124 height 88
click at [246, 101] on div "PANATIS - [DATE] - R$ 0,00" at bounding box center [255, 100] width 115 height 8
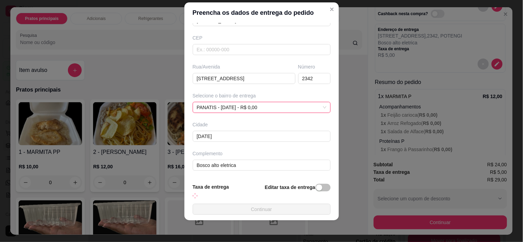
scroll to position [78, 0]
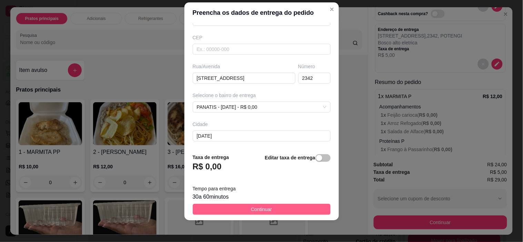
click at [245, 209] on button "Continuar" at bounding box center [262, 209] width 138 height 11
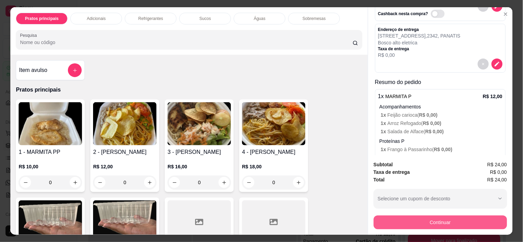
click at [436, 219] on button "Continuar" at bounding box center [440, 223] width 133 height 14
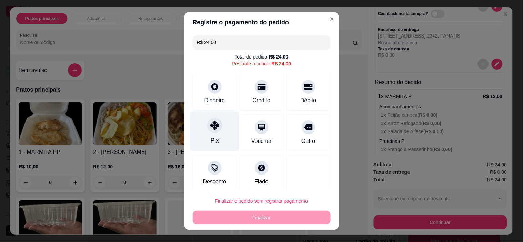
click at [216, 134] on div "Pix" at bounding box center [214, 132] width 49 height 40
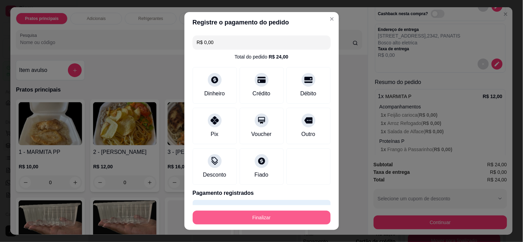
click at [240, 215] on button "Finalizar" at bounding box center [262, 218] width 138 height 14
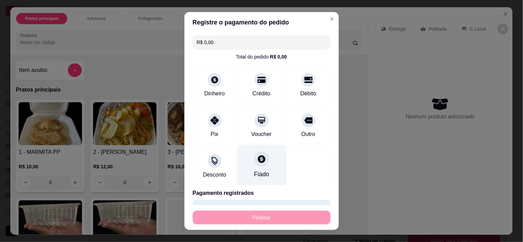
type input "-R$ 24,00"
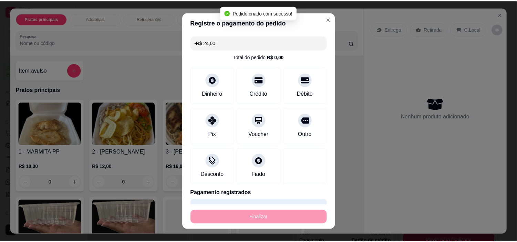
scroll to position [252, 0]
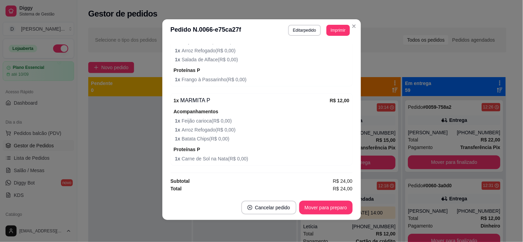
click at [340, 33] on button "Imprimir" at bounding box center [337, 30] width 23 height 11
click at [324, 54] on button "IMPRESSORA" at bounding box center [322, 54] width 48 height 11
click at [329, 34] on button "Imprimir" at bounding box center [337, 30] width 23 height 11
click at [328, 56] on button "IMPRESSORA" at bounding box center [322, 54] width 48 height 11
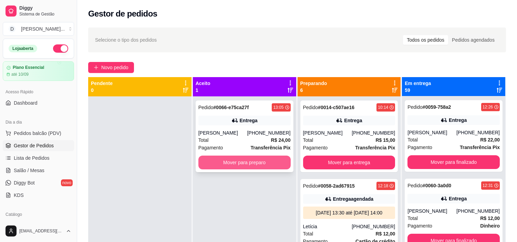
click at [240, 160] on button "Mover para preparo" at bounding box center [245, 163] width 92 height 14
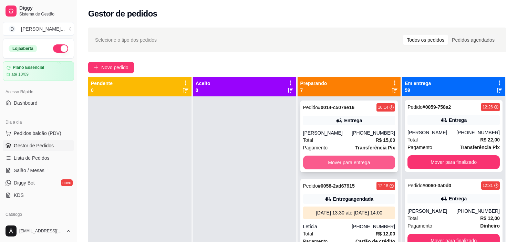
click at [319, 169] on button "Mover para entrega" at bounding box center [349, 163] width 92 height 14
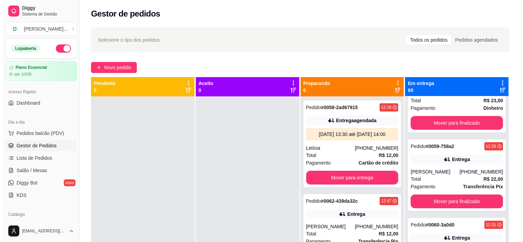
scroll to position [4625, 0]
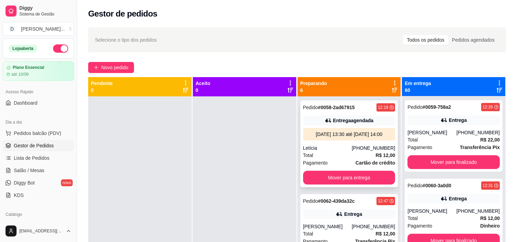
click at [332, 159] on div "Total R$ 12,00" at bounding box center [349, 156] width 92 height 8
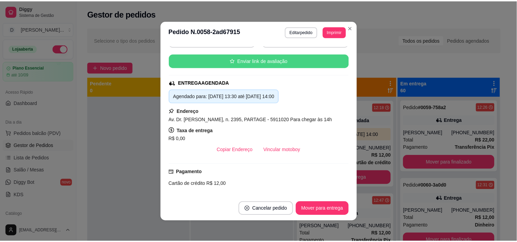
scroll to position [115, 0]
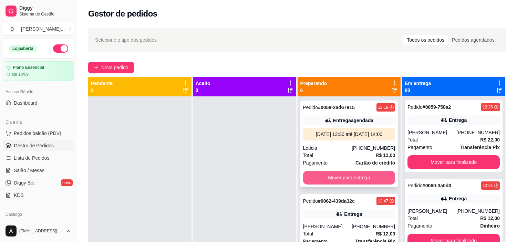
click at [336, 182] on button "Mover para entrega" at bounding box center [349, 178] width 92 height 14
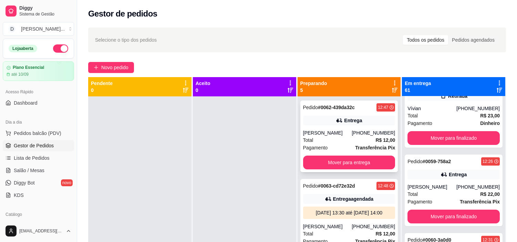
scroll to position [4726, 0]
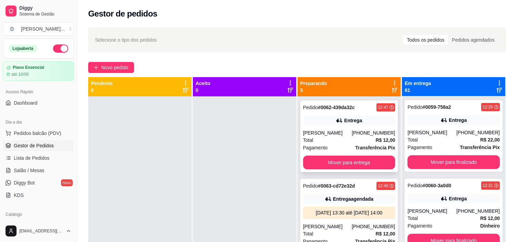
click at [327, 142] on div "Total R$ 12,00" at bounding box center [349, 141] width 92 height 8
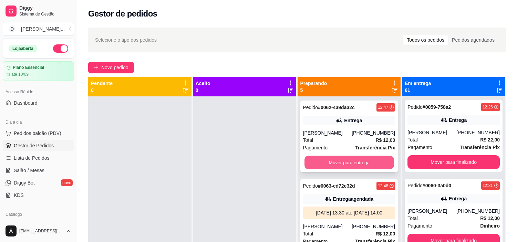
click at [361, 166] on button "Mover para entrega" at bounding box center [350, 162] width 90 height 13
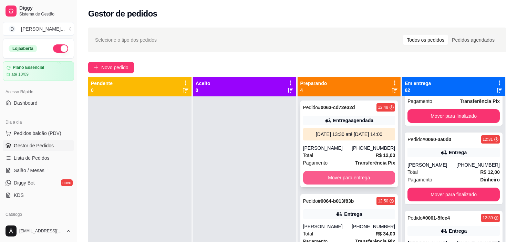
click at [333, 181] on button "Mover para entrega" at bounding box center [349, 178] width 92 height 14
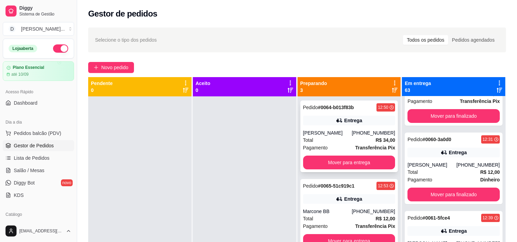
click at [333, 157] on button "Mover para entrega" at bounding box center [349, 163] width 92 height 14
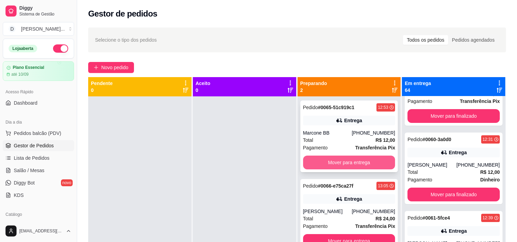
click at [334, 165] on button "Mover para entrega" at bounding box center [349, 163] width 92 height 14
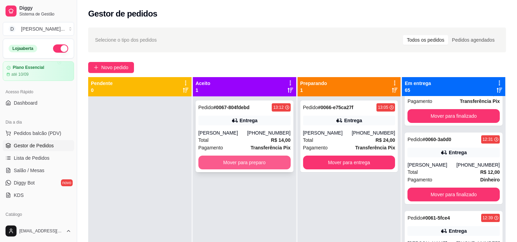
click at [244, 161] on button "Mover para preparo" at bounding box center [245, 163] width 92 height 14
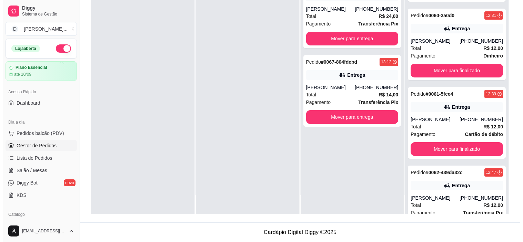
scroll to position [0, 0]
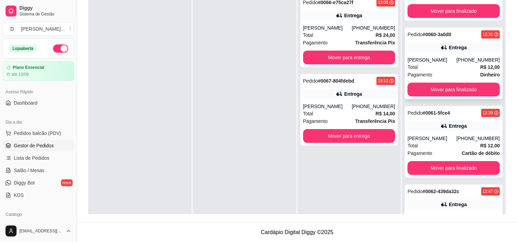
click at [466, 71] on div "Total R$ 12,00" at bounding box center [454, 67] width 92 height 8
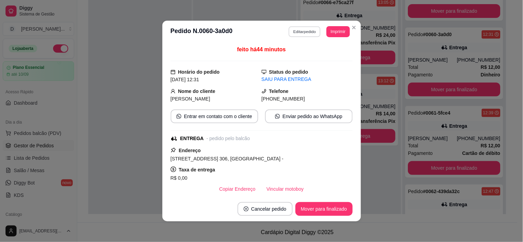
click at [302, 32] on button "Editar pedido" at bounding box center [305, 31] width 32 height 11
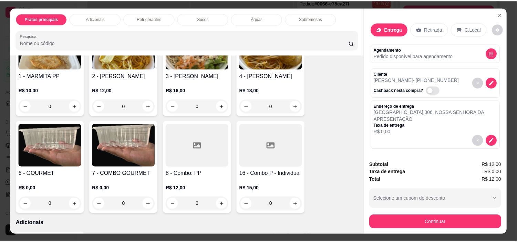
scroll to position [153, 0]
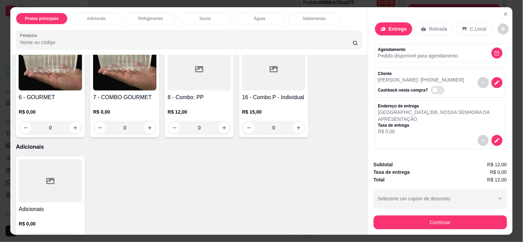
click at [401, 229] on div "Subtotal R$ 12,00 Taxa de entrega R$ 0,00 Total R$ 12,00 Selecione um cupom de …" at bounding box center [440, 195] width 144 height 80
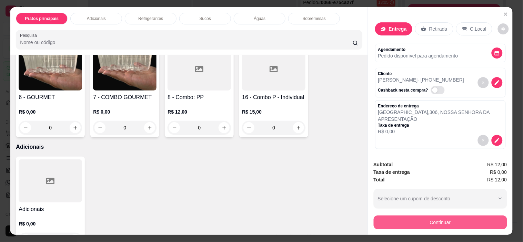
click at [400, 218] on button "Continuar" at bounding box center [440, 223] width 133 height 14
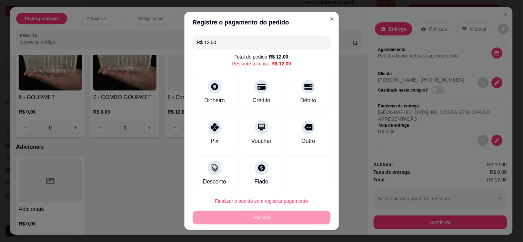
click at [329, 21] on header "Registre o pagamento do pedido" at bounding box center [261, 22] width 154 height 21
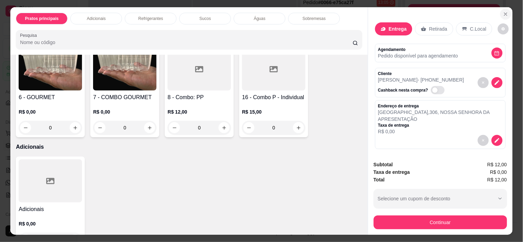
click at [500, 12] on button "Close" at bounding box center [505, 14] width 11 height 11
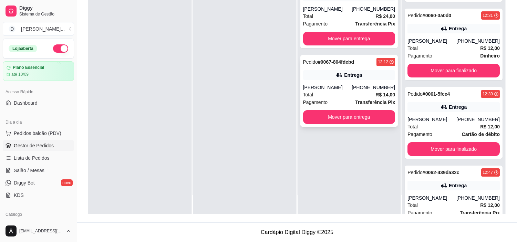
scroll to position [0, 0]
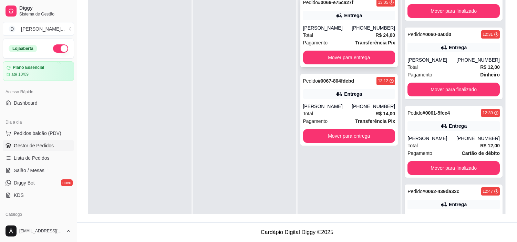
click at [321, 23] on div "Pedido # 0066-e75ca27f 13:05 Entrega [PERSON_NAME] [PHONE_NUMBER] Total R$ 24,0…" at bounding box center [350, 32] width 98 height 72
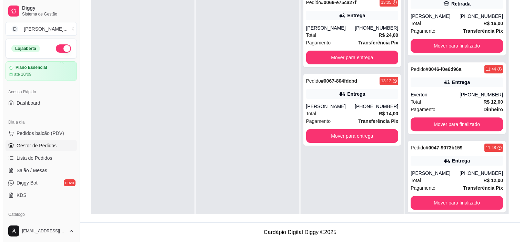
scroll to position [3530, 0]
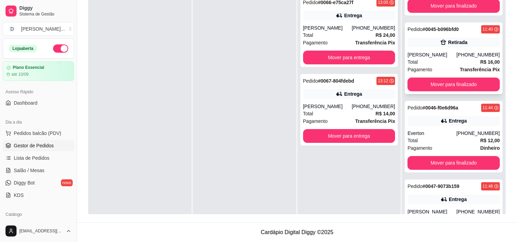
click at [428, 66] on div "Total R$ 16,00" at bounding box center [454, 62] width 92 height 8
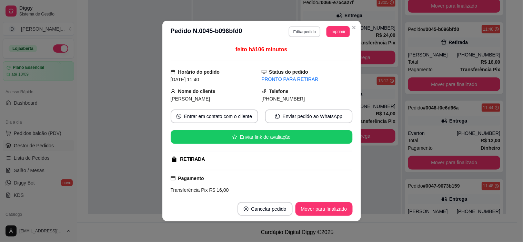
click at [300, 35] on button "Editar pedido" at bounding box center [305, 31] width 32 height 11
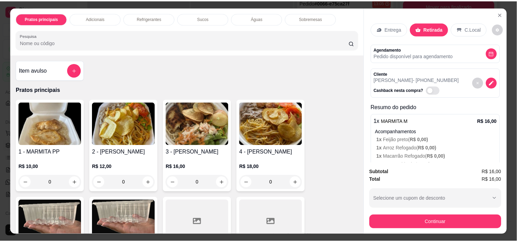
scroll to position [18, 0]
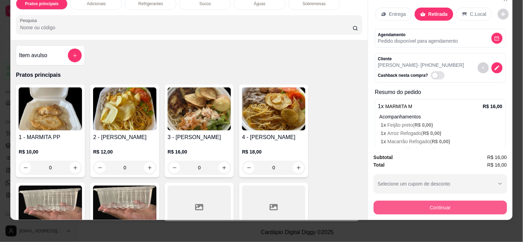
click at [414, 205] on button "Continuar" at bounding box center [440, 208] width 133 height 14
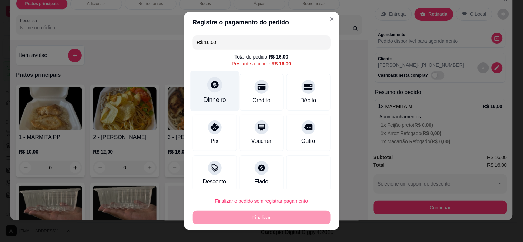
click at [223, 93] on div "Dinheiro" at bounding box center [214, 91] width 49 height 40
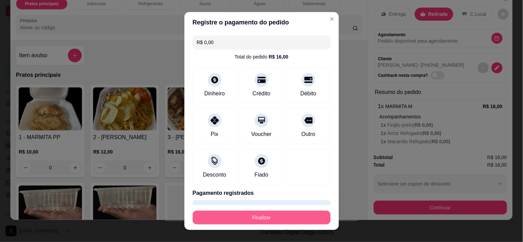
click at [285, 216] on button "Finalizar" at bounding box center [262, 218] width 138 height 14
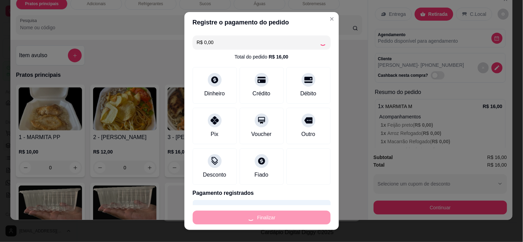
type input "-R$ 16,00"
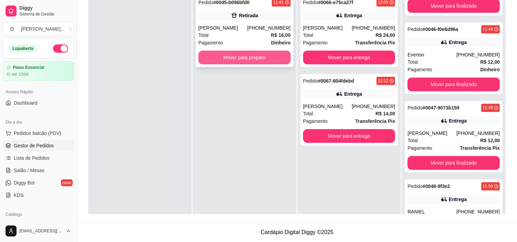
click at [235, 56] on button "Mover para preparo" at bounding box center [245, 58] width 92 height 14
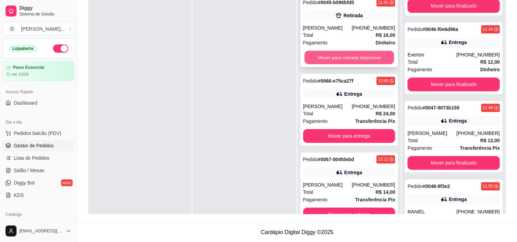
click at [328, 60] on button "Mover para retirada disponível" at bounding box center [350, 57] width 90 height 13
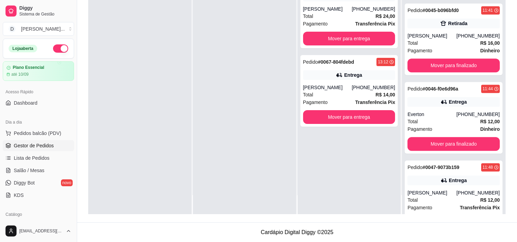
scroll to position [3415, 0]
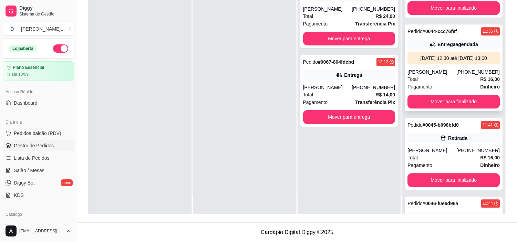
click at [430, 76] on div "[PERSON_NAME]" at bounding box center [432, 72] width 49 height 7
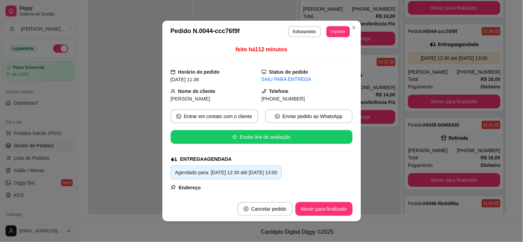
click at [291, 38] on header "**********" at bounding box center [261, 32] width 199 height 22
click at [291, 37] on header "**********" at bounding box center [261, 32] width 199 height 22
click at [291, 37] on button "Editar pedido" at bounding box center [305, 31] width 32 height 11
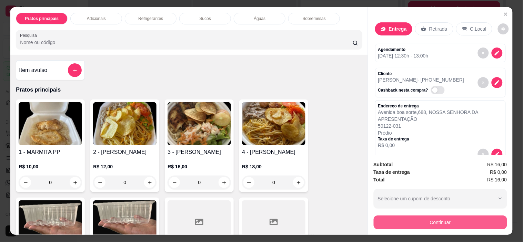
click at [396, 220] on button "Continuar" at bounding box center [440, 223] width 133 height 14
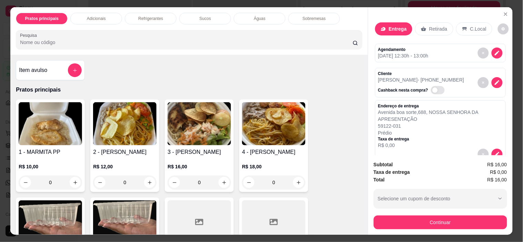
click at [217, 122] on div "Pix" at bounding box center [214, 132] width 49 height 40
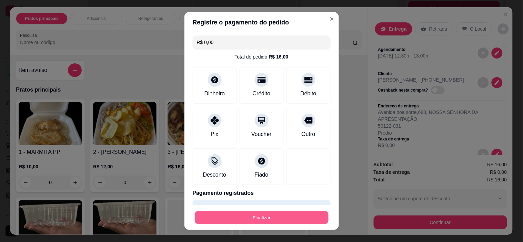
click at [247, 214] on button "Finalizar" at bounding box center [262, 217] width 134 height 13
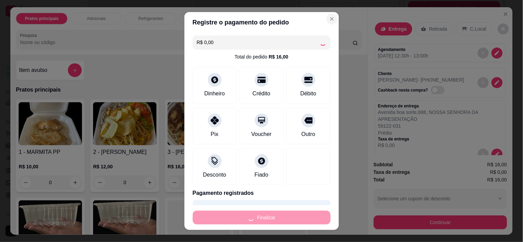
type input "-R$ 16,00"
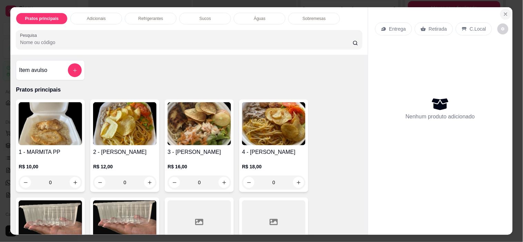
click at [500, 12] on button "Close" at bounding box center [505, 14] width 11 height 11
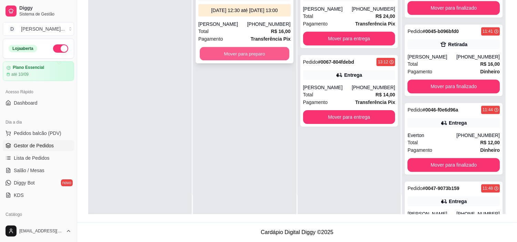
click at [222, 54] on button "Mover para preparo" at bounding box center [245, 53] width 90 height 13
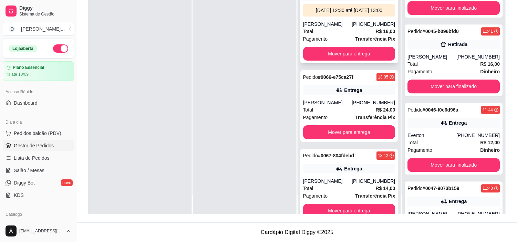
click at [323, 60] on button "Mover para entrega" at bounding box center [349, 54] width 92 height 14
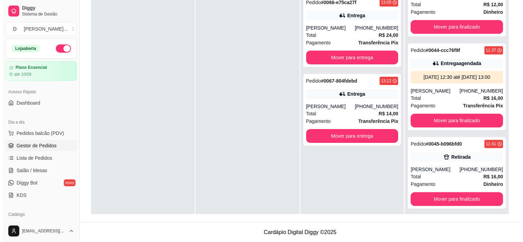
scroll to position [0, 0]
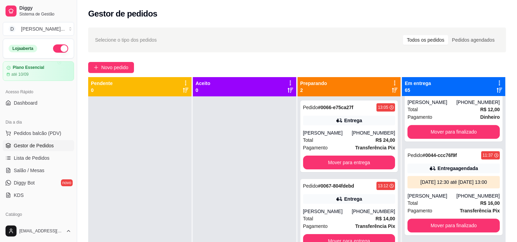
click at [105, 60] on div "Selecione o tipo dos pedidos Todos os pedidos Pedidos agendados Novo pedido Pen…" at bounding box center [297, 175] width 440 height 304
click at [106, 64] on span "Novo pedido" at bounding box center [114, 68] width 27 height 8
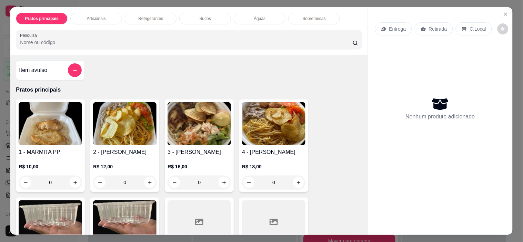
click at [378, 19] on div "Entrega Retirada C.Local" at bounding box center [440, 29] width 131 height 24
click at [382, 27] on icon at bounding box center [383, 29] width 4 height 4
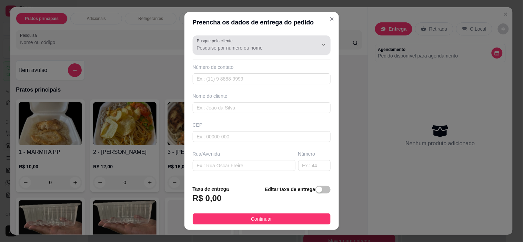
click at [215, 46] on input "Busque pelo cliente" at bounding box center [252, 47] width 110 height 7
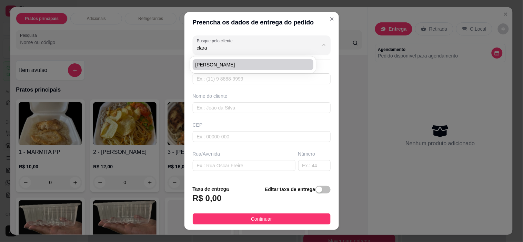
click at [210, 70] on li "[PERSON_NAME]" at bounding box center [253, 64] width 121 height 11
type input "[PERSON_NAME]"
type input "84998463414"
type input "[PERSON_NAME]"
type input "Smartfit"
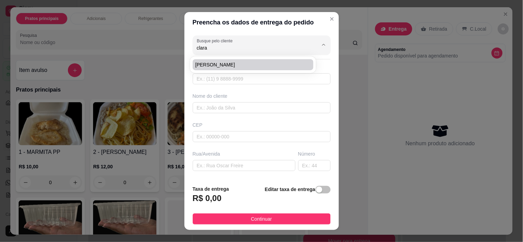
type input "[DATE]"
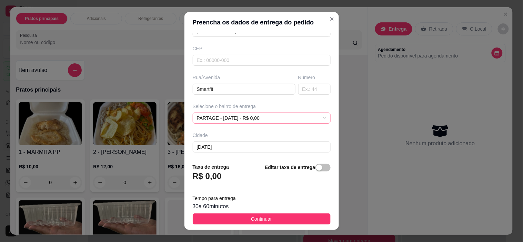
scroll to position [78, 0]
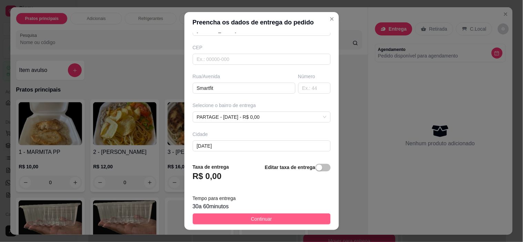
type input "[PERSON_NAME]"
click at [273, 214] on button "Continuar" at bounding box center [262, 219] width 138 height 11
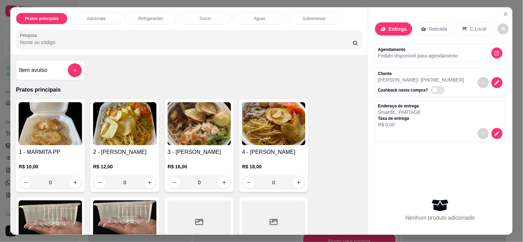
click at [142, 148] on h4 "2 - [PERSON_NAME]" at bounding box center [124, 152] width 63 height 8
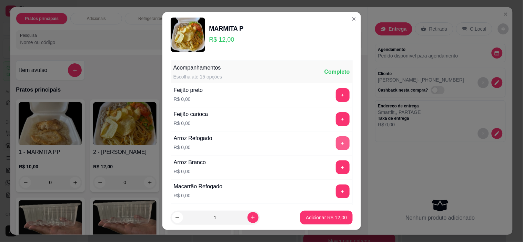
click at [336, 145] on button "+" at bounding box center [343, 144] width 14 height 14
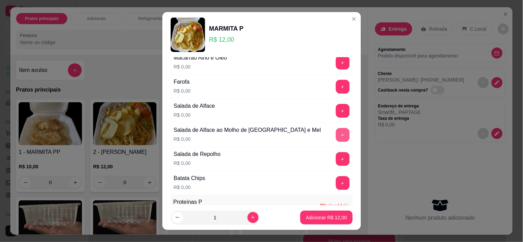
scroll to position [191, 0]
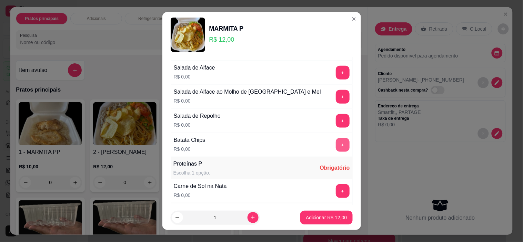
click at [336, 144] on button "+" at bounding box center [343, 145] width 14 height 14
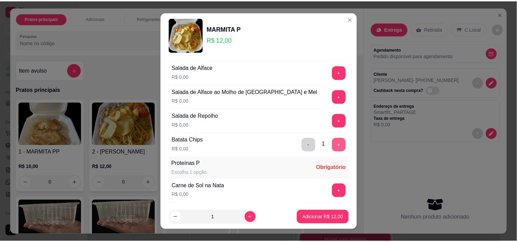
scroll to position [268, 0]
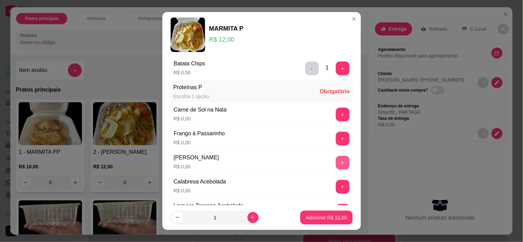
click at [336, 160] on button "+" at bounding box center [343, 163] width 14 height 14
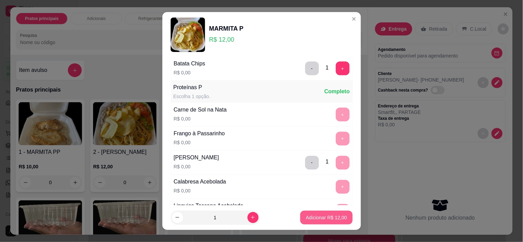
click at [328, 219] on p "Adicionar R$ 12,00" at bounding box center [326, 217] width 41 height 7
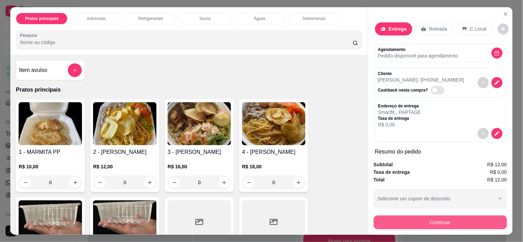
click at [411, 223] on button "Continuar" at bounding box center [440, 223] width 133 height 14
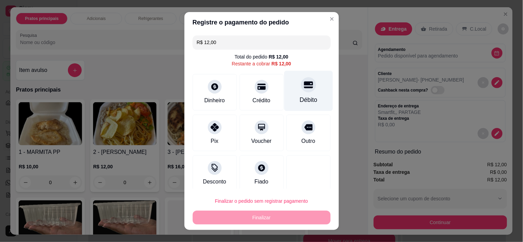
click at [301, 86] on div at bounding box center [308, 85] width 15 height 15
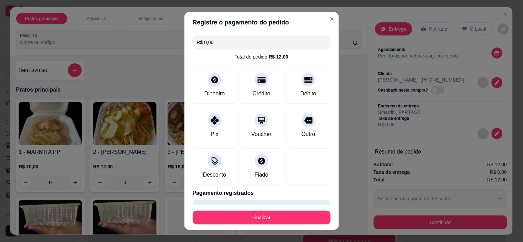
click at [266, 217] on button "Finalizar" at bounding box center [262, 218] width 138 height 14
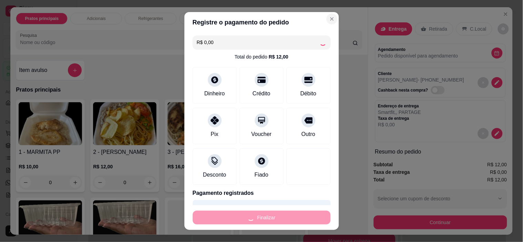
type input "-R$ 12,00"
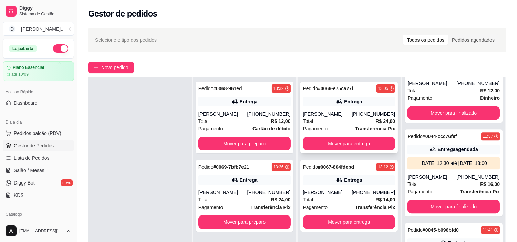
scroll to position [38, 0]
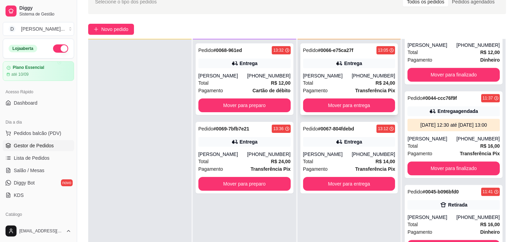
click at [330, 84] on div "Total R$ 24,00" at bounding box center [349, 83] width 92 height 8
click at [358, 103] on button "Mover para entrega" at bounding box center [349, 106] width 92 height 14
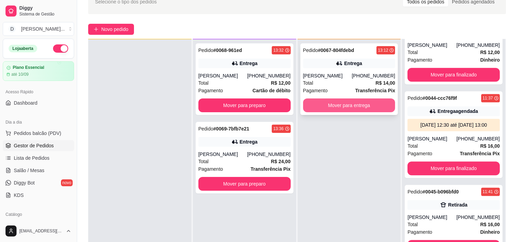
click at [329, 102] on button "Mover para entrega" at bounding box center [349, 106] width 92 height 14
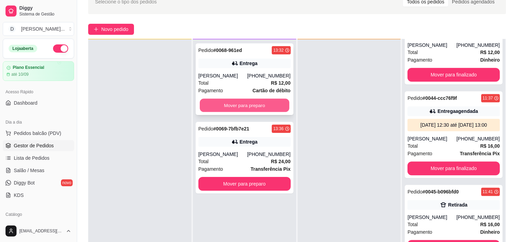
click at [267, 100] on button "Mover para preparo" at bounding box center [245, 105] width 90 height 13
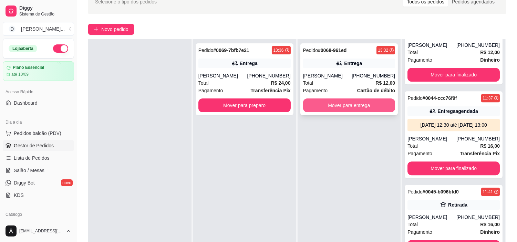
click at [330, 104] on button "Mover para entrega" at bounding box center [349, 106] width 92 height 14
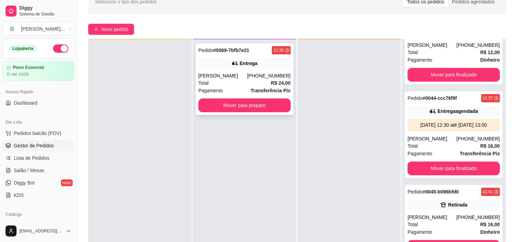
click at [240, 87] on div "Pagamento Transferência Pix" at bounding box center [245, 91] width 92 height 8
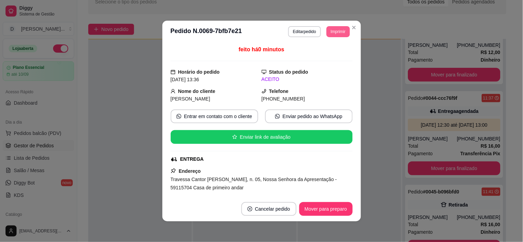
click at [326, 32] on button "Imprimir" at bounding box center [337, 31] width 23 height 11
click at [323, 61] on button "IMPRESSORA" at bounding box center [323, 56] width 50 height 11
click at [332, 31] on button "Imprimir" at bounding box center [337, 31] width 23 height 11
click at [332, 54] on button "IMPRESSORA" at bounding box center [322, 56] width 48 height 11
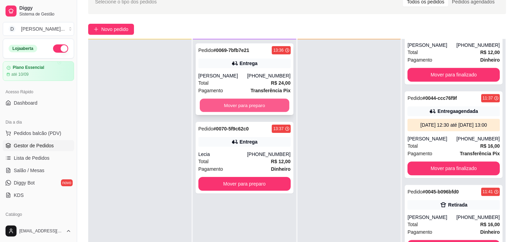
click at [215, 110] on button "Mover para preparo" at bounding box center [245, 105] width 90 height 13
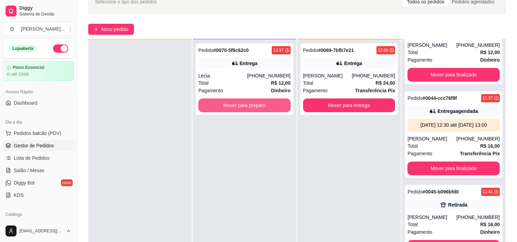
click at [215, 110] on button "Mover para preparo" at bounding box center [245, 106] width 92 height 14
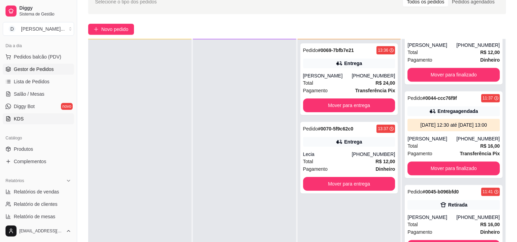
scroll to position [115, 0]
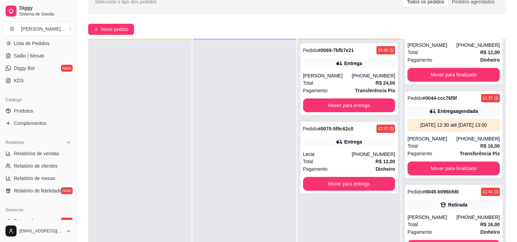
click at [28, 131] on div "Catálogo Produtos Complementos" at bounding box center [38, 112] width 77 height 40
click at [27, 125] on span "Complementos" at bounding box center [30, 123] width 32 height 7
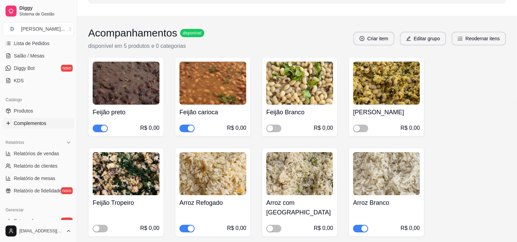
scroll to position [191, 0]
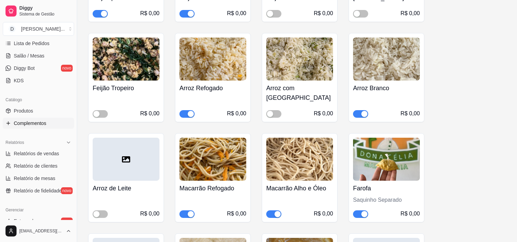
click at [275, 211] on div "button" at bounding box center [278, 214] width 6 height 6
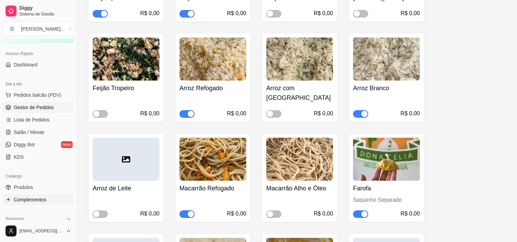
click at [23, 109] on span "Gestor de Pedidos" at bounding box center [34, 107] width 40 height 7
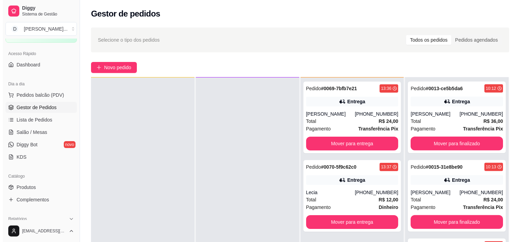
scroll to position [881, 0]
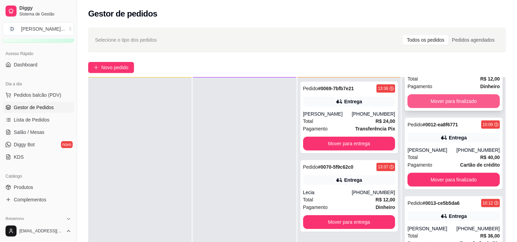
click at [438, 90] on div "Pagamento Dinheiro" at bounding box center [454, 87] width 92 height 8
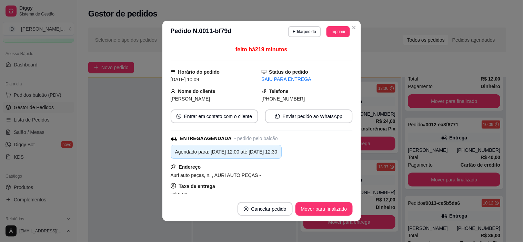
click at [296, 32] on button "Editar pedido" at bounding box center [304, 31] width 33 height 11
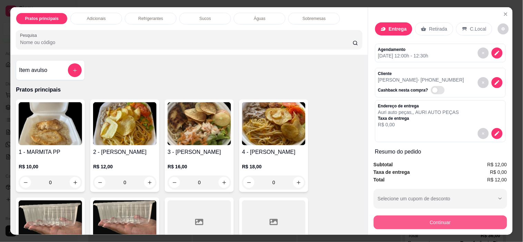
click at [401, 225] on button "Continuar" at bounding box center [440, 223] width 133 height 14
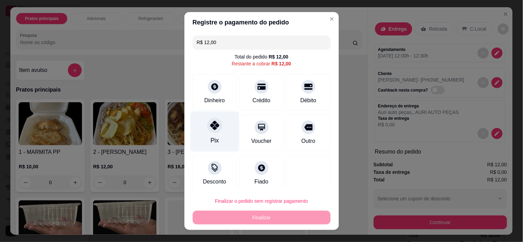
click at [205, 133] on div "Pix" at bounding box center [214, 132] width 49 height 40
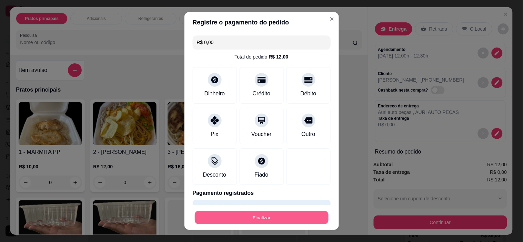
click at [237, 214] on button "Finalizar" at bounding box center [262, 217] width 134 height 13
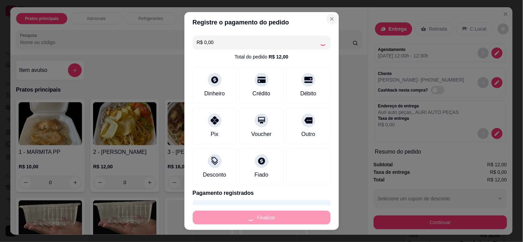
type input "-R$ 12,00"
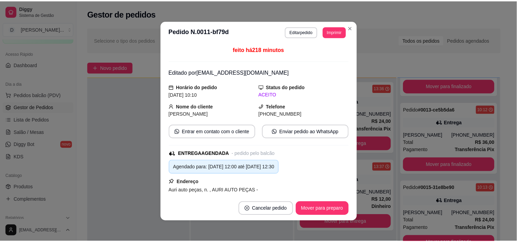
scroll to position [780, 0]
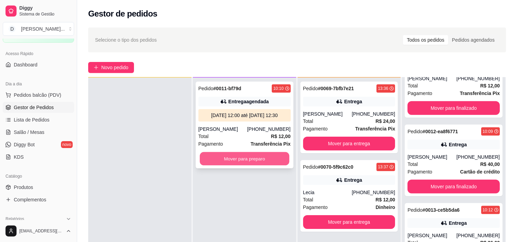
click at [237, 157] on button "Mover para preparo" at bounding box center [245, 158] width 90 height 13
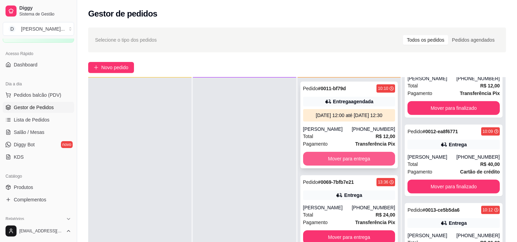
click at [345, 166] on button "Mover para entrega" at bounding box center [349, 159] width 92 height 14
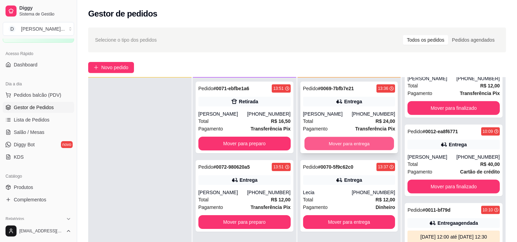
click at [329, 142] on button "Mover para entrega" at bounding box center [350, 143] width 90 height 13
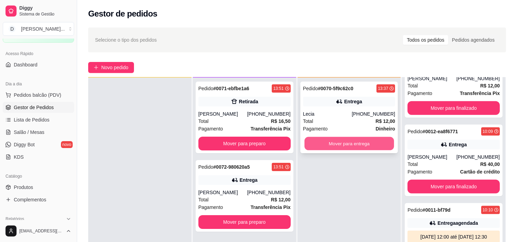
click at [323, 146] on button "Mover para entrega" at bounding box center [350, 143] width 90 height 13
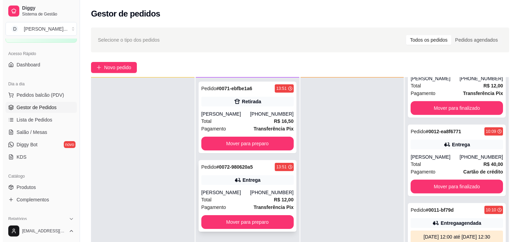
scroll to position [38, 0]
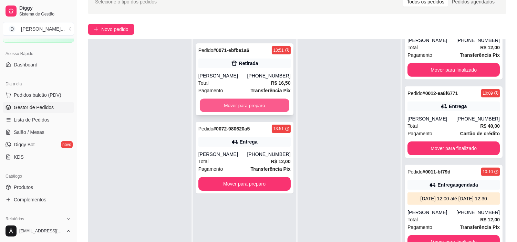
click at [230, 108] on button "Mover para preparo" at bounding box center [245, 105] width 90 height 13
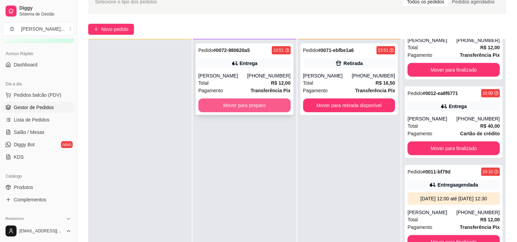
click at [232, 106] on button "Mover para preparo" at bounding box center [245, 106] width 92 height 14
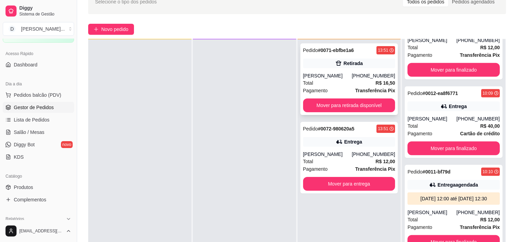
click at [323, 94] on span "Pagamento" at bounding box center [315, 91] width 25 height 8
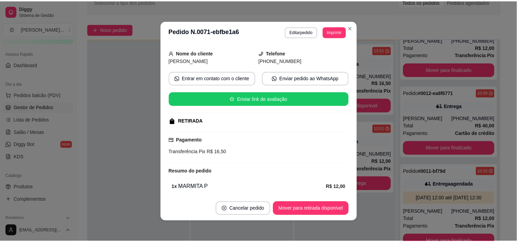
scroll to position [77, 0]
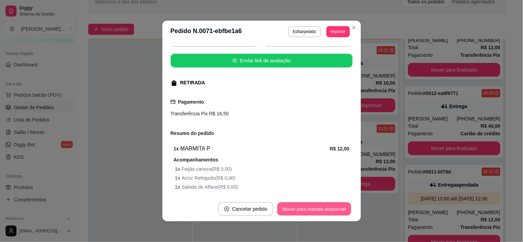
click at [329, 209] on button "Mover para retirada disponível" at bounding box center [315, 209] width 74 height 13
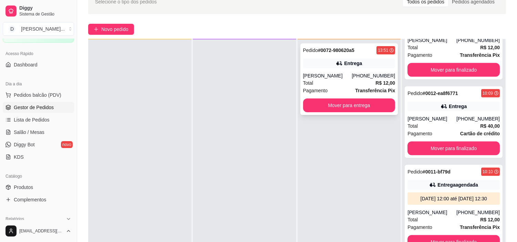
click at [358, 80] on div "Total R$ 12,00" at bounding box center [349, 83] width 92 height 8
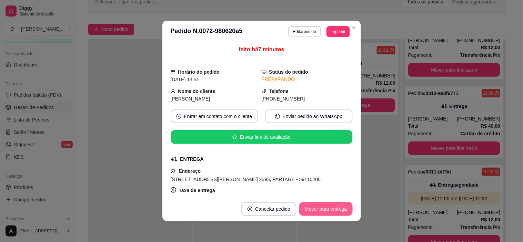
click at [314, 211] on button "Mover para entrega" at bounding box center [325, 209] width 53 height 14
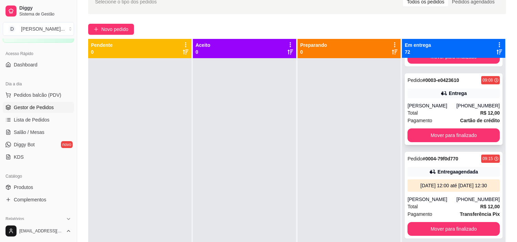
scroll to position [0, 0]
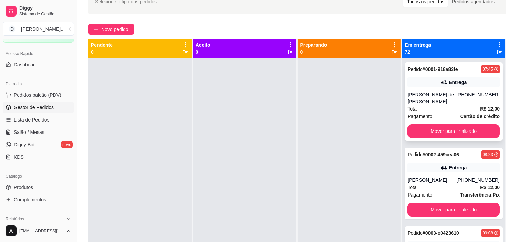
click at [426, 110] on div "Total R$ 12,00" at bounding box center [454, 109] width 92 height 8
click at [431, 135] on button "Mover para finalizado" at bounding box center [454, 131] width 92 height 14
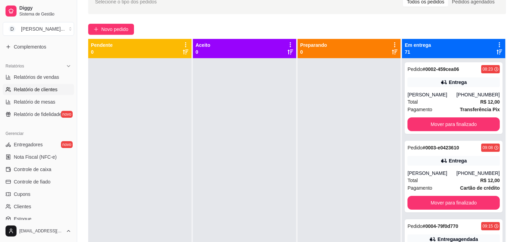
scroll to position [230, 0]
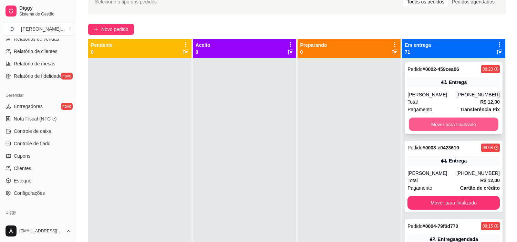
click at [442, 121] on button "Mover para finalizado" at bounding box center [454, 124] width 90 height 13
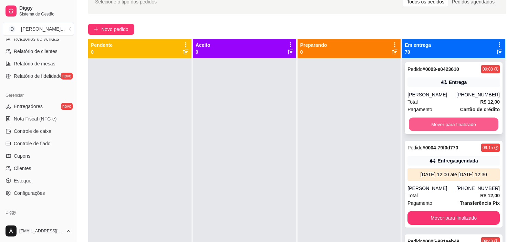
click at [431, 123] on button "Mover para finalizado" at bounding box center [454, 124] width 90 height 13
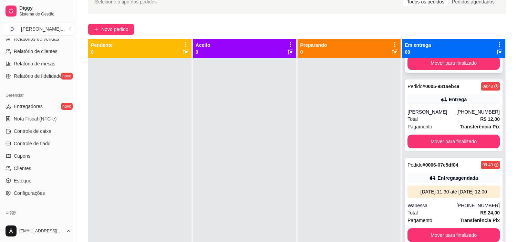
scroll to position [38, 0]
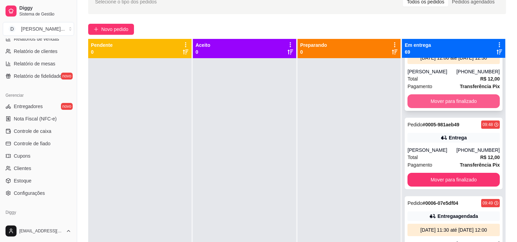
click at [436, 108] on button "Mover para finalizado" at bounding box center [454, 101] width 92 height 14
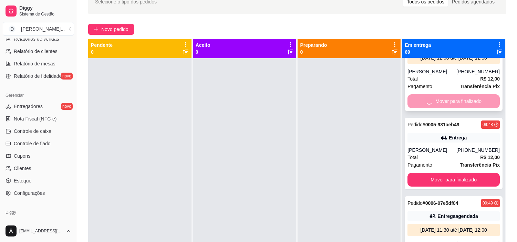
scroll to position [0, 0]
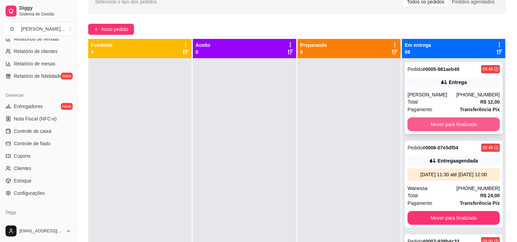
click at [436, 122] on button "Mover para finalizado" at bounding box center [454, 125] width 92 height 14
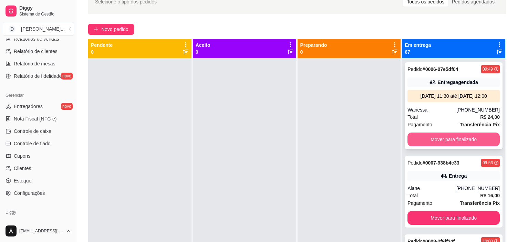
click at [445, 147] on button "Mover para finalizado" at bounding box center [454, 140] width 92 height 14
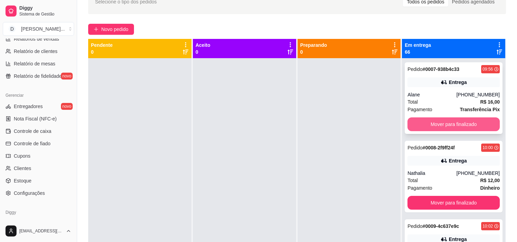
click at [432, 127] on button "Mover para finalizado" at bounding box center [454, 125] width 92 height 14
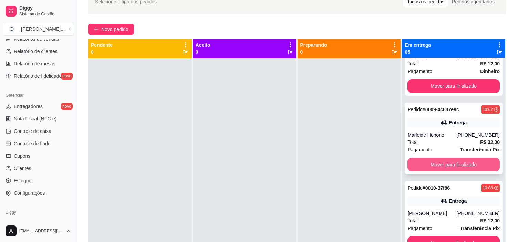
click at [453, 166] on button "Mover para finalizado" at bounding box center [454, 165] width 92 height 14
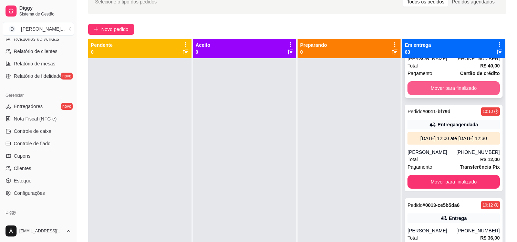
scroll to position [153, 0]
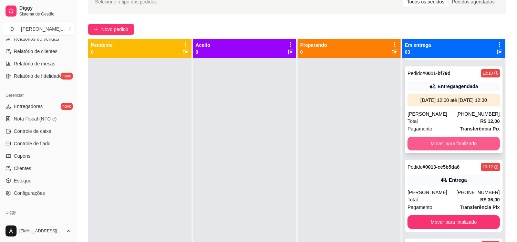
click at [451, 151] on button "Mover para finalizado" at bounding box center [454, 144] width 92 height 14
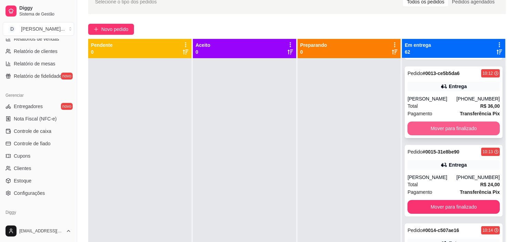
click at [442, 130] on button "Mover para finalizado" at bounding box center [454, 129] width 92 height 14
click at [442, 135] on button "Mover para finalizado" at bounding box center [454, 129] width 92 height 14
click at [438, 130] on button "Mover para finalizado" at bounding box center [454, 129] width 92 height 14
click at [433, 128] on button "Mover para finalizado" at bounding box center [454, 128] width 90 height 13
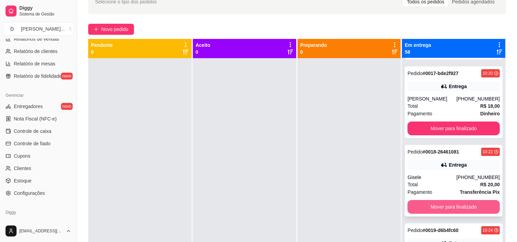
click at [442, 205] on button "Mover para finalizado" at bounding box center [454, 207] width 92 height 14
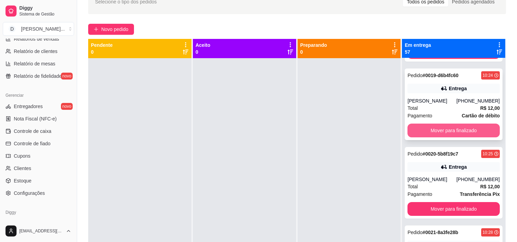
scroll to position [306, 0]
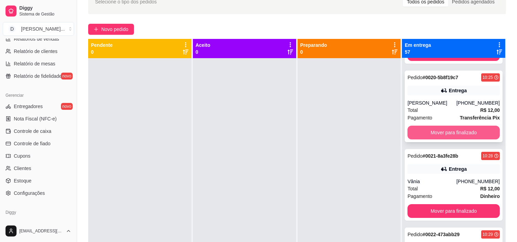
click at [437, 135] on button "Mover para finalizado" at bounding box center [454, 133] width 92 height 14
click at [437, 135] on button "Mover para finalizado" at bounding box center [454, 132] width 90 height 13
click at [443, 132] on button "Mover para finalizado" at bounding box center [454, 133] width 92 height 14
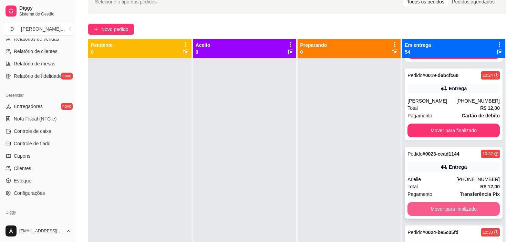
scroll to position [191, 0]
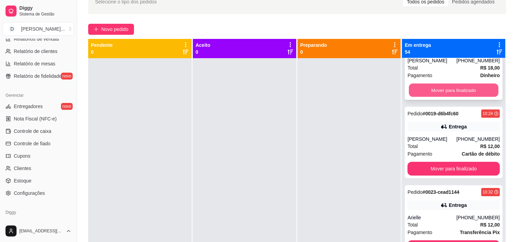
click at [436, 92] on button "Mover para finalizado" at bounding box center [454, 90] width 90 height 13
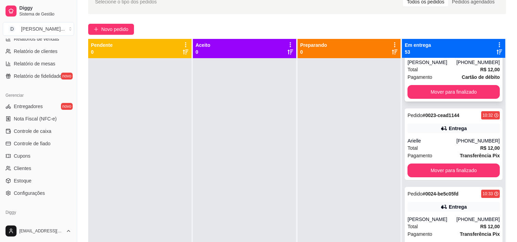
scroll to position [228, 0]
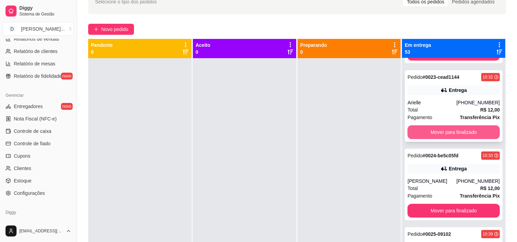
click at [446, 134] on button "Mover para finalizado" at bounding box center [454, 132] width 92 height 14
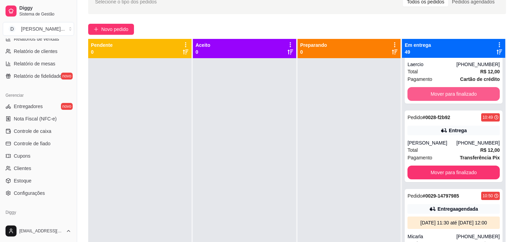
scroll to position [304, 0]
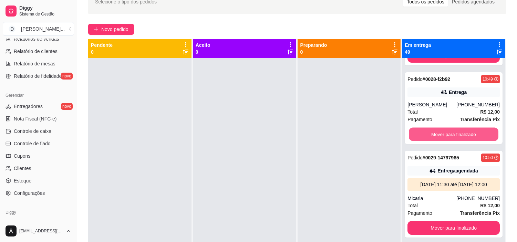
click at [446, 134] on button "Mover para finalizado" at bounding box center [454, 134] width 90 height 13
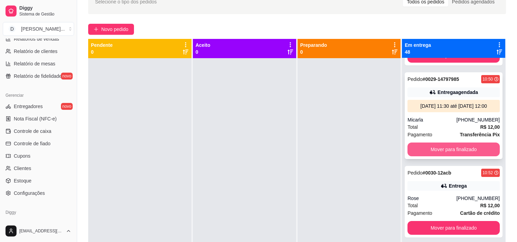
click at [446, 150] on button "Mover para finalizado" at bounding box center [454, 150] width 92 height 14
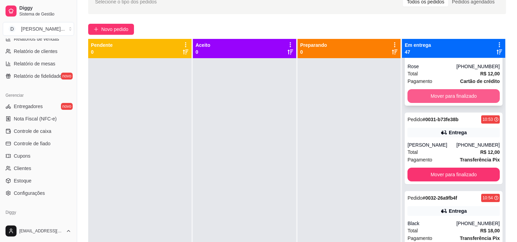
scroll to position [381, 0]
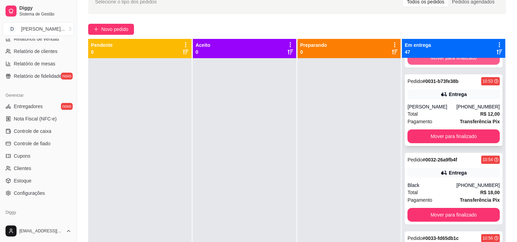
click at [445, 139] on button "Mover para finalizado" at bounding box center [454, 137] width 92 height 14
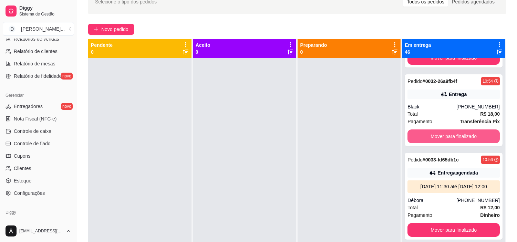
click at [445, 139] on button "Mover para finalizado" at bounding box center [454, 137] width 92 height 14
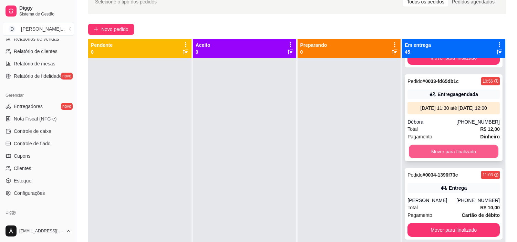
click at [443, 159] on button "Mover para finalizado" at bounding box center [454, 151] width 90 height 13
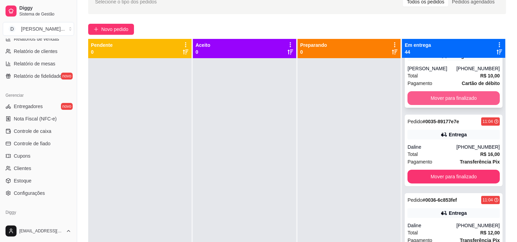
scroll to position [458, 0]
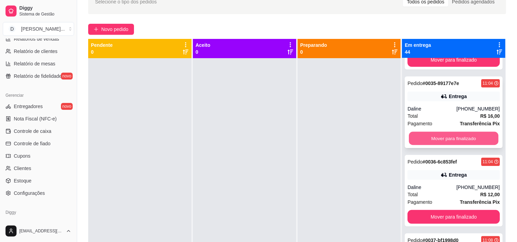
click at [440, 141] on button "Mover para finalizado" at bounding box center [454, 138] width 90 height 13
click at [440, 141] on button "Mover para finalizado" at bounding box center [454, 139] width 92 height 14
click at [440, 143] on button "Mover para finalizado" at bounding box center [454, 138] width 90 height 13
click at [440, 143] on button "Mover para finalizado" at bounding box center [454, 139] width 92 height 14
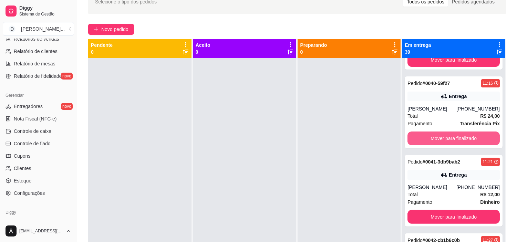
click at [440, 143] on button "Mover para finalizado" at bounding box center [454, 139] width 92 height 14
click at [440, 143] on button "Mover para finalizado" at bounding box center [454, 138] width 90 height 13
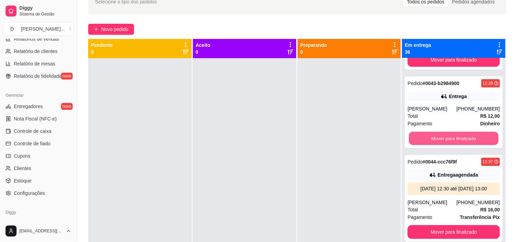
click at [440, 143] on button "Mover para finalizado" at bounding box center [454, 138] width 90 height 13
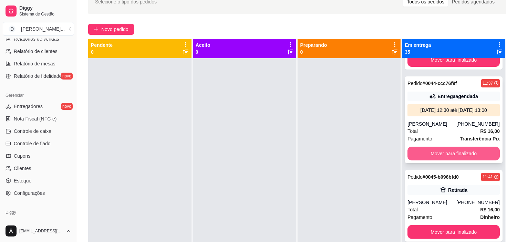
click at [445, 157] on button "Mover para finalizado" at bounding box center [454, 154] width 92 height 14
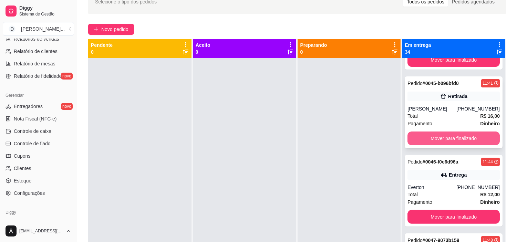
click at [443, 141] on button "Mover para finalizado" at bounding box center [454, 139] width 92 height 14
click at [441, 141] on button "Mover para finalizado" at bounding box center [454, 139] width 92 height 14
click at [441, 141] on button "Mover para finalizado" at bounding box center [454, 138] width 90 height 13
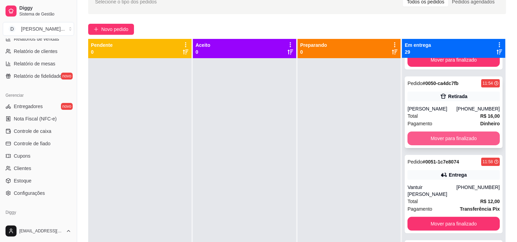
click at [439, 139] on button "Mover para finalizado" at bounding box center [454, 139] width 92 height 14
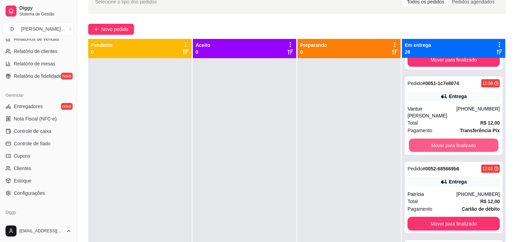
click at [439, 139] on button "Mover para finalizado" at bounding box center [454, 145] width 90 height 13
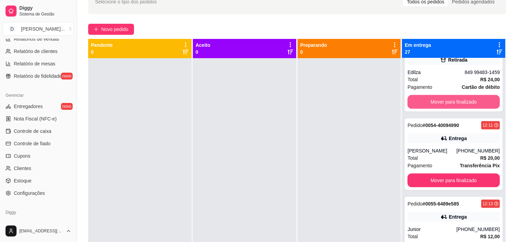
scroll to position [611, 0]
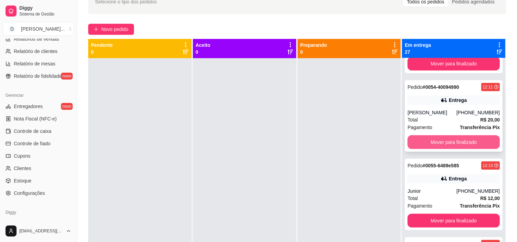
click at [444, 139] on button "Mover para finalizado" at bounding box center [454, 142] width 92 height 14
click at [444, 140] on button "Mover para finalizado" at bounding box center [454, 142] width 90 height 13
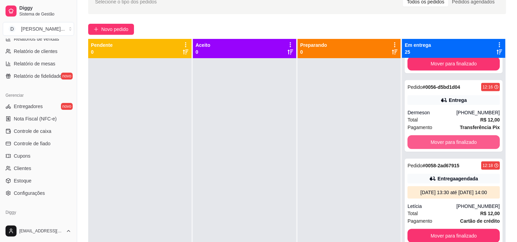
click at [444, 140] on button "Mover para finalizado" at bounding box center [454, 142] width 92 height 14
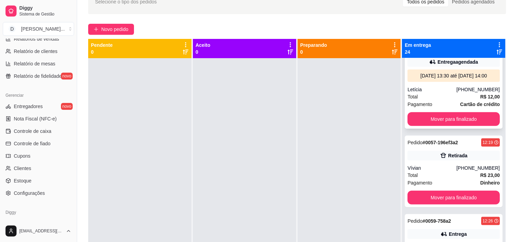
scroll to position [687, 0]
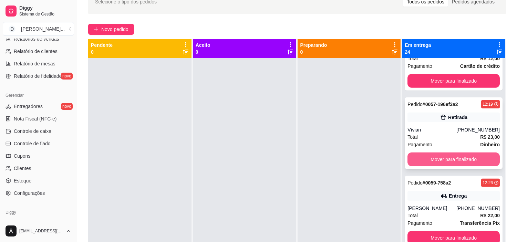
click at [443, 167] on button "Mover para finalizado" at bounding box center [454, 160] width 92 height 14
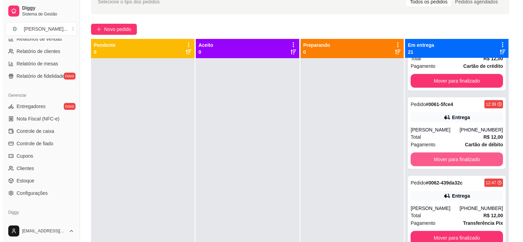
scroll to position [726, 0]
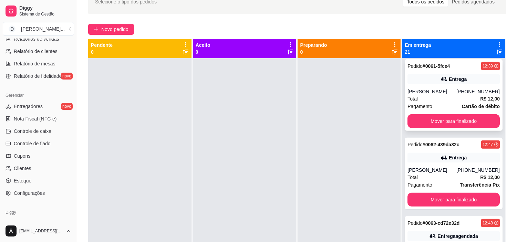
click at [430, 109] on div "Pagamento Cartão de débito" at bounding box center [454, 107] width 92 height 8
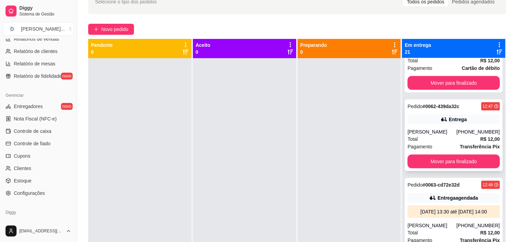
click at [437, 150] on div "Pagamento Transferência Pix" at bounding box center [454, 147] width 92 height 8
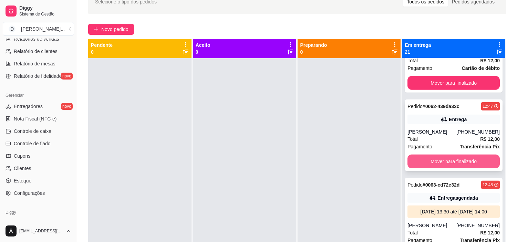
click at [449, 165] on button "Mover para finalizado" at bounding box center [454, 162] width 92 height 14
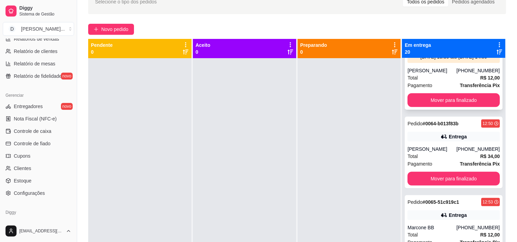
click at [445, 107] on button "Mover para finalizado" at bounding box center [454, 100] width 92 height 14
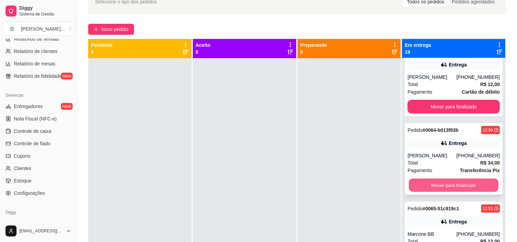
click at [448, 192] on button "Mover para finalizado" at bounding box center [454, 185] width 90 height 13
click at [445, 189] on button "Mover para finalizado" at bounding box center [454, 186] width 92 height 14
click at [445, 189] on button "Mover para finalizado" at bounding box center [454, 185] width 90 height 13
click at [445, 189] on button "Mover para finalizado" at bounding box center [454, 186] width 92 height 14
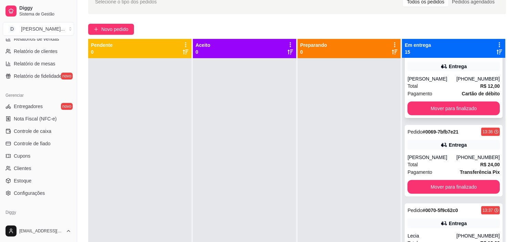
scroll to position [855, 0]
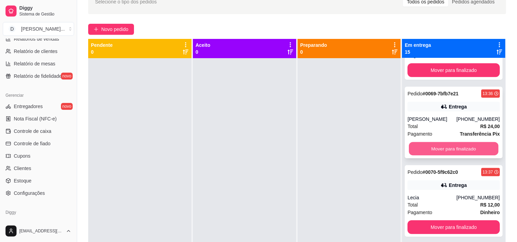
click at [444, 156] on button "Mover para finalizado" at bounding box center [454, 148] width 90 height 13
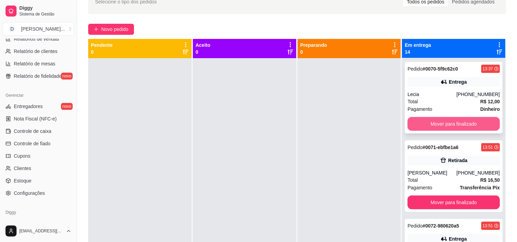
click at [440, 117] on button "Mover para finalizado" at bounding box center [454, 124] width 92 height 14
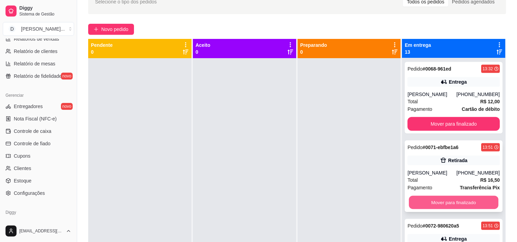
click at [452, 199] on button "Mover para finalizado" at bounding box center [454, 202] width 90 height 13
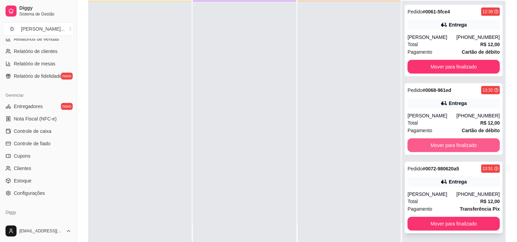
scroll to position [105, 0]
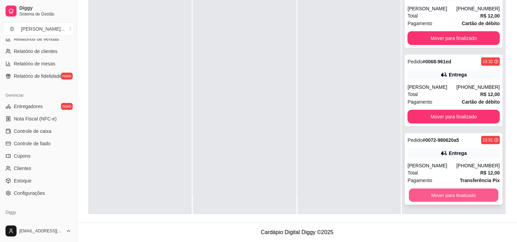
click at [445, 201] on button "Mover para finalizado" at bounding box center [454, 195] width 90 height 13
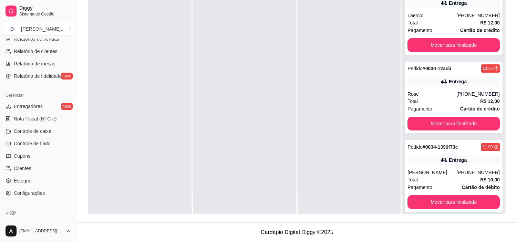
scroll to position [0, 0]
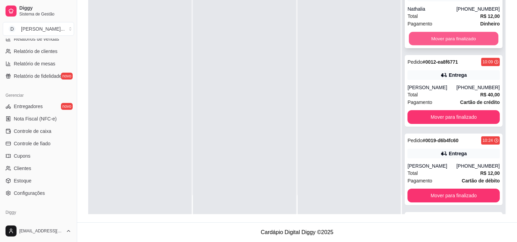
click at [426, 44] on button "Mover para finalizado" at bounding box center [454, 38] width 90 height 13
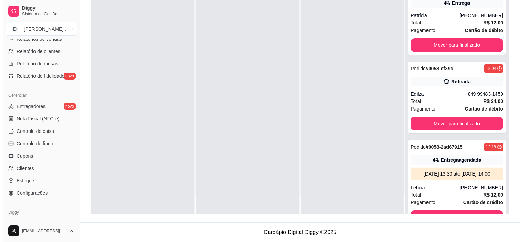
scroll to position [376, 0]
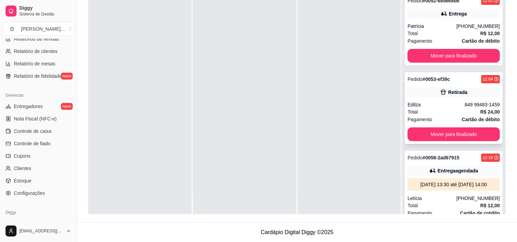
click at [470, 104] on div "849 99483-1459" at bounding box center [482, 104] width 35 height 7
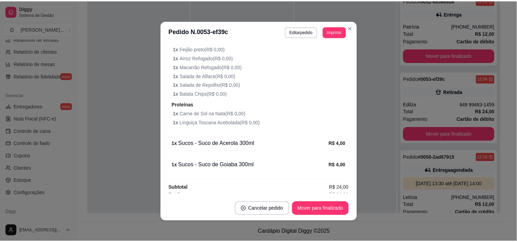
scroll to position [197, 0]
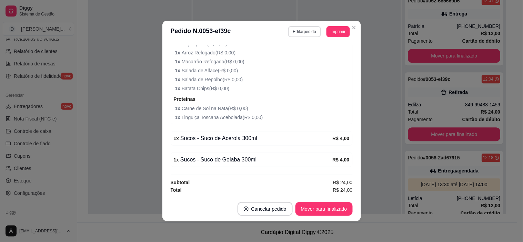
click at [305, 37] on button "Editar pedido" at bounding box center [304, 31] width 33 height 11
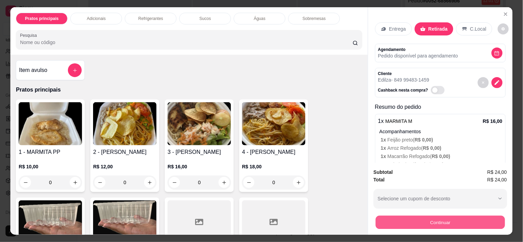
click at [421, 216] on button "Continuar" at bounding box center [439, 222] width 129 height 13
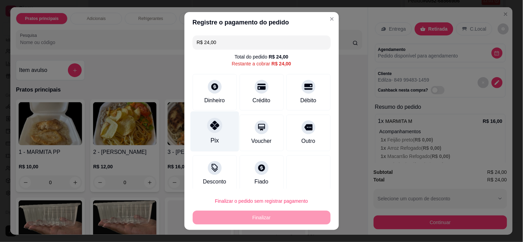
click at [217, 128] on div at bounding box center [214, 125] width 15 height 15
type input "R$ 0,00"
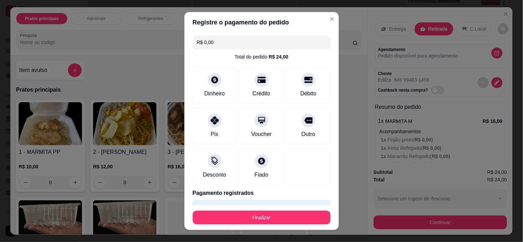
click at [271, 223] on button "Finalizar" at bounding box center [262, 218] width 138 height 14
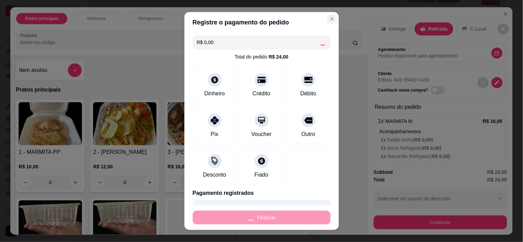
type input "0"
type input "-R$ 24,00"
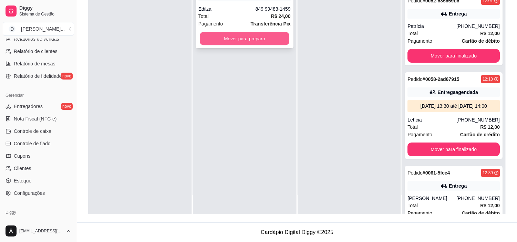
click at [270, 44] on button "Mover para preparo" at bounding box center [245, 38] width 90 height 13
click at [261, 42] on button "Mover para preparo" at bounding box center [245, 39] width 92 height 14
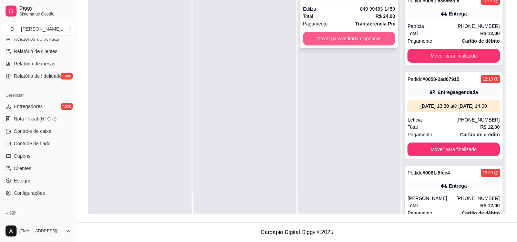
click at [316, 39] on button "Mover para retirada disponível" at bounding box center [349, 39] width 92 height 14
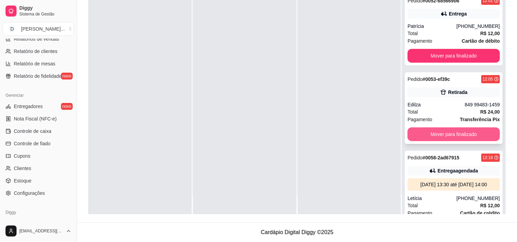
scroll to position [414, 0]
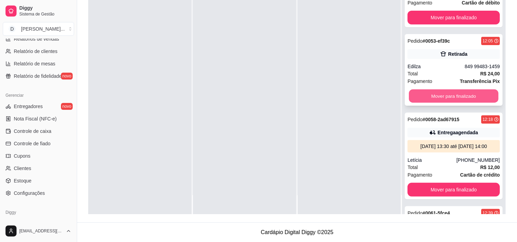
click at [430, 96] on button "Mover para finalizado" at bounding box center [454, 96] width 90 height 13
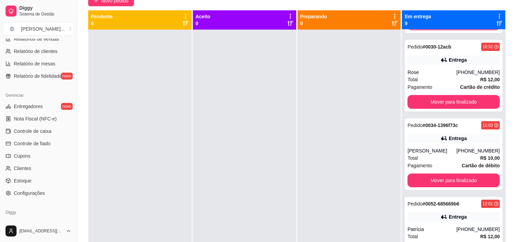
scroll to position [268, 0]
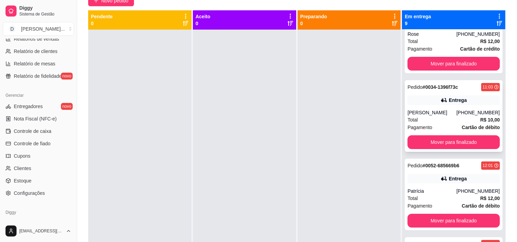
click at [457, 110] on div "[PHONE_NUMBER]" at bounding box center [478, 112] width 43 height 7
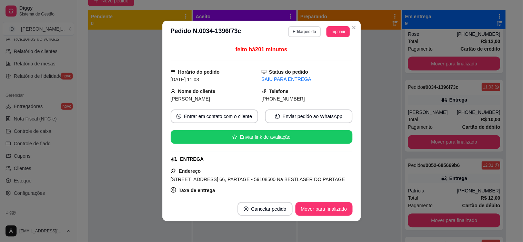
click at [302, 32] on button "Editar pedido" at bounding box center [304, 31] width 33 height 11
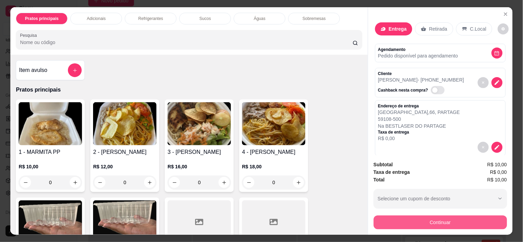
click at [429, 218] on button "Continuar" at bounding box center [440, 223] width 133 height 14
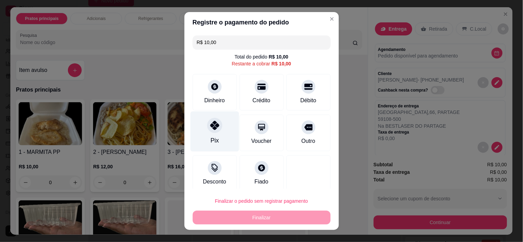
click at [220, 139] on div "Pix" at bounding box center [214, 132] width 49 height 40
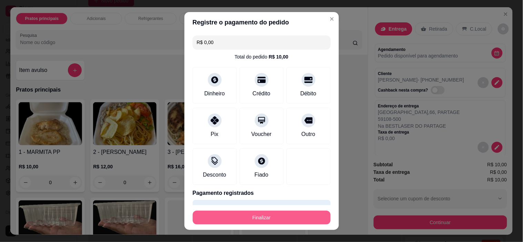
click at [266, 217] on button "Finalizar" at bounding box center [262, 218] width 138 height 14
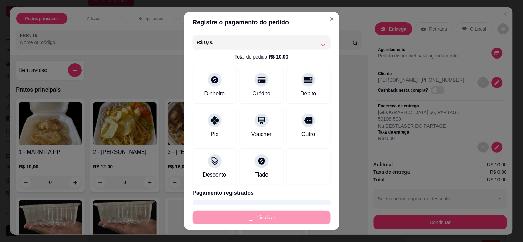
type input "-R$ 10,00"
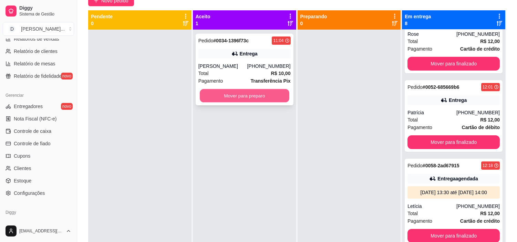
click at [237, 98] on button "Mover para preparo" at bounding box center [245, 95] width 90 height 13
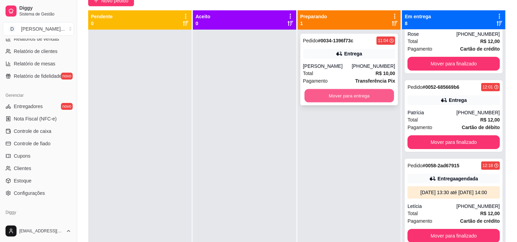
click at [350, 95] on button "Mover para entrega" at bounding box center [350, 95] width 90 height 13
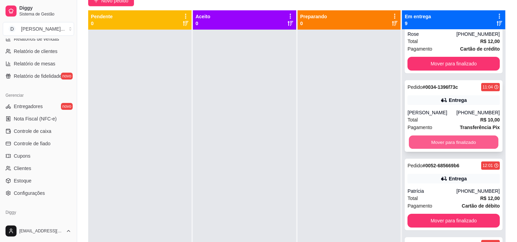
click at [454, 140] on button "Mover para finalizado" at bounding box center [454, 142] width 90 height 13
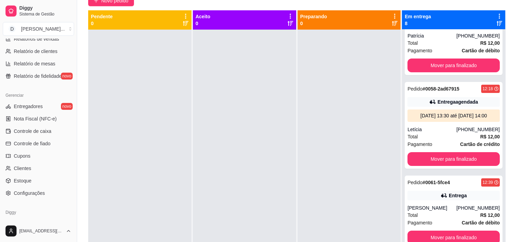
scroll to position [415, 0]
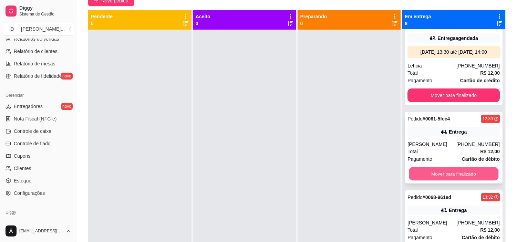
click at [447, 172] on button "Mover para finalizado" at bounding box center [454, 174] width 90 height 13
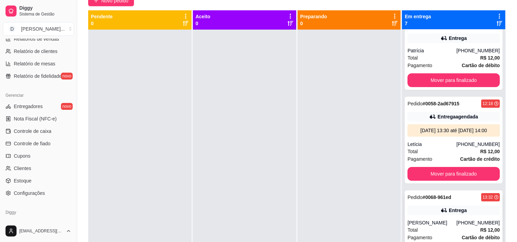
scroll to position [19, 0]
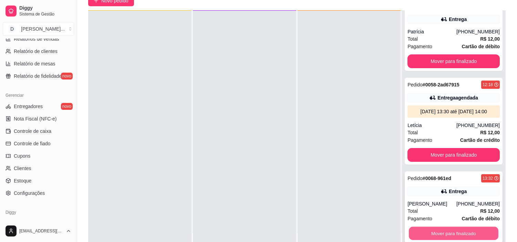
click at [444, 231] on button "Mover para finalizado" at bounding box center [454, 233] width 90 height 13
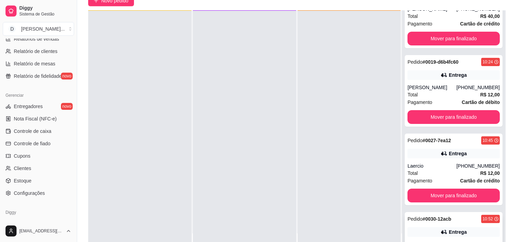
scroll to position [0, 0]
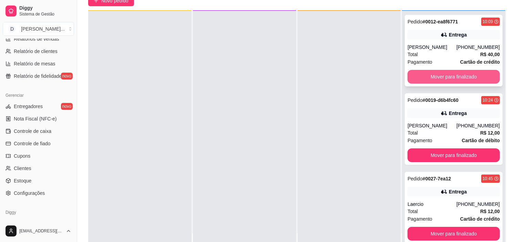
click at [432, 82] on button "Mover para finalizado" at bounding box center [454, 77] width 92 height 14
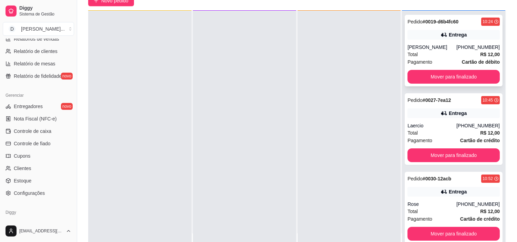
click at [441, 36] on icon at bounding box center [444, 34] width 7 height 7
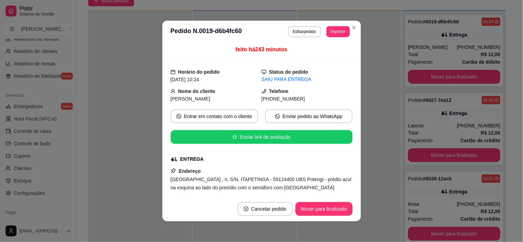
click at [298, 36] on button "Editar pedido" at bounding box center [304, 31] width 33 height 11
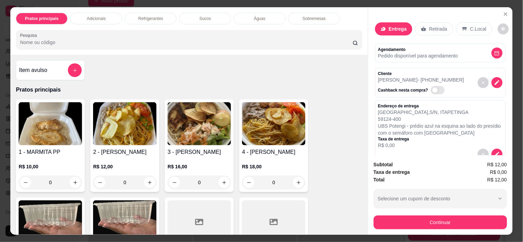
click at [402, 221] on button "Continuar" at bounding box center [440, 223] width 133 height 14
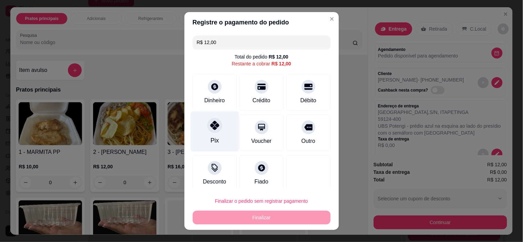
click at [217, 139] on div "Pix" at bounding box center [214, 132] width 49 height 40
type input "R$ 0,00"
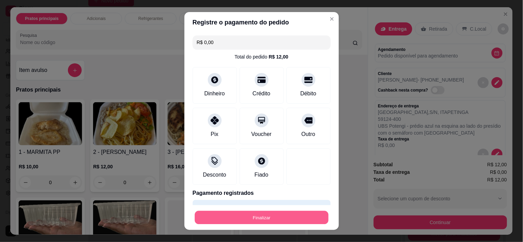
click at [253, 220] on button "Finalizar" at bounding box center [262, 217] width 134 height 13
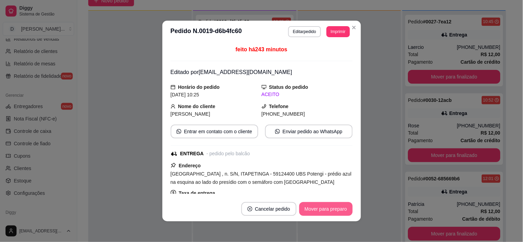
click at [332, 208] on button "Mover para preparo" at bounding box center [325, 209] width 53 height 14
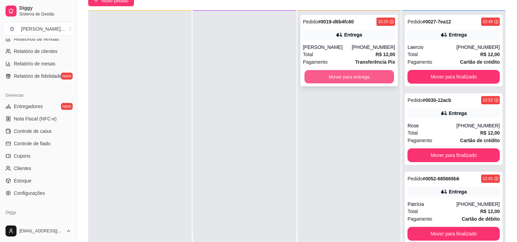
click at [359, 75] on button "Mover para entrega" at bounding box center [350, 76] width 90 height 13
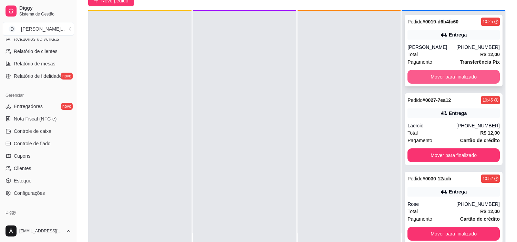
click at [458, 75] on button "Mover para finalizado" at bounding box center [454, 77] width 92 height 14
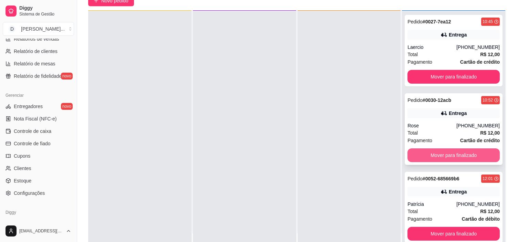
click at [443, 157] on button "Mover para finalizado" at bounding box center [454, 156] width 92 height 14
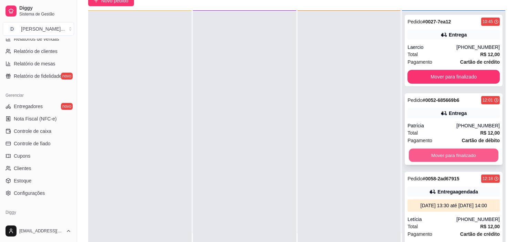
click at [443, 155] on button "Mover para finalizado" at bounding box center [454, 155] width 90 height 13
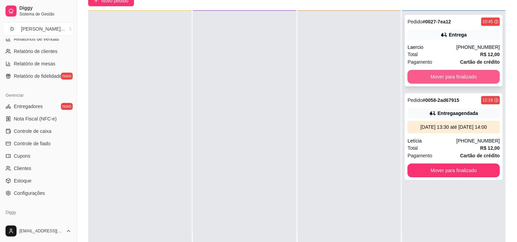
click at [449, 77] on button "Mover para finalizado" at bounding box center [454, 77] width 92 height 14
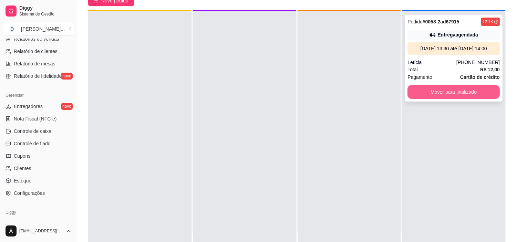
click at [443, 92] on button "Mover para finalizado" at bounding box center [454, 92] width 92 height 14
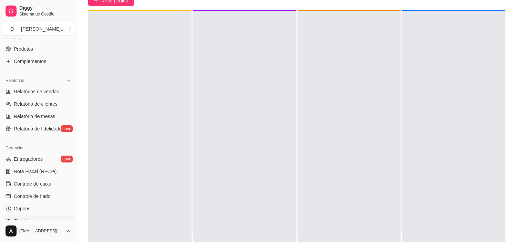
scroll to position [139, 0]
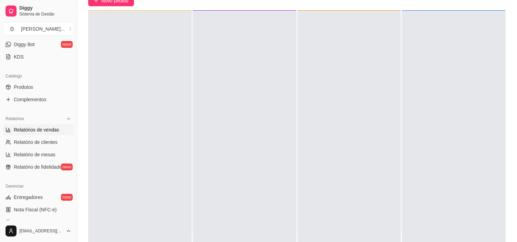
click at [42, 132] on span "Relatórios de vendas" at bounding box center [37, 130] width 46 height 7
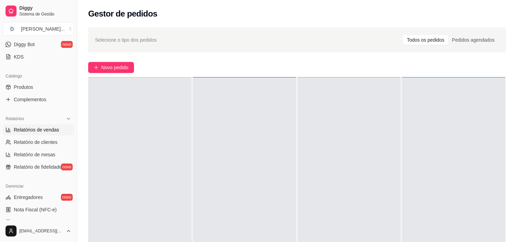
select select "ALL"
select select "0"
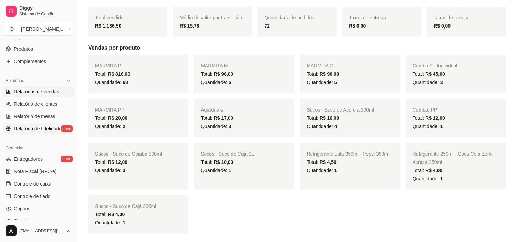
scroll to position [215, 0]
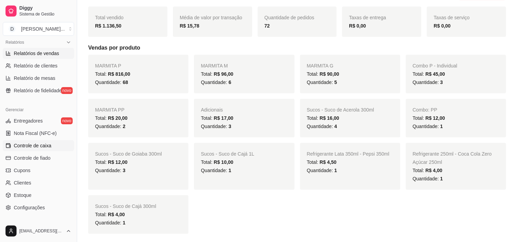
click at [35, 145] on span "Controle de caixa" at bounding box center [33, 145] width 38 height 7
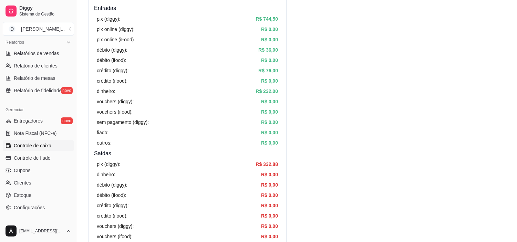
scroll to position [77, 0]
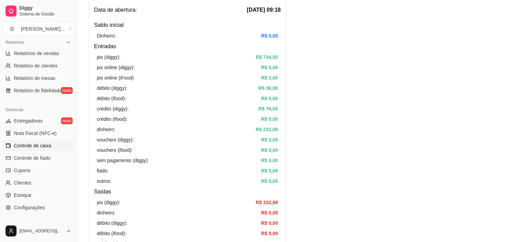
click at [262, 130] on article "R$ 232,00" at bounding box center [267, 130] width 22 height 8
drag, startPoint x: 95, startPoint y: 130, endPoint x: 291, endPoint y: 129, distance: 196.5
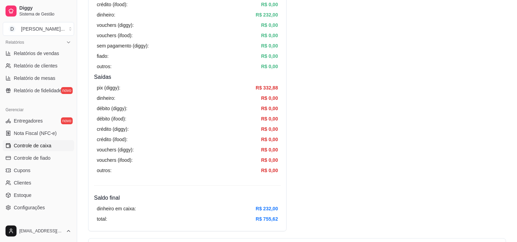
scroll to position [383, 0]
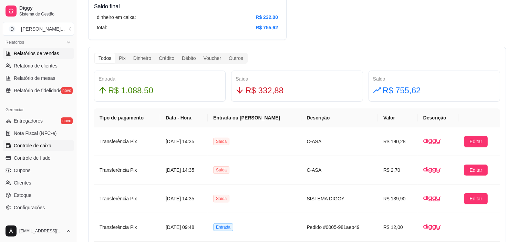
click at [41, 53] on span "Relatórios de vendas" at bounding box center [37, 53] width 46 height 7
select select "ALL"
select select "0"
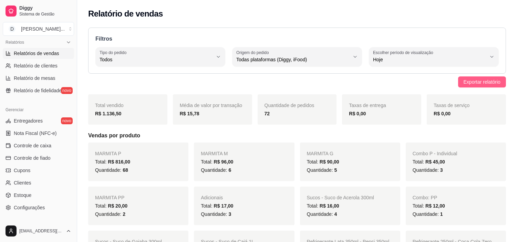
click at [472, 84] on span "Exportar relatório" at bounding box center [482, 82] width 37 height 8
click at [39, 145] on span "Controle de caixa" at bounding box center [33, 145] width 38 height 7
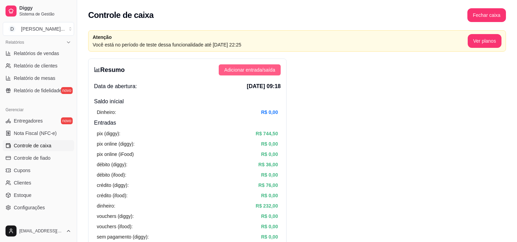
click at [256, 71] on span "Adicionar entrada/saída" at bounding box center [249, 70] width 51 height 8
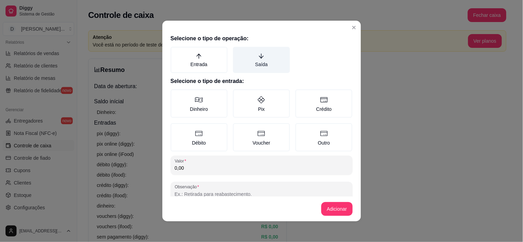
click at [247, 70] on label "Saída" at bounding box center [261, 60] width 57 height 26
click at [238, 52] on button "Saída" at bounding box center [236, 50] width 6 height 6
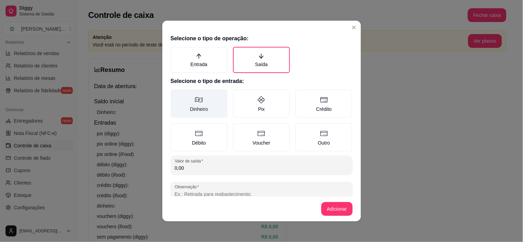
click at [207, 103] on label "Dinheiro" at bounding box center [199, 104] width 57 height 28
click at [176, 95] on button "Dinheiro" at bounding box center [173, 92] width 6 height 6
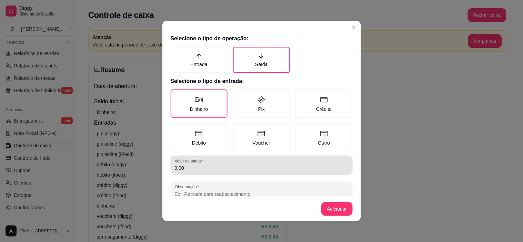
click at [199, 168] on input "0,00" at bounding box center [262, 168] width 174 height 7
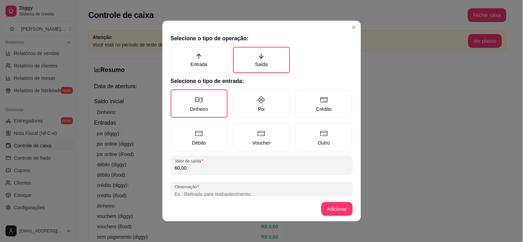
type input "60,00"
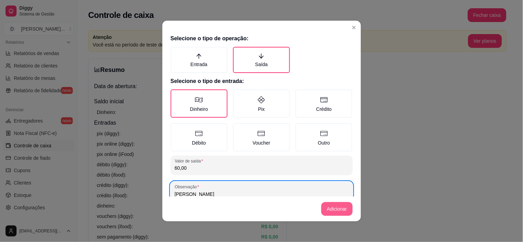
type input "[PERSON_NAME]"
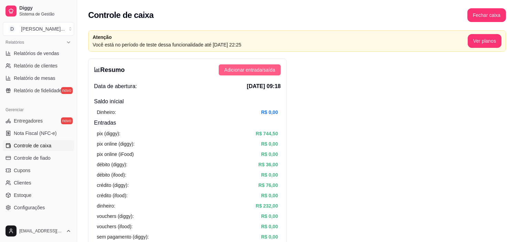
click at [235, 67] on span "Adicionar entrada/saída" at bounding box center [249, 70] width 51 height 8
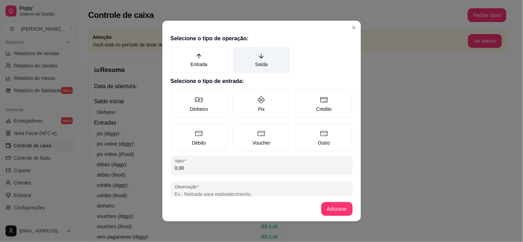
click at [249, 63] on label "Saída" at bounding box center [261, 60] width 57 height 26
click at [238, 52] on button "Saída" at bounding box center [236, 50] width 6 height 6
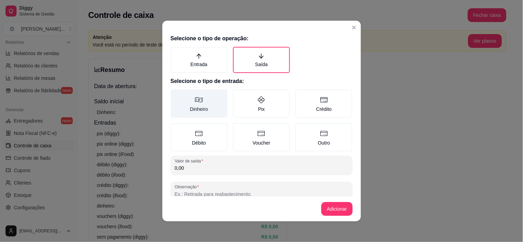
click at [197, 105] on label "Dinheiro" at bounding box center [199, 104] width 57 height 28
click at [176, 95] on button "Dinheiro" at bounding box center [173, 92] width 6 height 6
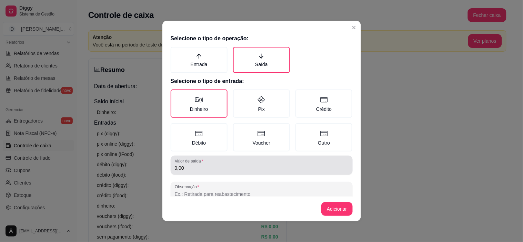
click at [239, 170] on div "0,00" at bounding box center [262, 166] width 174 height 14
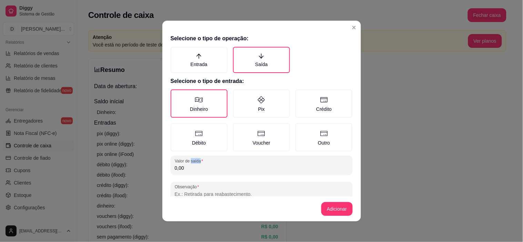
click at [239, 170] on div "0,00" at bounding box center [262, 166] width 174 height 14
drag, startPoint x: 215, startPoint y: 169, endPoint x: 152, endPoint y: 175, distance: 63.3
click at [152, 175] on div "Selecione o tipo de operação: Entrada Saída Selecione o tipo de entrada: Dinhei…" at bounding box center [261, 121] width 523 height 242
type input "60,00"
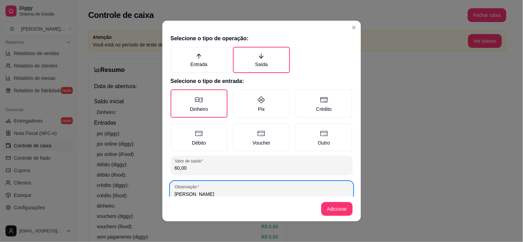
type input "[PERSON_NAME]"
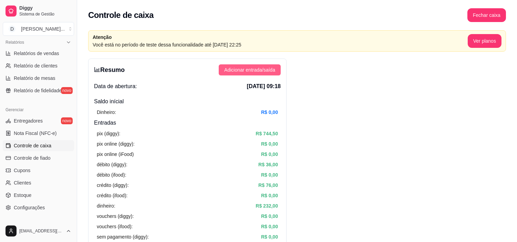
click at [253, 75] on button "Adicionar entrada/saída" at bounding box center [250, 69] width 62 height 11
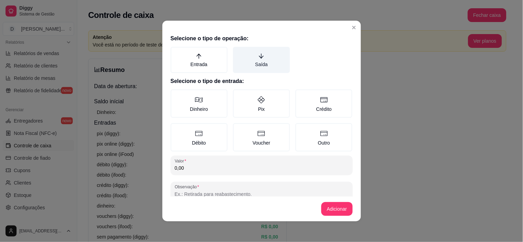
click at [267, 58] on label "Saída" at bounding box center [261, 60] width 57 height 26
click at [238, 52] on button "Saída" at bounding box center [236, 50] width 6 height 6
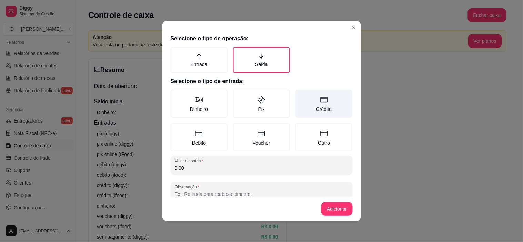
click at [306, 114] on label "Crédito" at bounding box center [323, 104] width 57 height 28
click at [301, 95] on button "Crédito" at bounding box center [298, 92] width 6 height 6
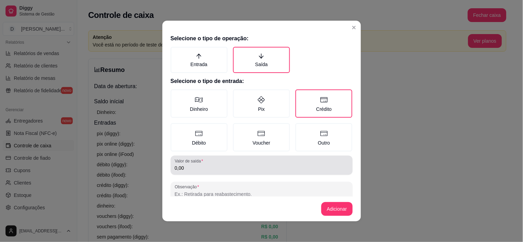
click at [197, 171] on div "Valor de saída 0,00" at bounding box center [262, 165] width 182 height 19
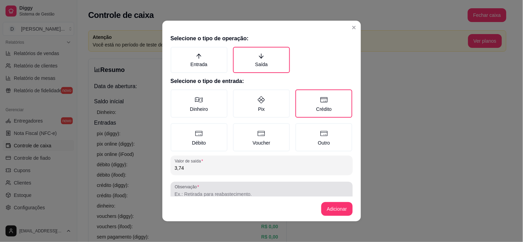
type input "3,74"
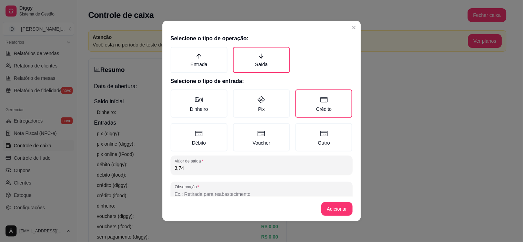
click at [194, 191] on input "Observação" at bounding box center [262, 194] width 174 height 7
type input "TAXA DE CARTÃO"
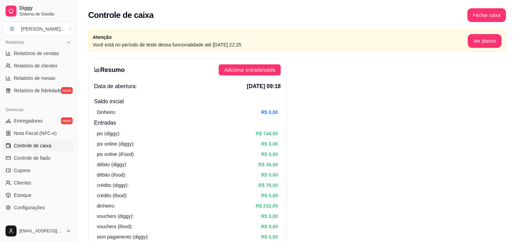
click at [266, 72] on span "Adicionar entrada/saída" at bounding box center [249, 70] width 51 height 8
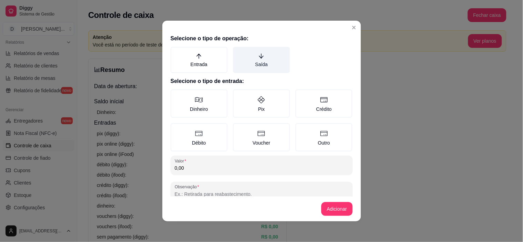
click at [249, 63] on label "Saída" at bounding box center [261, 60] width 57 height 26
click at [238, 52] on button "Saída" at bounding box center [236, 50] width 6 height 6
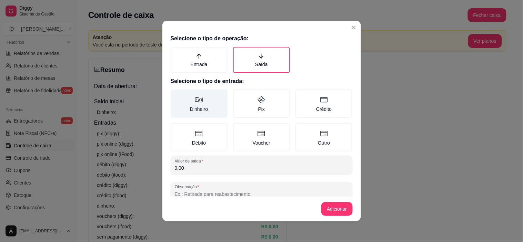
click at [207, 101] on label "Dinheiro" at bounding box center [199, 104] width 57 height 28
click at [176, 95] on button "Dinheiro" at bounding box center [173, 92] width 6 height 6
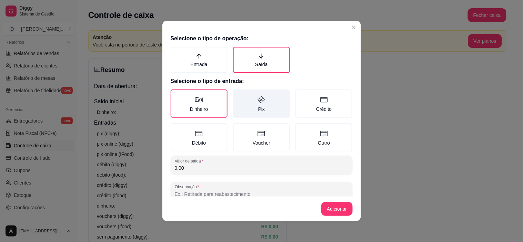
click at [261, 104] on label "Pix" at bounding box center [261, 104] width 57 height 28
click at [238, 95] on button "Pix" at bounding box center [236, 92] width 6 height 6
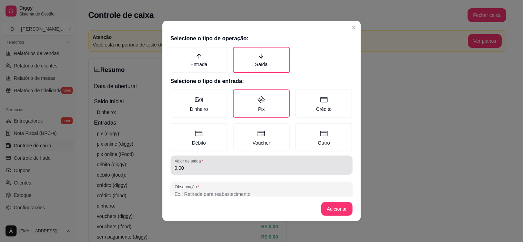
click at [191, 168] on input "0,00" at bounding box center [262, 168] width 174 height 7
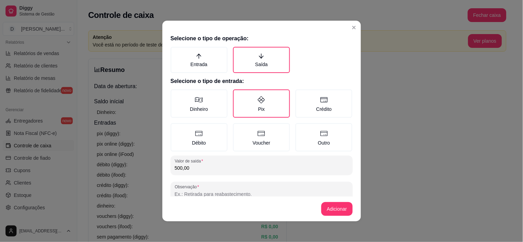
type input "500,00"
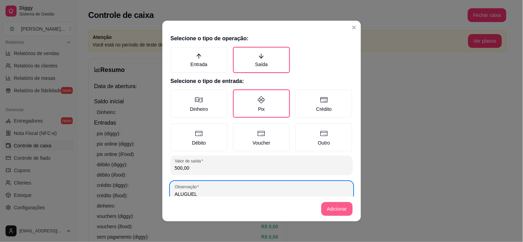
type input "ALUGUEL"
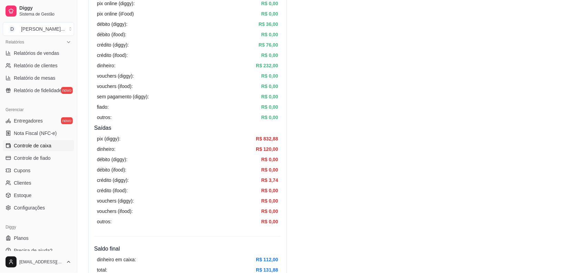
scroll to position [98, 0]
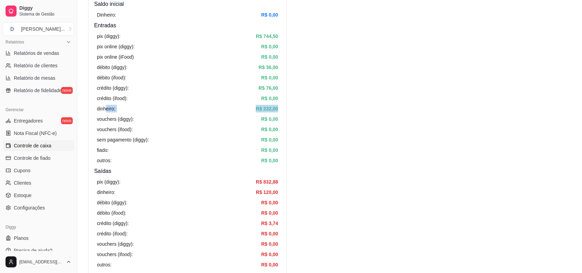
drag, startPoint x: 105, startPoint y: 107, endPoint x: 303, endPoint y: 106, distance: 197.6
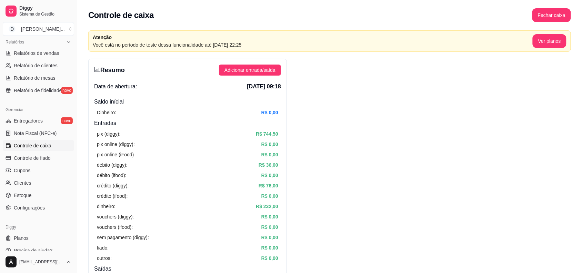
click at [523, 16] on button "Fechar caixa" at bounding box center [551, 15] width 39 height 14
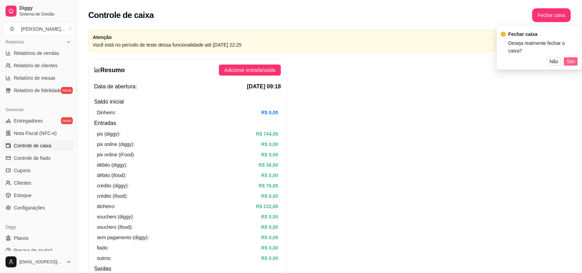
click at [523, 58] on span "Sim" at bounding box center [571, 62] width 8 height 8
